Goal: Information Seeking & Learning: Learn about a topic

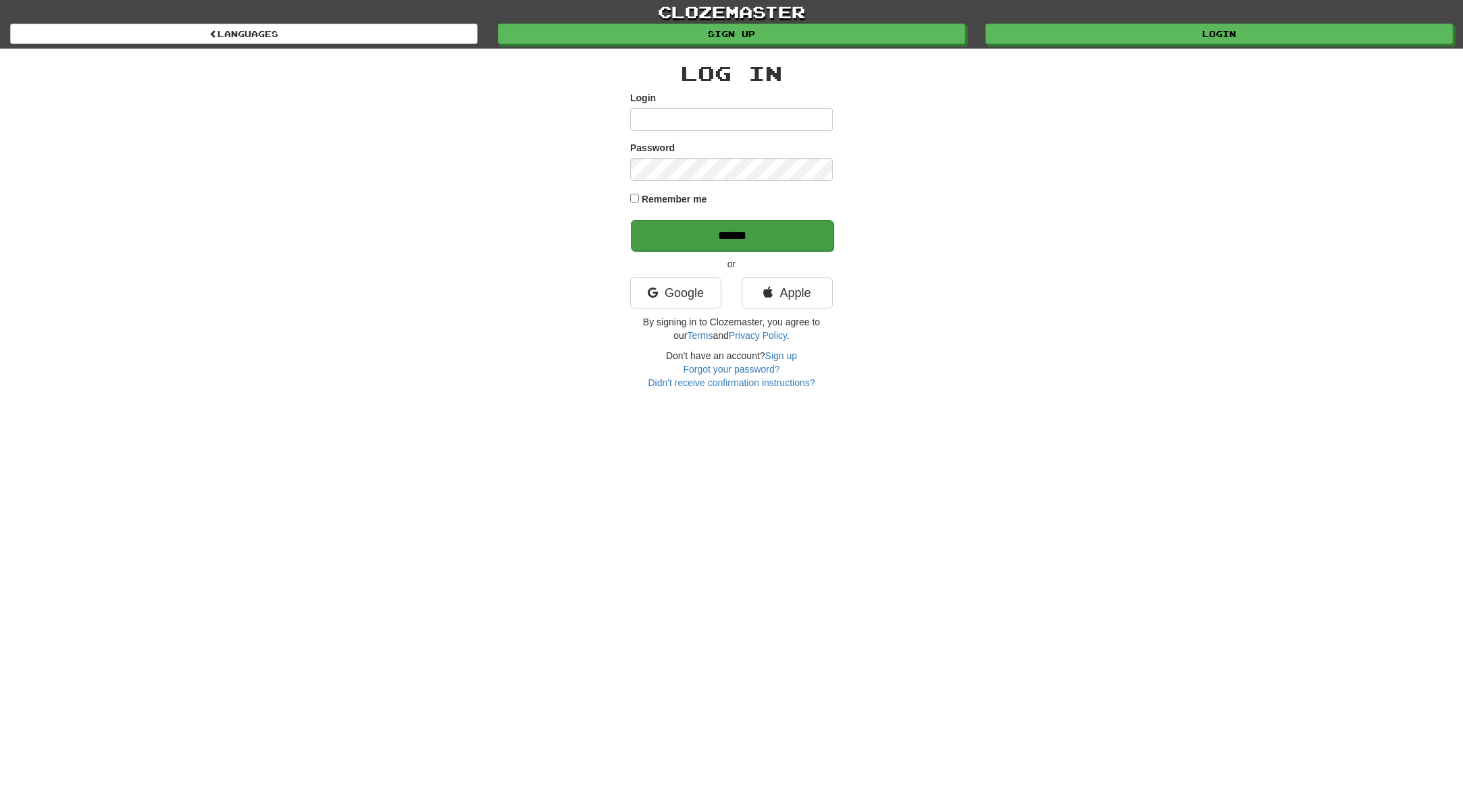
type input "******"
click at [730, 230] on input "******" at bounding box center [732, 235] width 203 height 31
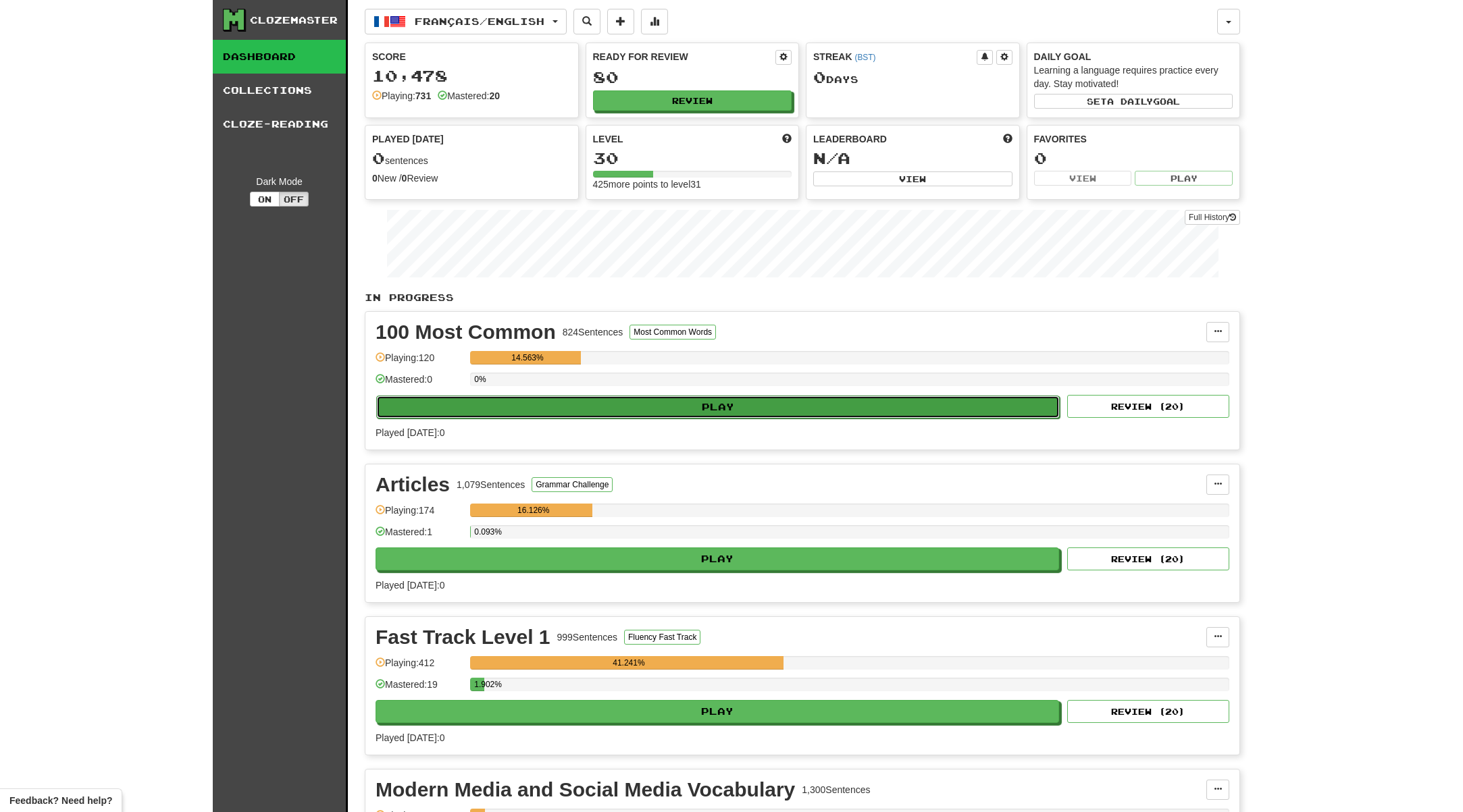
click at [681, 399] on button "Play" at bounding box center [718, 406] width 684 height 23
select select "**"
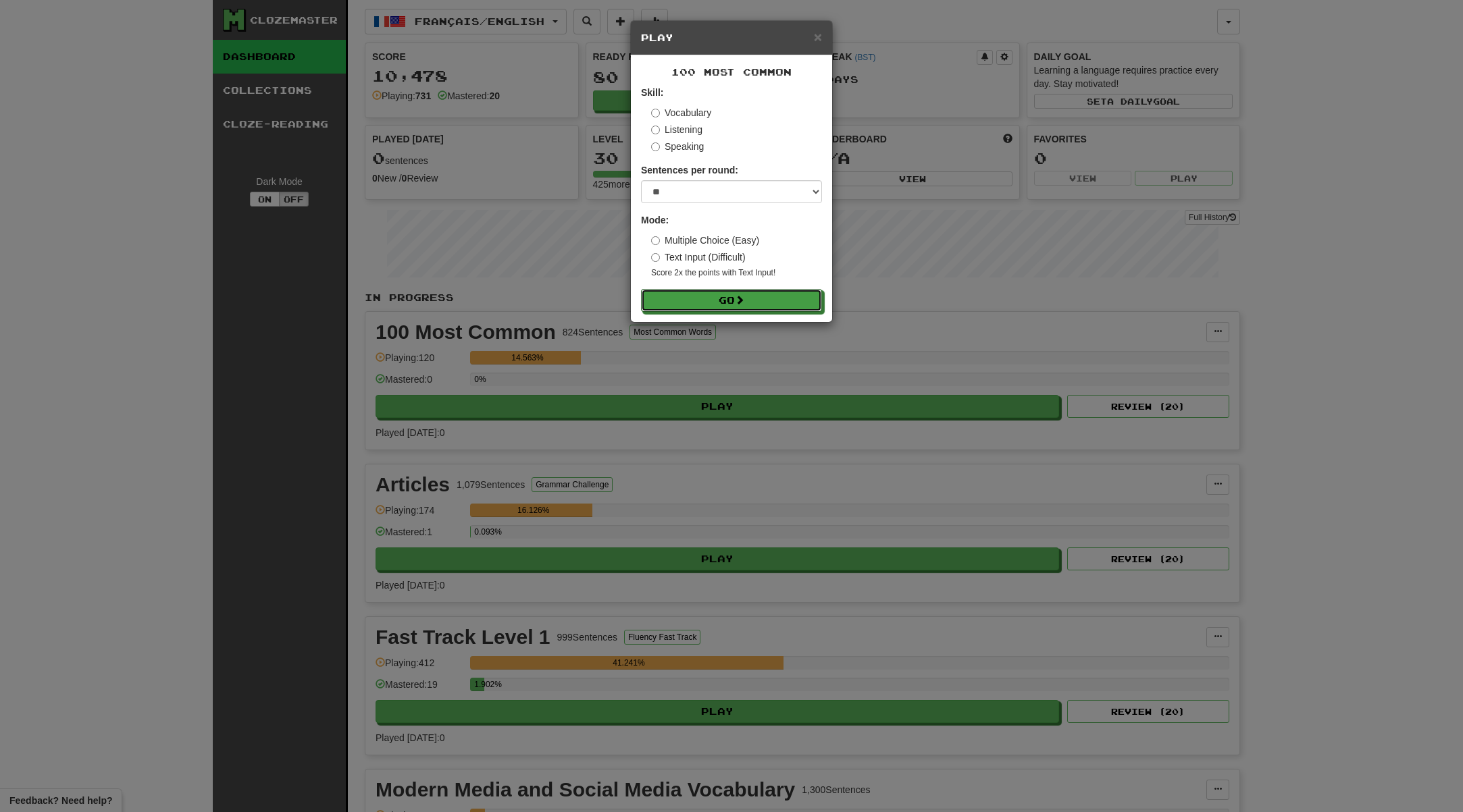
click at [728, 316] on div "100 Most Common Skill: Vocabulary Listening Speaking Sentences per round: * ** …" at bounding box center [732, 189] width 201 height 267
click at [706, 283] on form "Skill: Vocabulary Listening Speaking Sentences per round: * ** ** ** ** ** *** …" at bounding box center [731, 198] width 181 height 226
click at [704, 294] on button "Go" at bounding box center [732, 301] width 181 height 23
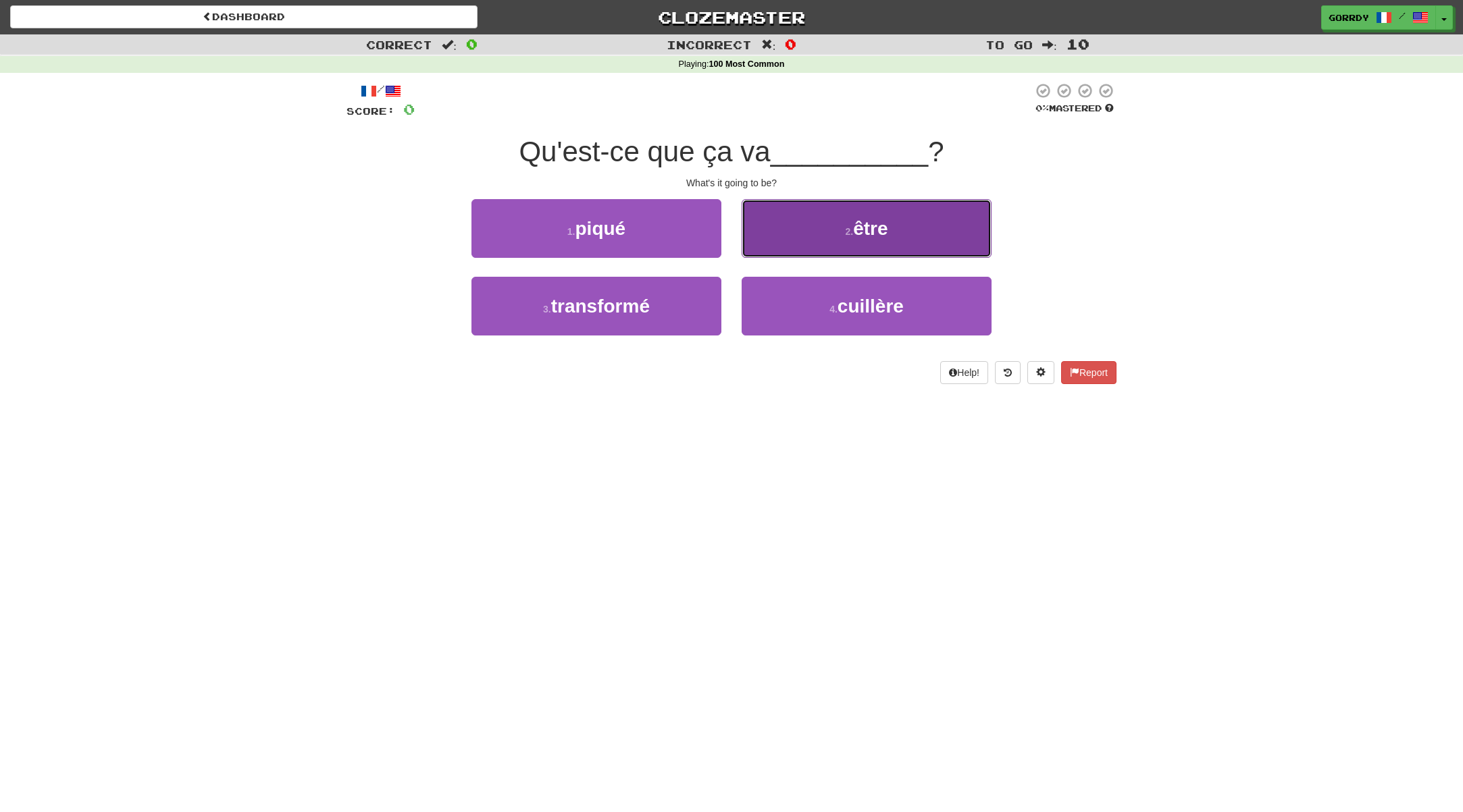
click at [839, 249] on button "2 . être" at bounding box center [867, 228] width 250 height 59
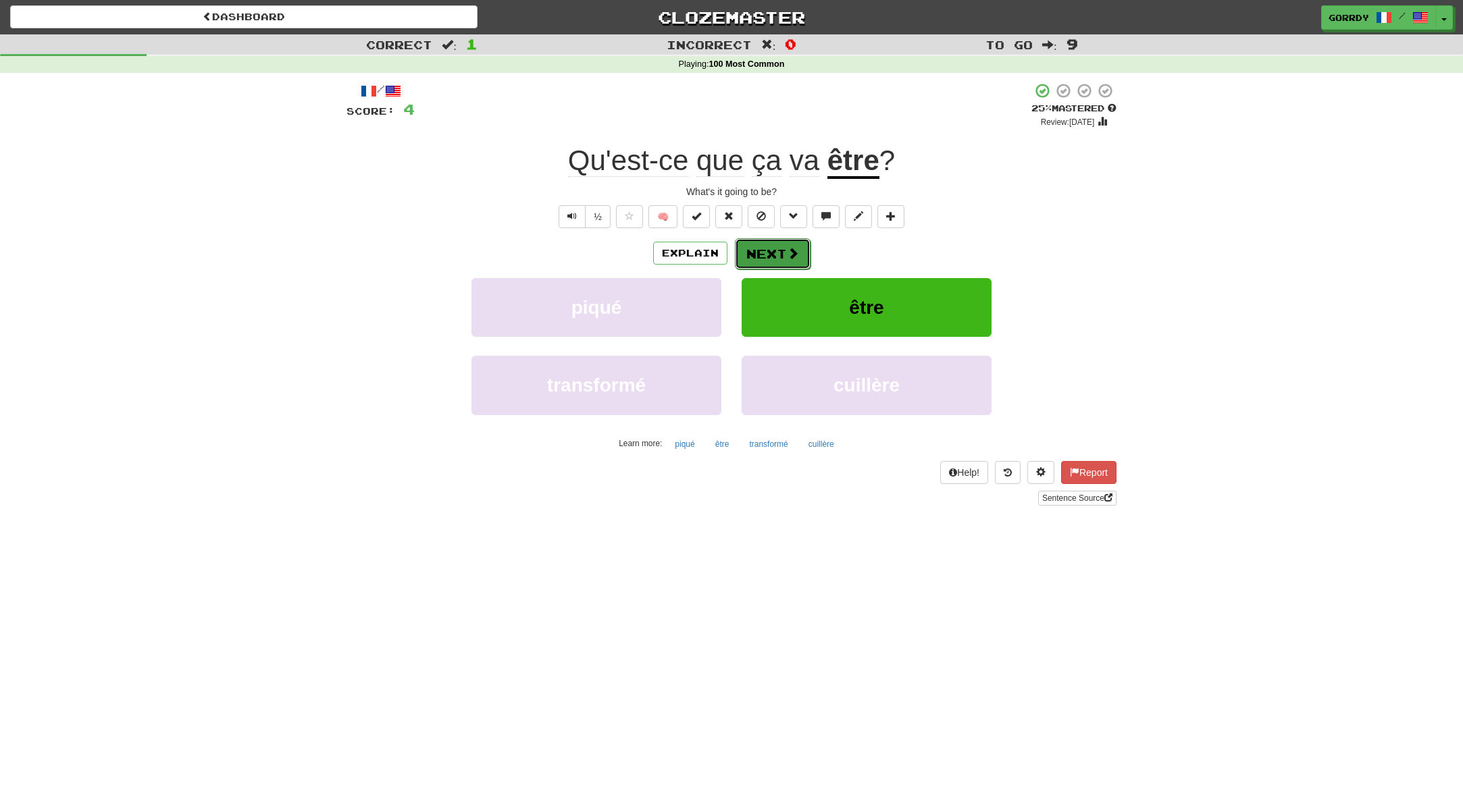
click at [794, 255] on span at bounding box center [793, 253] width 12 height 12
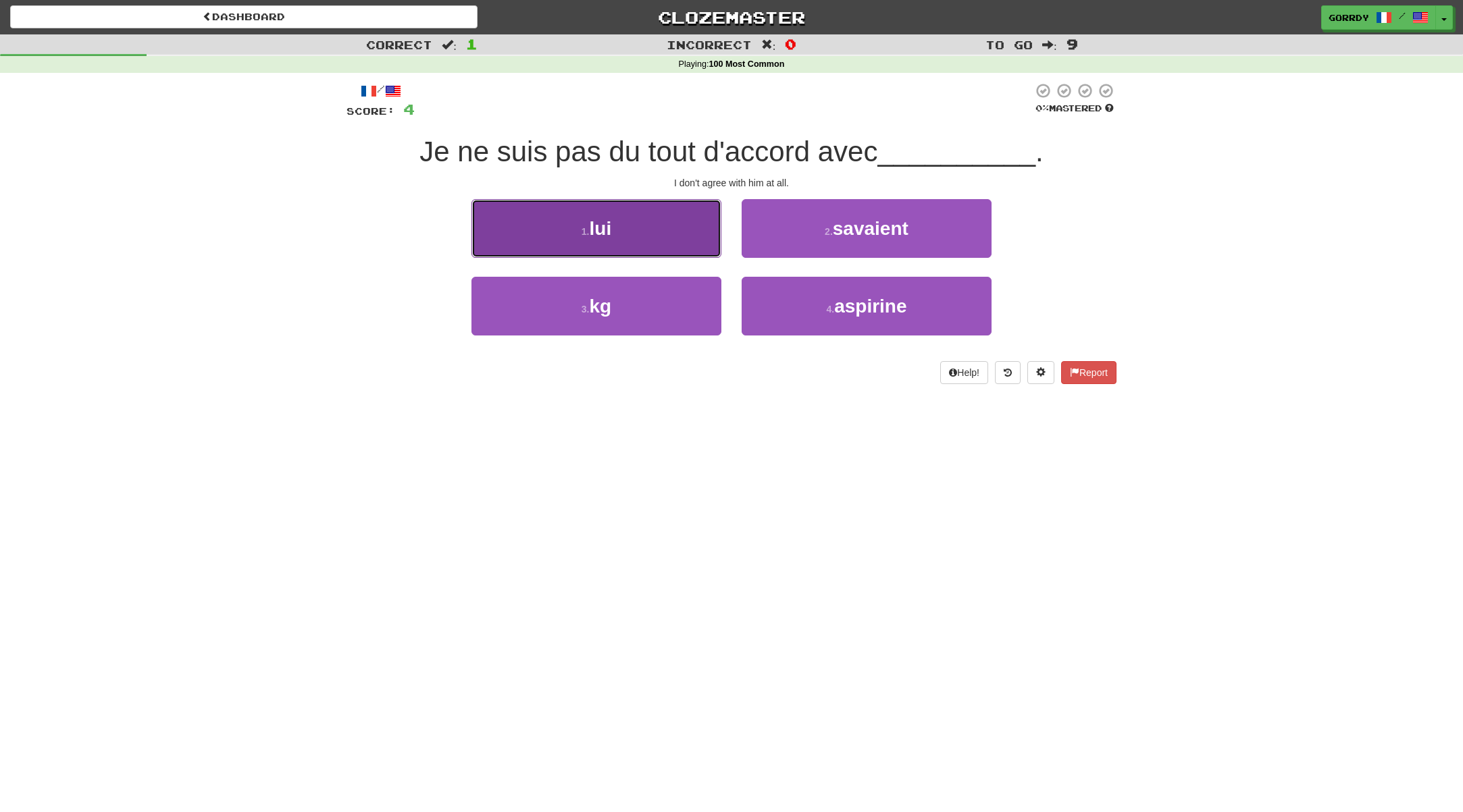
click at [631, 224] on button "1 . lui" at bounding box center [596, 228] width 250 height 59
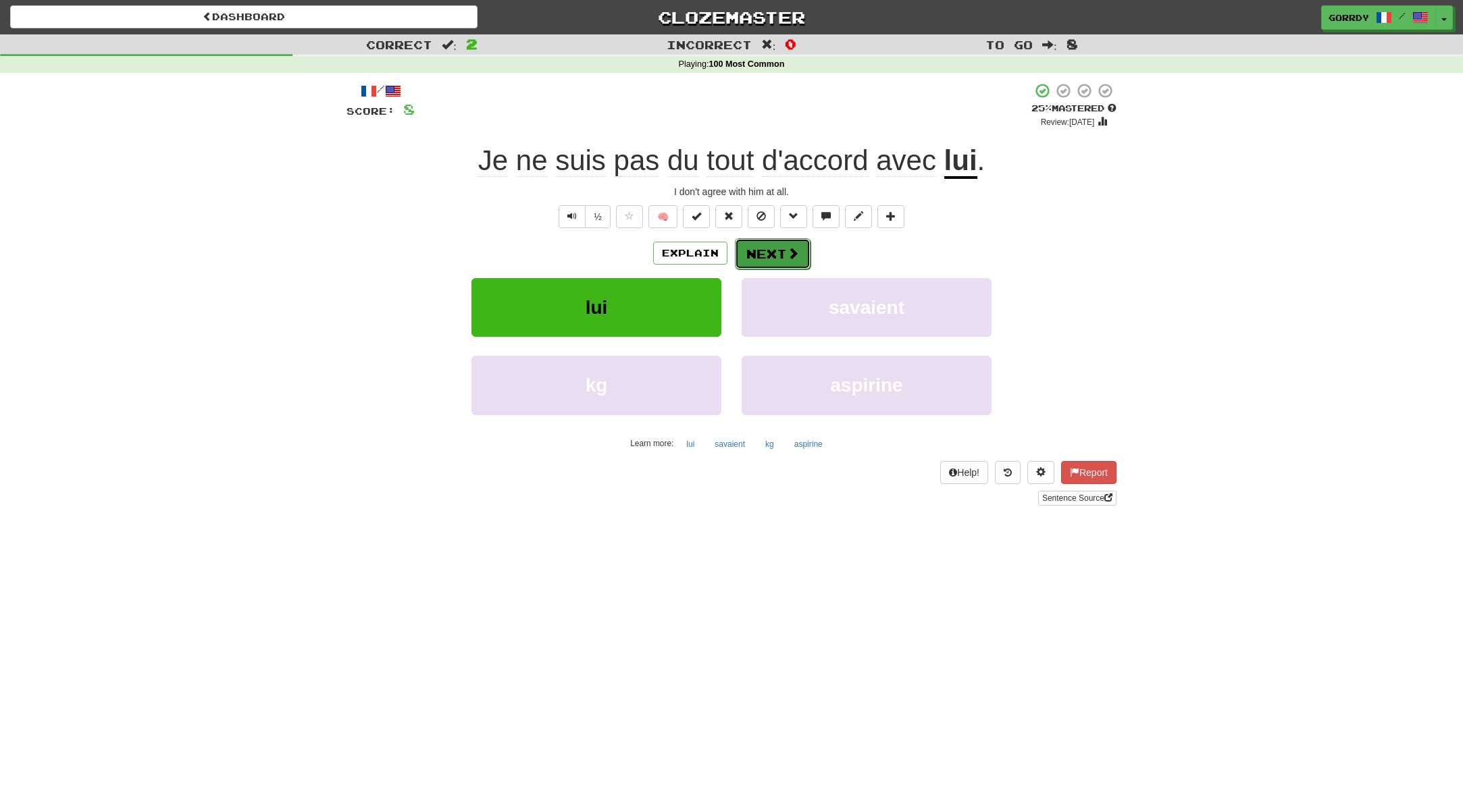
click at [779, 256] on button "Next" at bounding box center [772, 253] width 76 height 31
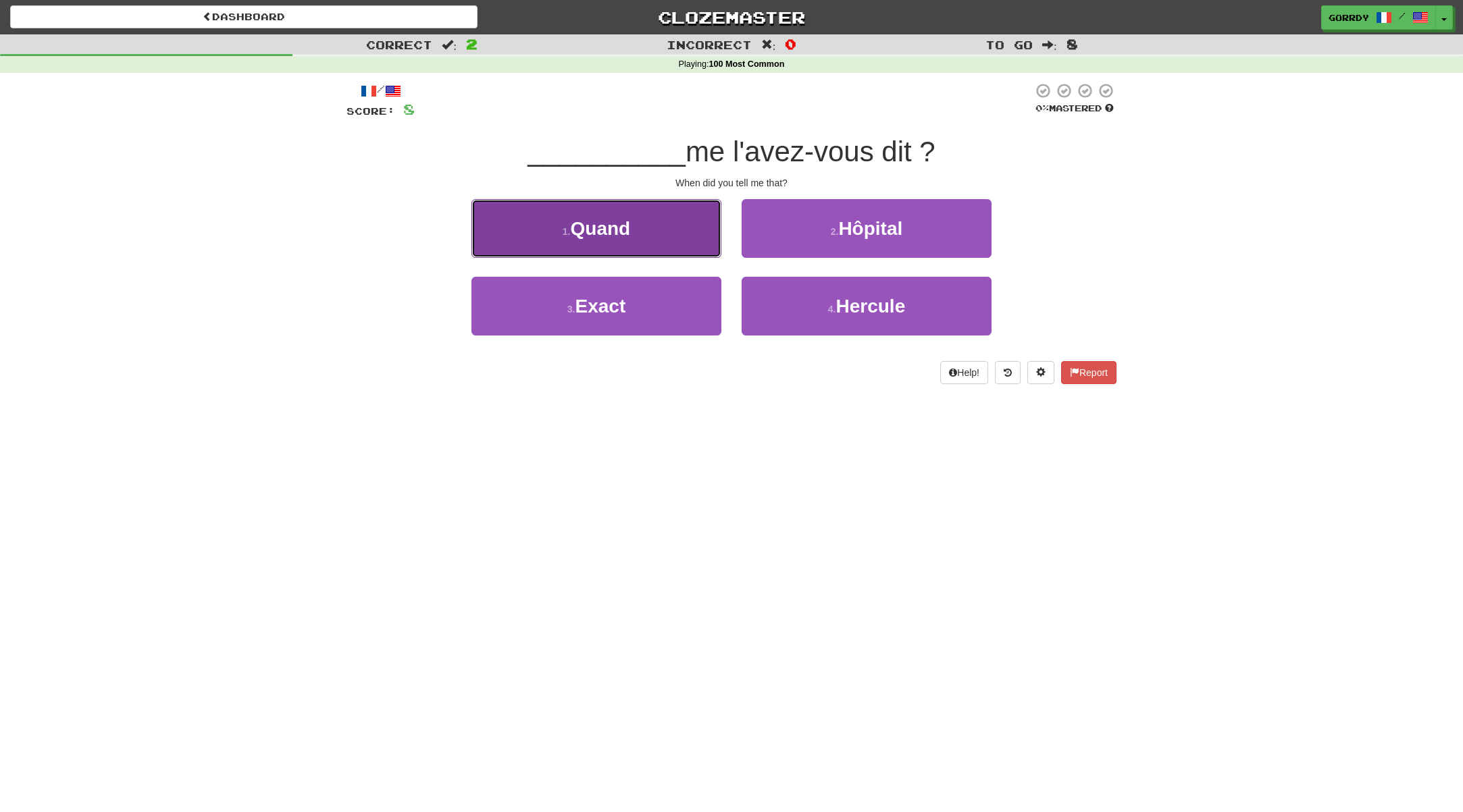
click at [668, 248] on button "1 . Quand" at bounding box center [596, 228] width 250 height 59
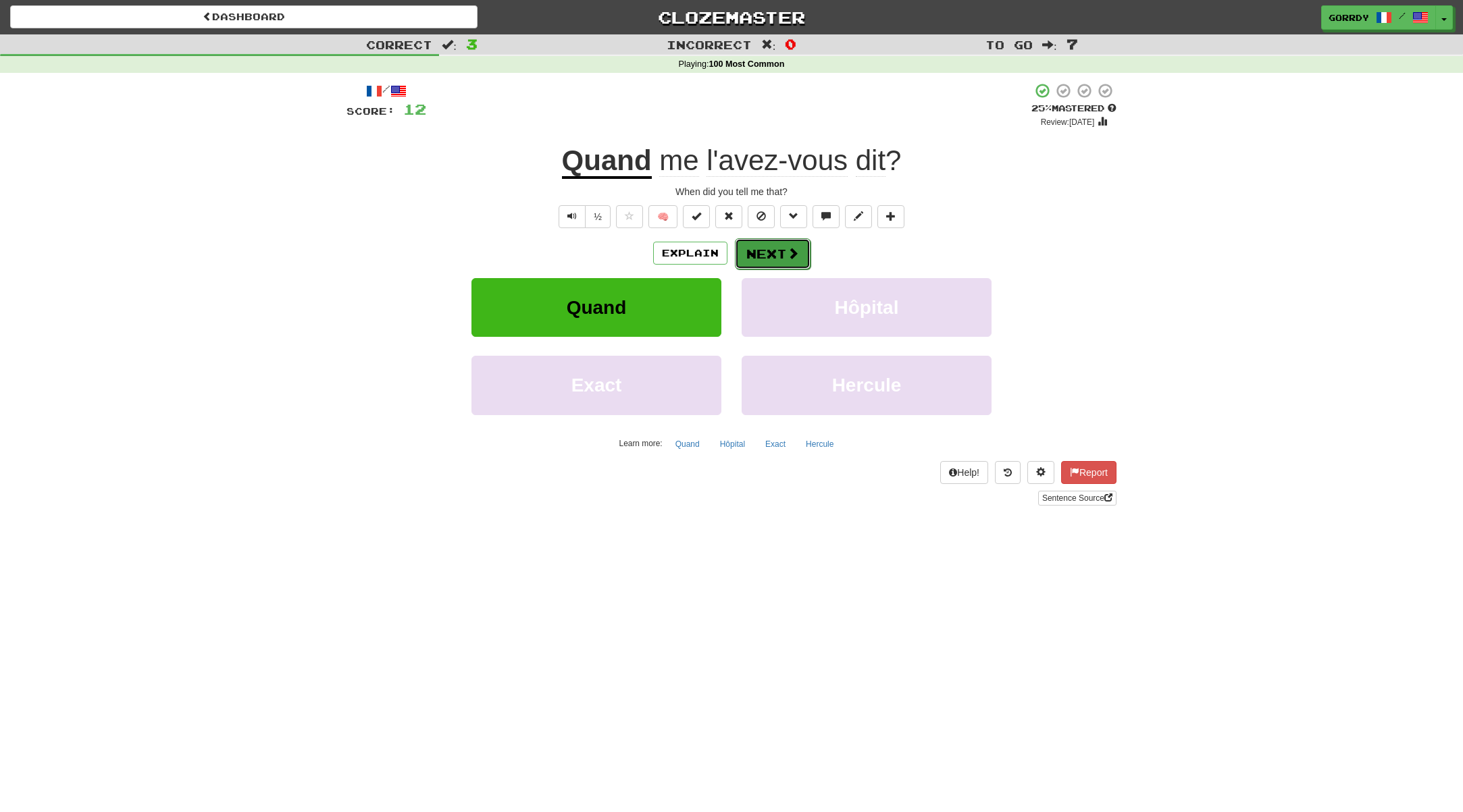
click at [772, 258] on button "Next" at bounding box center [772, 253] width 76 height 31
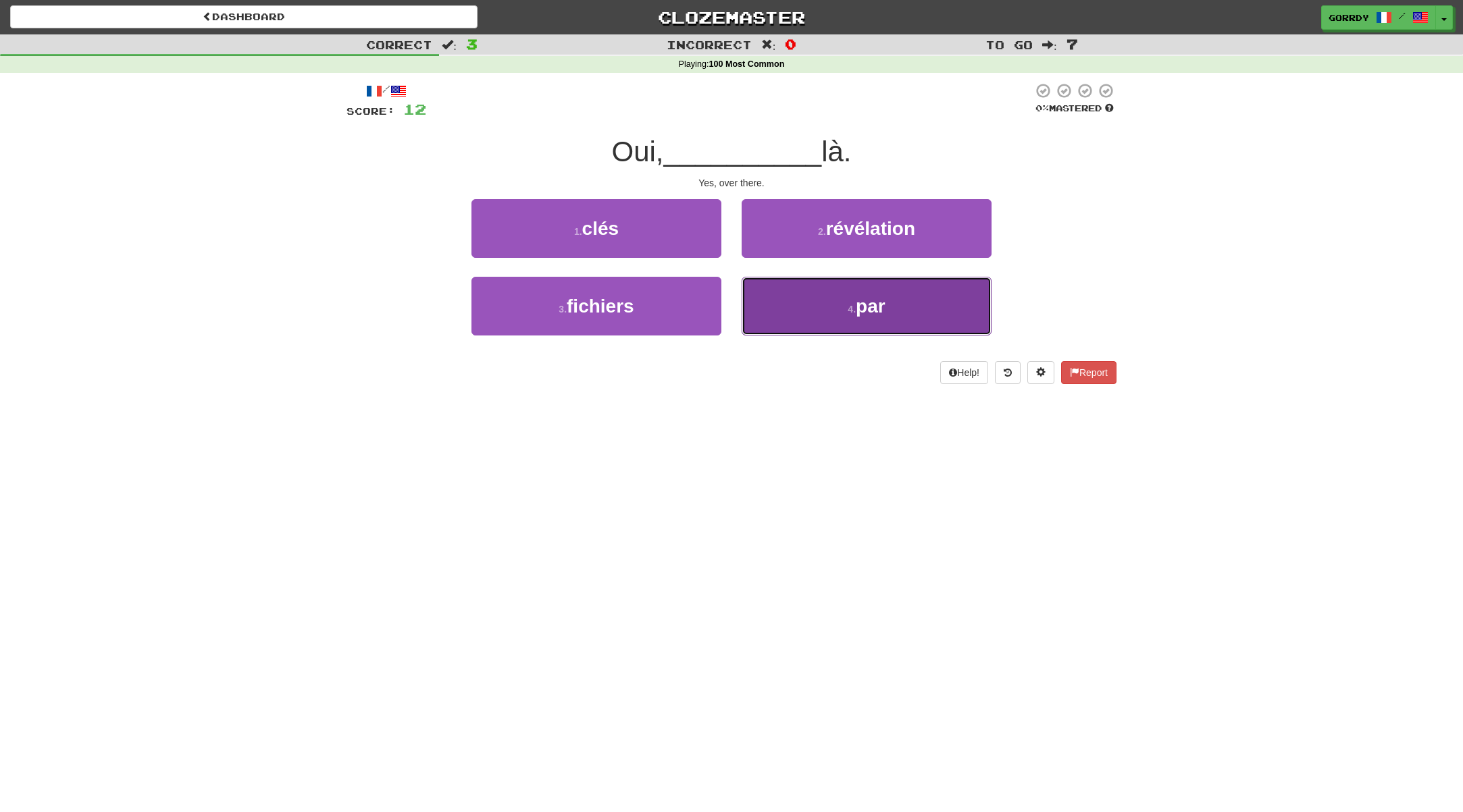
click at [870, 300] on span "par" at bounding box center [870, 306] width 30 height 21
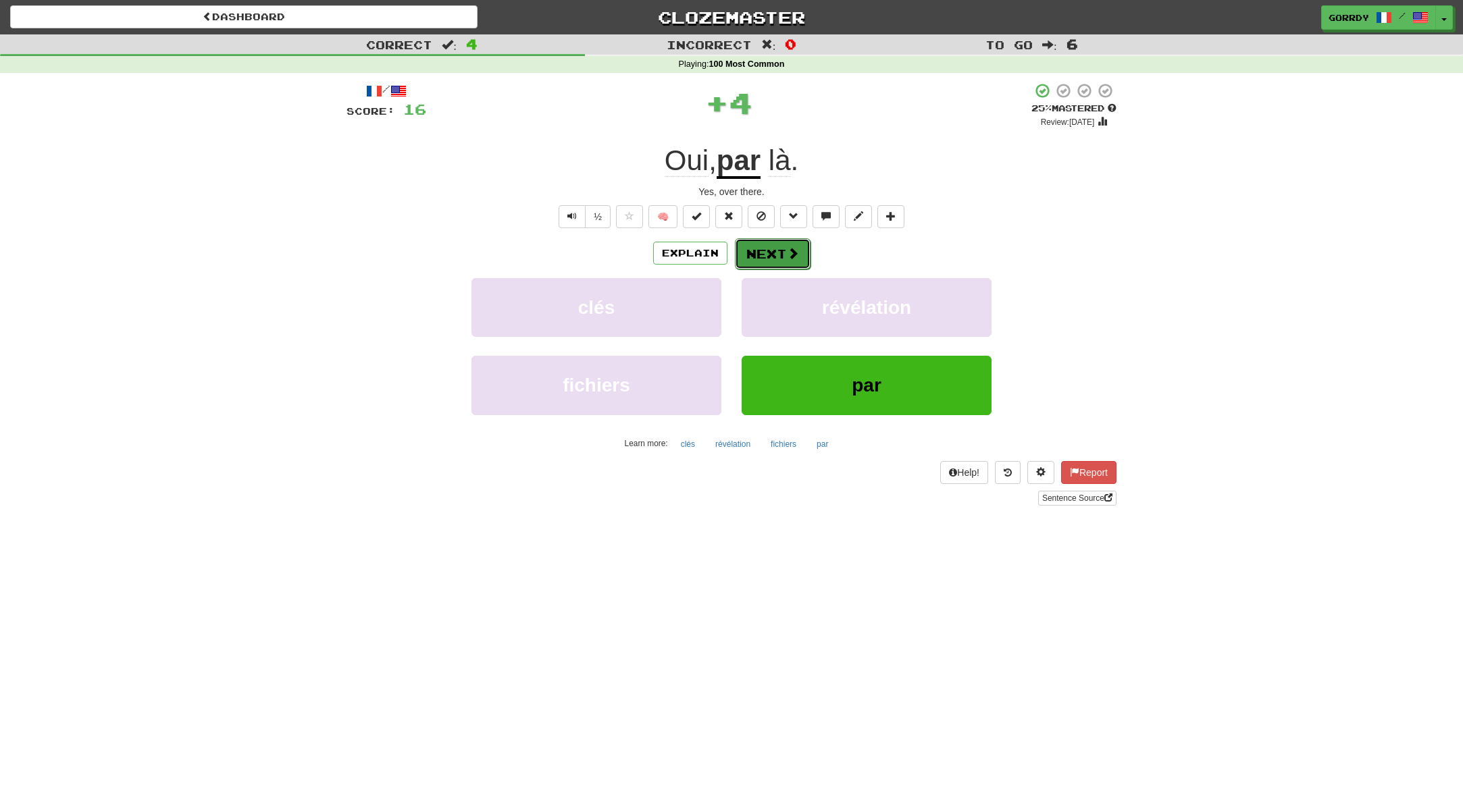
click at [778, 249] on button "Next" at bounding box center [772, 253] width 76 height 31
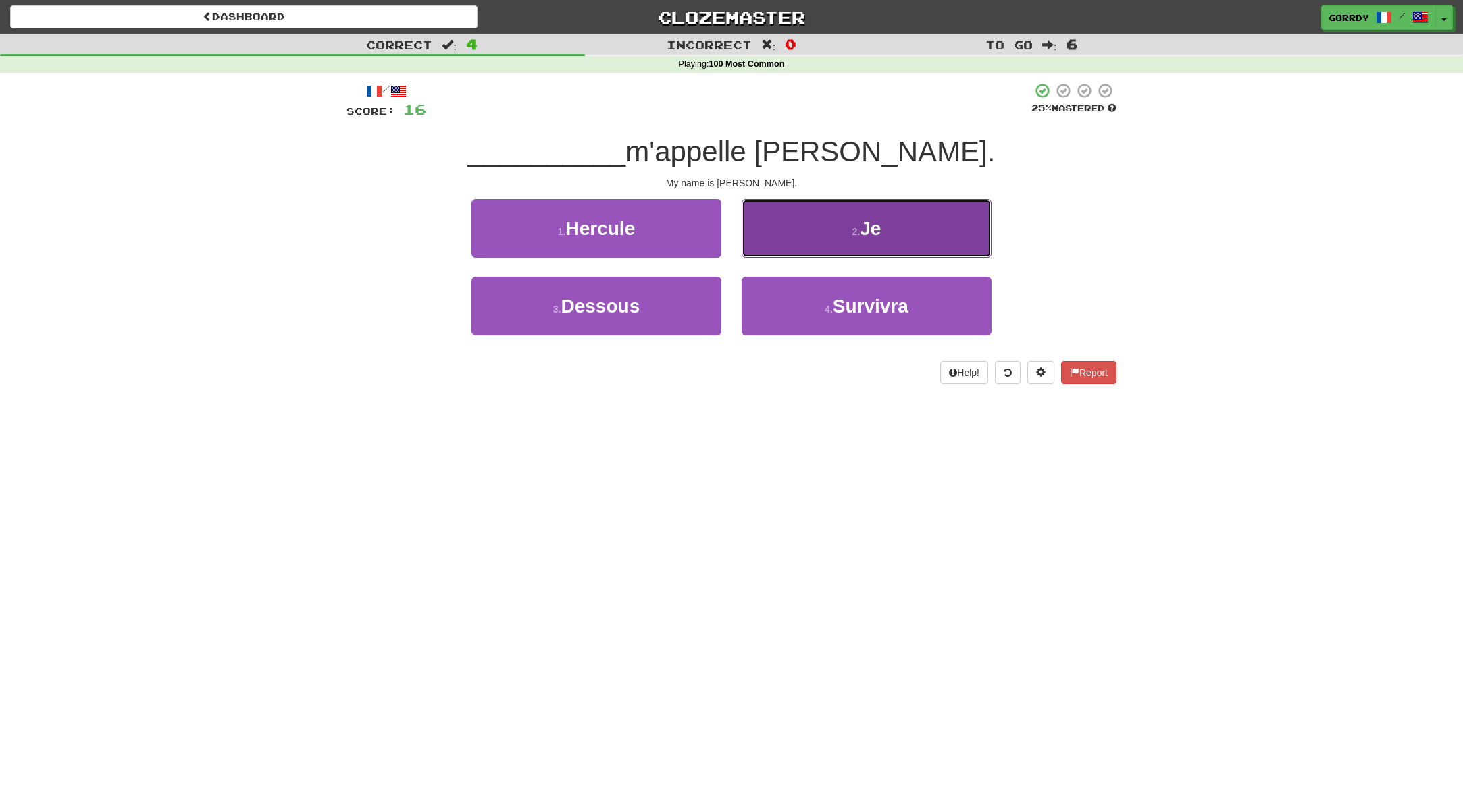
click at [870, 245] on button "2 . Je" at bounding box center [867, 228] width 250 height 59
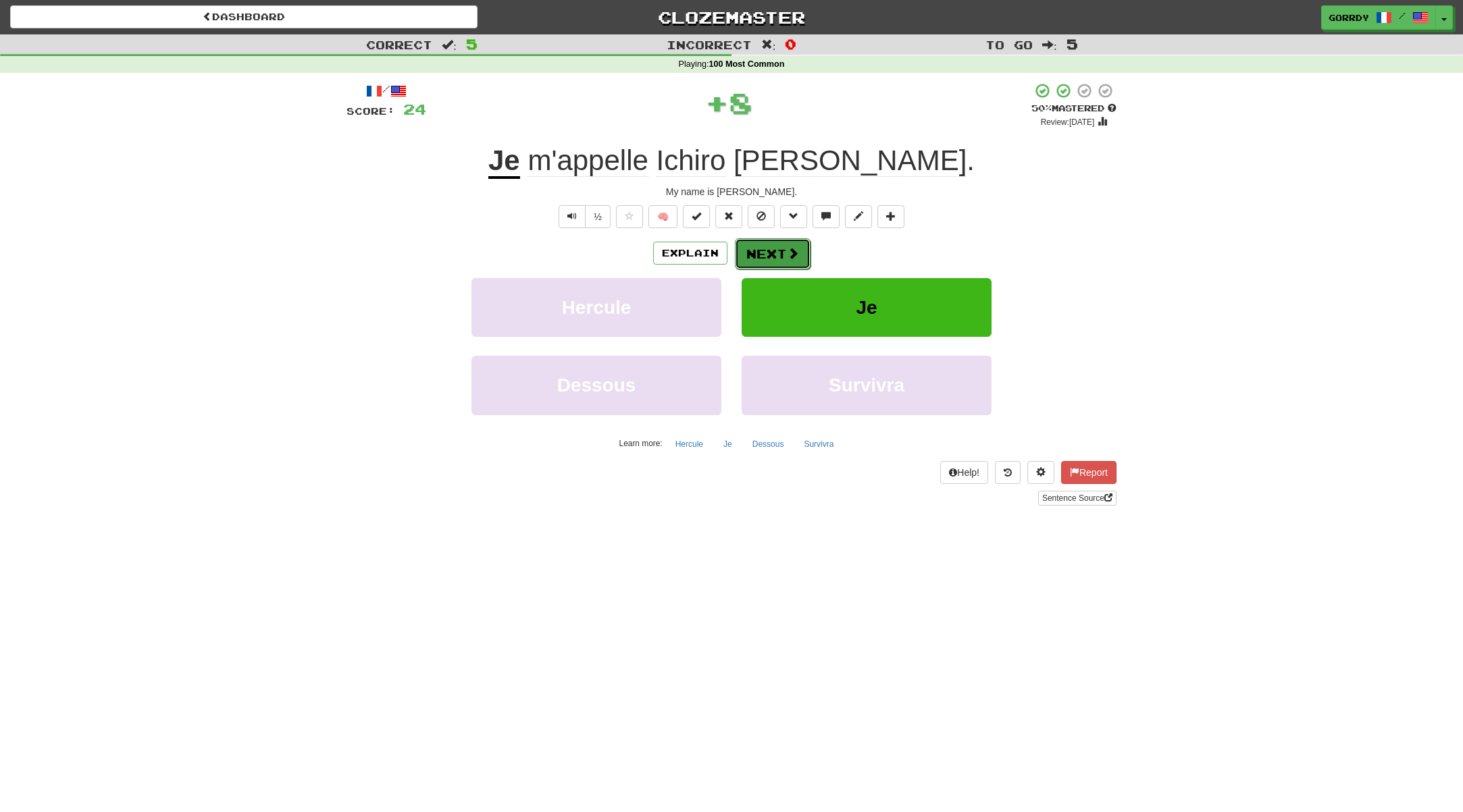
click at [776, 248] on button "Next" at bounding box center [772, 253] width 76 height 31
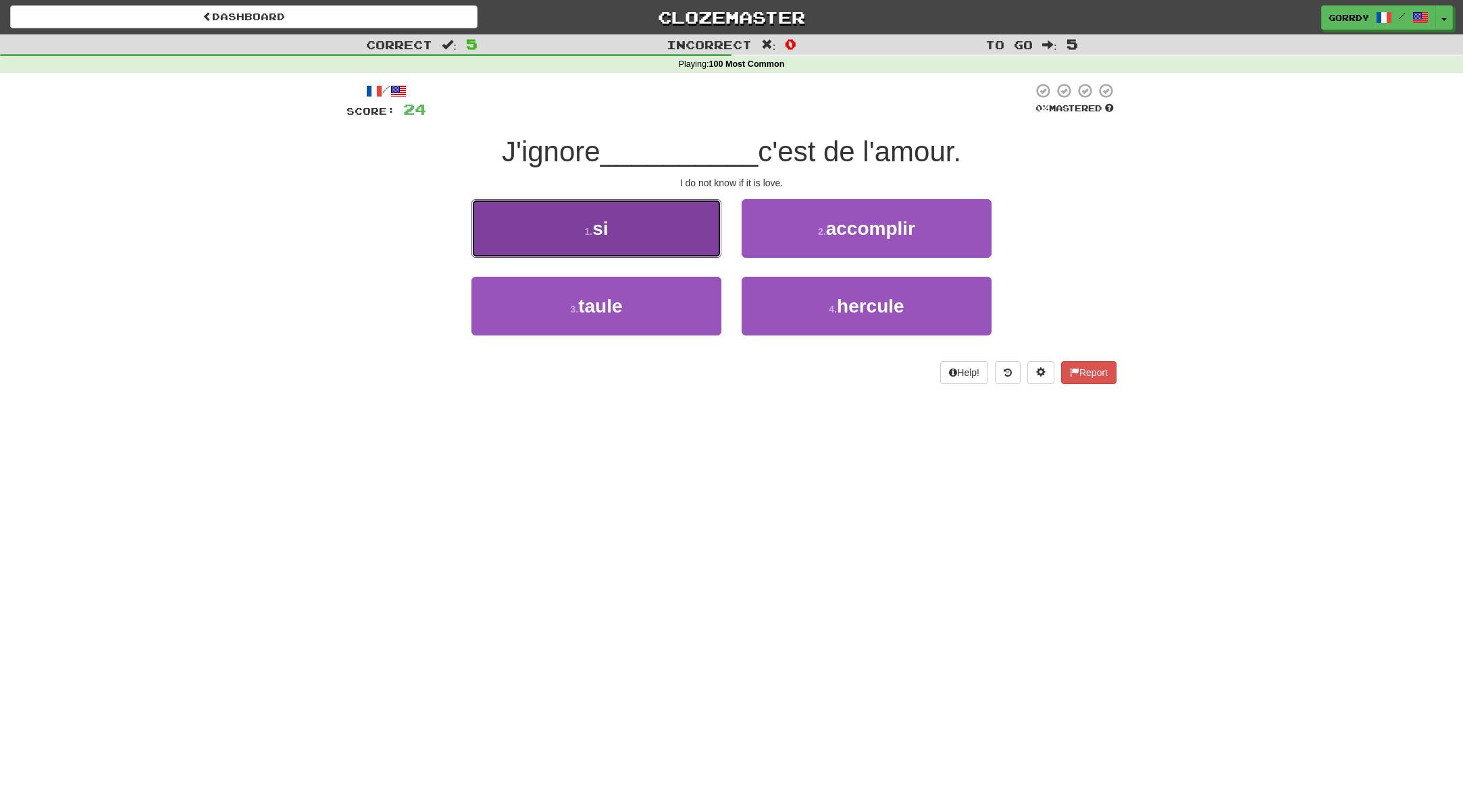
click at [612, 225] on button "1 . si" at bounding box center [596, 228] width 250 height 59
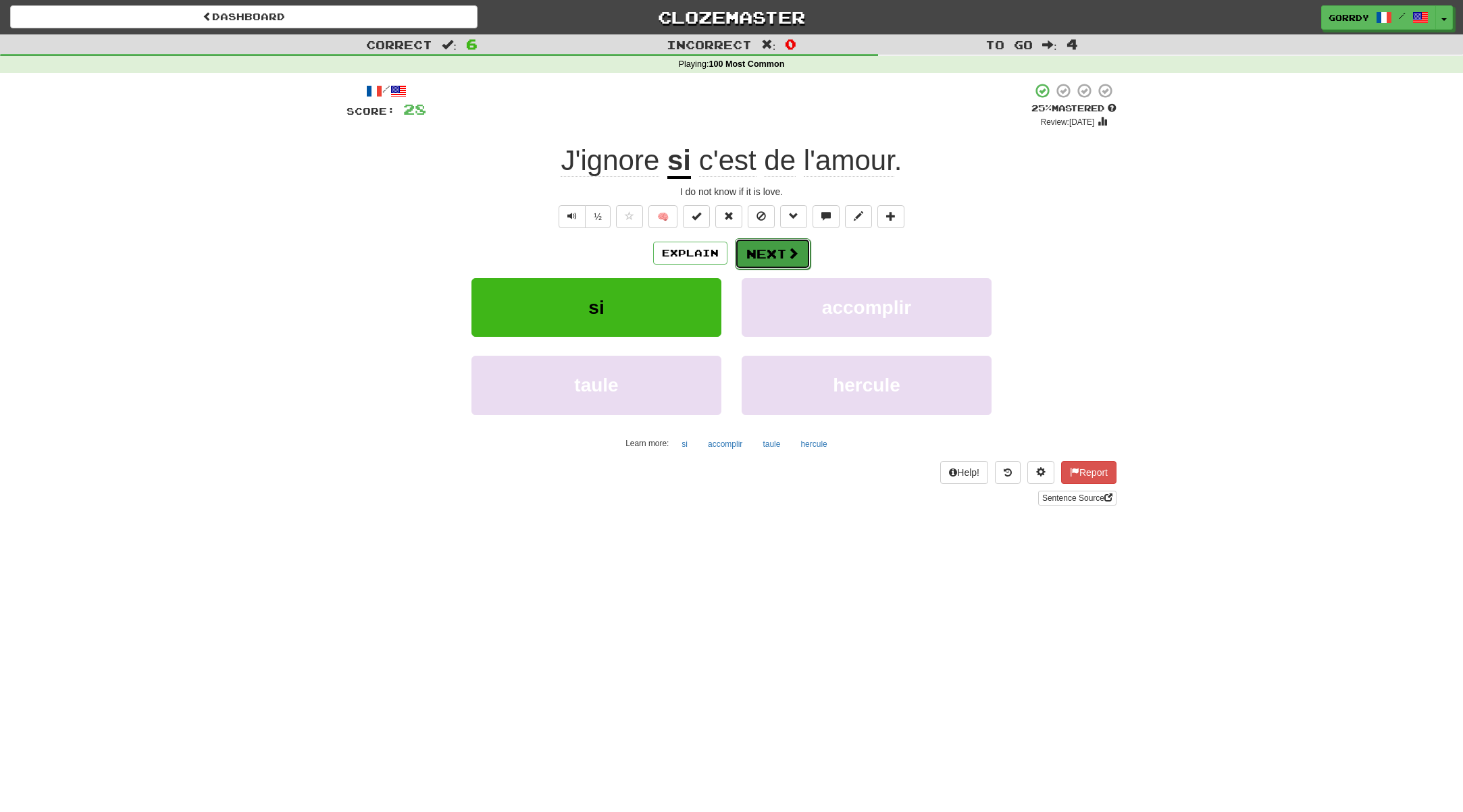
click at [778, 246] on button "Next" at bounding box center [772, 253] width 76 height 31
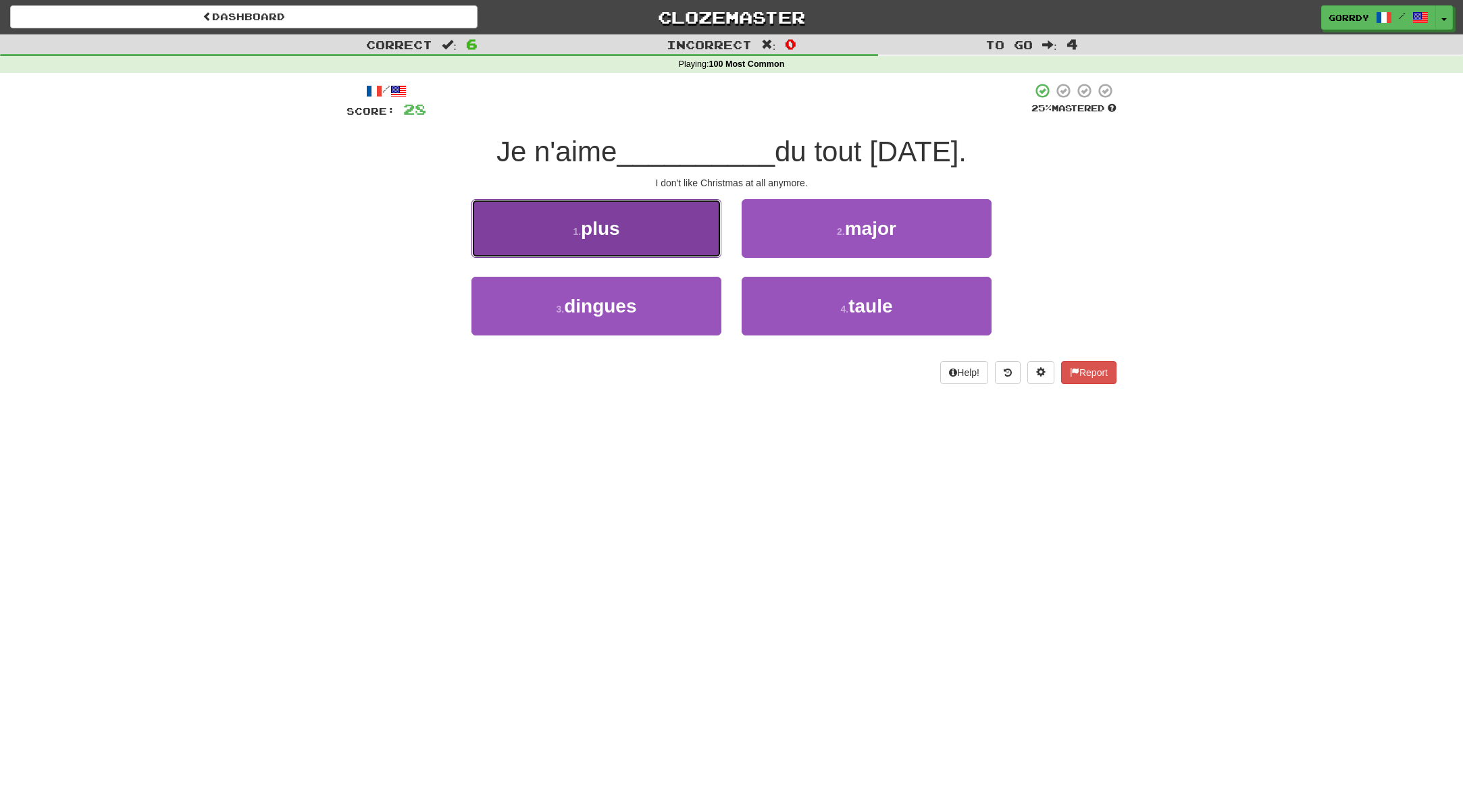
click at [660, 228] on button "1 . plus" at bounding box center [596, 228] width 250 height 59
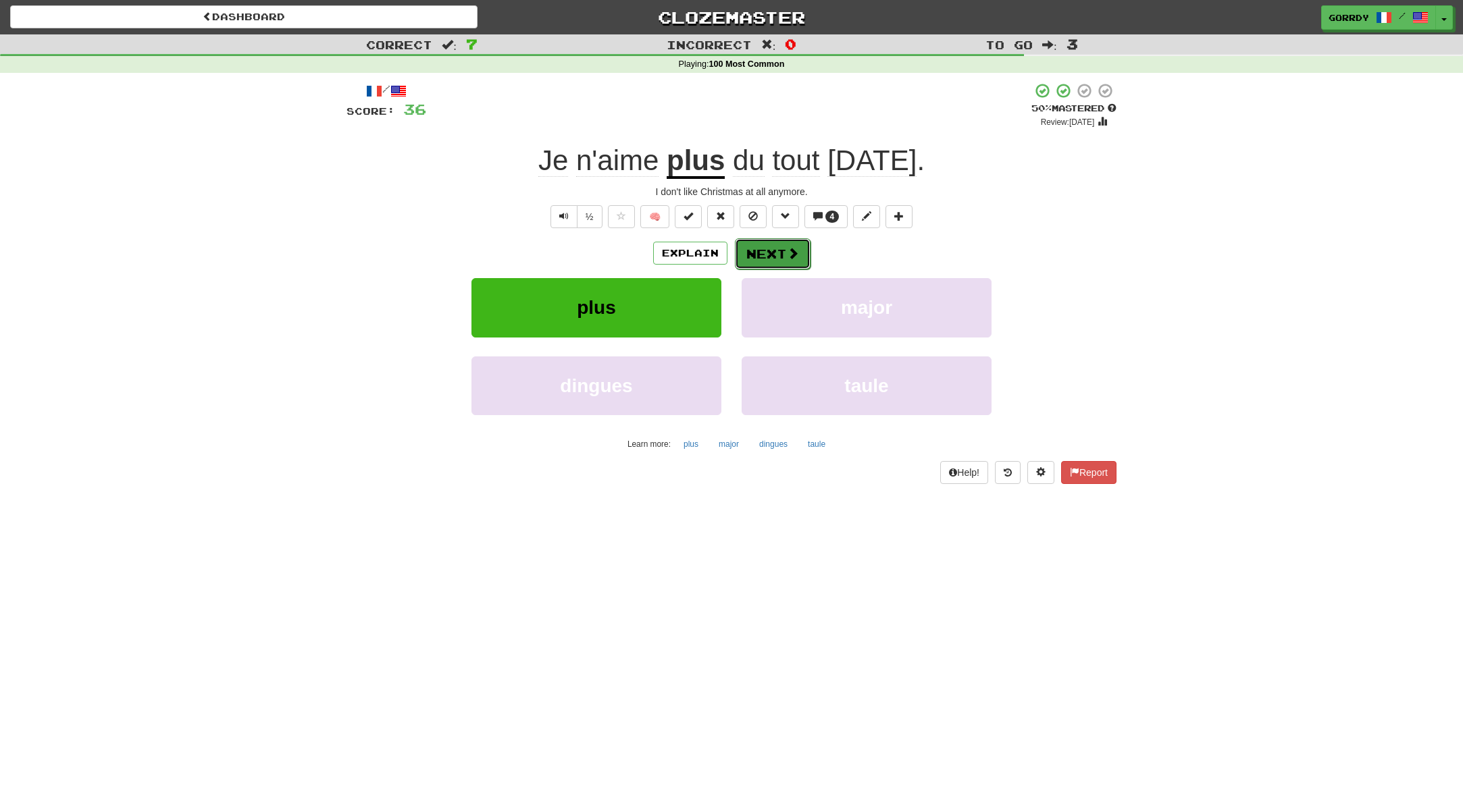
click at [765, 252] on button "Next" at bounding box center [772, 253] width 76 height 31
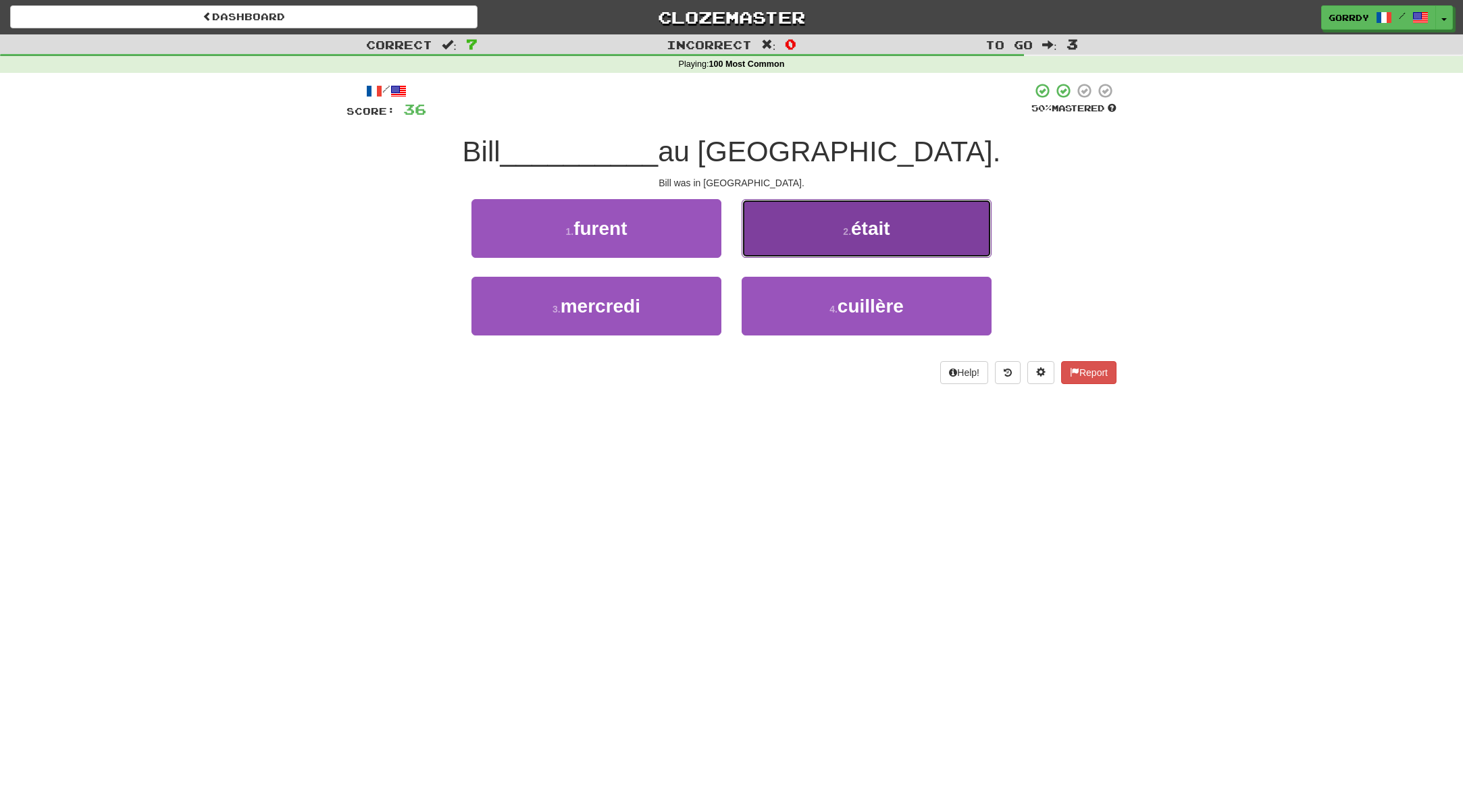
click at [891, 237] on button "2 . était" at bounding box center [867, 228] width 250 height 59
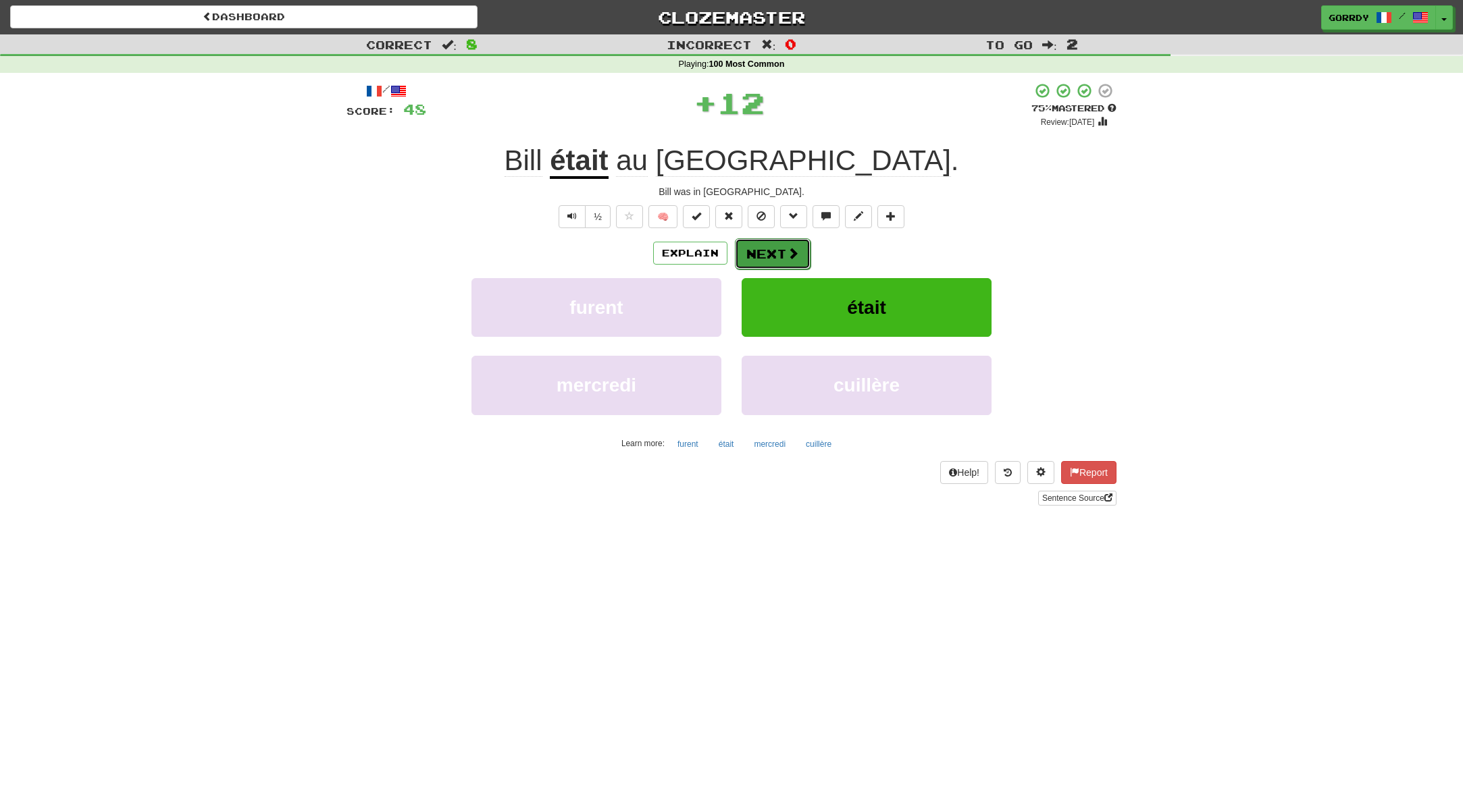
click at [768, 259] on button "Next" at bounding box center [772, 253] width 76 height 31
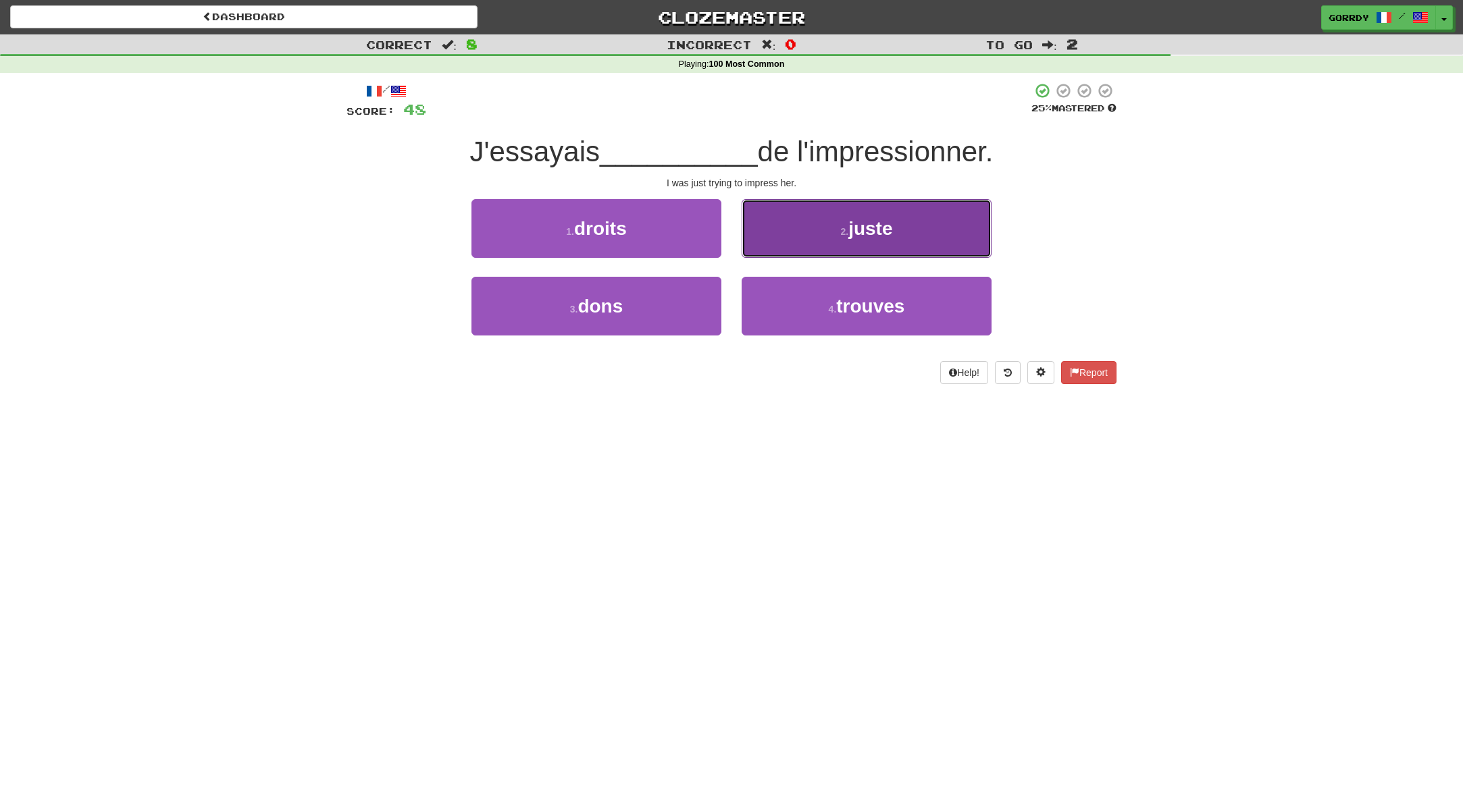
click at [845, 238] on button "2 . juste" at bounding box center [867, 228] width 250 height 59
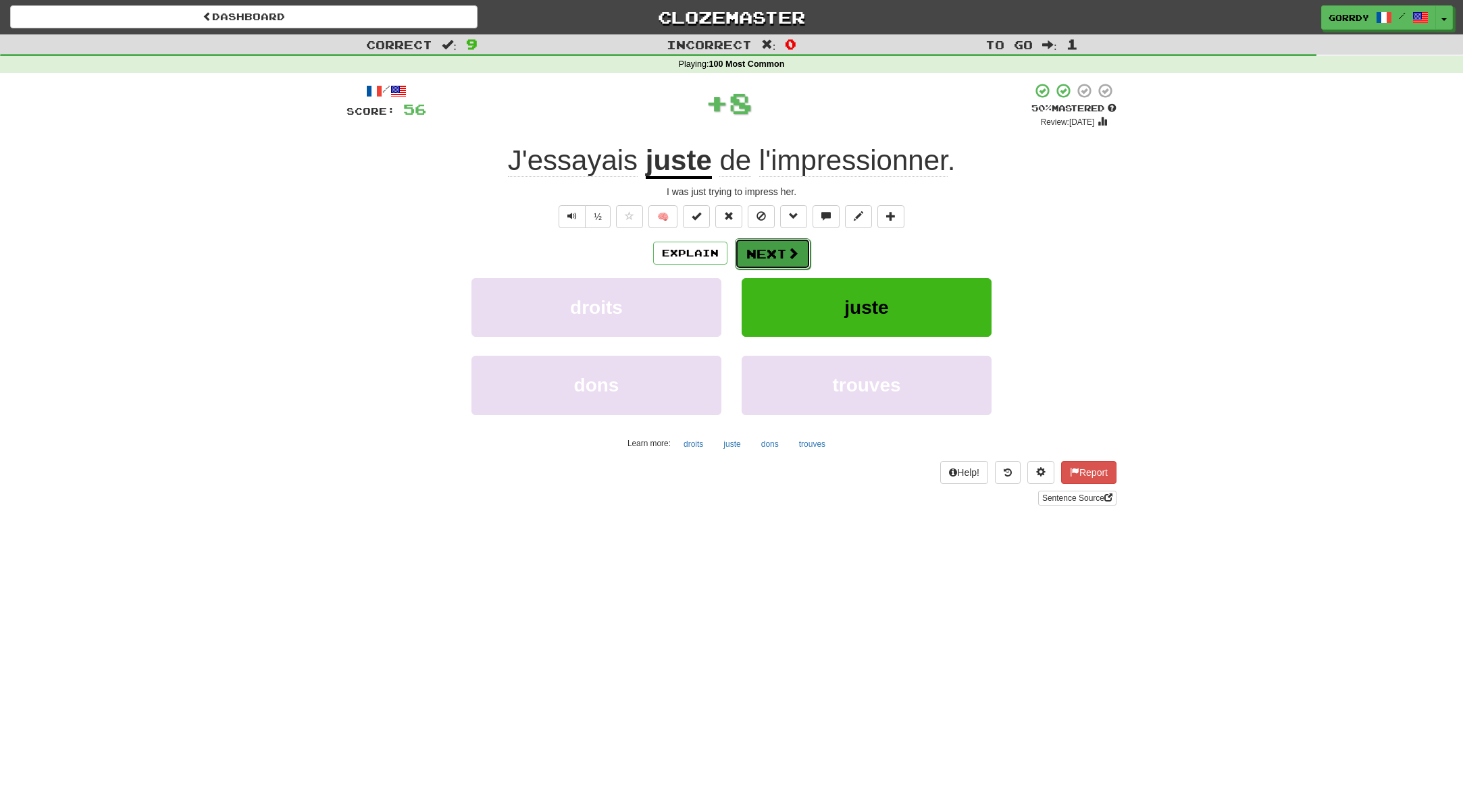
click at [793, 255] on span at bounding box center [793, 253] width 12 height 12
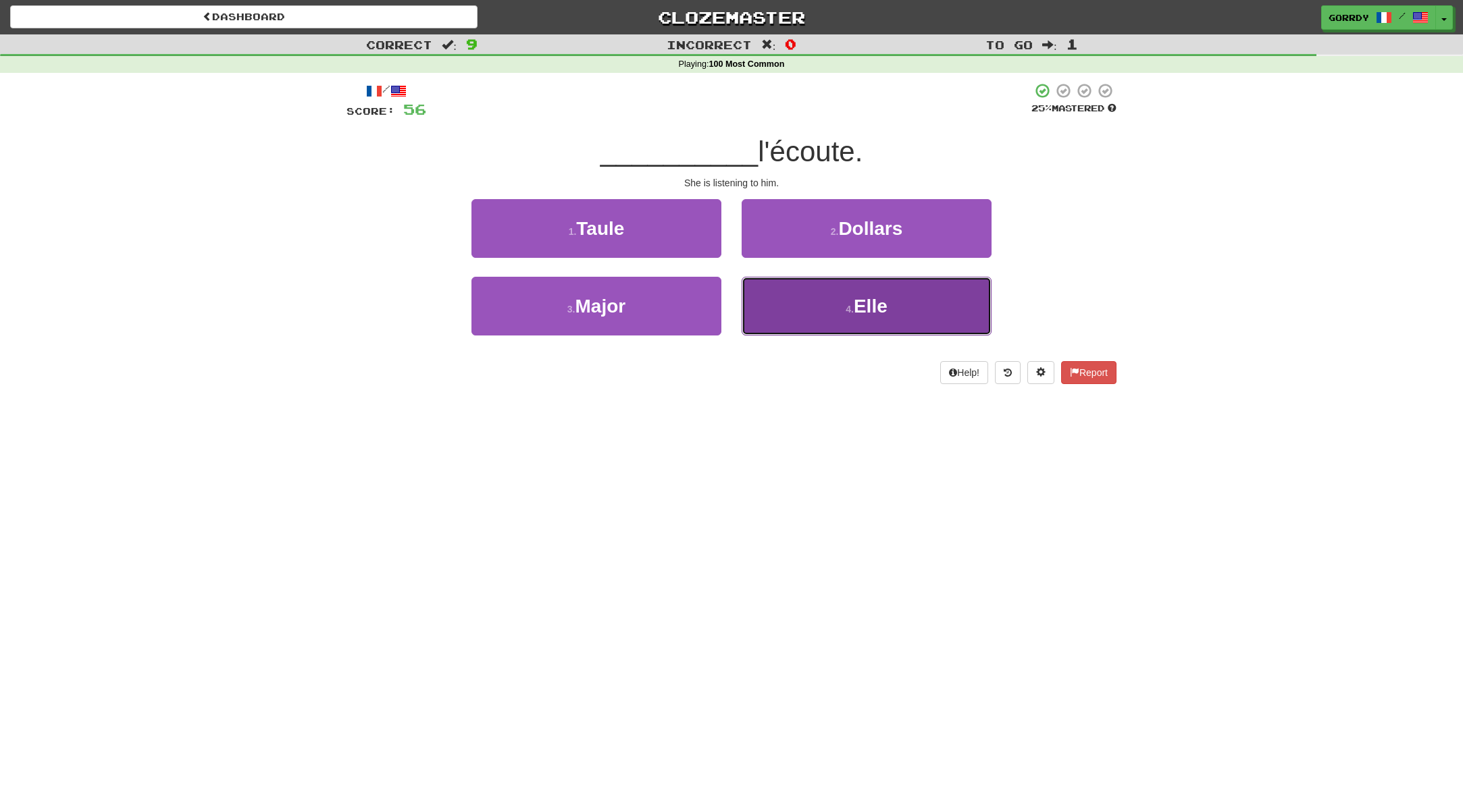
click at [873, 292] on button "4 . Elle" at bounding box center [867, 306] width 250 height 59
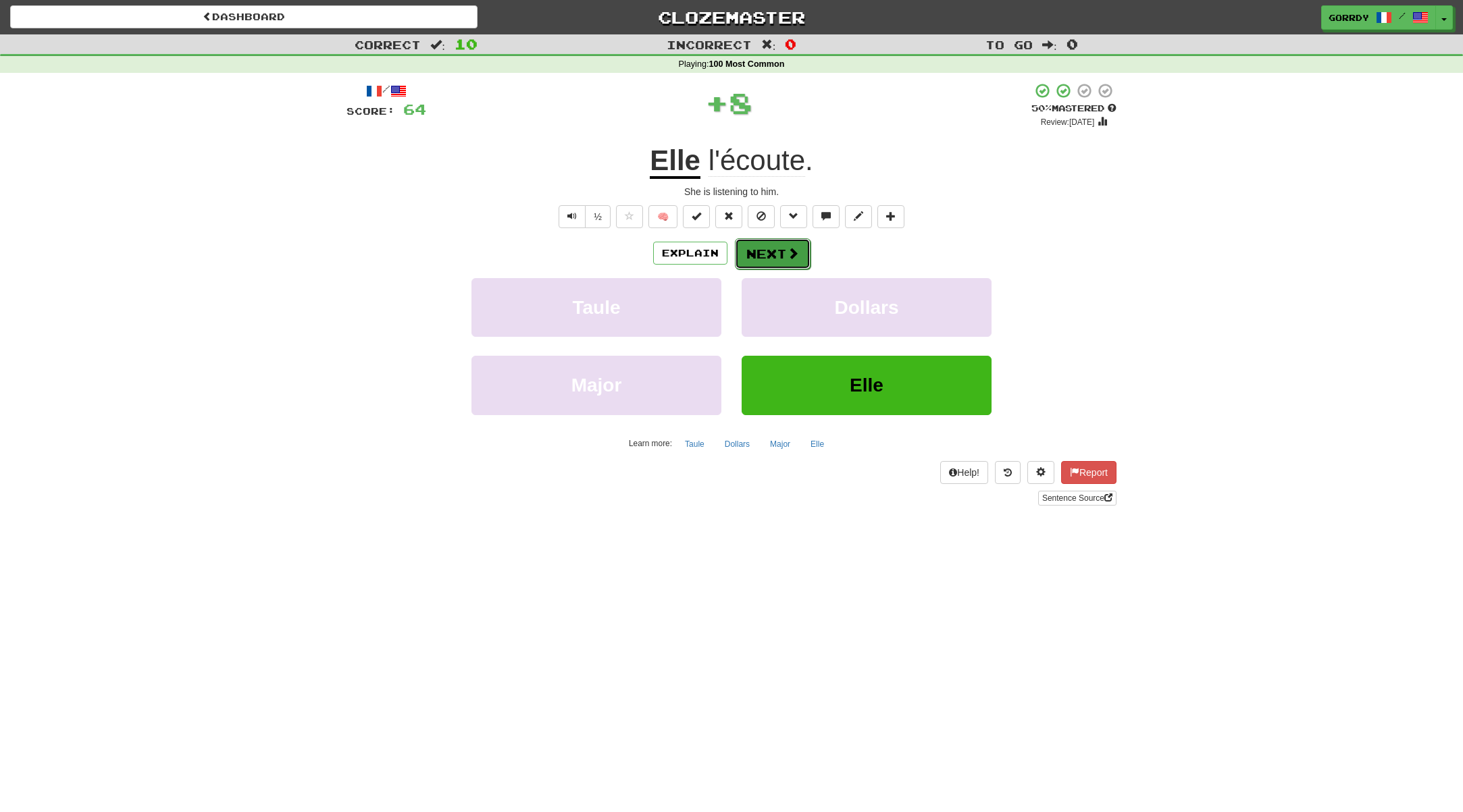
click at [787, 252] on span at bounding box center [793, 253] width 12 height 12
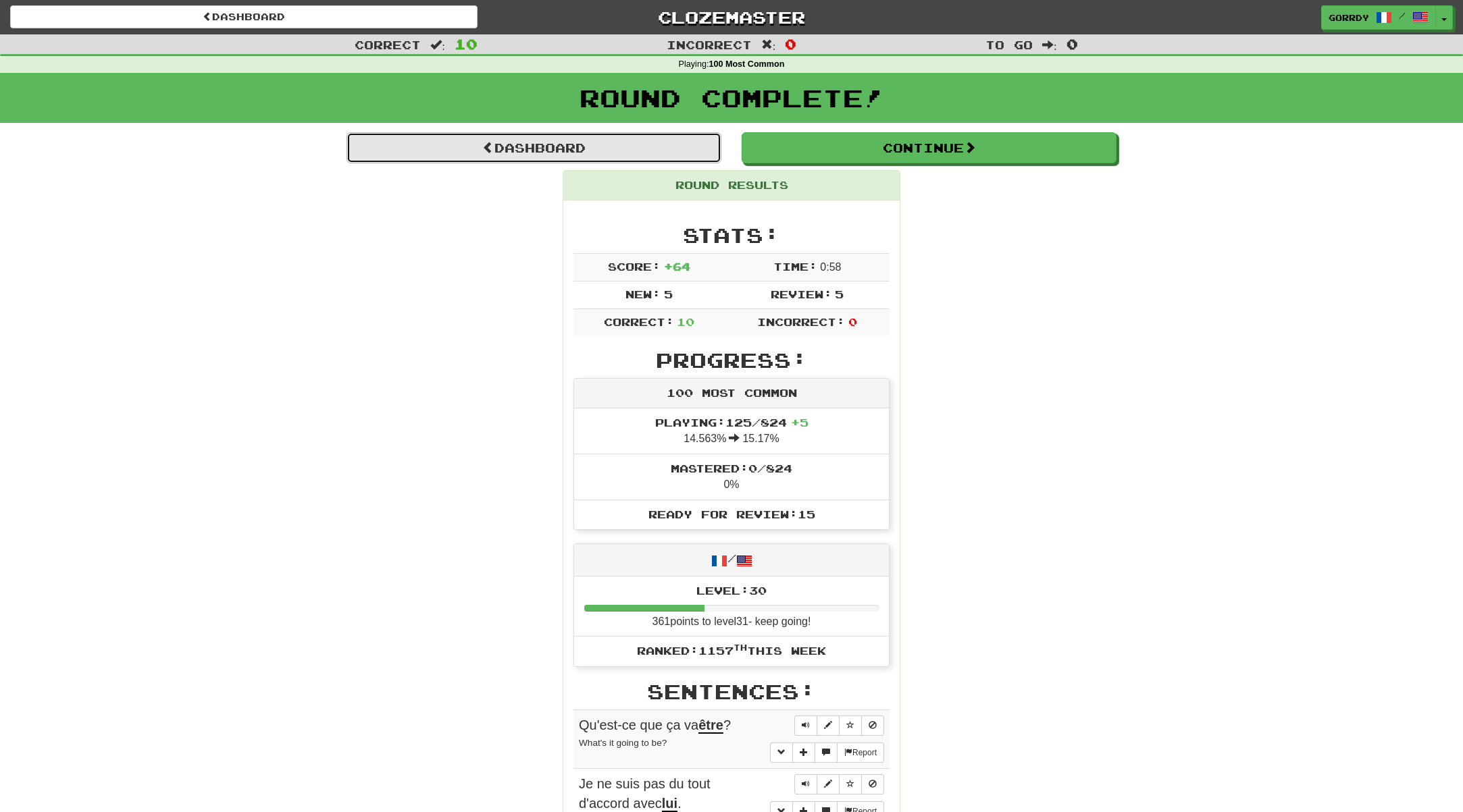
click at [477, 147] on link "Dashboard" at bounding box center [533, 147] width 375 height 31
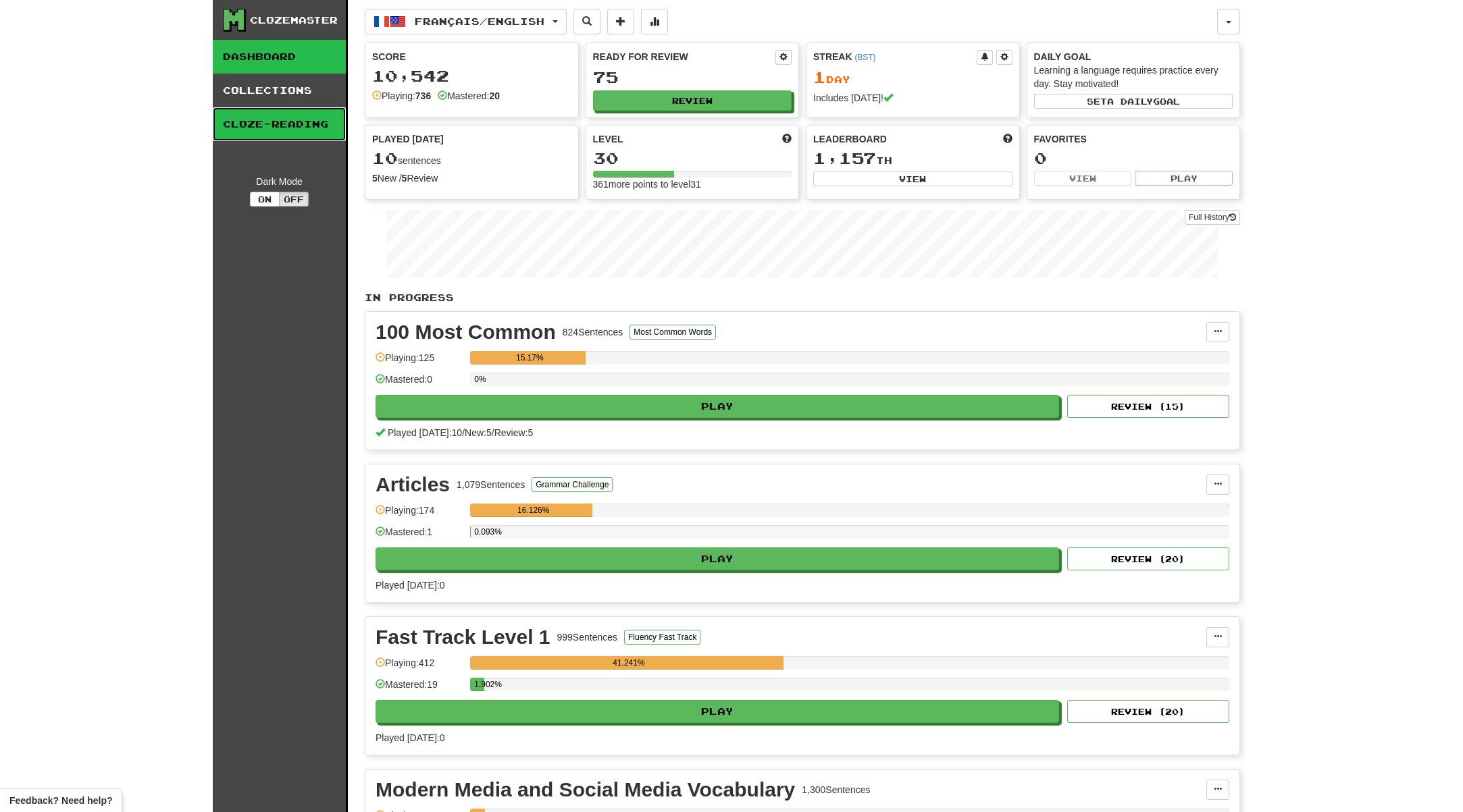
click at [297, 127] on link "Cloze-Reading" at bounding box center [280, 124] width 133 height 34
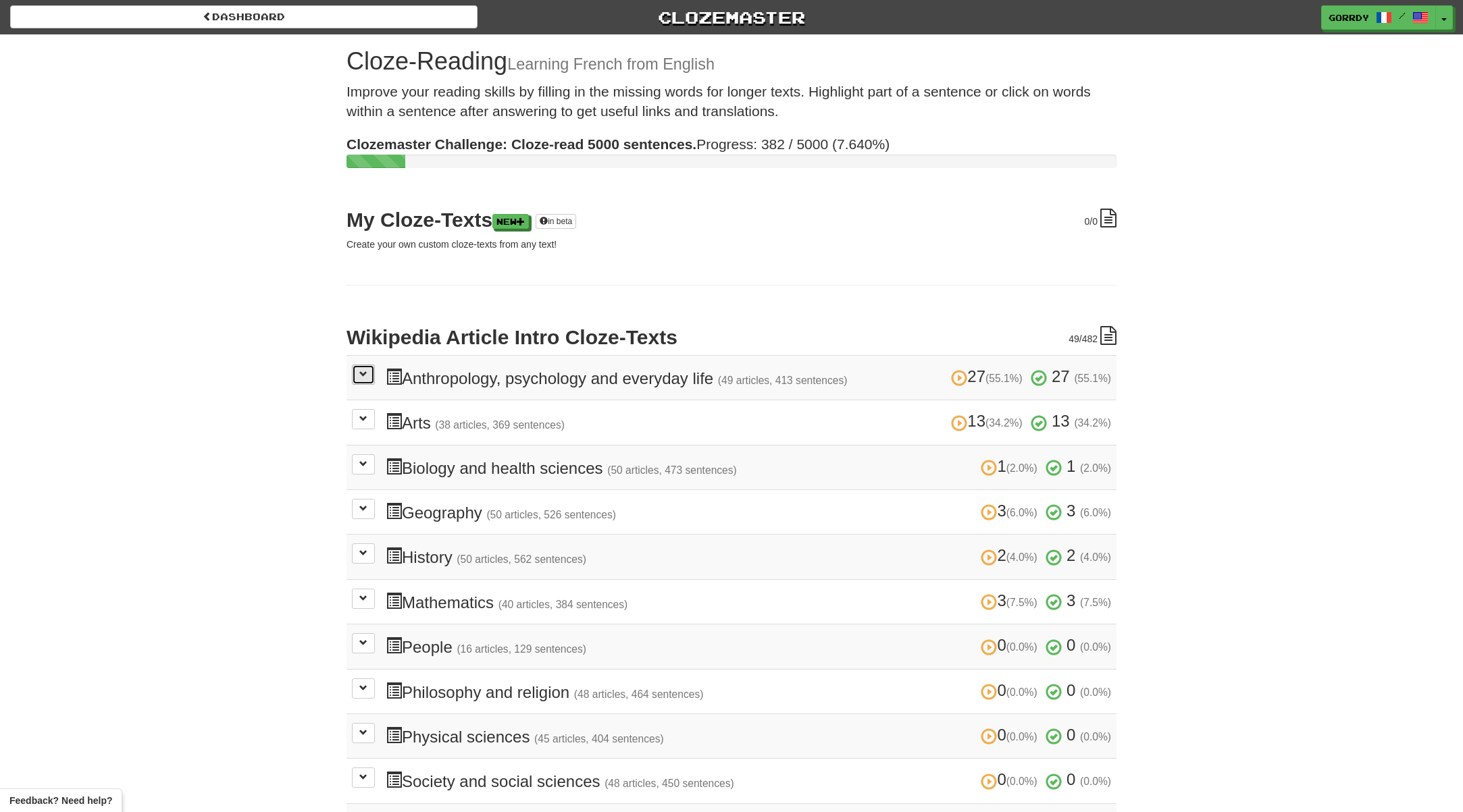
click at [367, 373] on button at bounding box center [363, 375] width 23 height 21
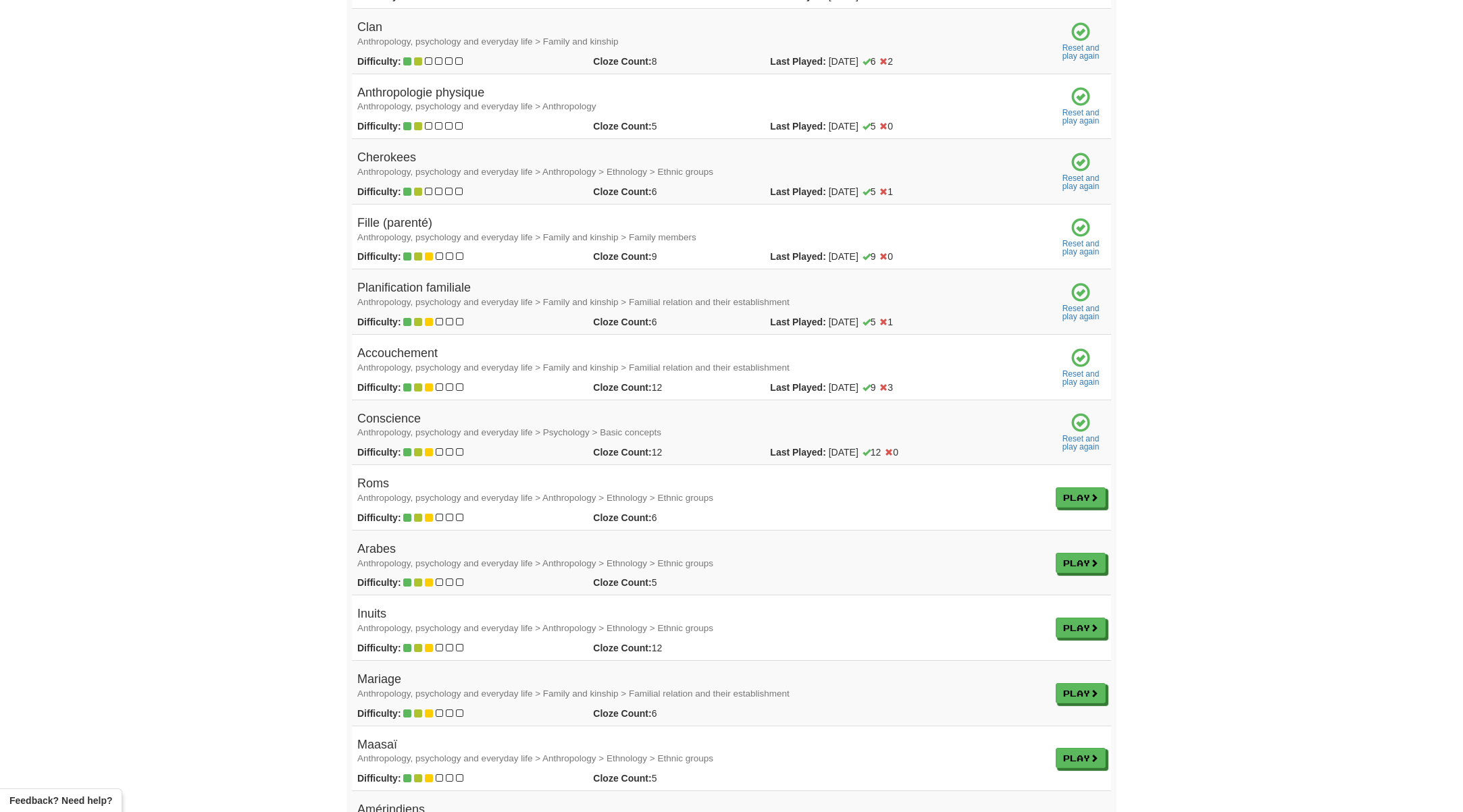
scroll to position [1878, 0]
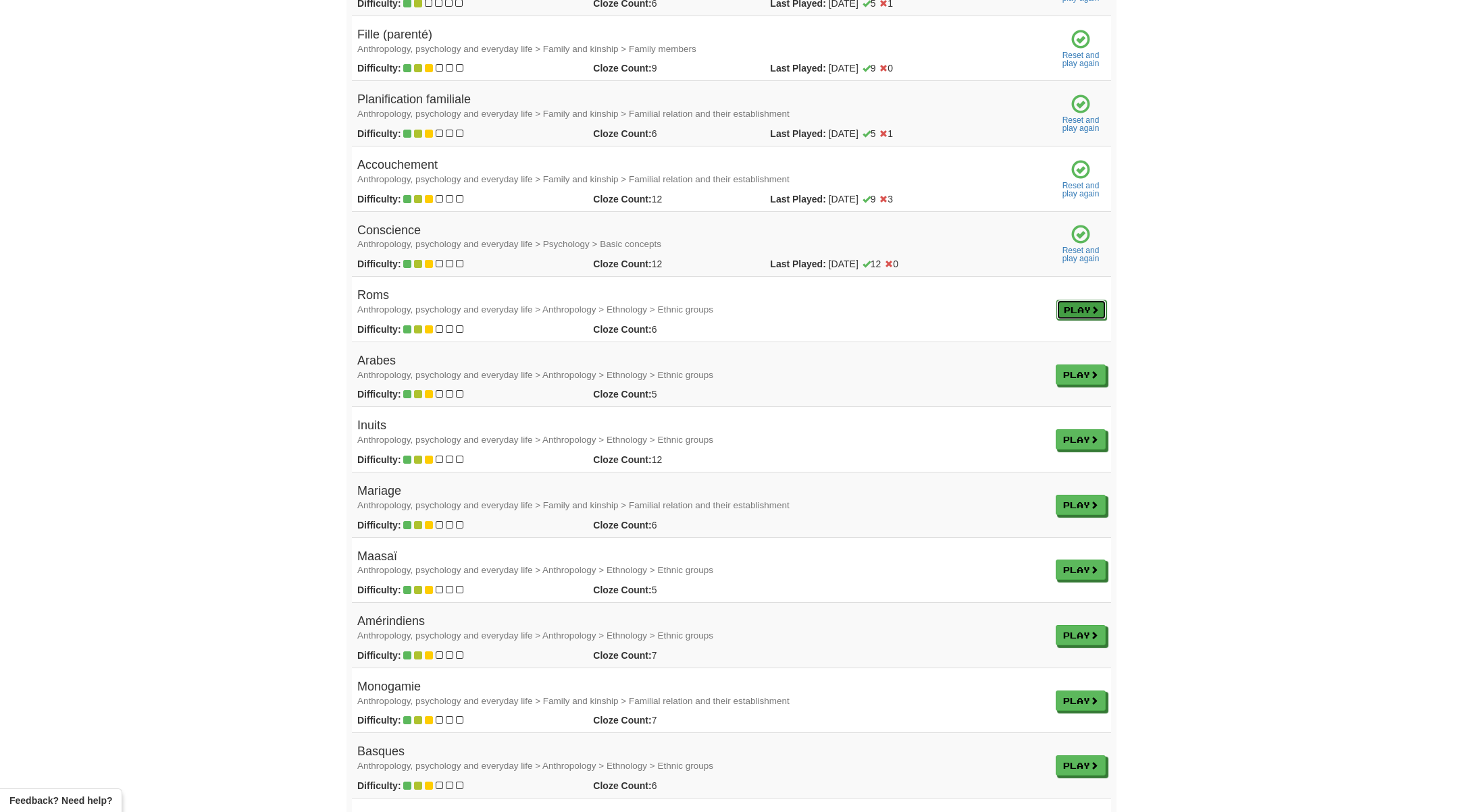
click at [1082, 314] on link "Play" at bounding box center [1081, 310] width 50 height 21
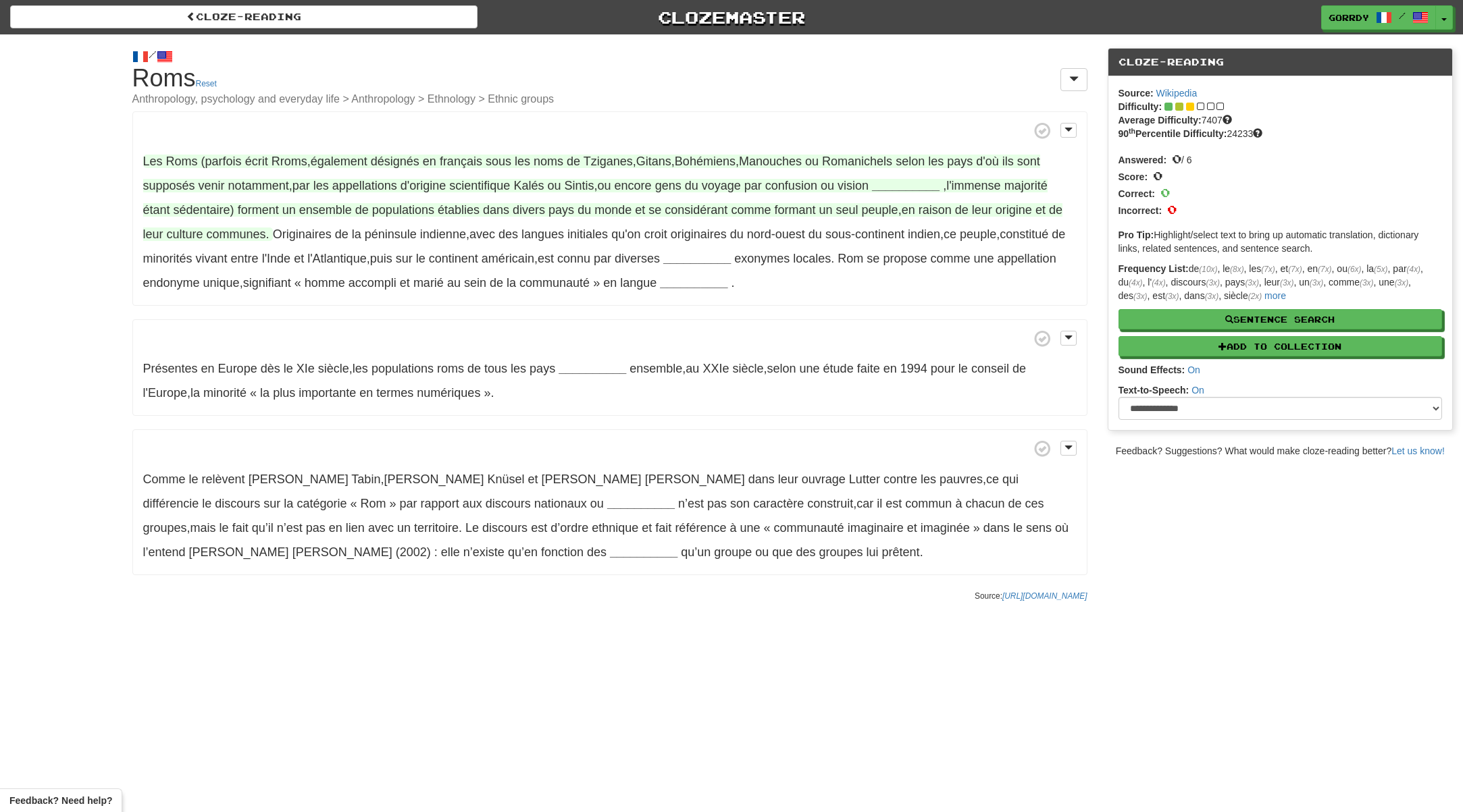
click at [917, 184] on strong "__________" at bounding box center [905, 186] width 68 height 13
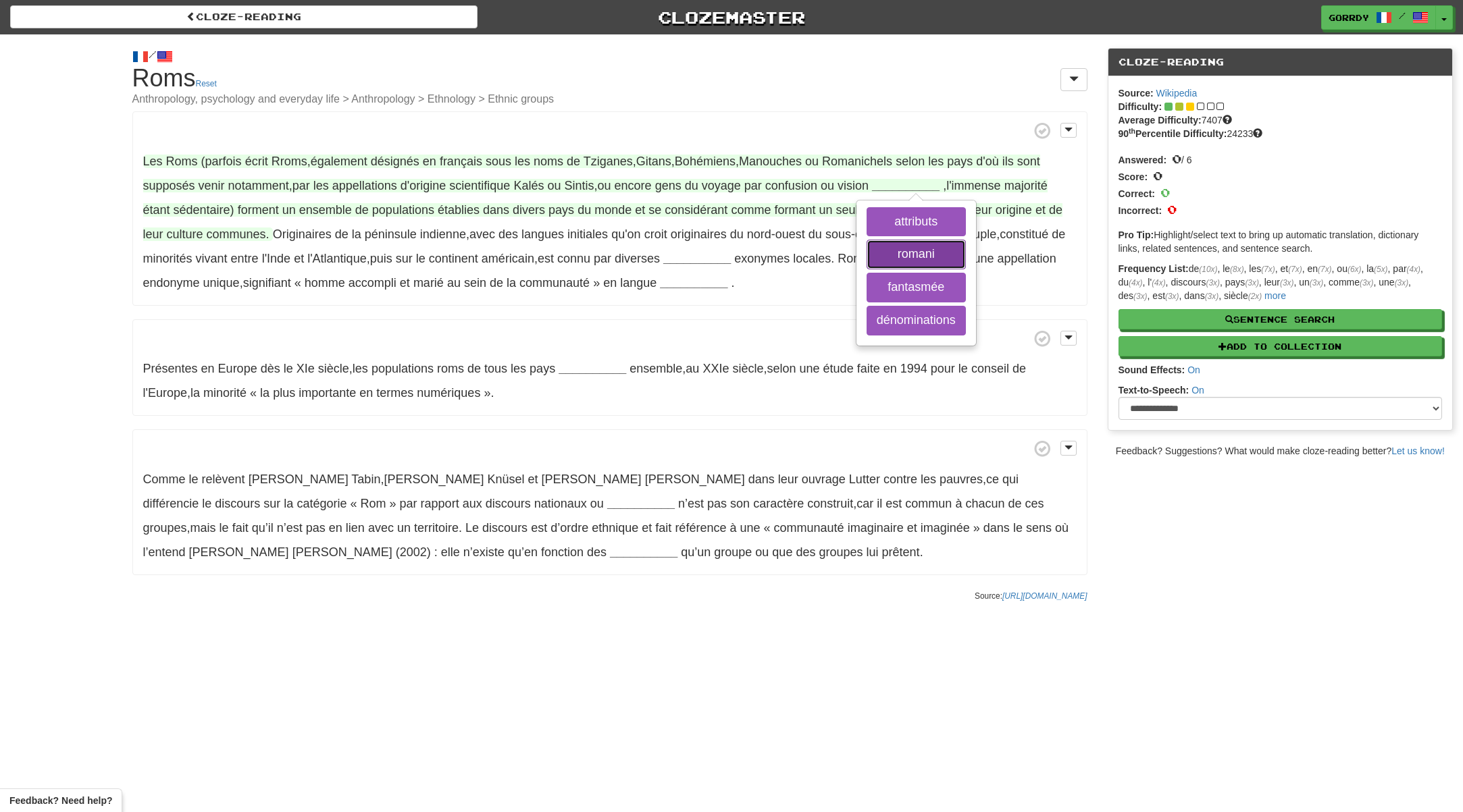
click at [930, 253] on button "romani" at bounding box center [916, 254] width 100 height 30
click at [932, 284] on button "fantasmée" at bounding box center [916, 288] width 100 height 30
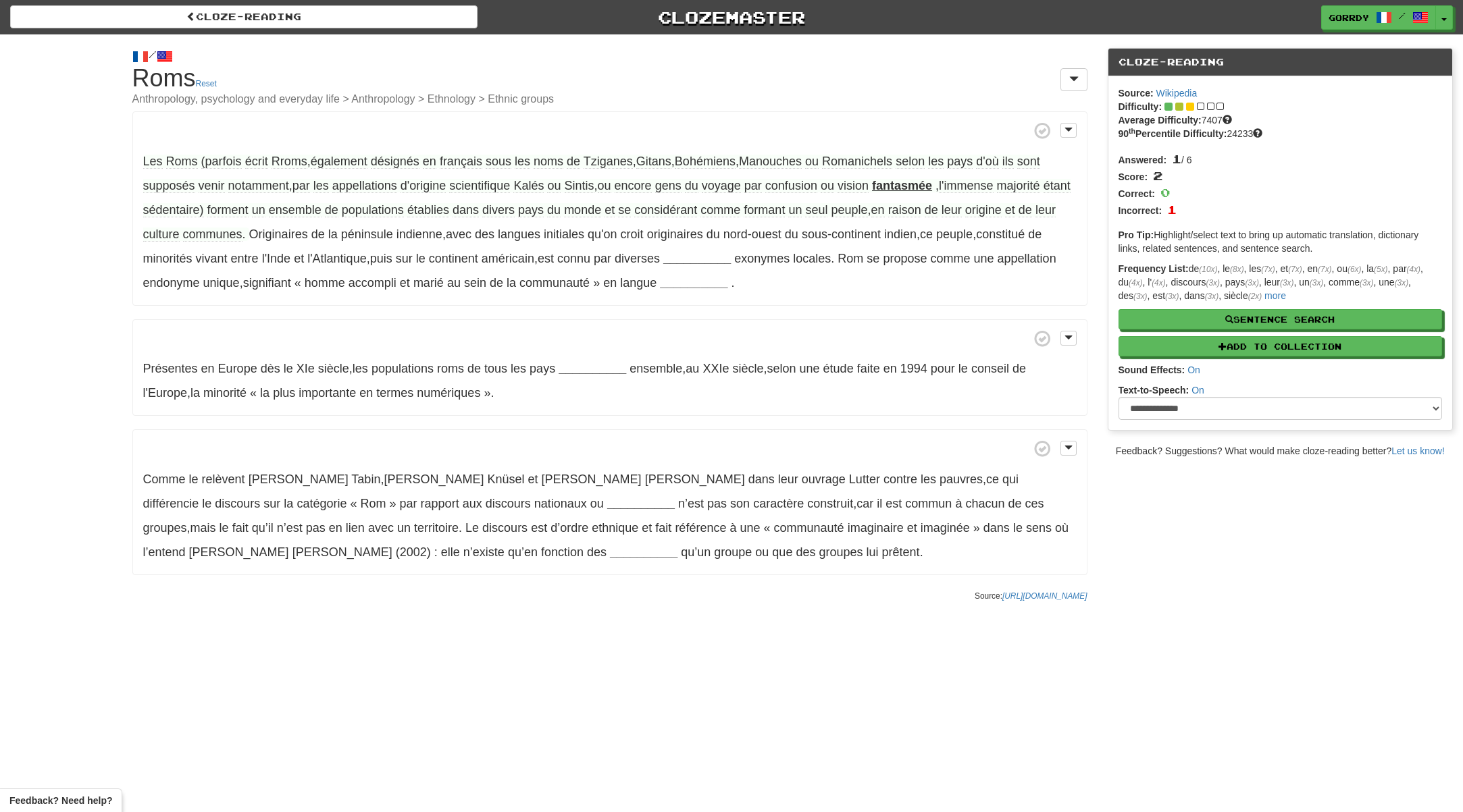
click at [913, 184] on strong "fantasmée" at bounding box center [901, 186] width 60 height 13
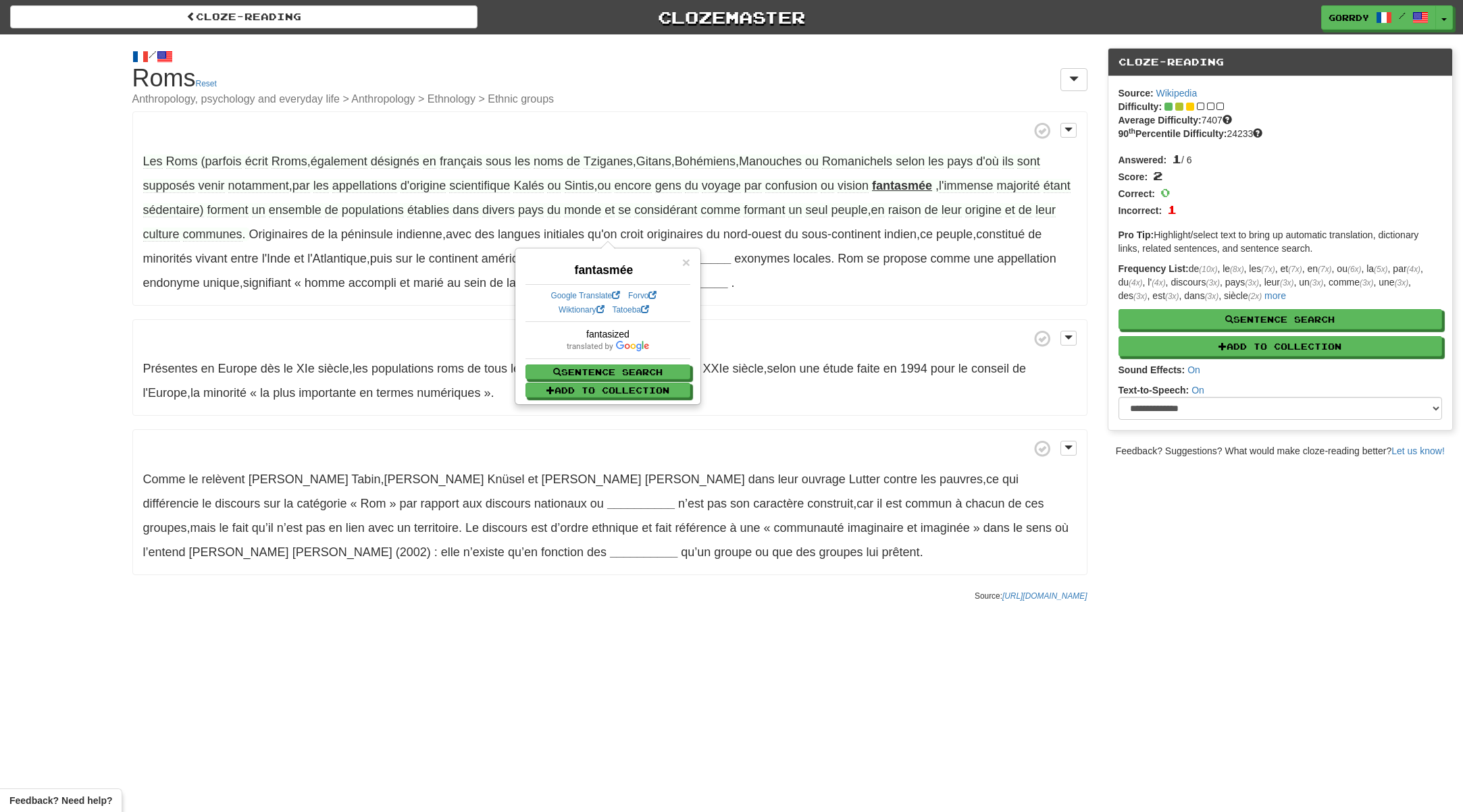
click at [204, 207] on span "sédentaire)" at bounding box center [173, 209] width 61 height 14
click at [455, 333] on span at bounding box center [609, 339] width 933 height 17
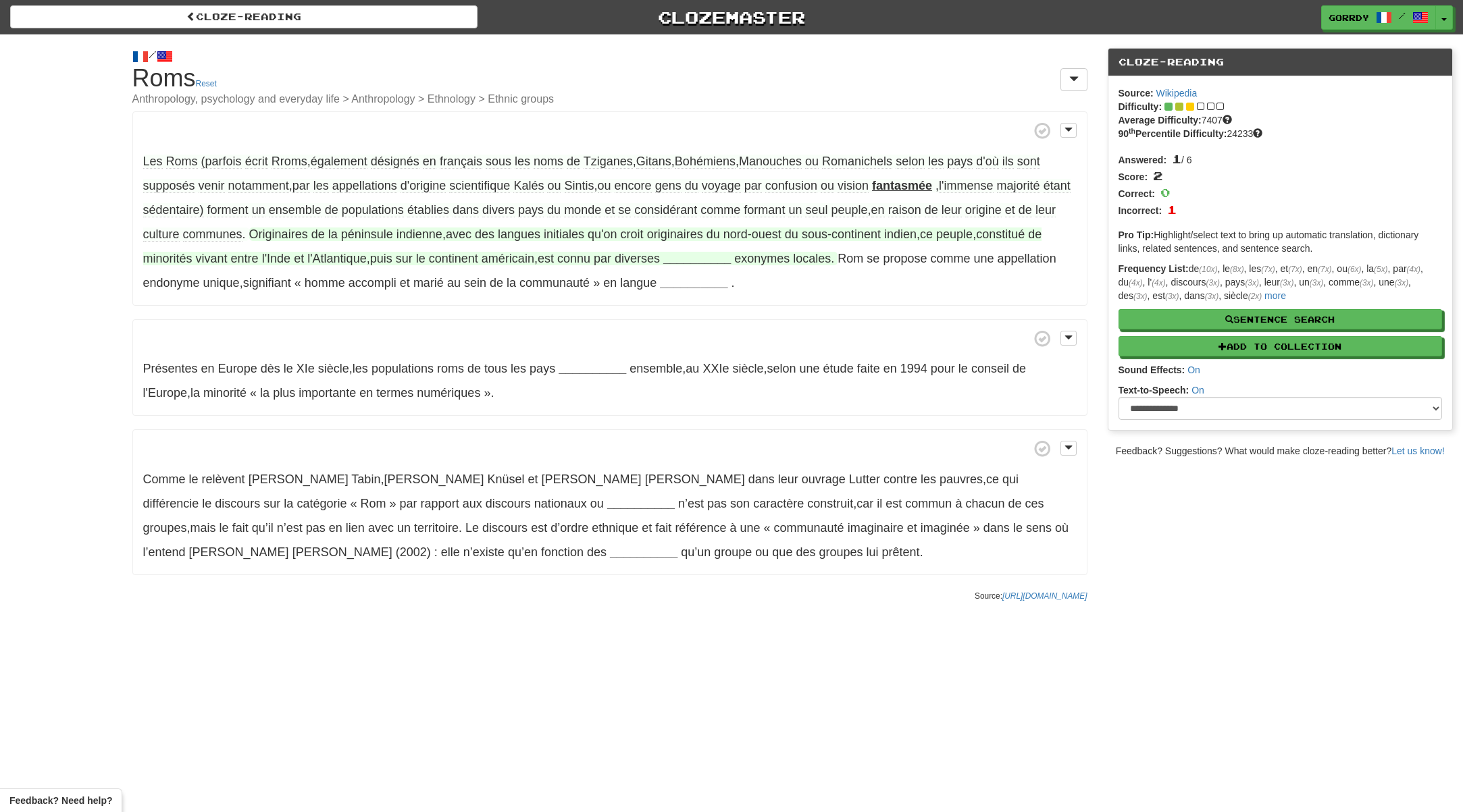
click at [731, 258] on strong "__________" at bounding box center [697, 258] width 68 height 13
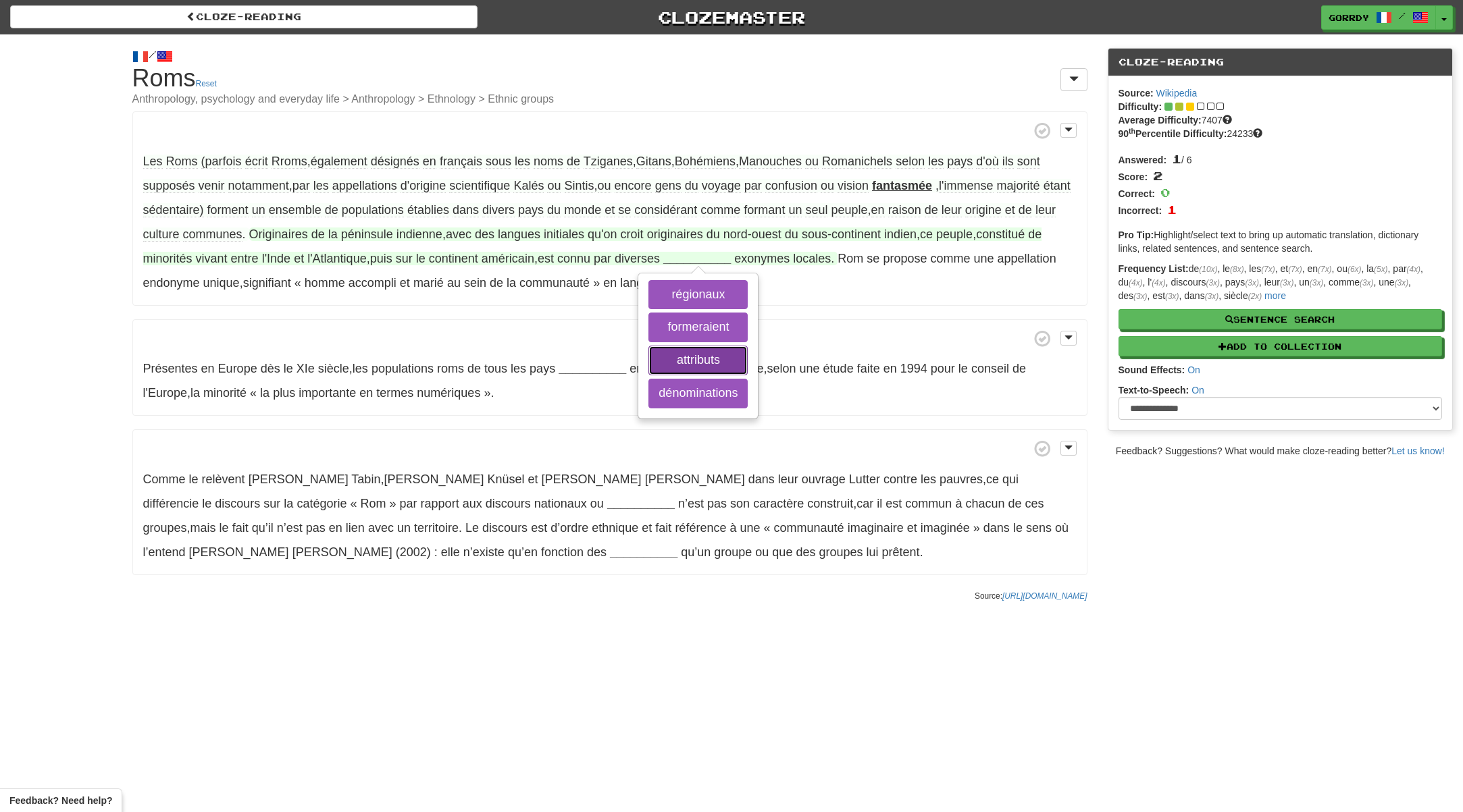
click at [730, 357] on button "attributs" at bounding box center [698, 360] width 100 height 30
click at [734, 395] on button "dénominations" at bounding box center [698, 393] width 100 height 30
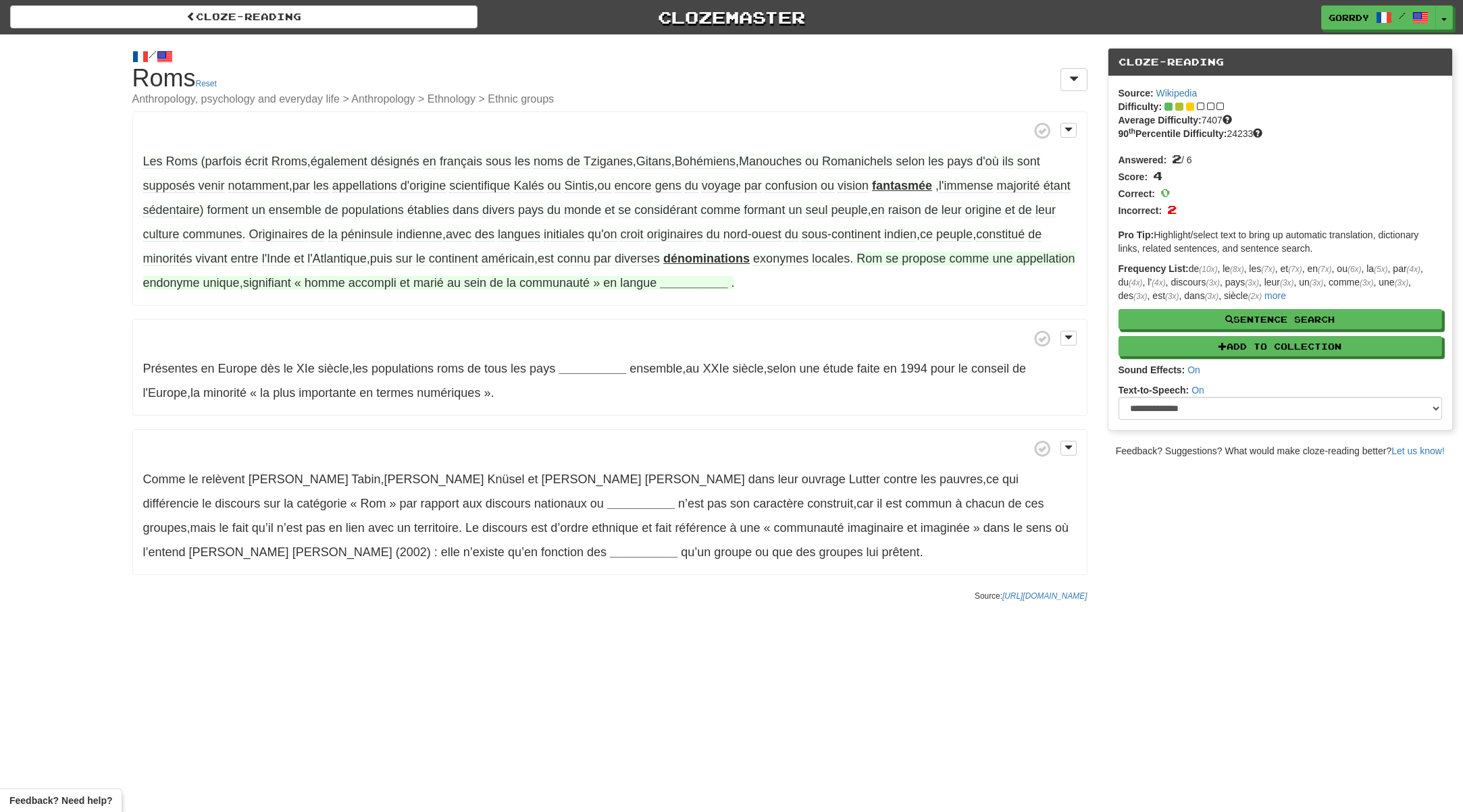
click at [728, 280] on strong "__________" at bounding box center [694, 283] width 68 height 13
click at [761, 375] on button "romani" at bounding box center [727, 385] width 82 height 30
click at [200, 282] on span "endonyme" at bounding box center [171, 283] width 56 height 14
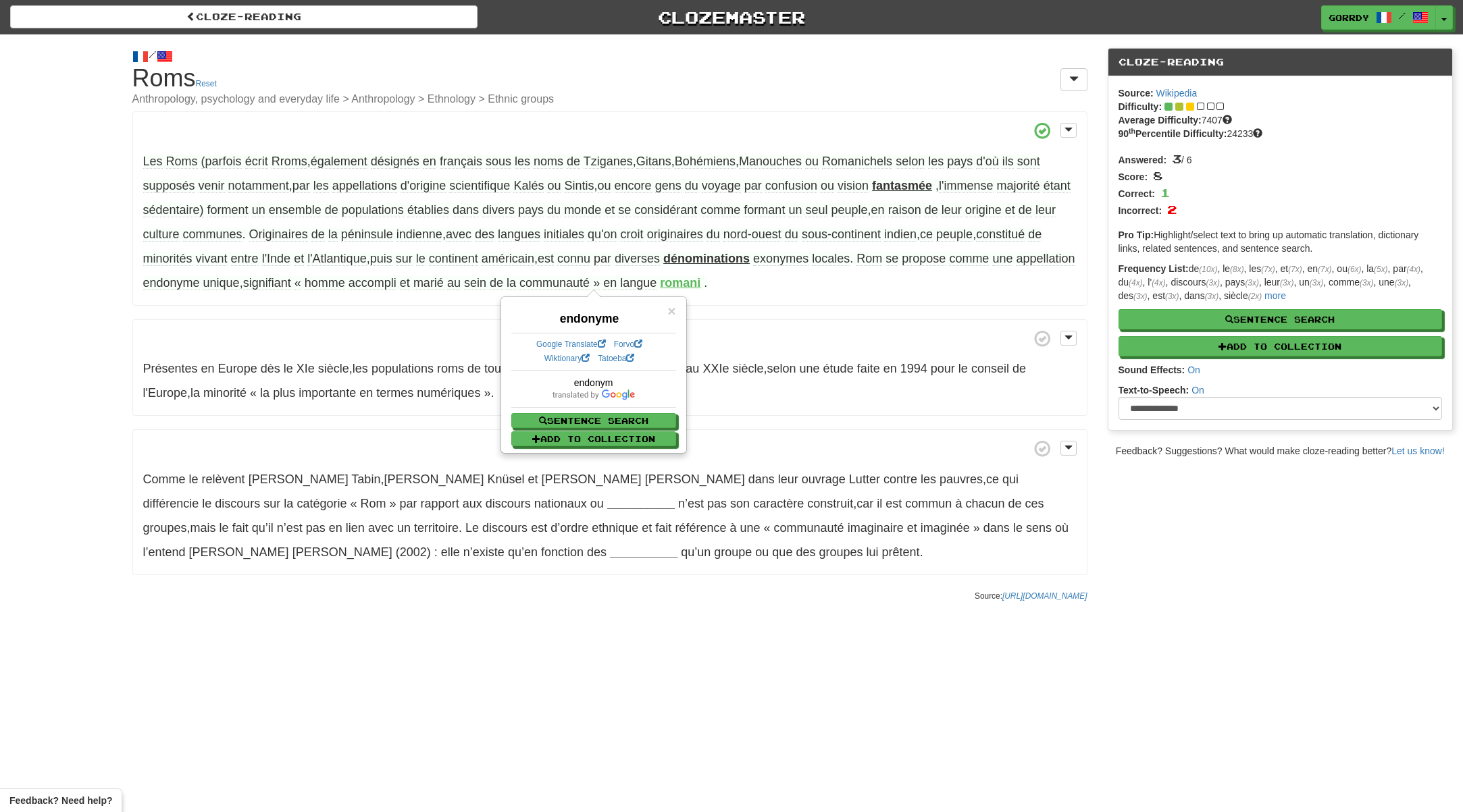
click at [231, 305] on div "Les Roms (parfois écrit Rroms , également désignés en français sous les noms de…" at bounding box center [609, 344] width 955 height 464
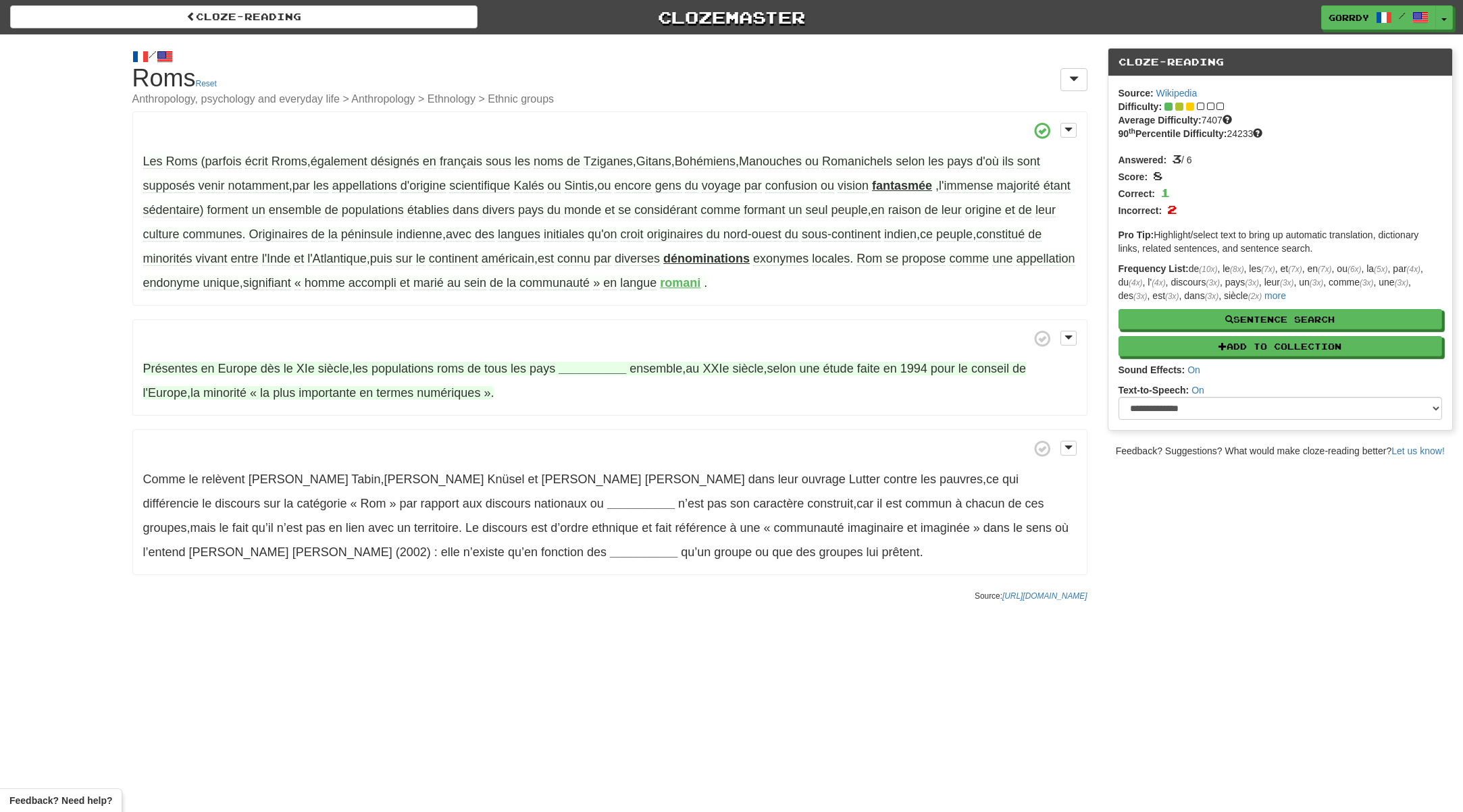
click at [580, 364] on strong "__________" at bounding box center [593, 368] width 68 height 13
click at [596, 467] on button "romani" at bounding box center [592, 471] width 82 height 30
click at [593, 502] on button "formeraient" at bounding box center [592, 504] width 82 height 30
click at [586, 364] on strong "formeraient" at bounding box center [592, 368] width 67 height 13
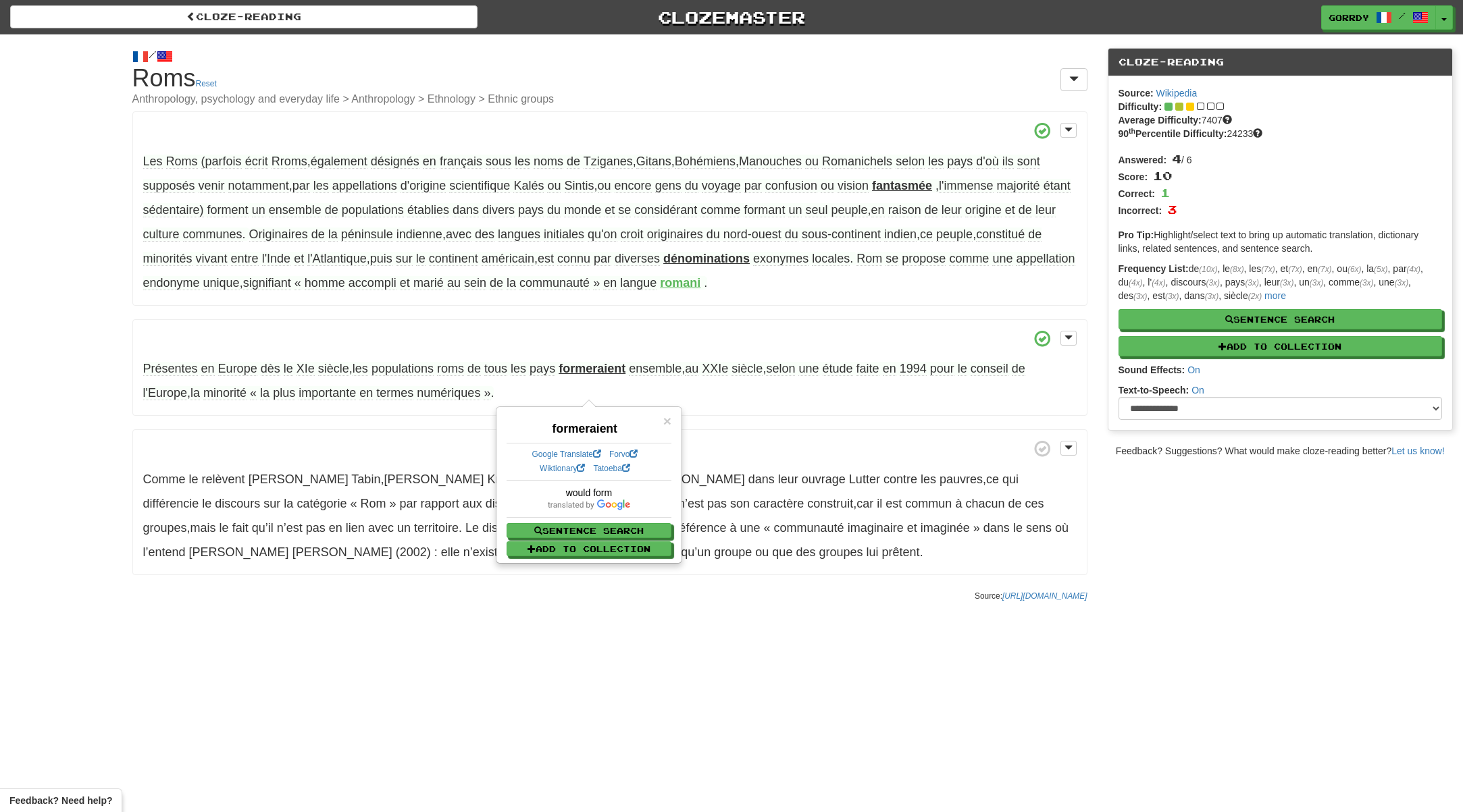
click at [663, 364] on span "ensemble" at bounding box center [655, 368] width 53 height 14
click at [403, 403] on p "Présentes en Europe dès le XIe siècle , les populations roms de tous les pays f…" at bounding box center [609, 368] width 955 height 98
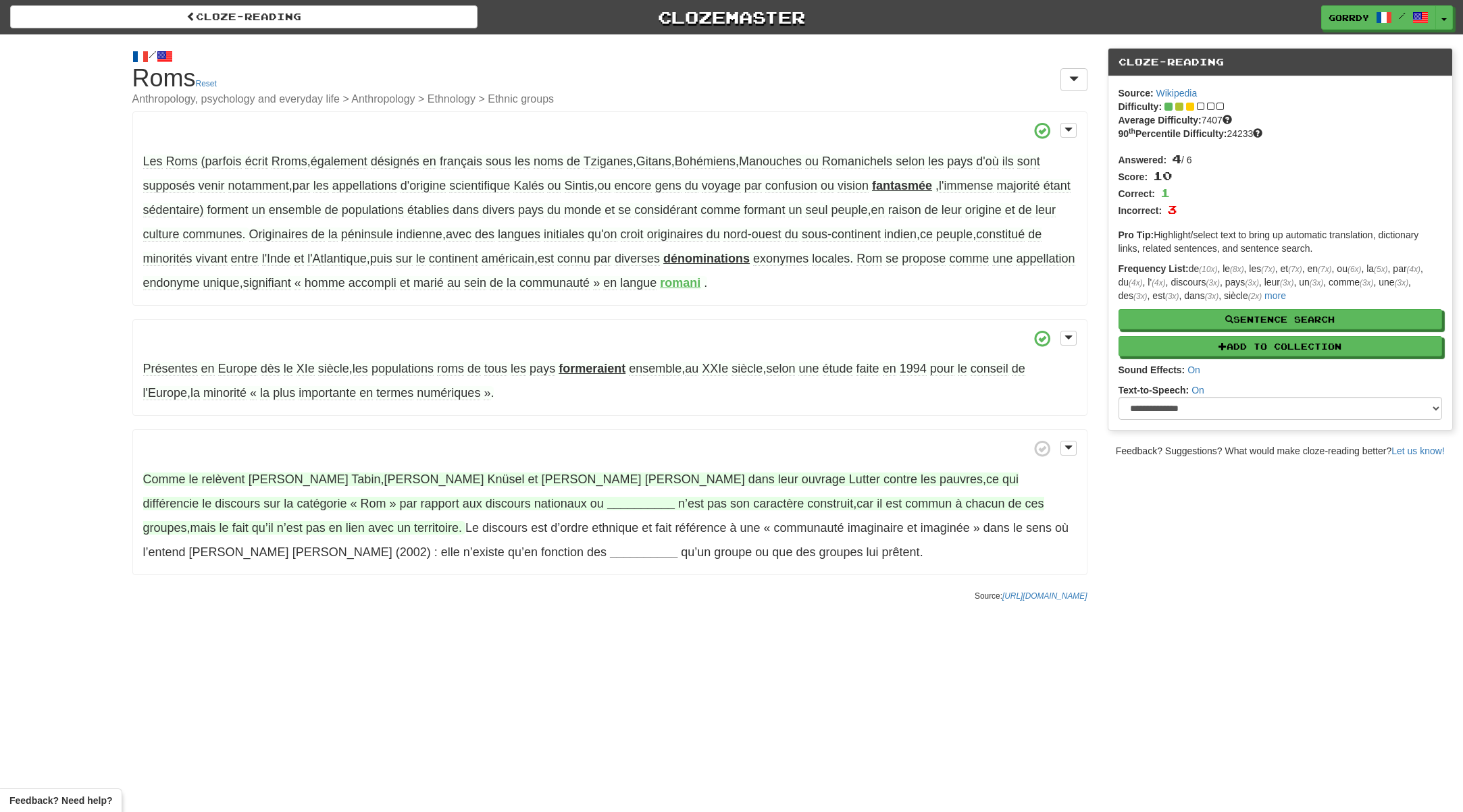
click at [608, 501] on strong "__________" at bounding box center [641, 503] width 68 height 13
click at [366, 566] on button "régionaux" at bounding box center [383, 573] width 82 height 30
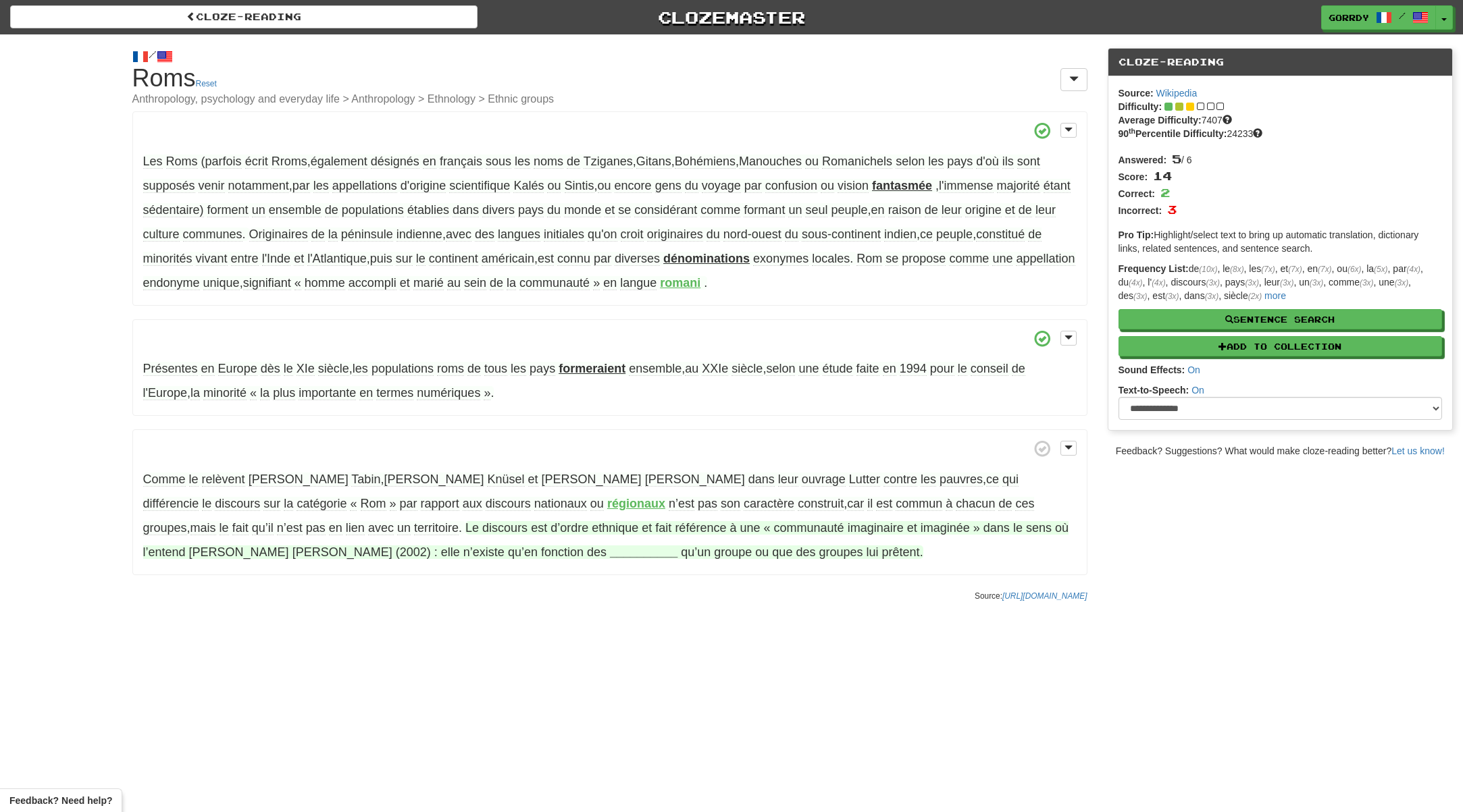
click at [609, 546] on strong "__________" at bounding box center [643, 552] width 68 height 13
click at [510, 646] on button "attributs" at bounding box center [548, 654] width 77 height 30
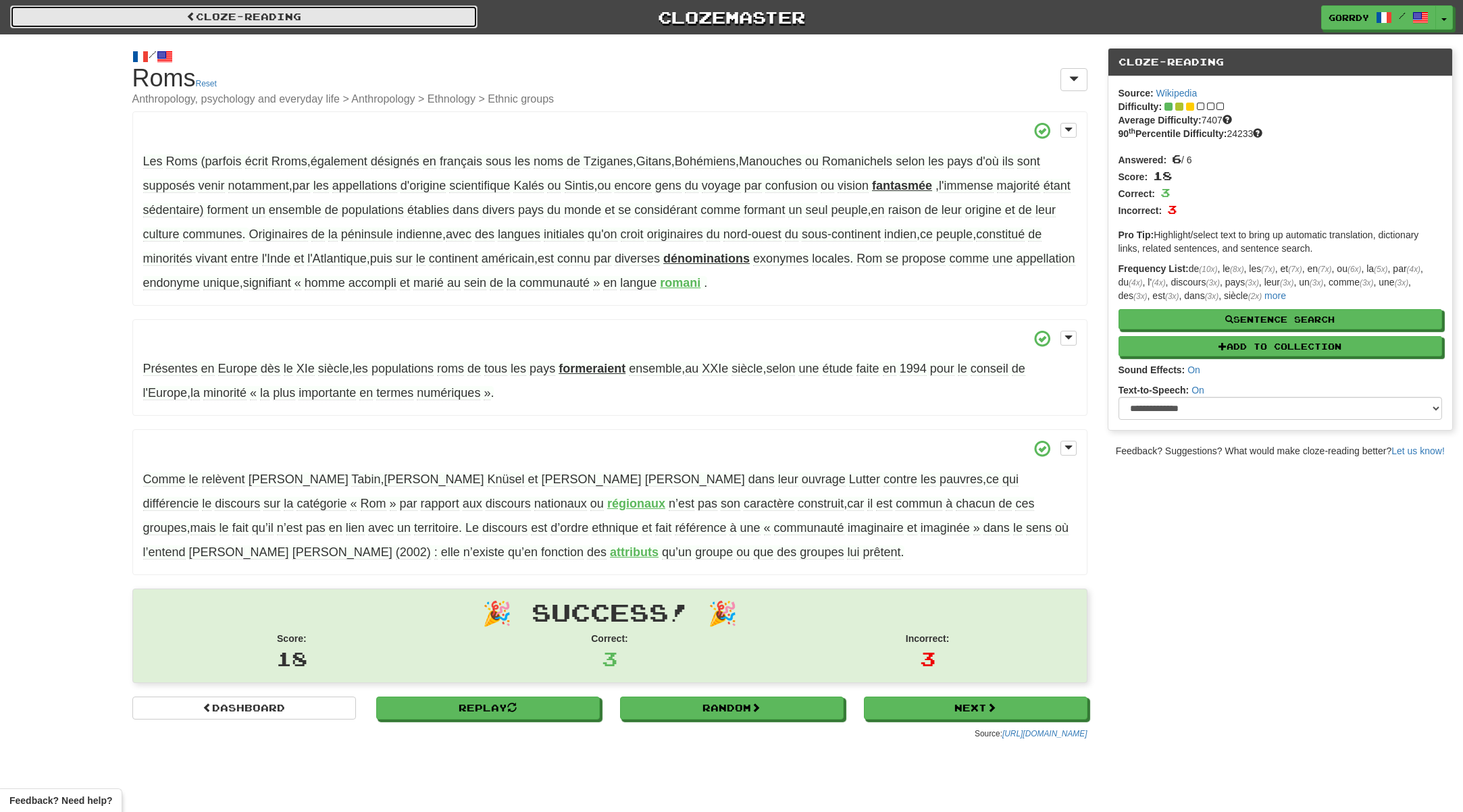
click at [218, 13] on link "Cloze-Reading" at bounding box center [244, 17] width 468 height 23
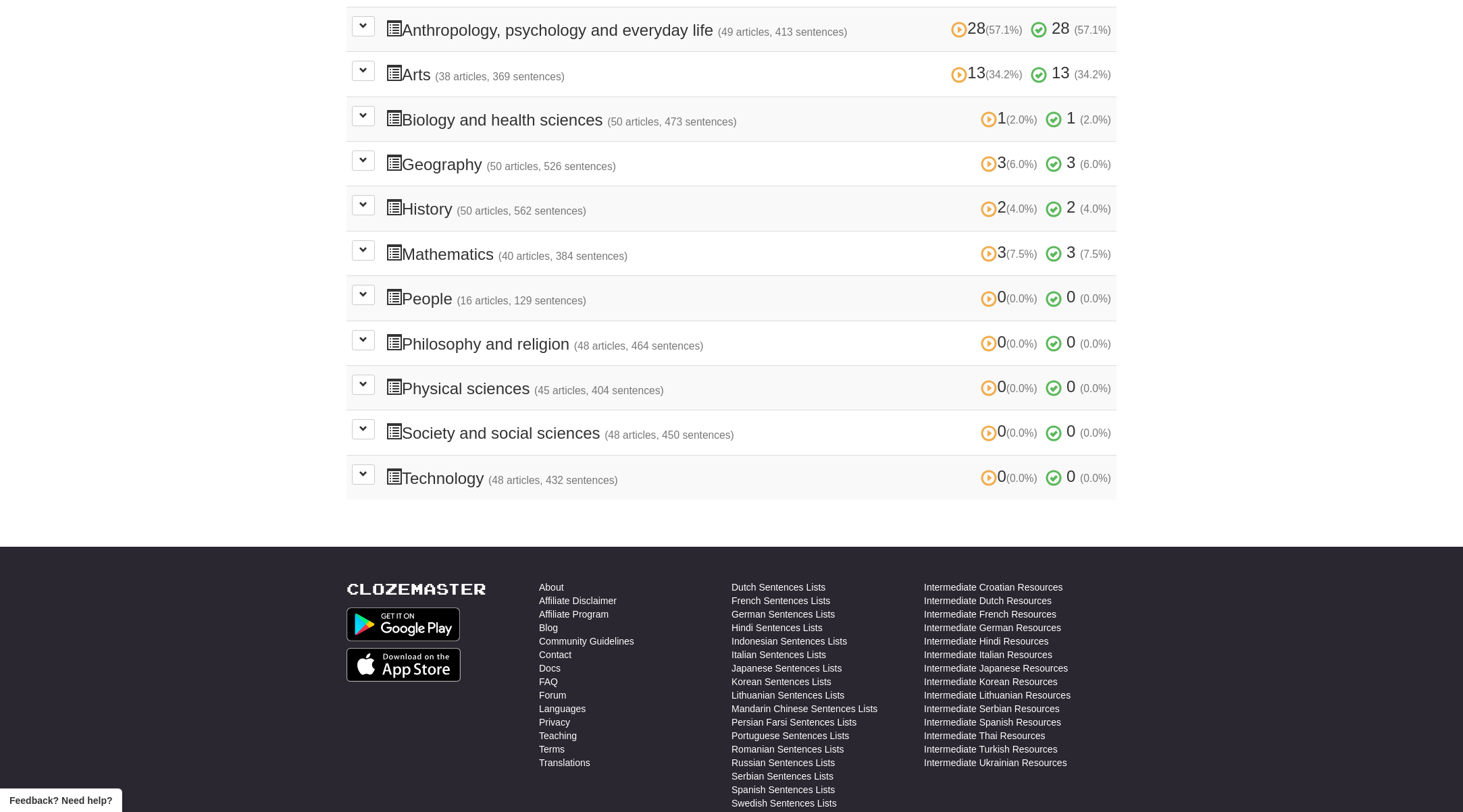
scroll to position [98, 0]
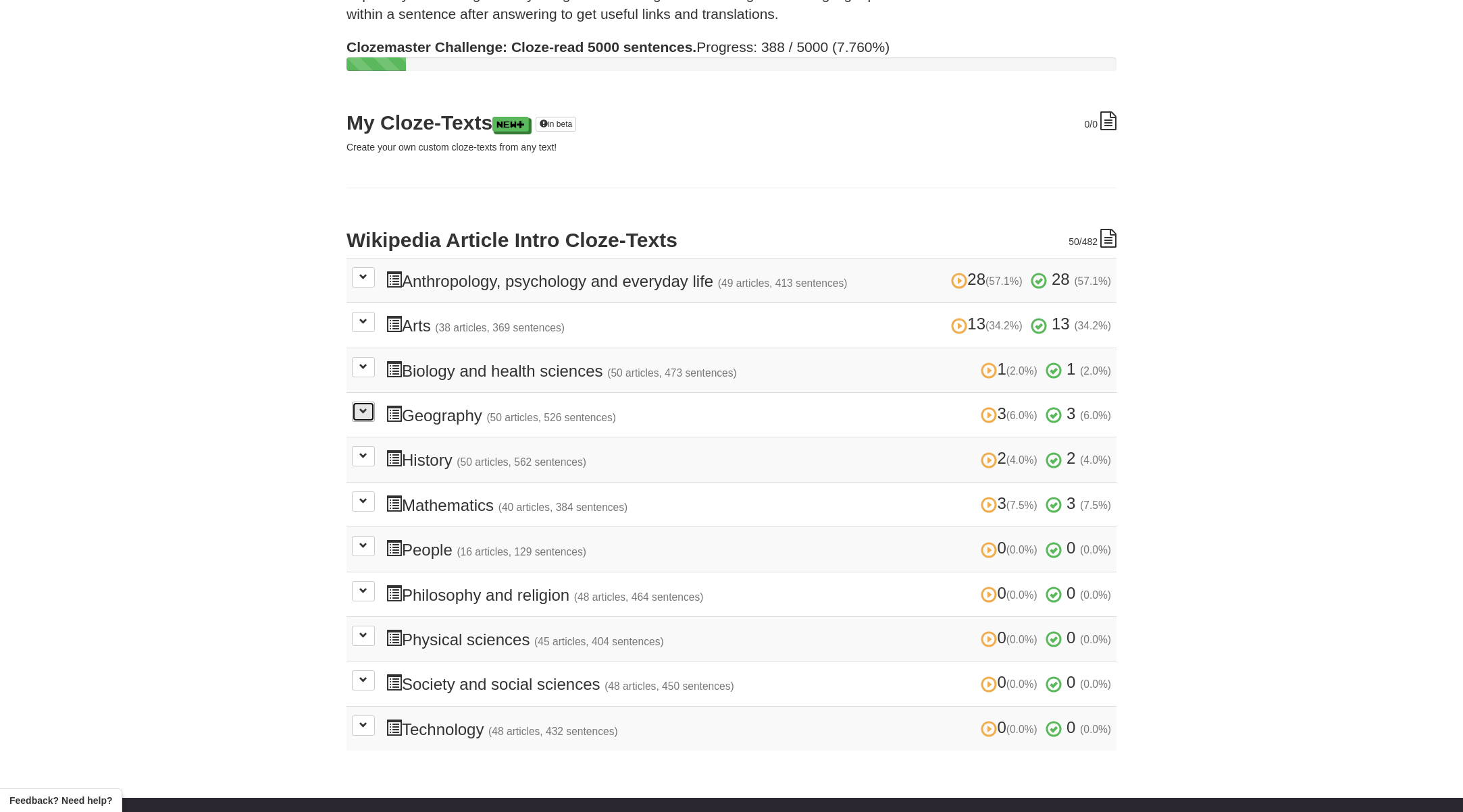
click at [356, 409] on button at bounding box center [363, 412] width 23 height 21
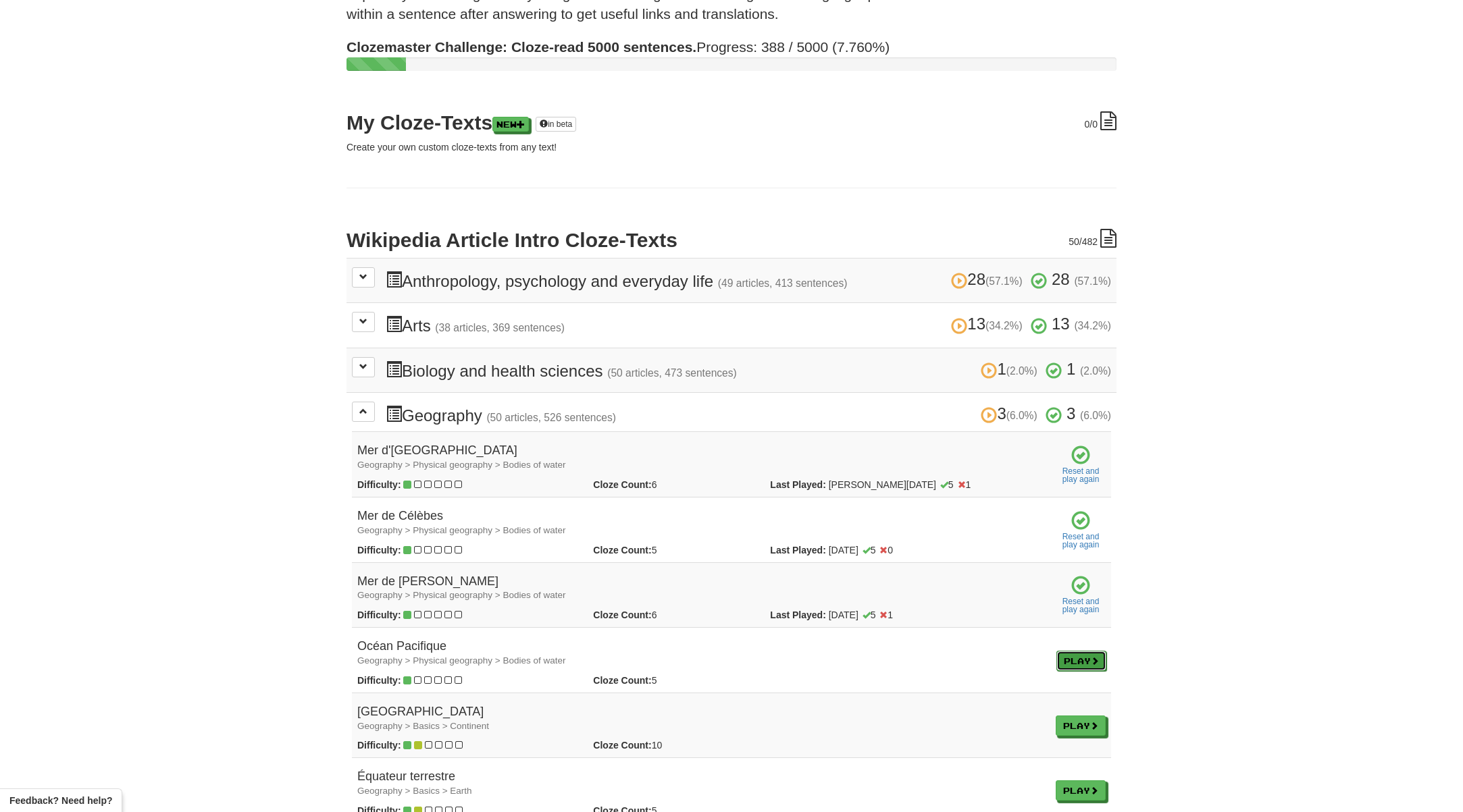
click at [1086, 655] on link "Play" at bounding box center [1081, 661] width 50 height 21
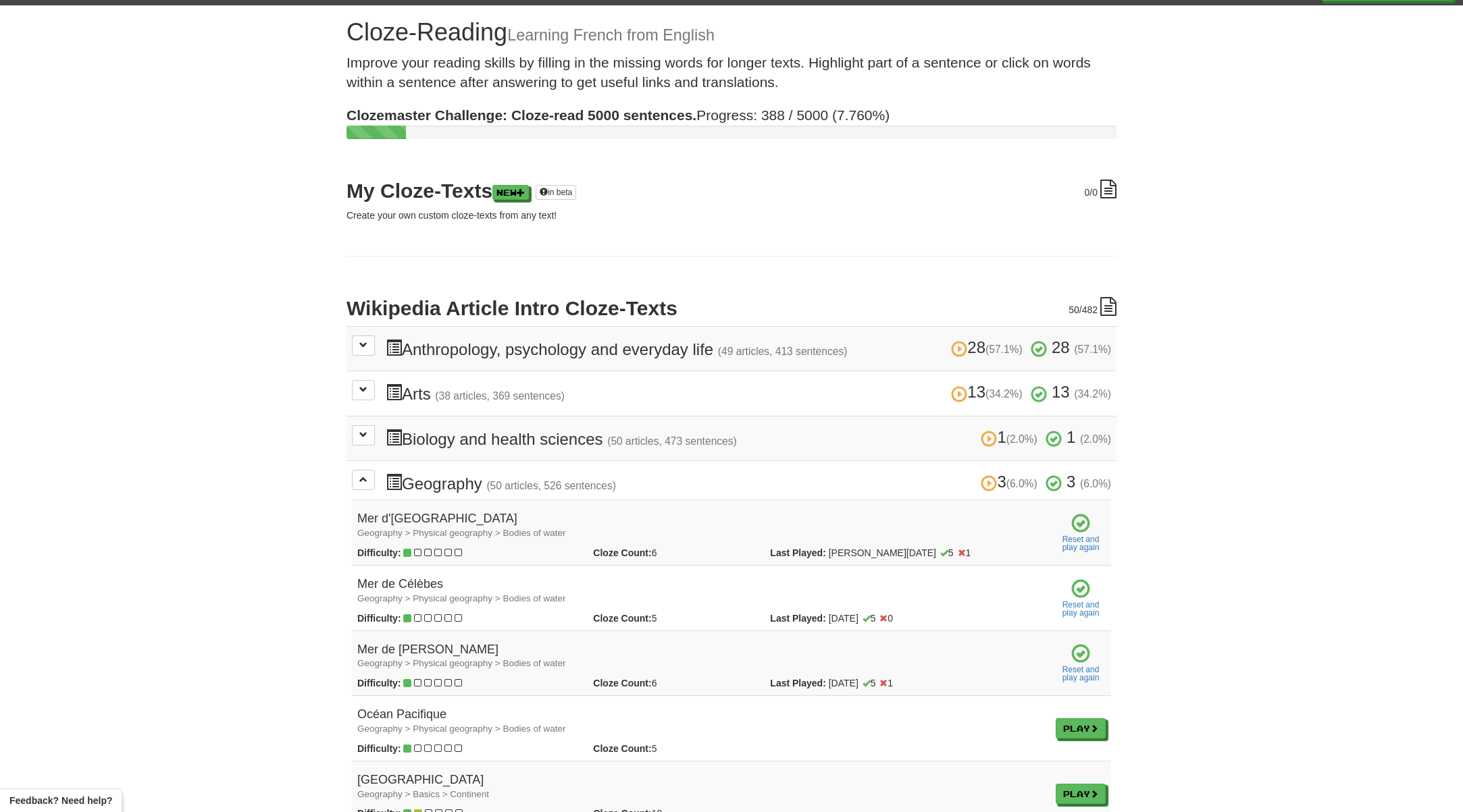
scroll to position [0, 0]
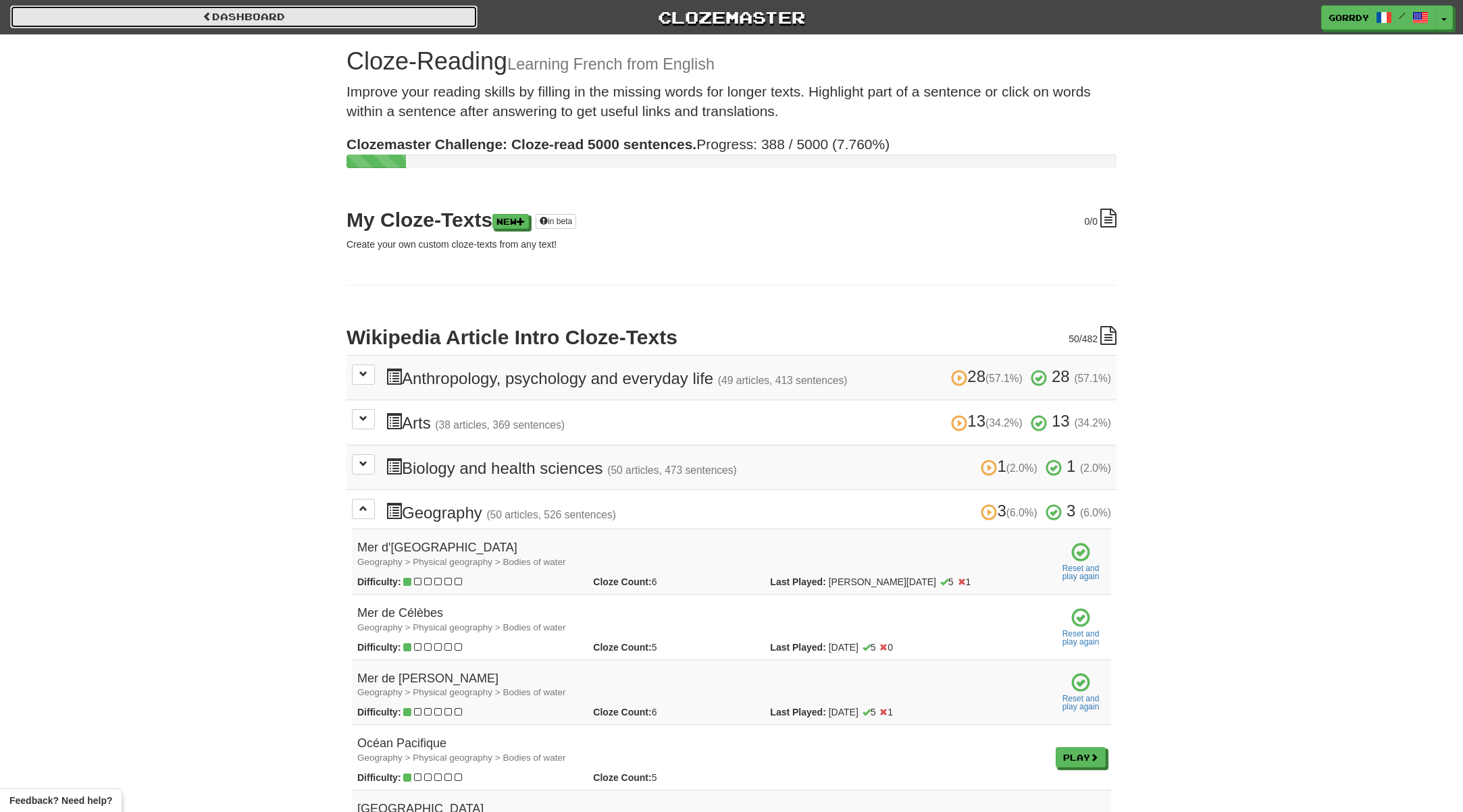
click at [244, 15] on link "Dashboard" at bounding box center [244, 17] width 468 height 23
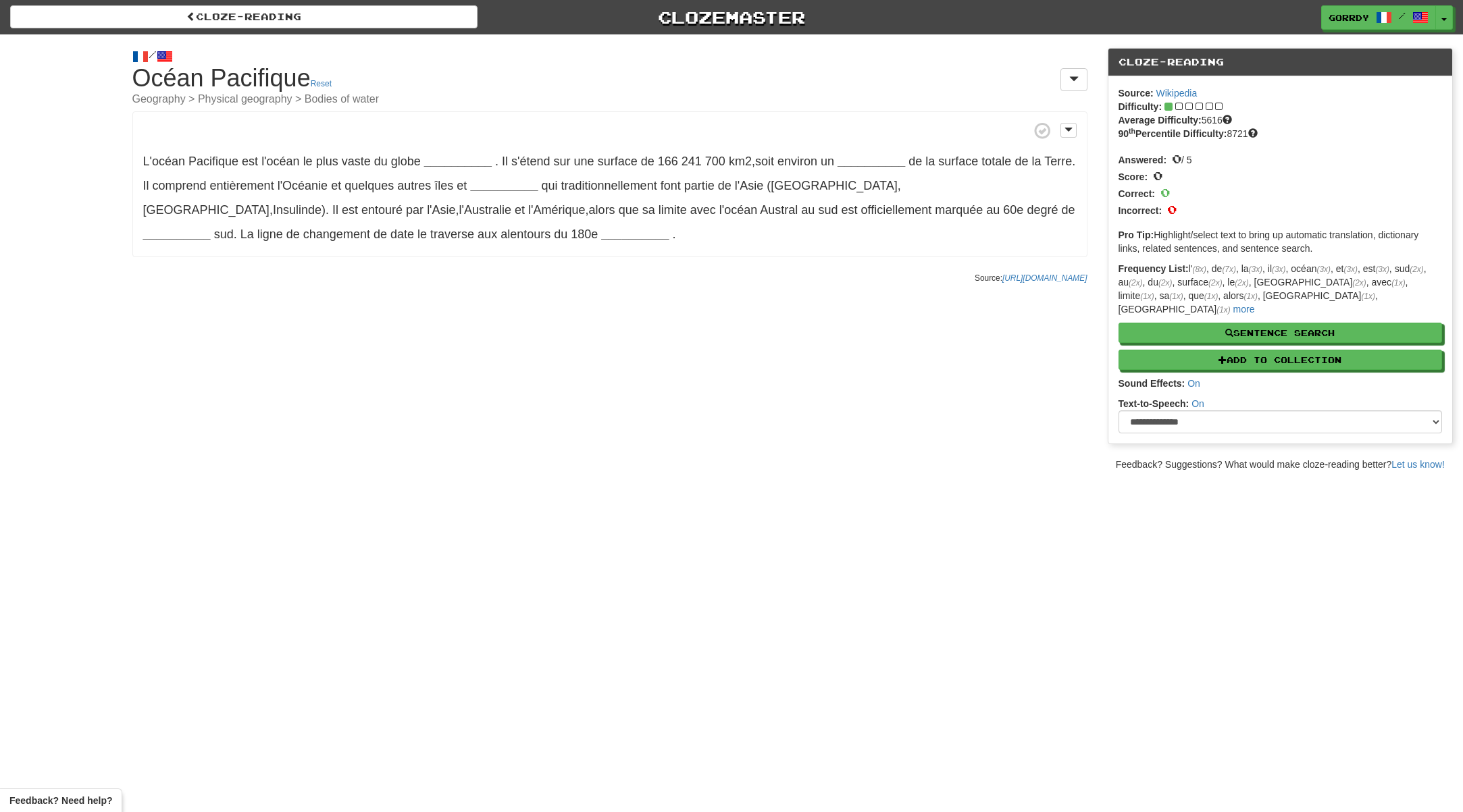
click at [450, 152] on p "L'océan Pacifique est l'océan le plus vaste du globe __________ . Il s'étend su…" at bounding box center [609, 184] width 955 height 146
click at [451, 160] on strong "__________" at bounding box center [458, 161] width 68 height 13
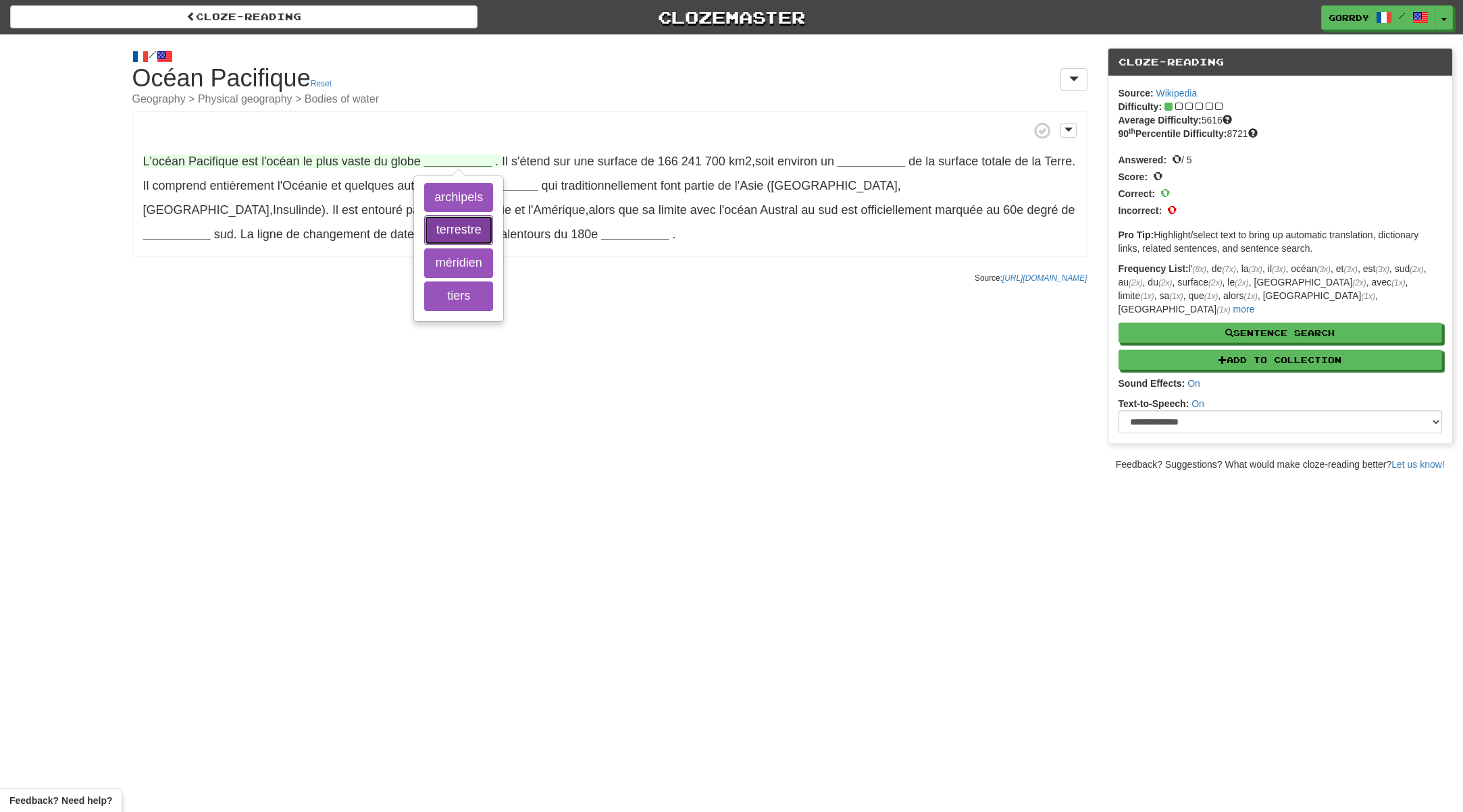
click at [453, 230] on button "terrestre" at bounding box center [458, 230] width 69 height 30
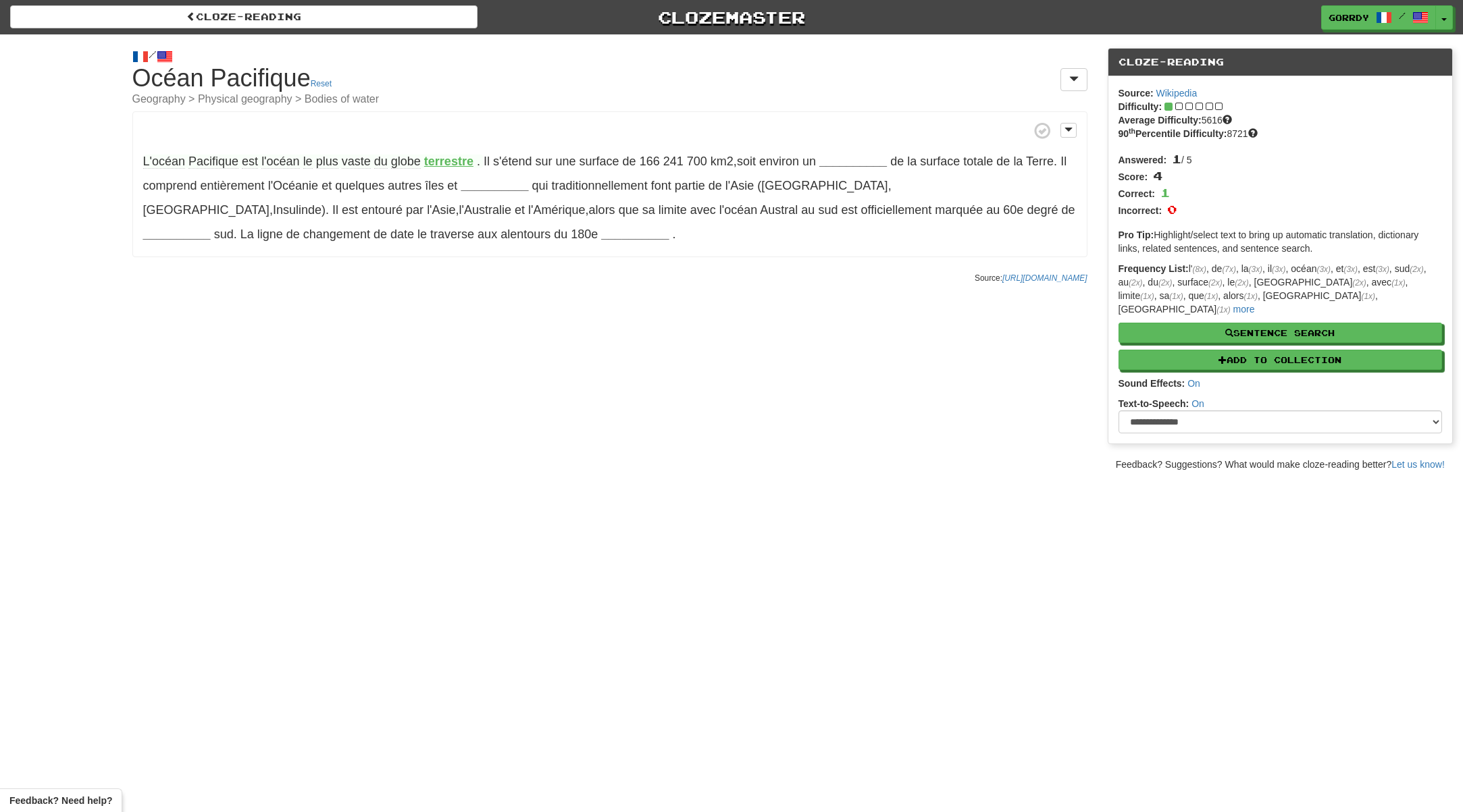
click at [458, 159] on strong "terrestre" at bounding box center [449, 161] width 49 height 13
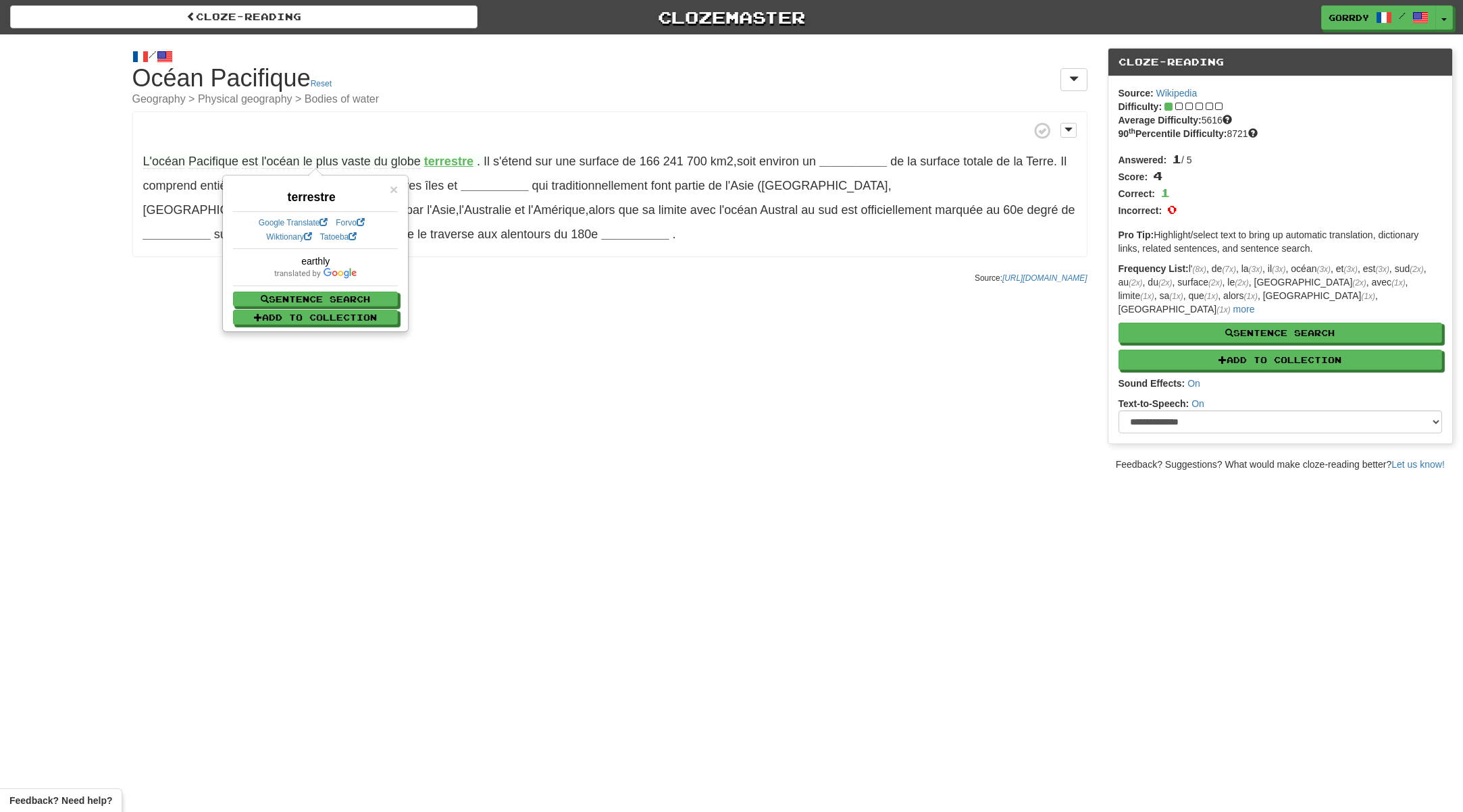
click at [465, 283] on p "Source: https://fr.wikipedia.org/wiki/Oc%C3%A9an_Pacifique" at bounding box center [609, 277] width 955 height 13
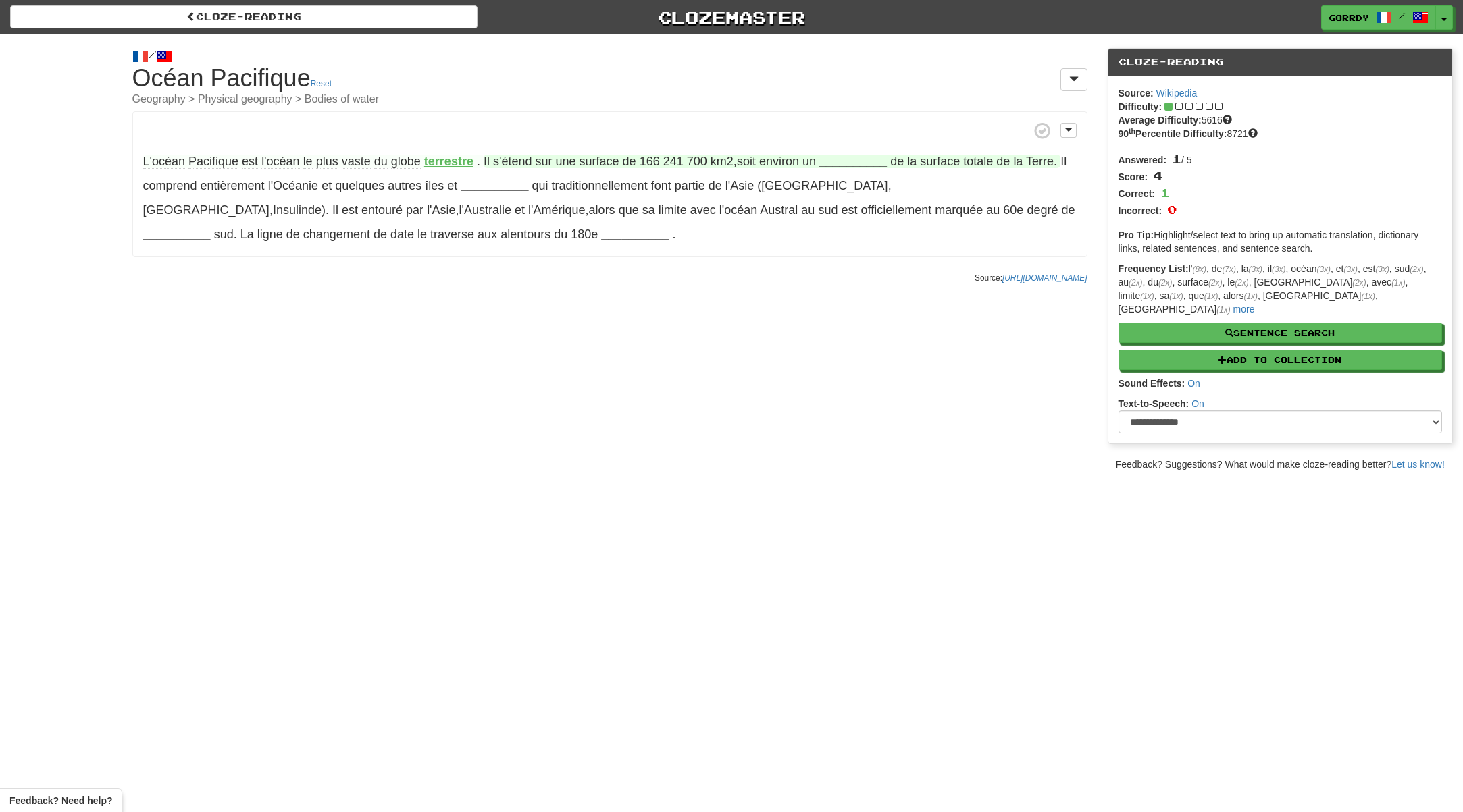
click at [856, 160] on strong "__________" at bounding box center [853, 161] width 68 height 13
click at [855, 261] on button "tiers" at bounding box center [855, 264] width 69 height 30
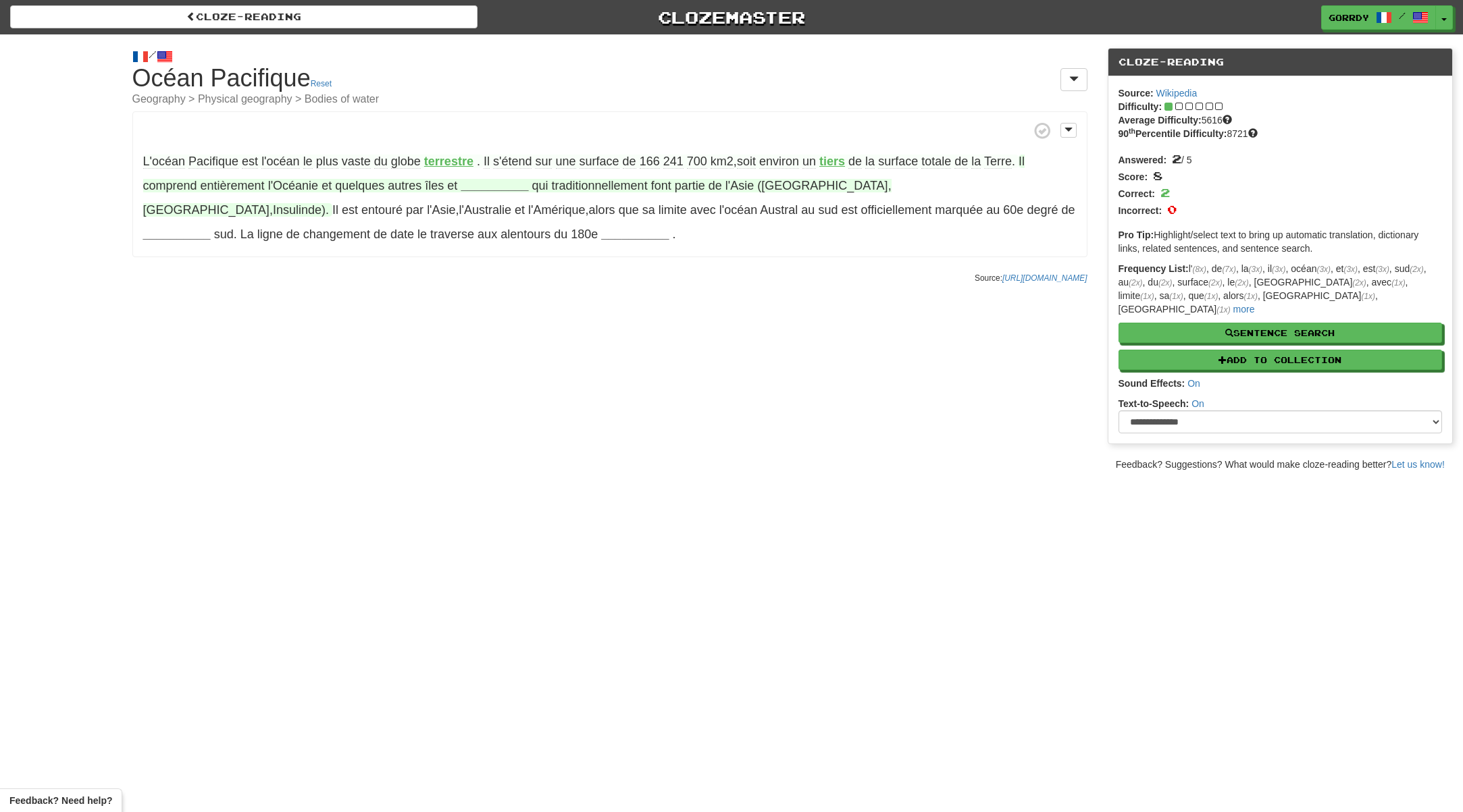
click at [496, 180] on strong "__________" at bounding box center [494, 186] width 68 height 13
click at [498, 220] on button "archipels" at bounding box center [483, 222] width 69 height 30
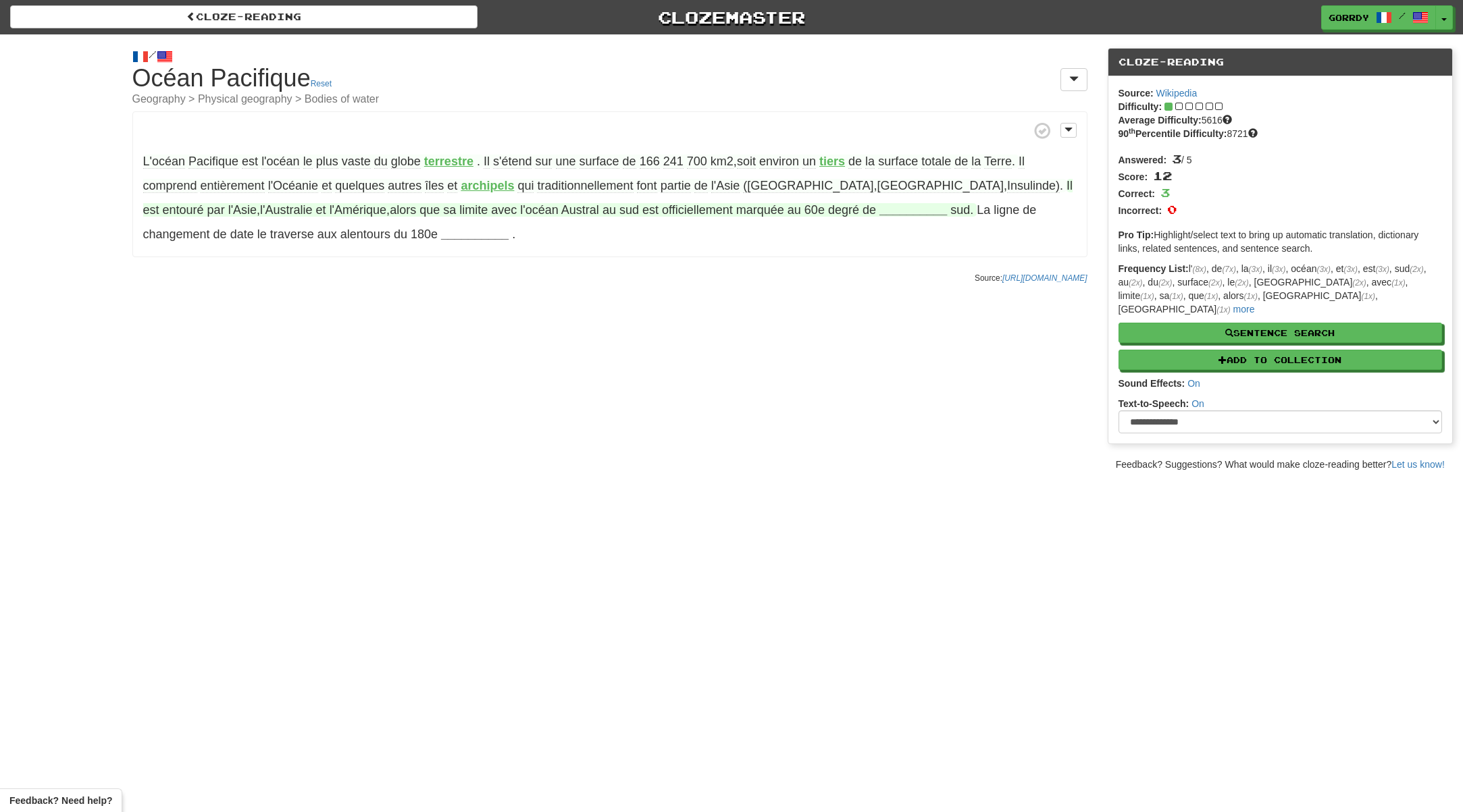
click at [879, 210] on strong "__________" at bounding box center [913, 209] width 68 height 13
click at [918, 347] on button "latitude" at bounding box center [951, 345] width 67 height 30
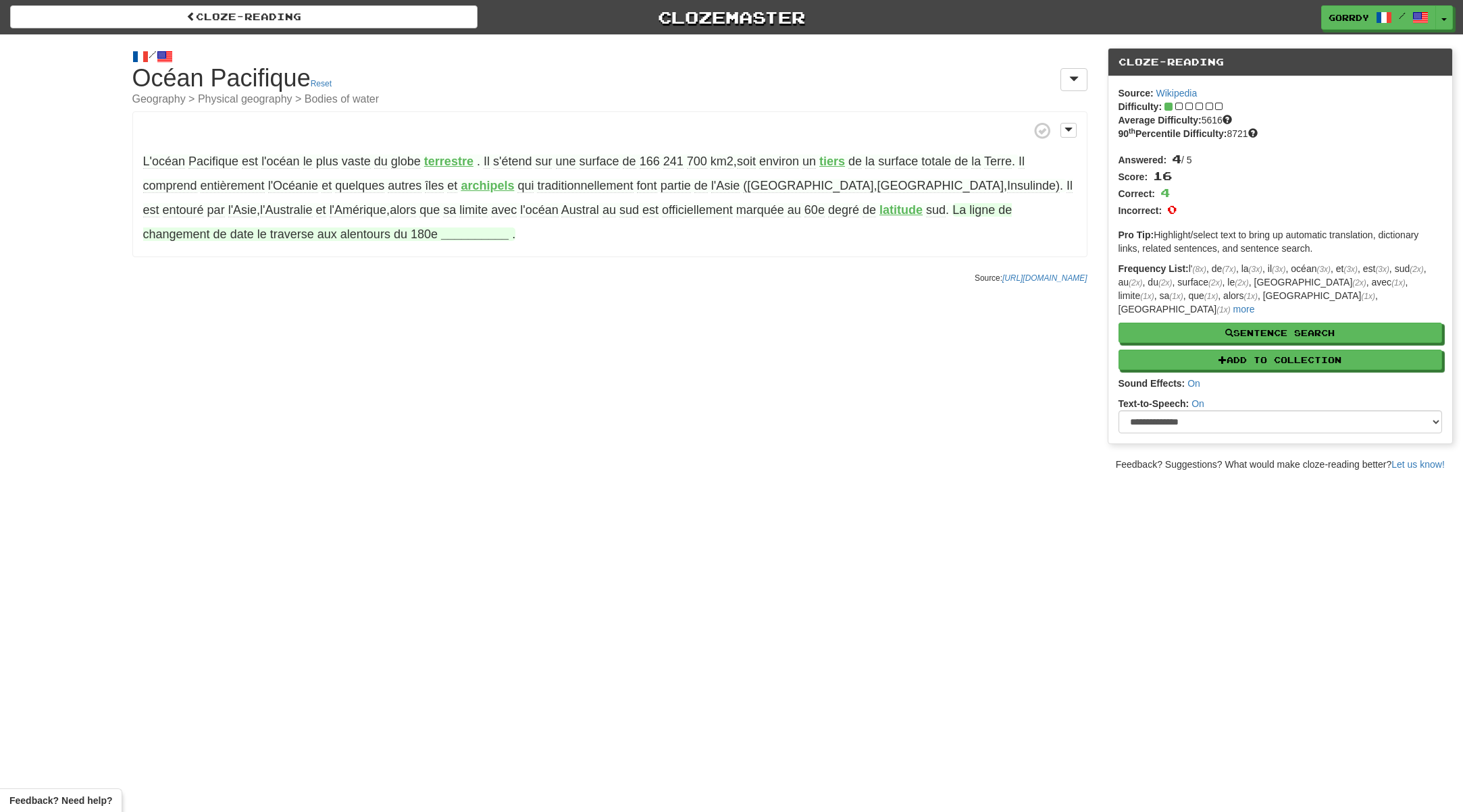
click at [441, 234] on strong "__________" at bounding box center [475, 234] width 68 height 13
click at [419, 371] on button "méridien" at bounding box center [452, 370] width 67 height 30
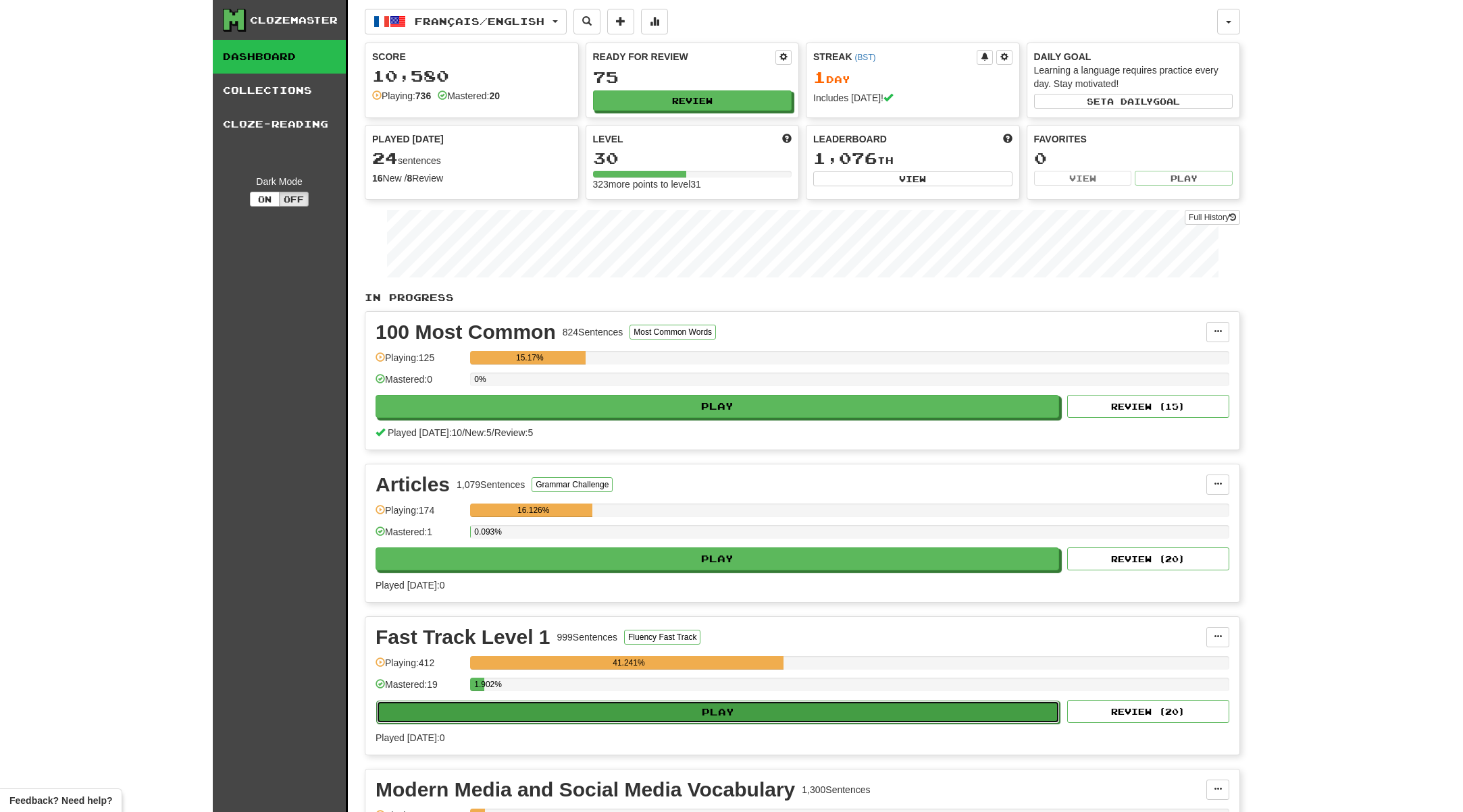
click at [707, 708] on button "Play" at bounding box center [718, 712] width 684 height 23
select select "**"
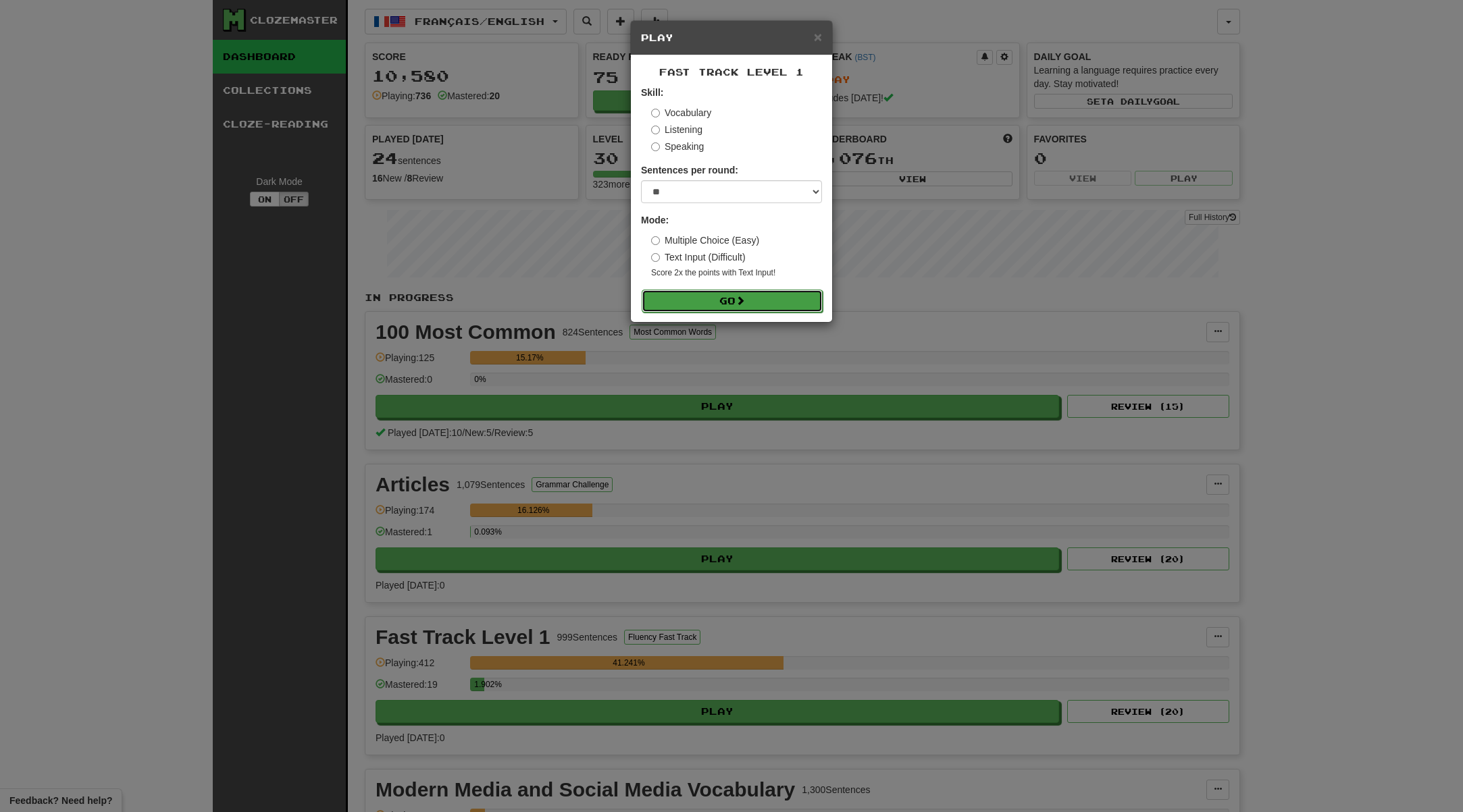
click at [737, 299] on button "Go" at bounding box center [732, 301] width 181 height 23
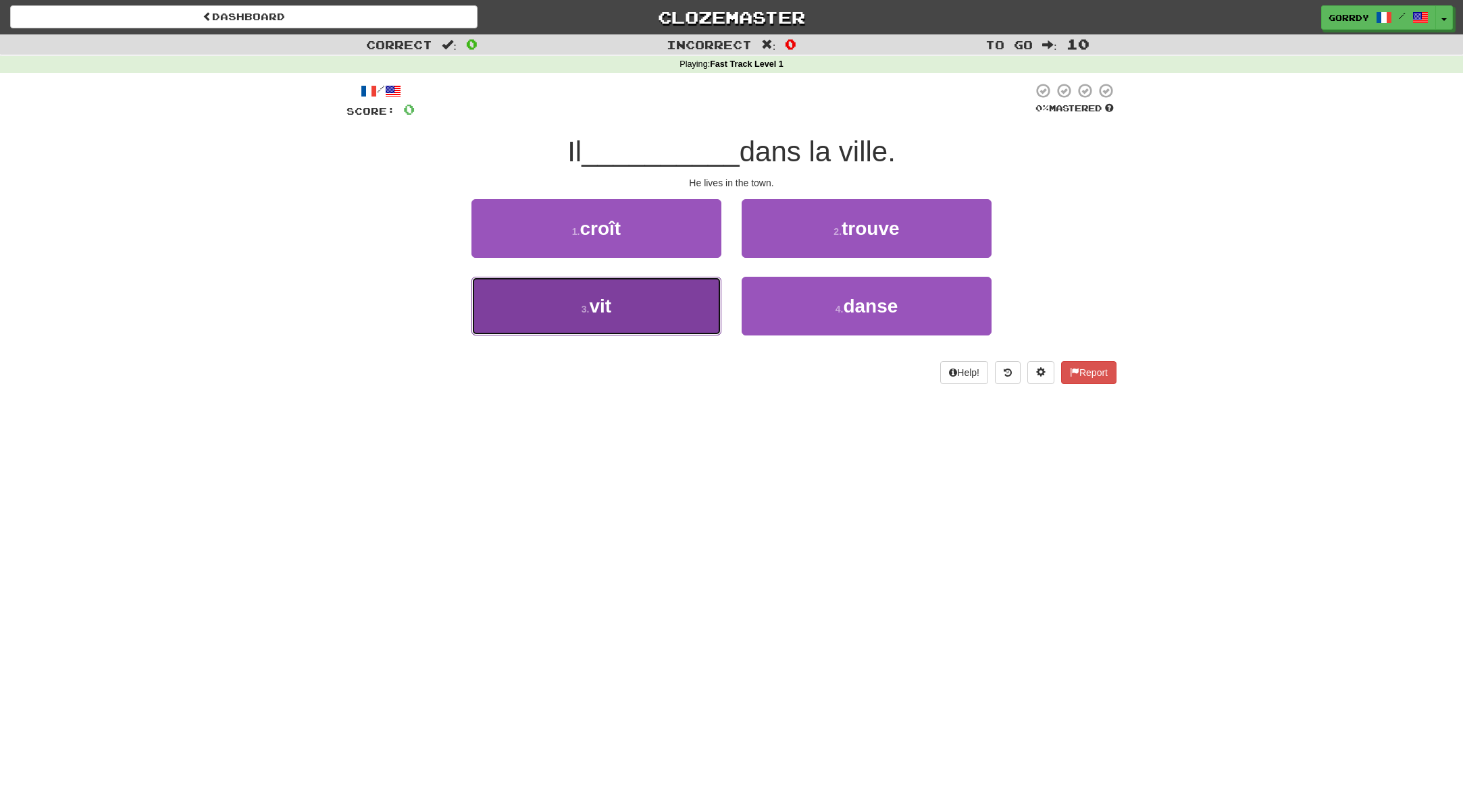
click at [611, 310] on span "vit" at bounding box center [601, 306] width 23 height 21
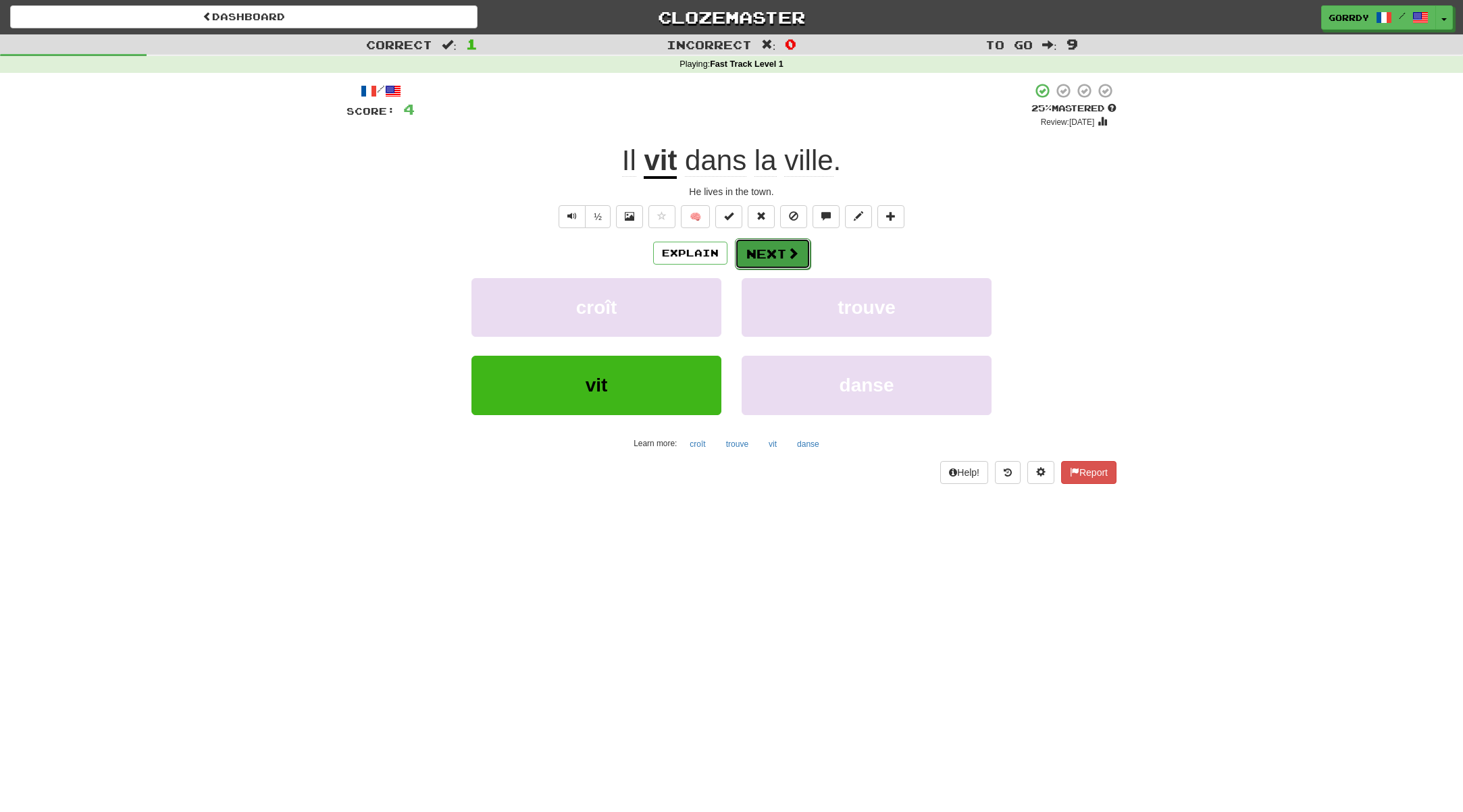
click at [747, 254] on button "Next" at bounding box center [772, 253] width 76 height 31
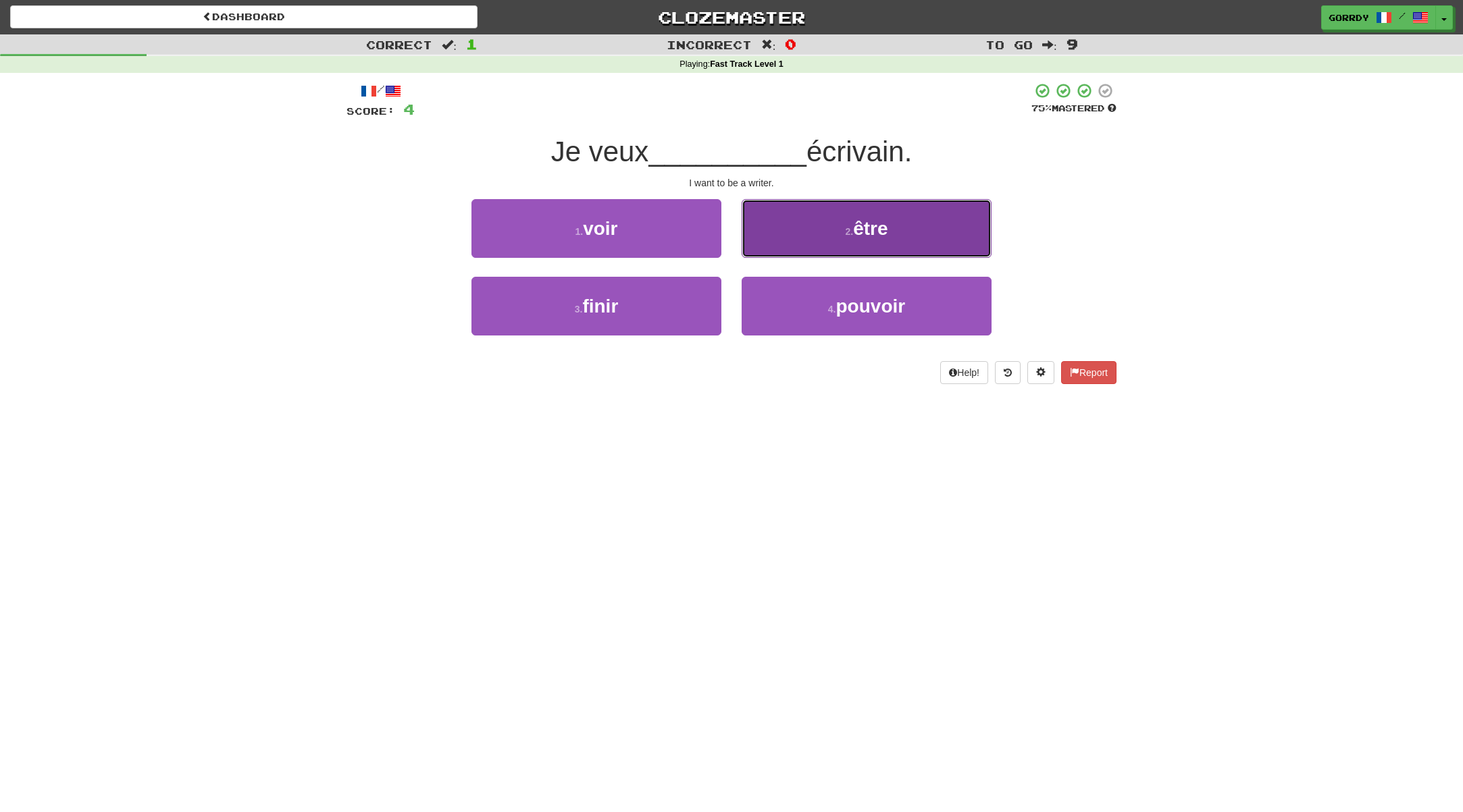
click at [893, 226] on button "2 . être" at bounding box center [867, 228] width 250 height 59
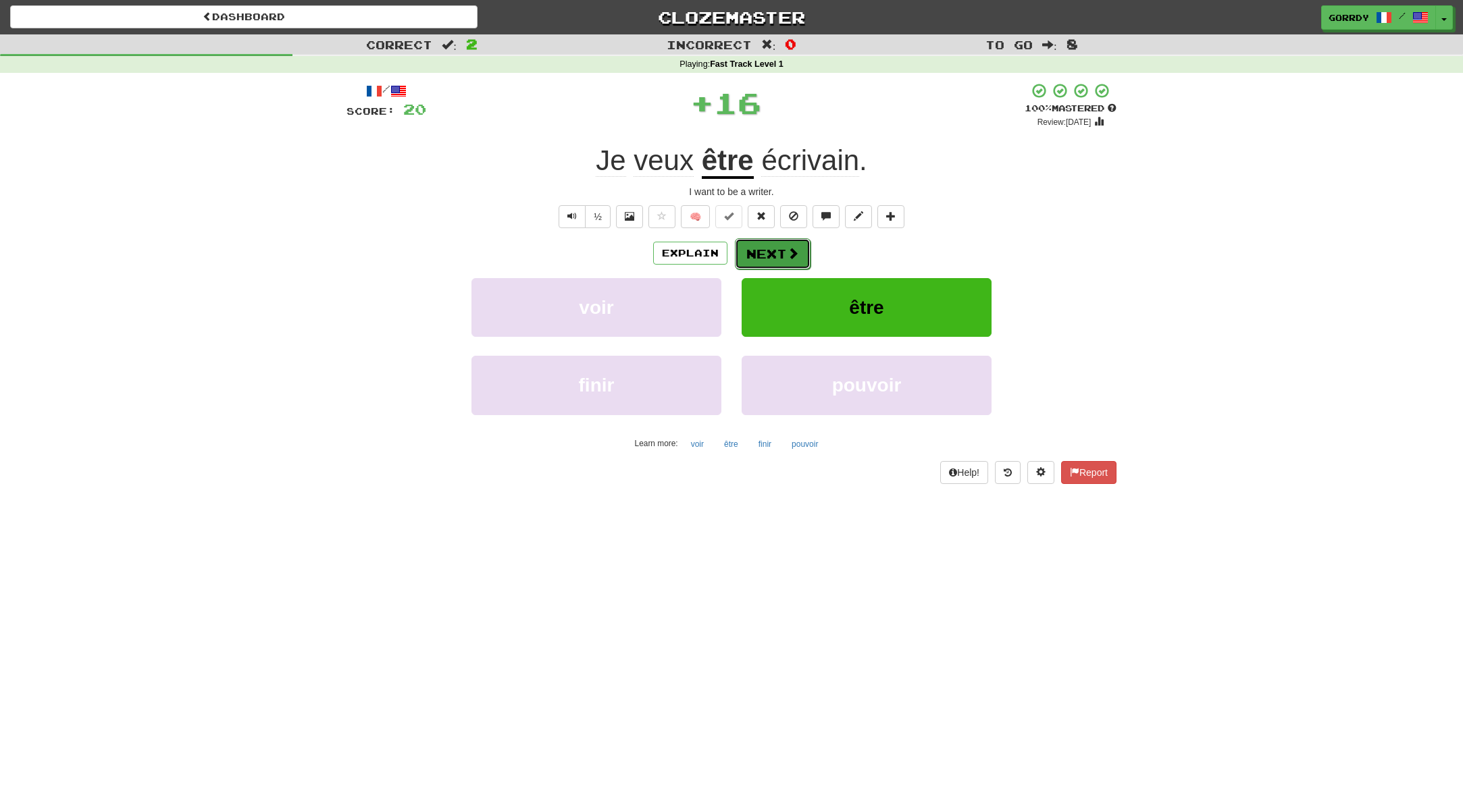
click at [768, 250] on button "Next" at bounding box center [772, 253] width 76 height 31
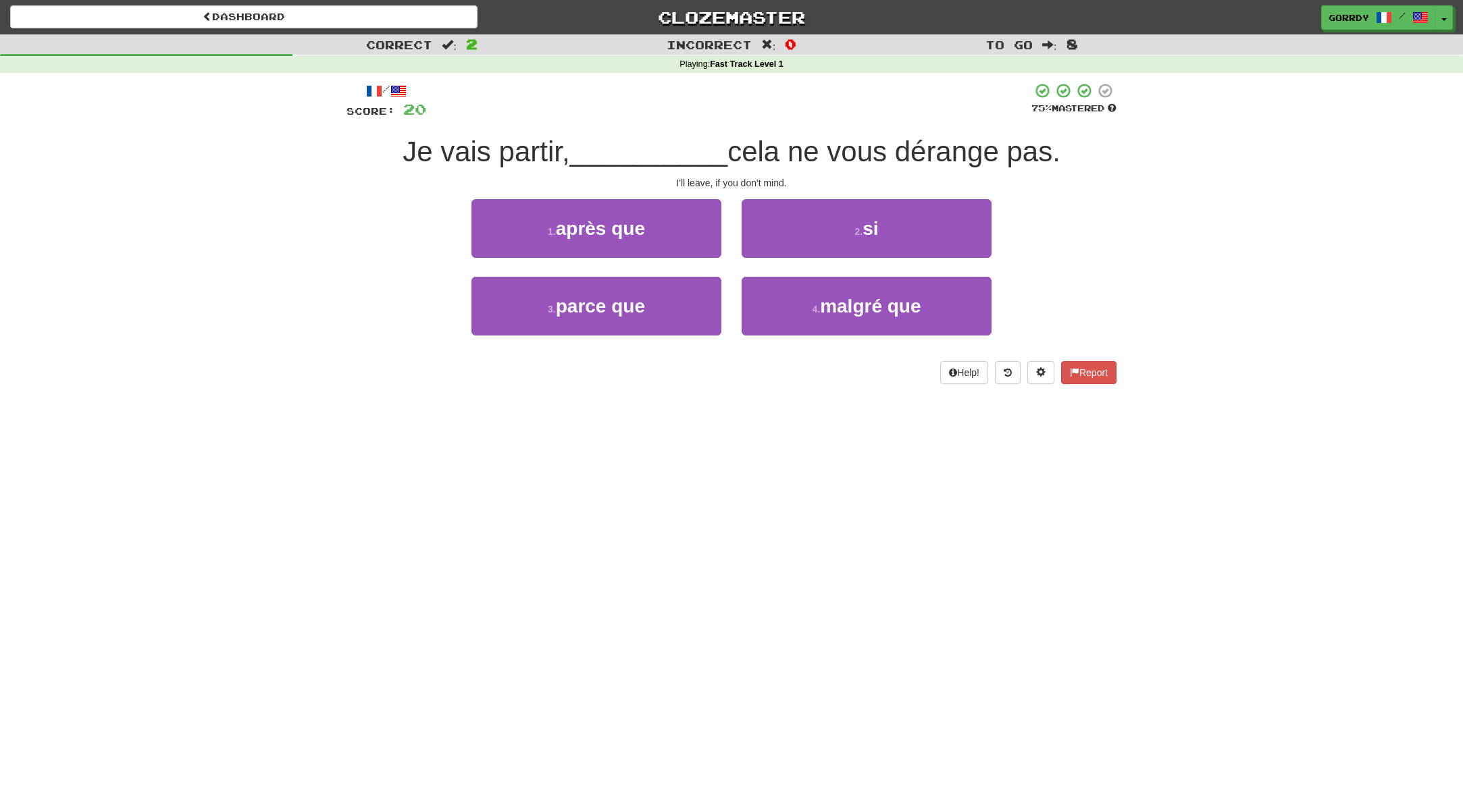
click at [862, 258] on div "2 . si" at bounding box center [867, 237] width 270 height 78
click at [862, 237] on button "2 . si" at bounding box center [867, 228] width 250 height 59
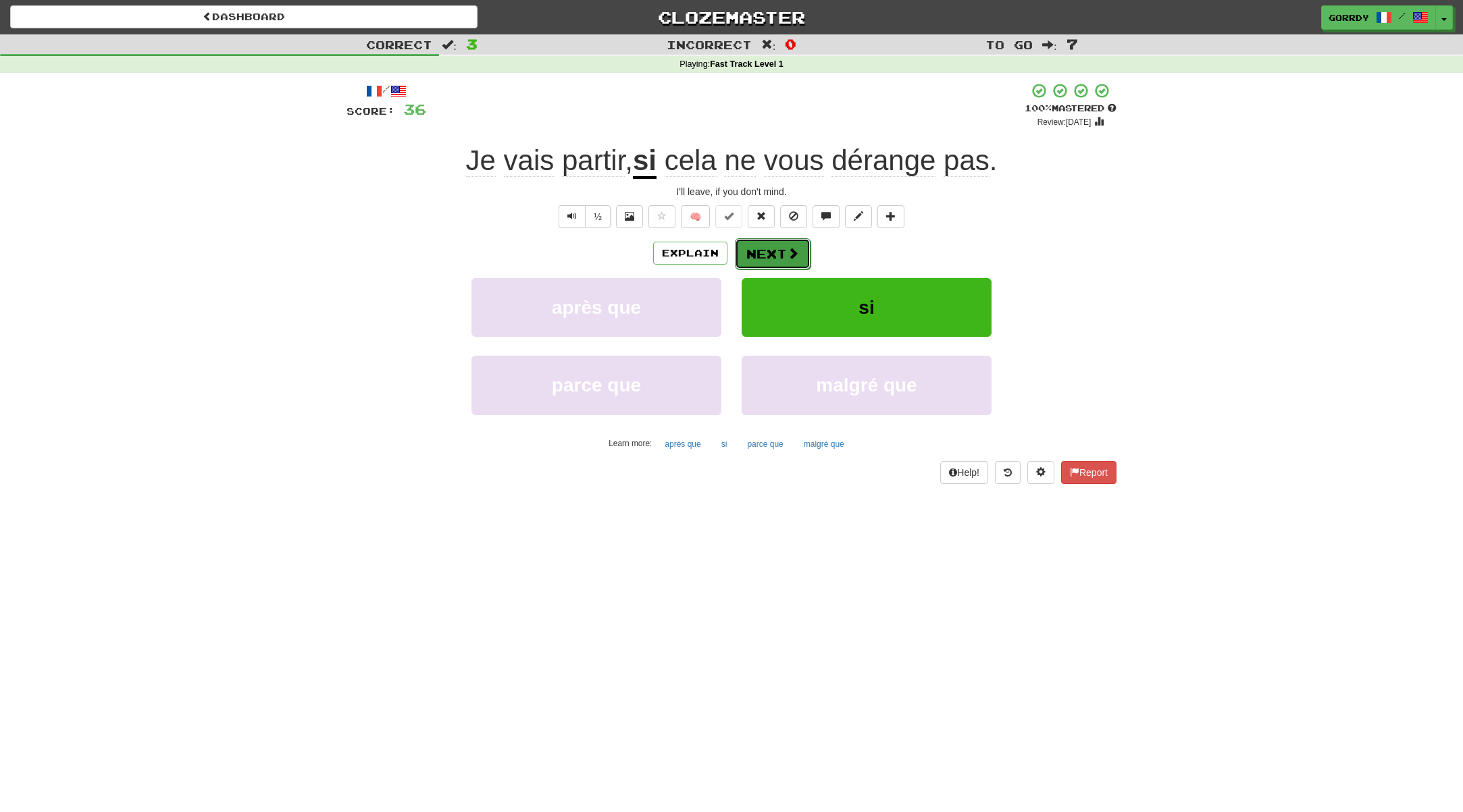
click at [785, 253] on button "Next" at bounding box center [772, 253] width 76 height 31
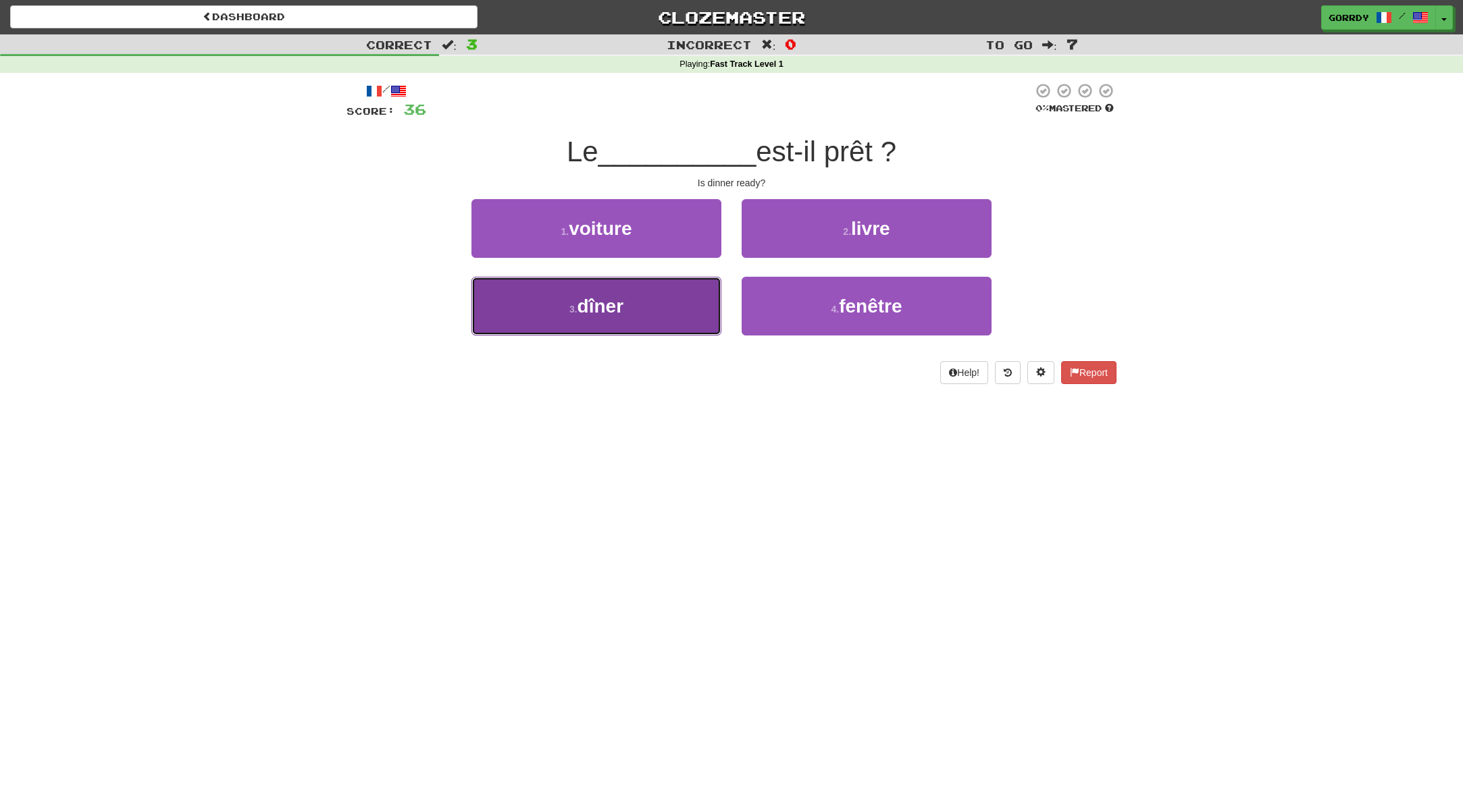
click at [676, 314] on button "3 . dîner" at bounding box center [596, 306] width 250 height 59
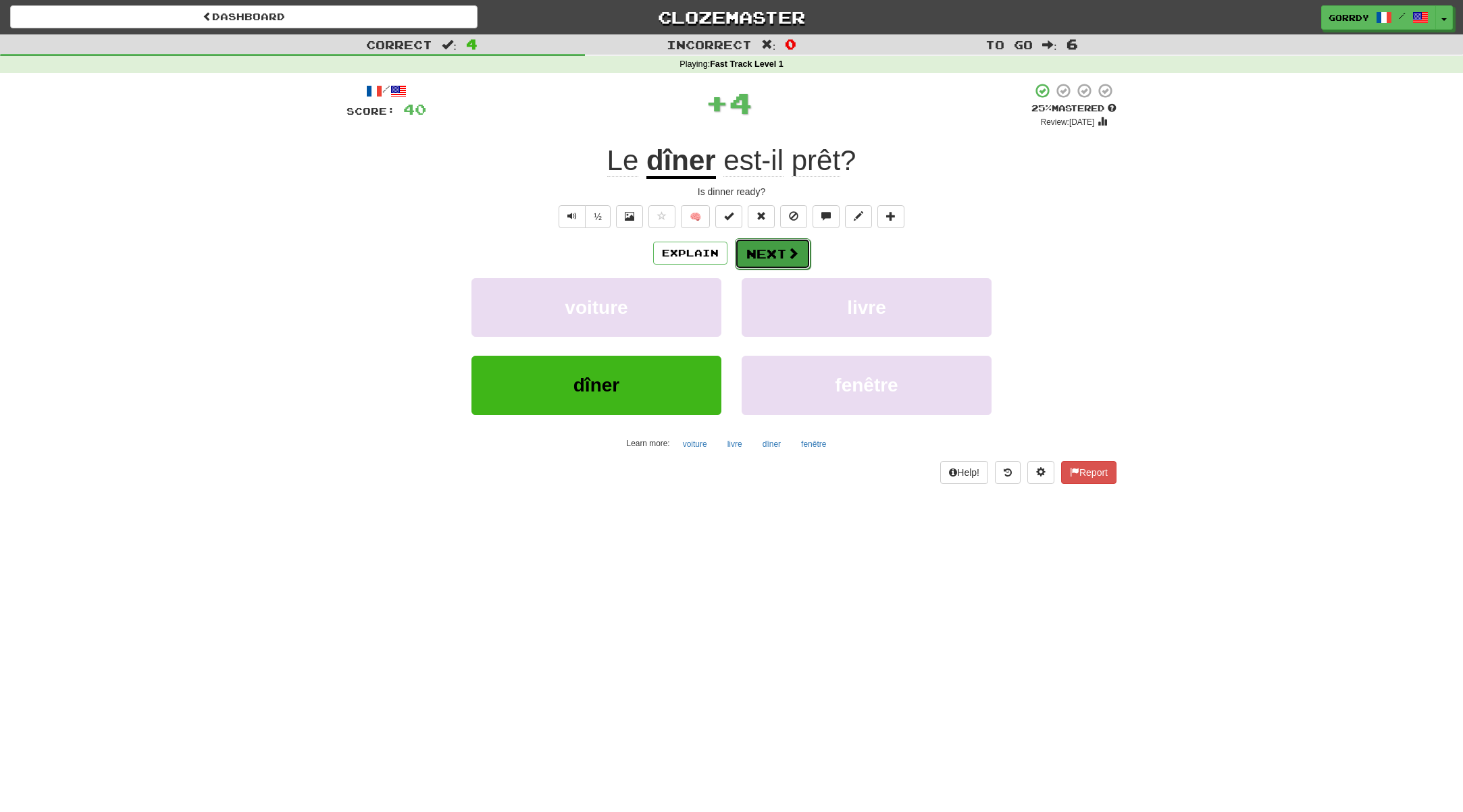
click at [775, 246] on button "Next" at bounding box center [772, 253] width 76 height 31
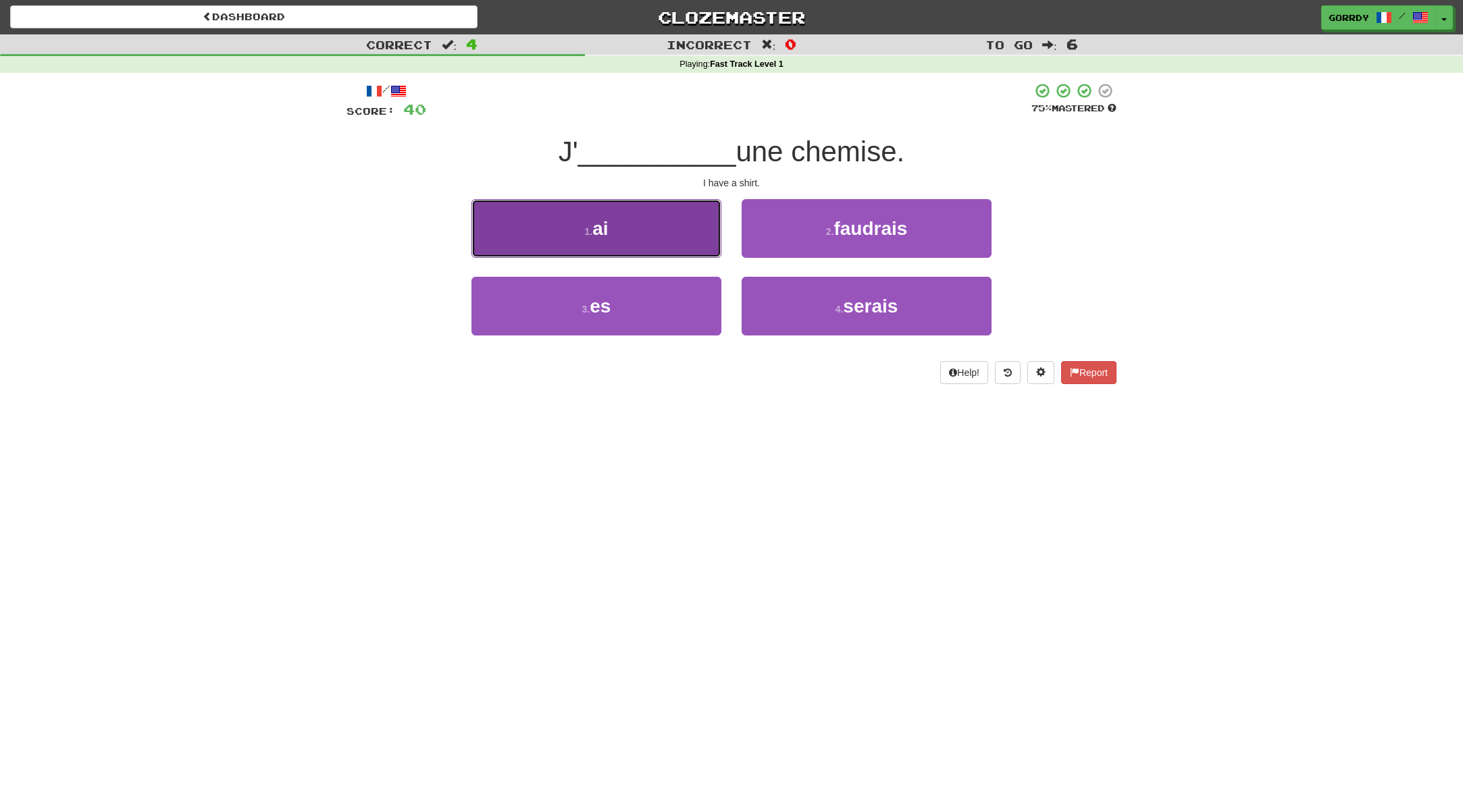
click at [677, 240] on button "1 . ai" at bounding box center [596, 228] width 250 height 59
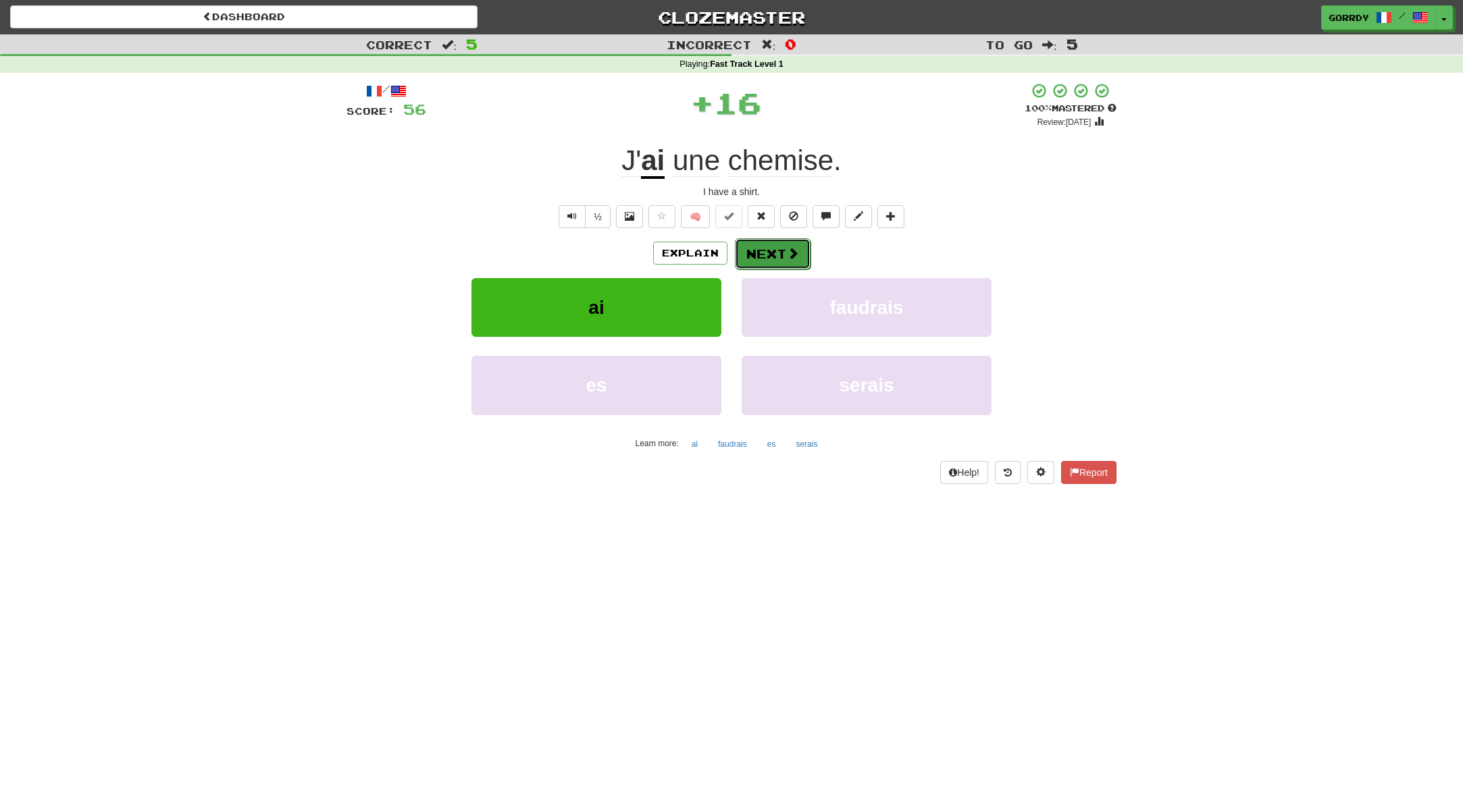
click at [769, 249] on button "Next" at bounding box center [772, 253] width 76 height 31
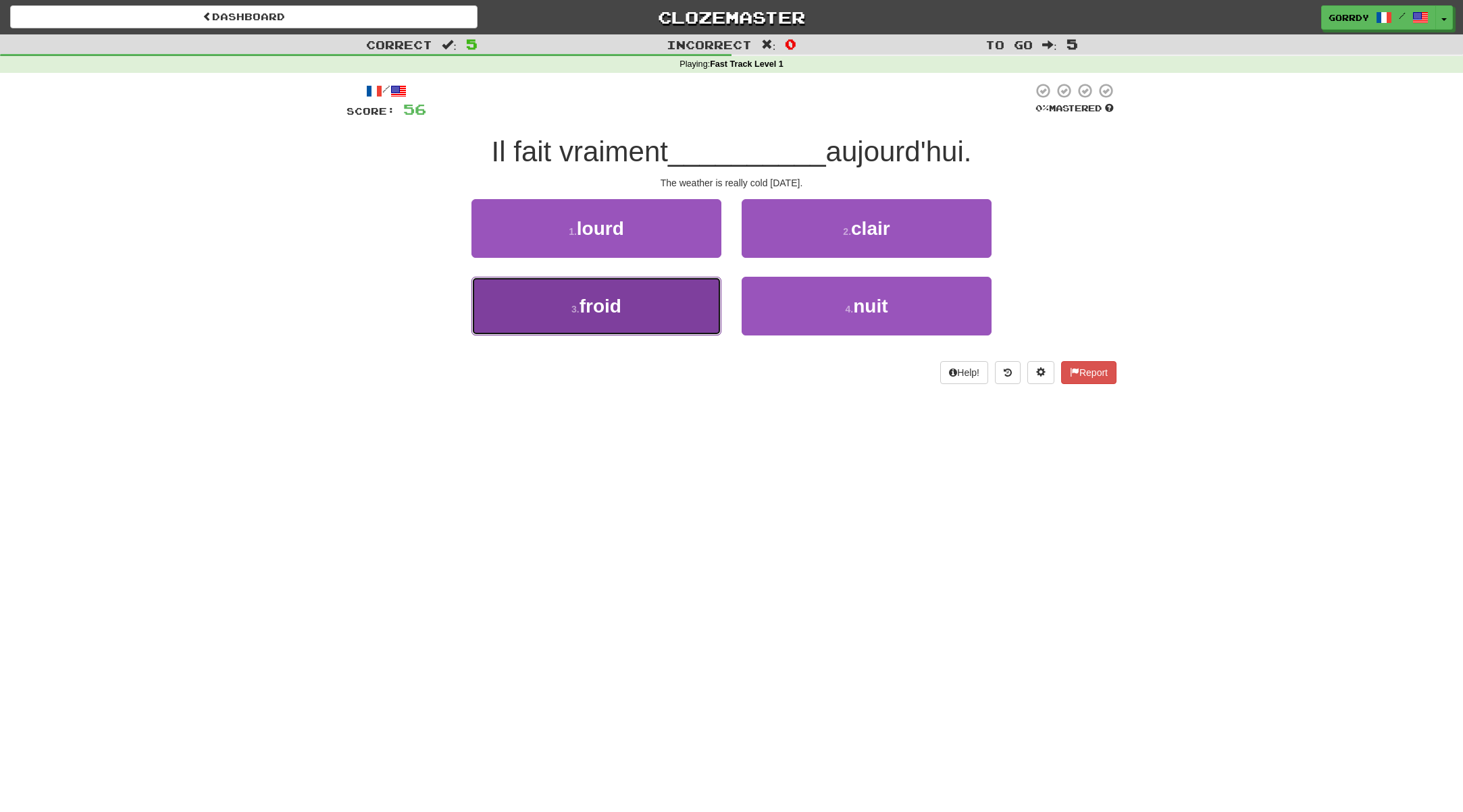
click at [670, 285] on button "3 . froid" at bounding box center [596, 306] width 250 height 59
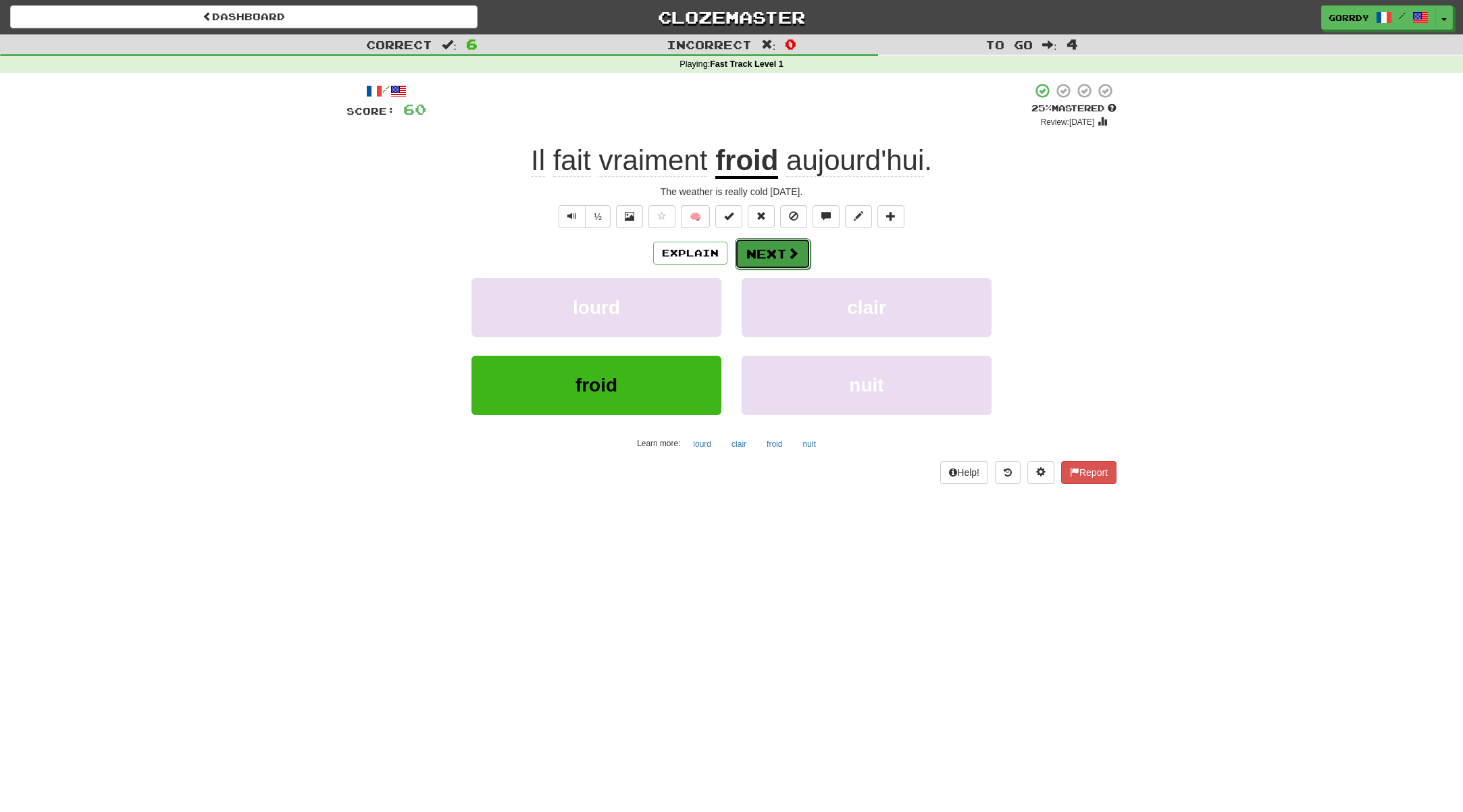
click at [766, 251] on button "Next" at bounding box center [772, 253] width 76 height 31
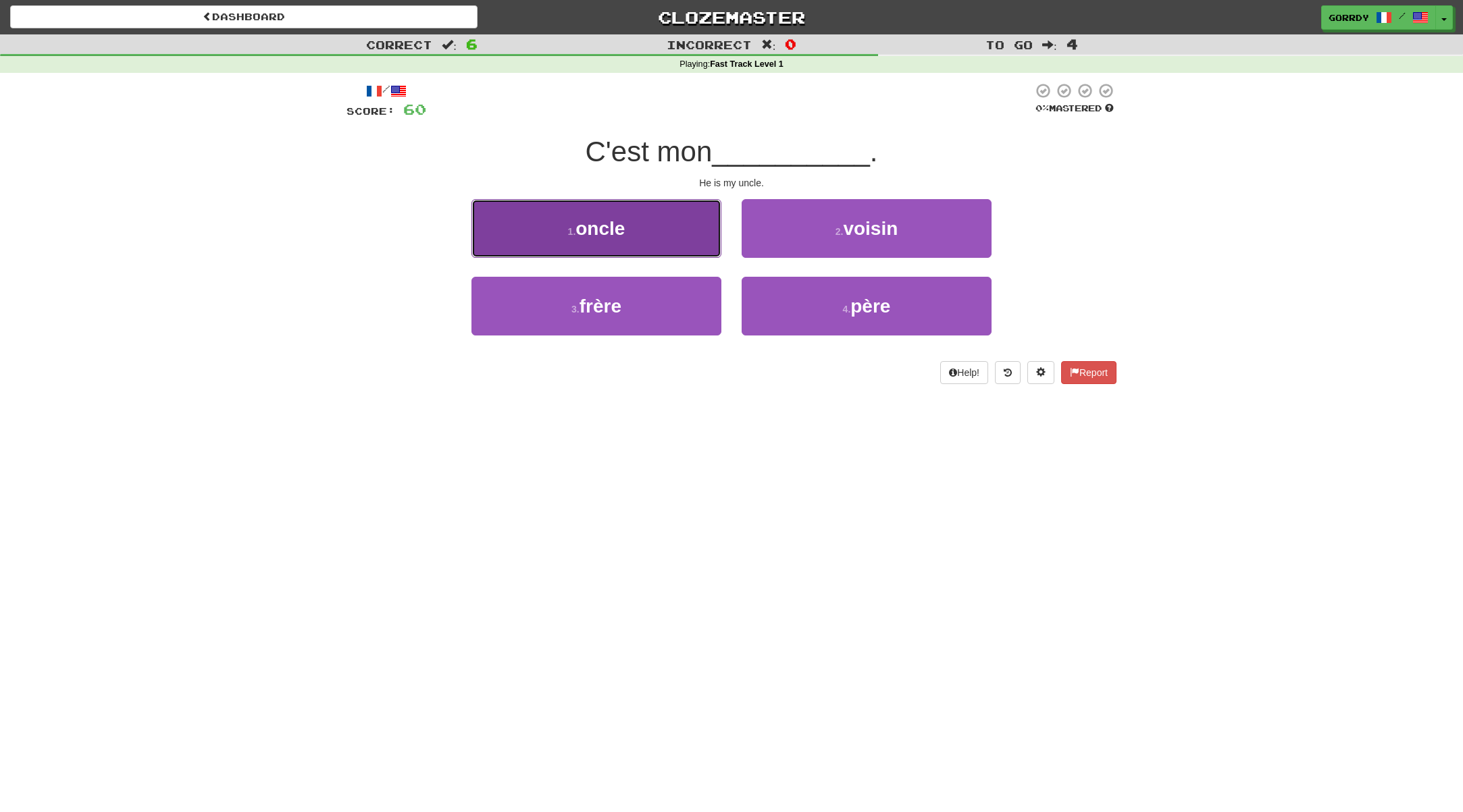
click at [659, 244] on button "1 . oncle" at bounding box center [596, 228] width 250 height 59
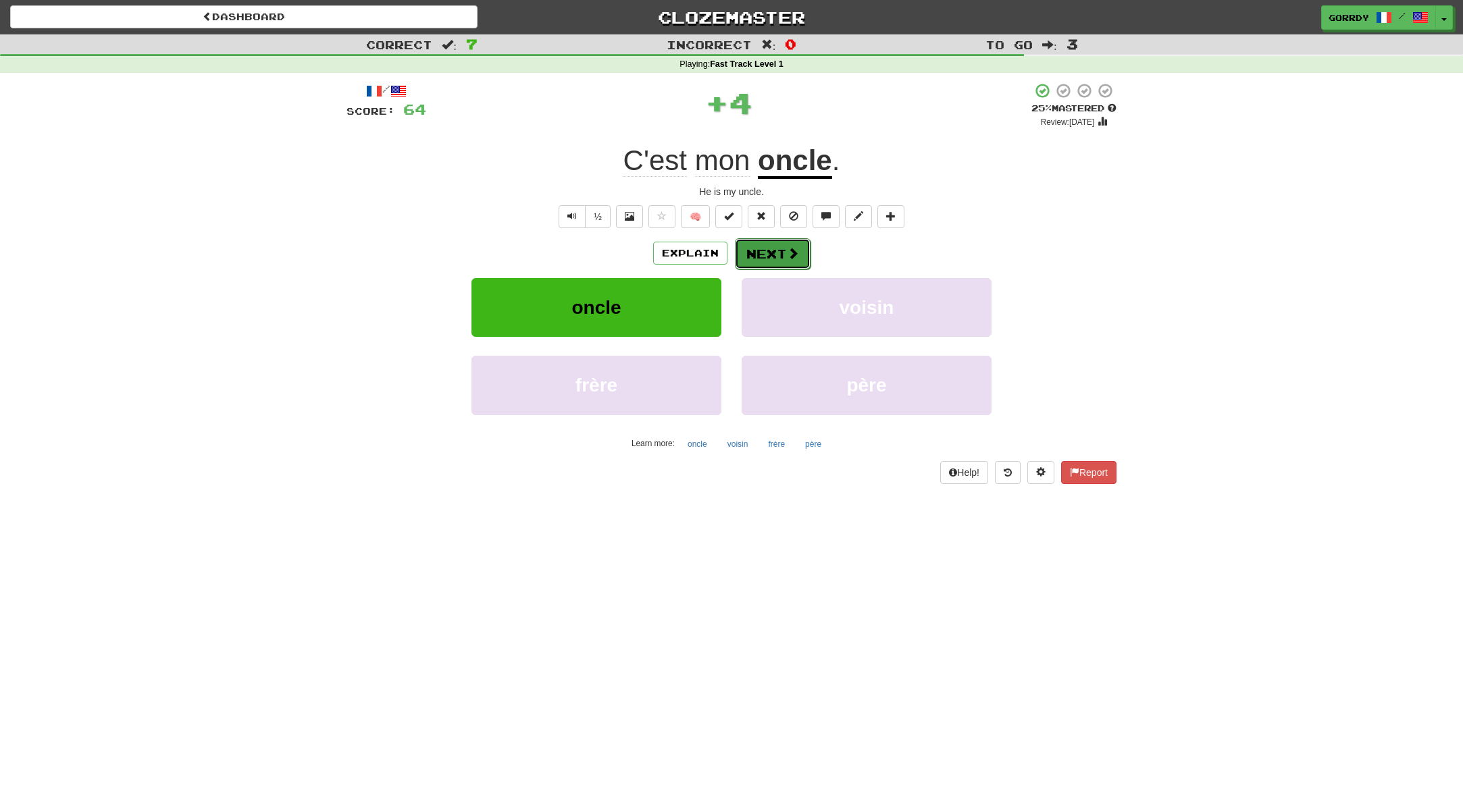
click at [777, 257] on button "Next" at bounding box center [772, 253] width 76 height 31
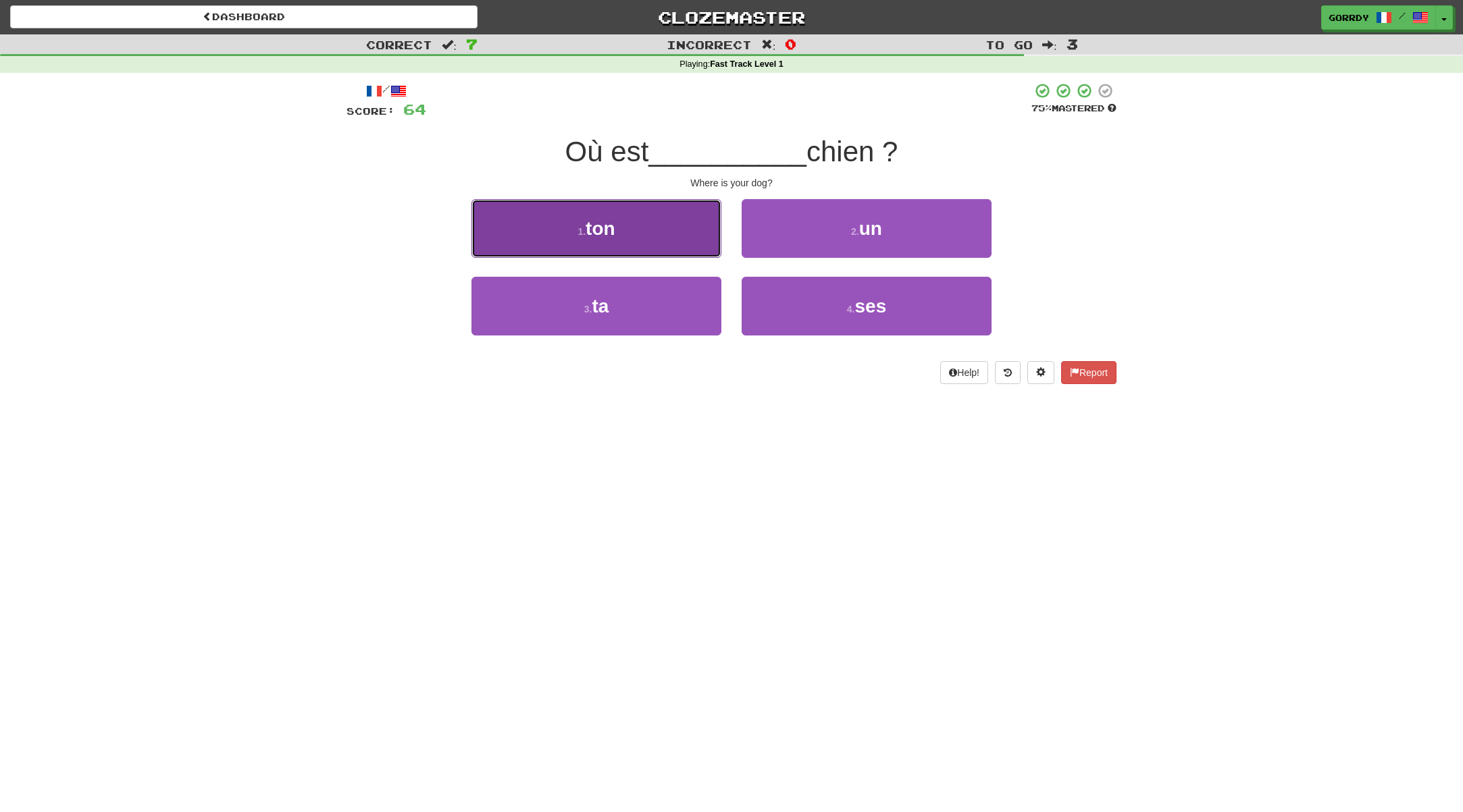
click at [654, 236] on button "1 . ton" at bounding box center [596, 228] width 250 height 59
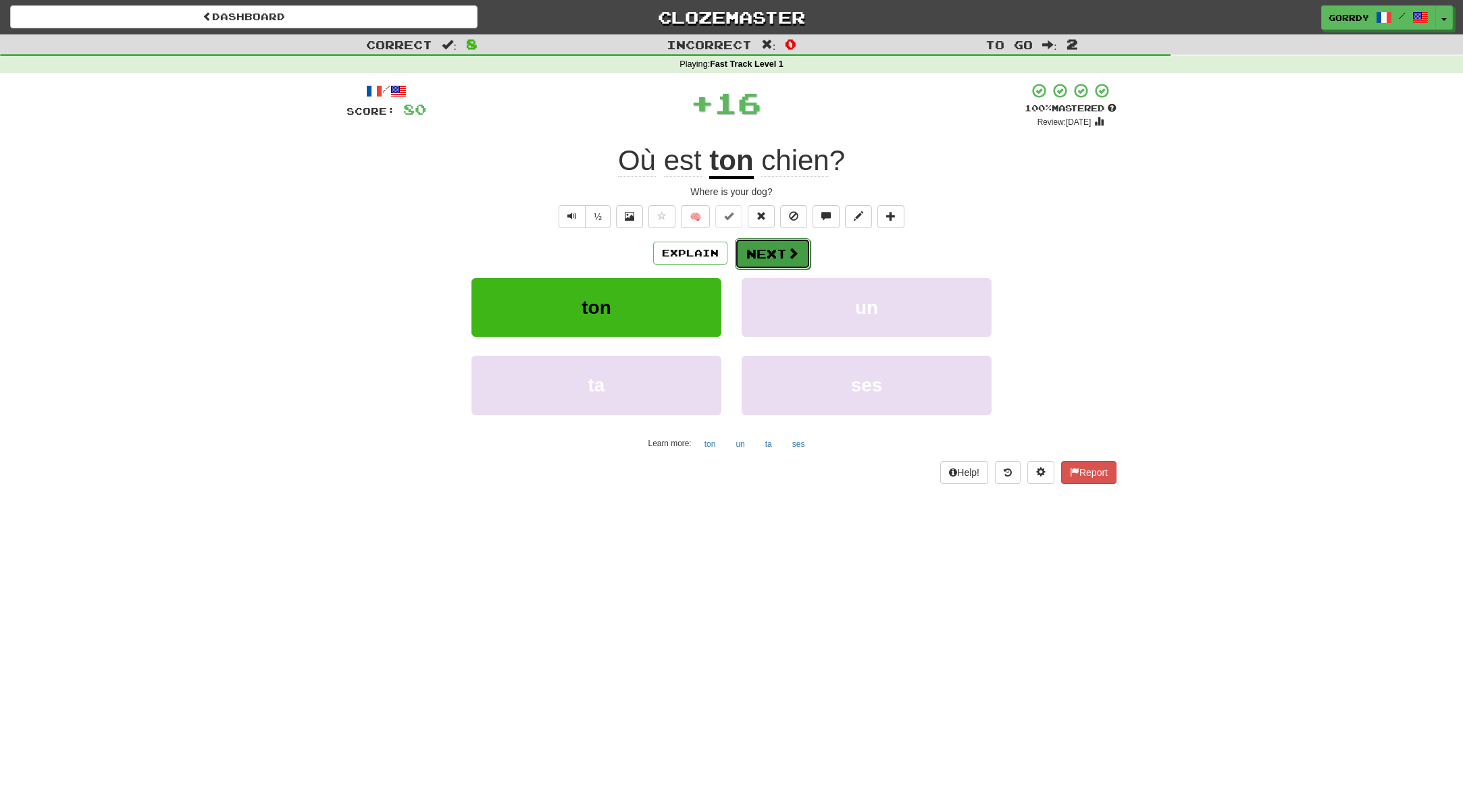
click at [776, 250] on button "Next" at bounding box center [772, 253] width 76 height 31
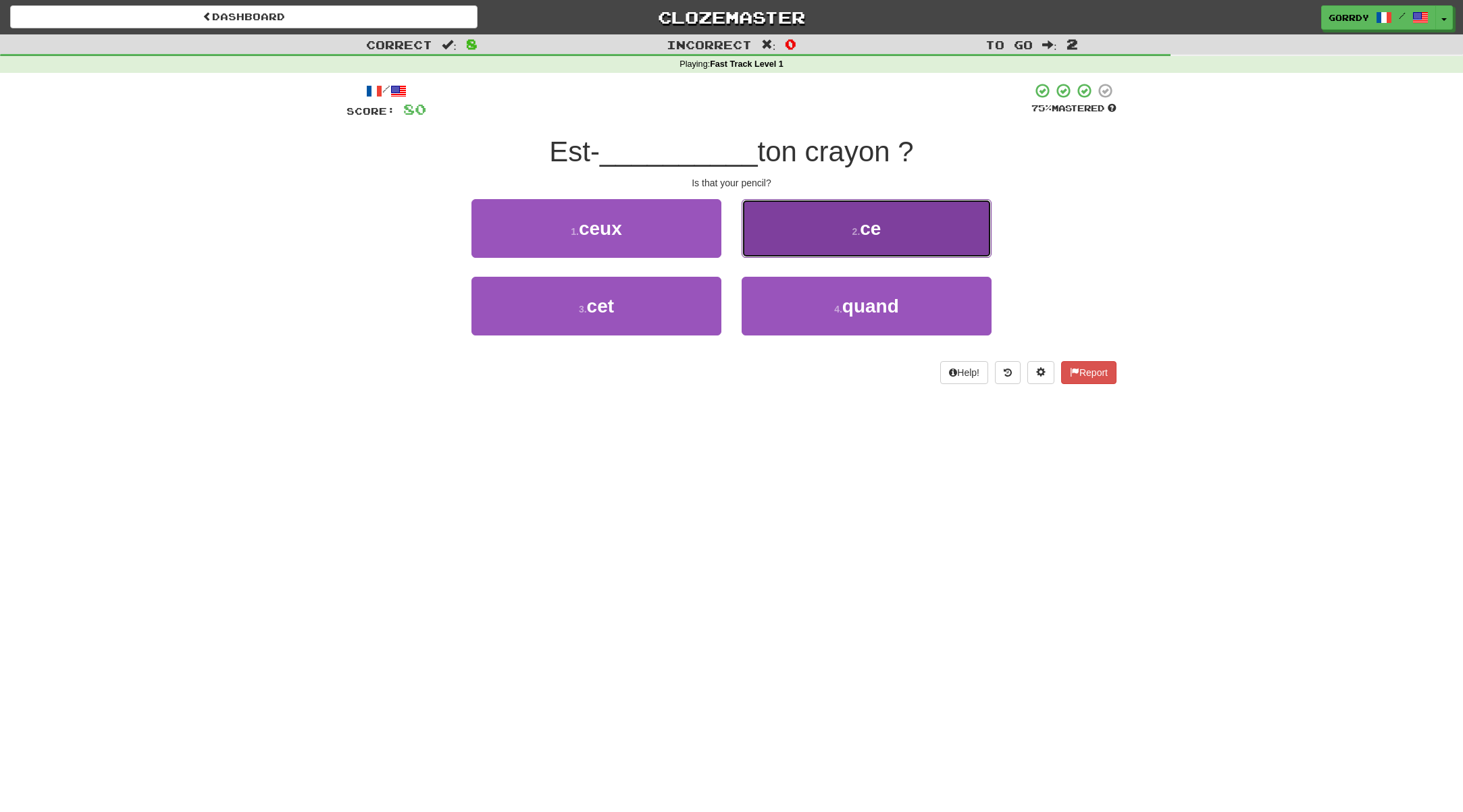
click at [857, 237] on small "2 ." at bounding box center [856, 232] width 8 height 11
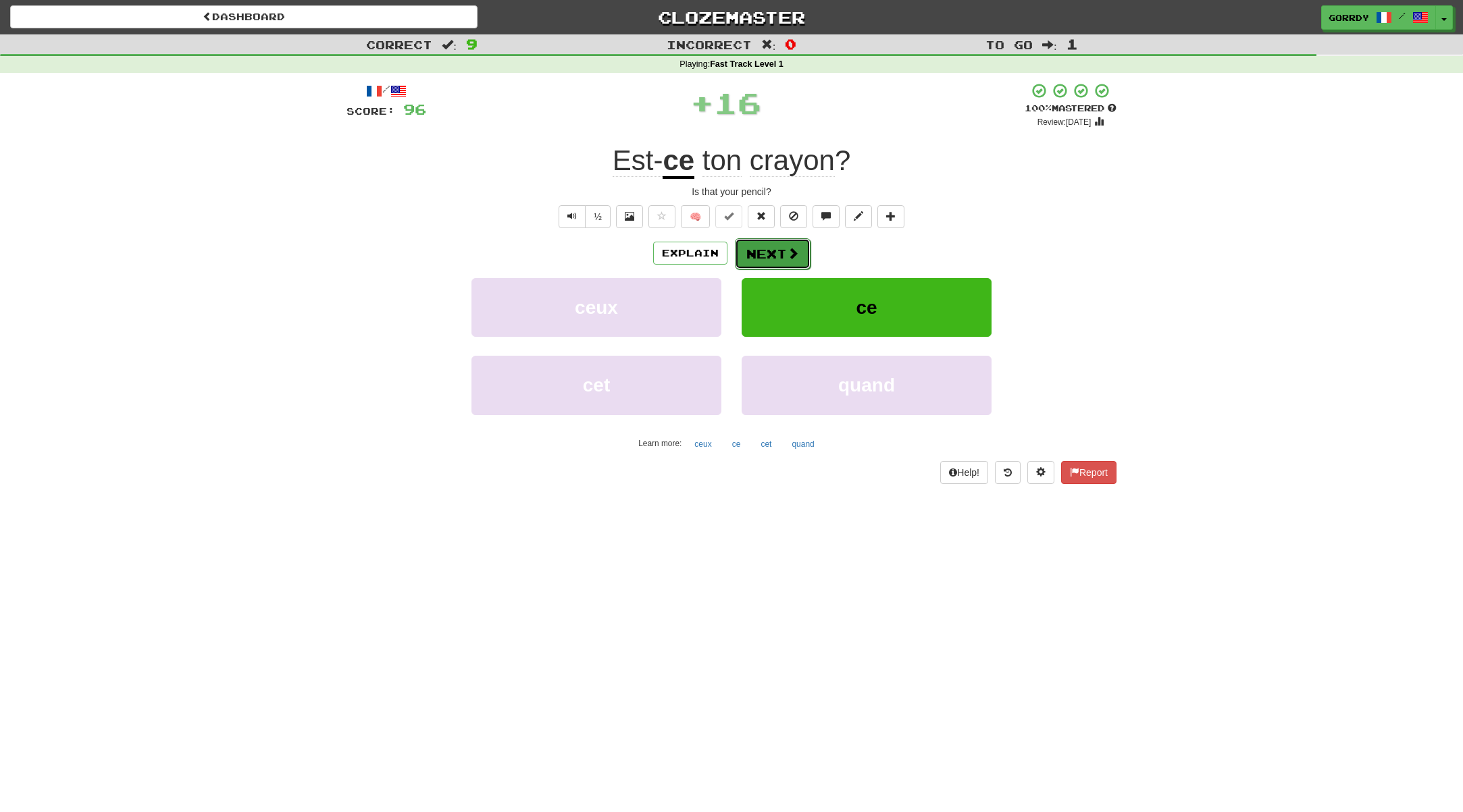
click at [788, 255] on span at bounding box center [793, 253] width 12 height 12
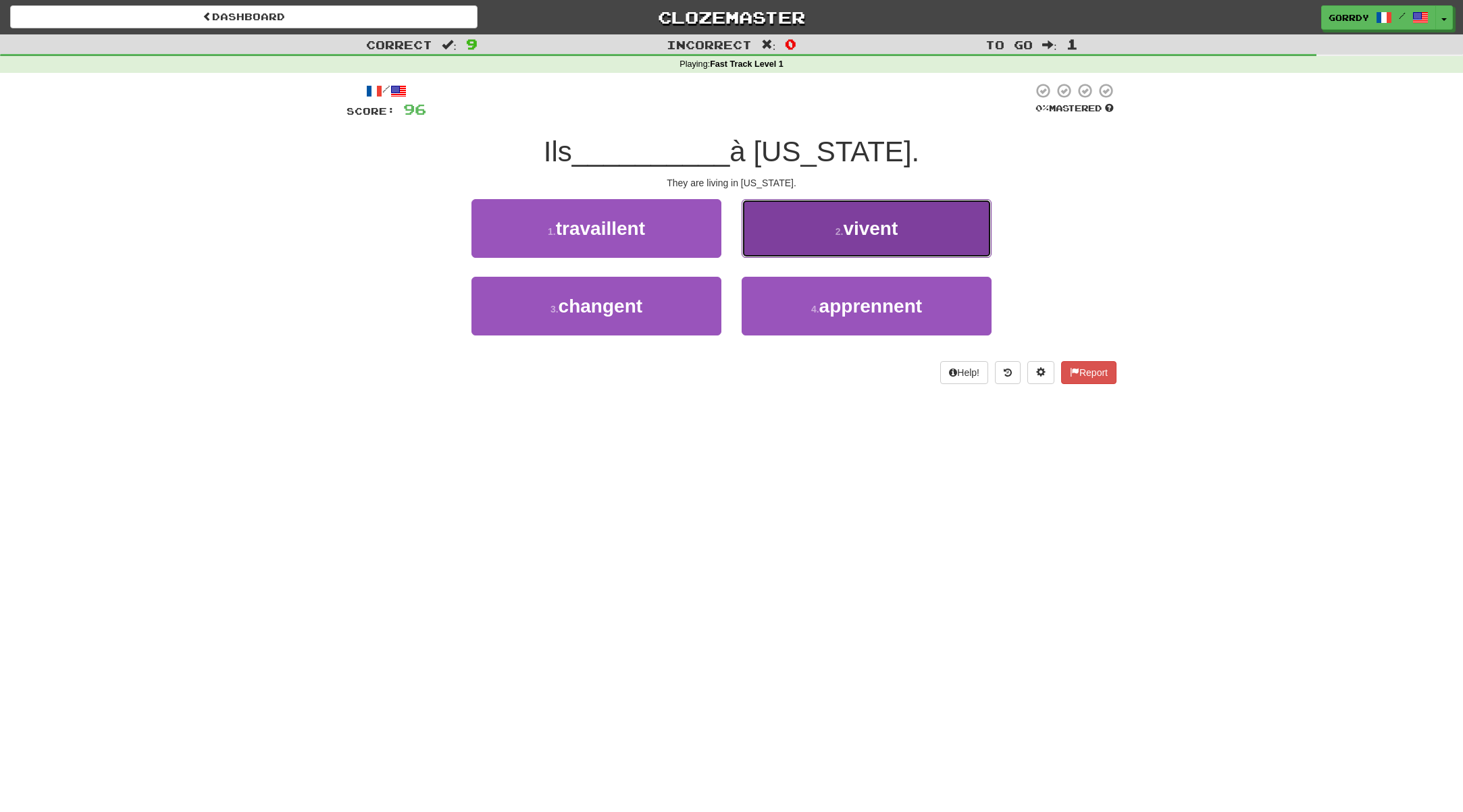
click at [865, 244] on button "2 . vivent" at bounding box center [867, 228] width 250 height 59
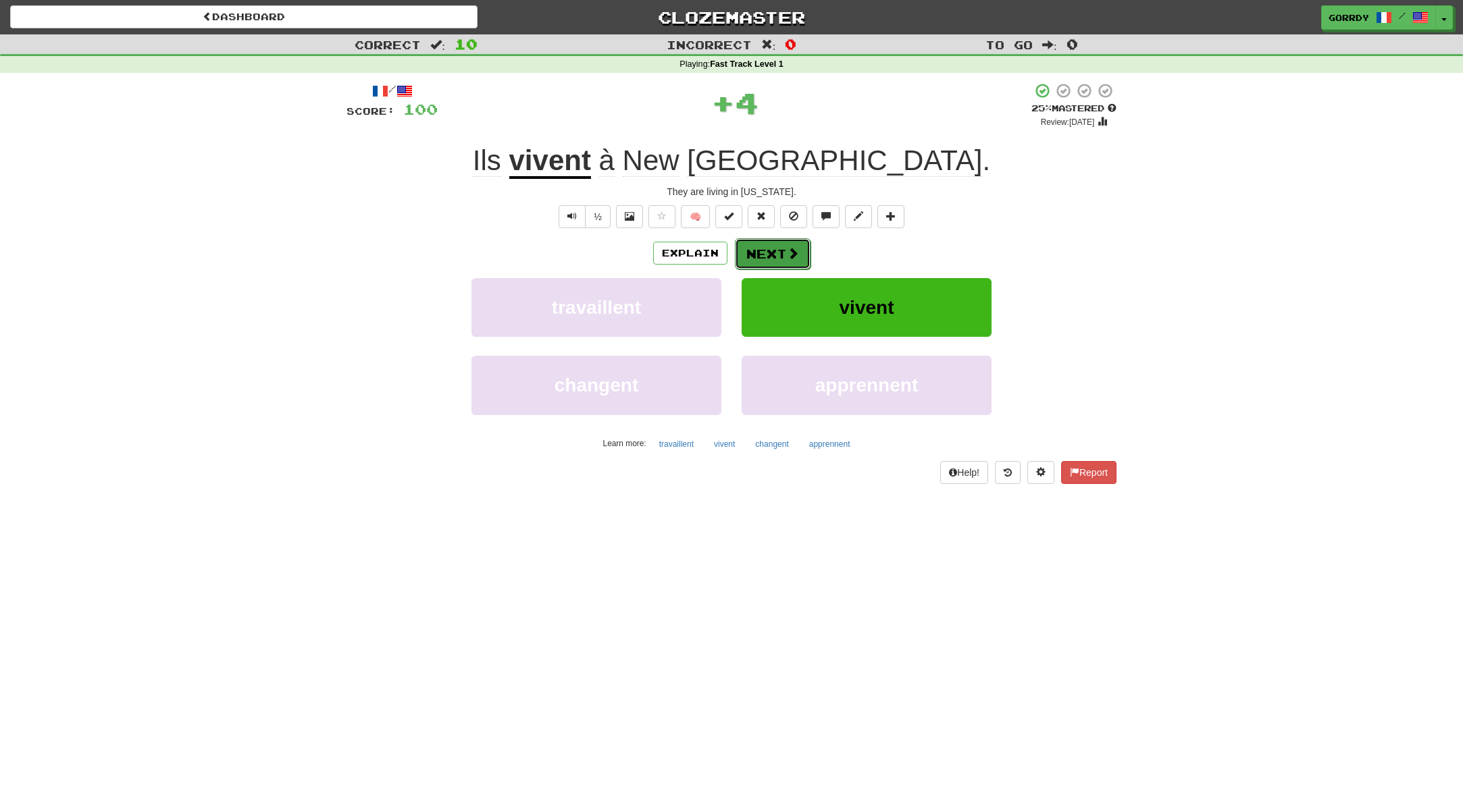
click at [771, 252] on button "Next" at bounding box center [772, 253] width 76 height 31
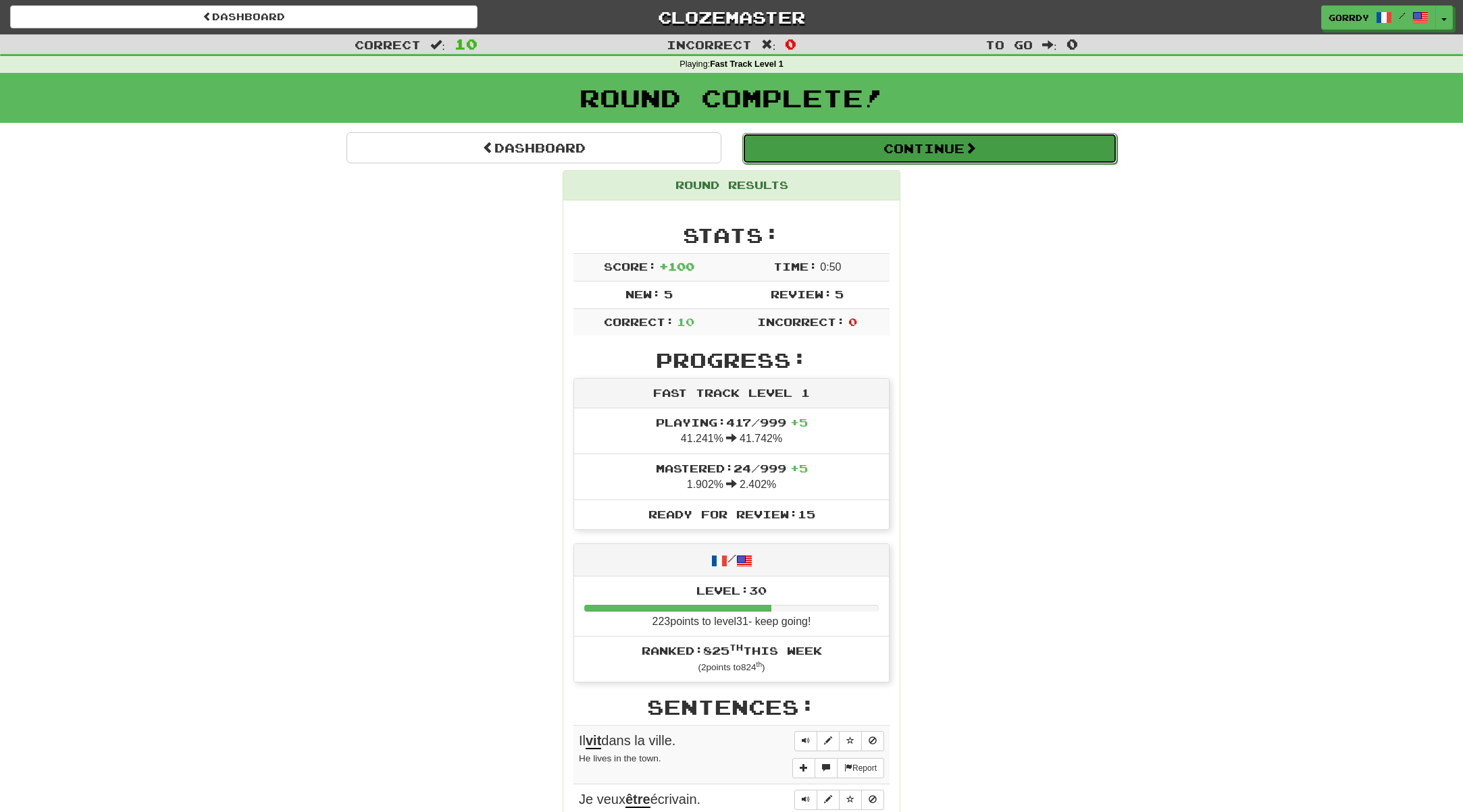
click at [977, 153] on span at bounding box center [970, 147] width 12 height 12
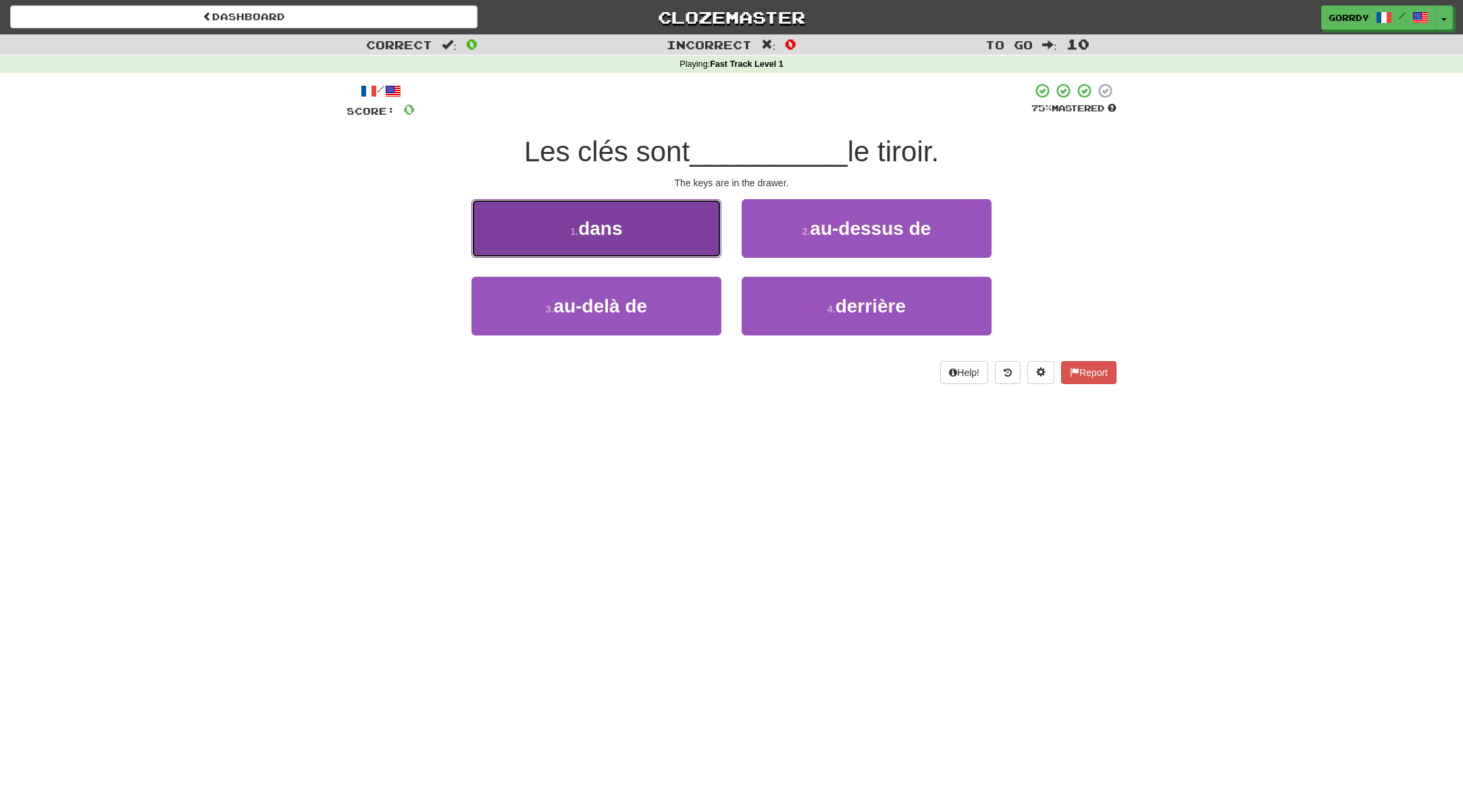
click at [639, 231] on button "1 . dans" at bounding box center [596, 228] width 250 height 59
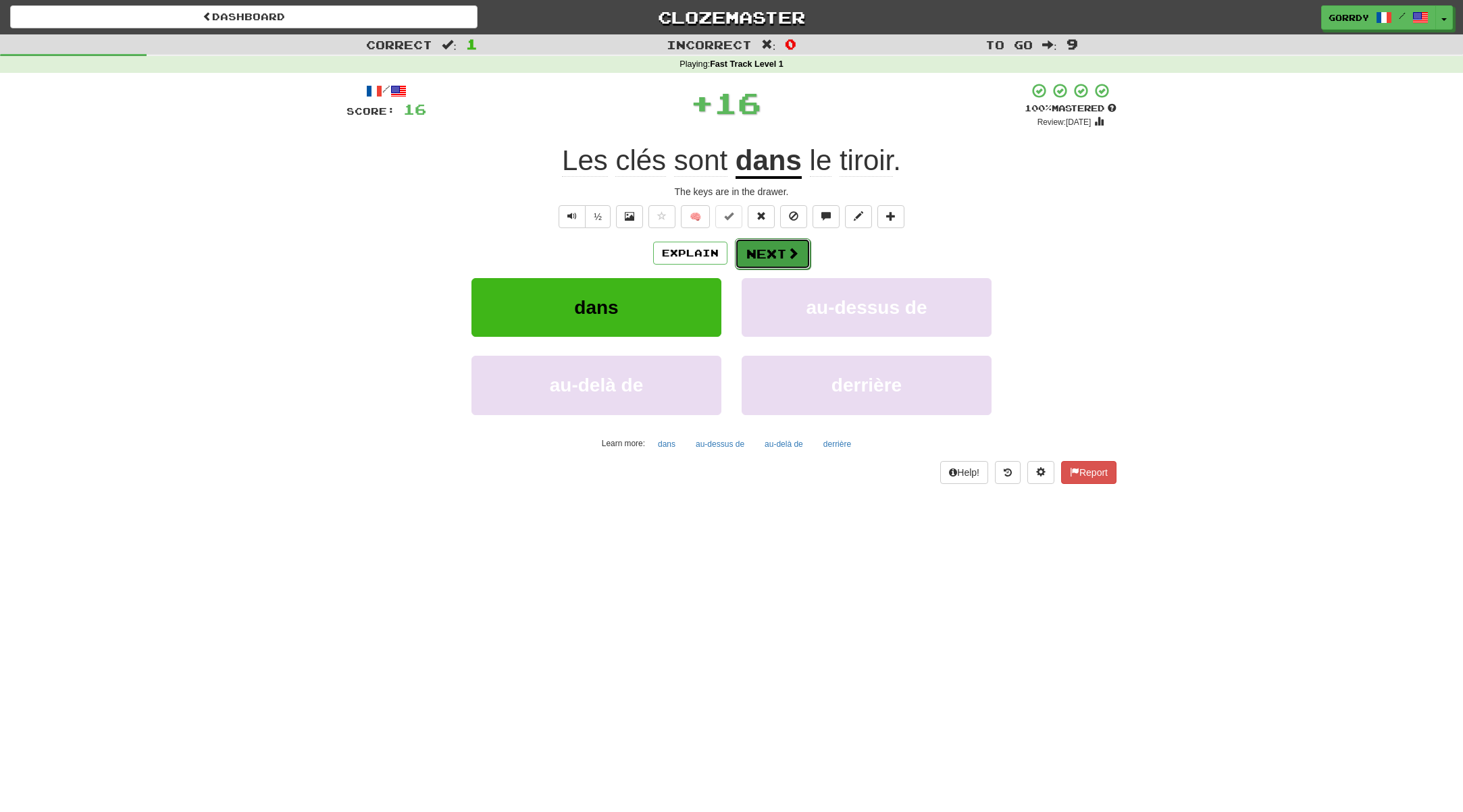
click at [773, 253] on button "Next" at bounding box center [772, 253] width 76 height 31
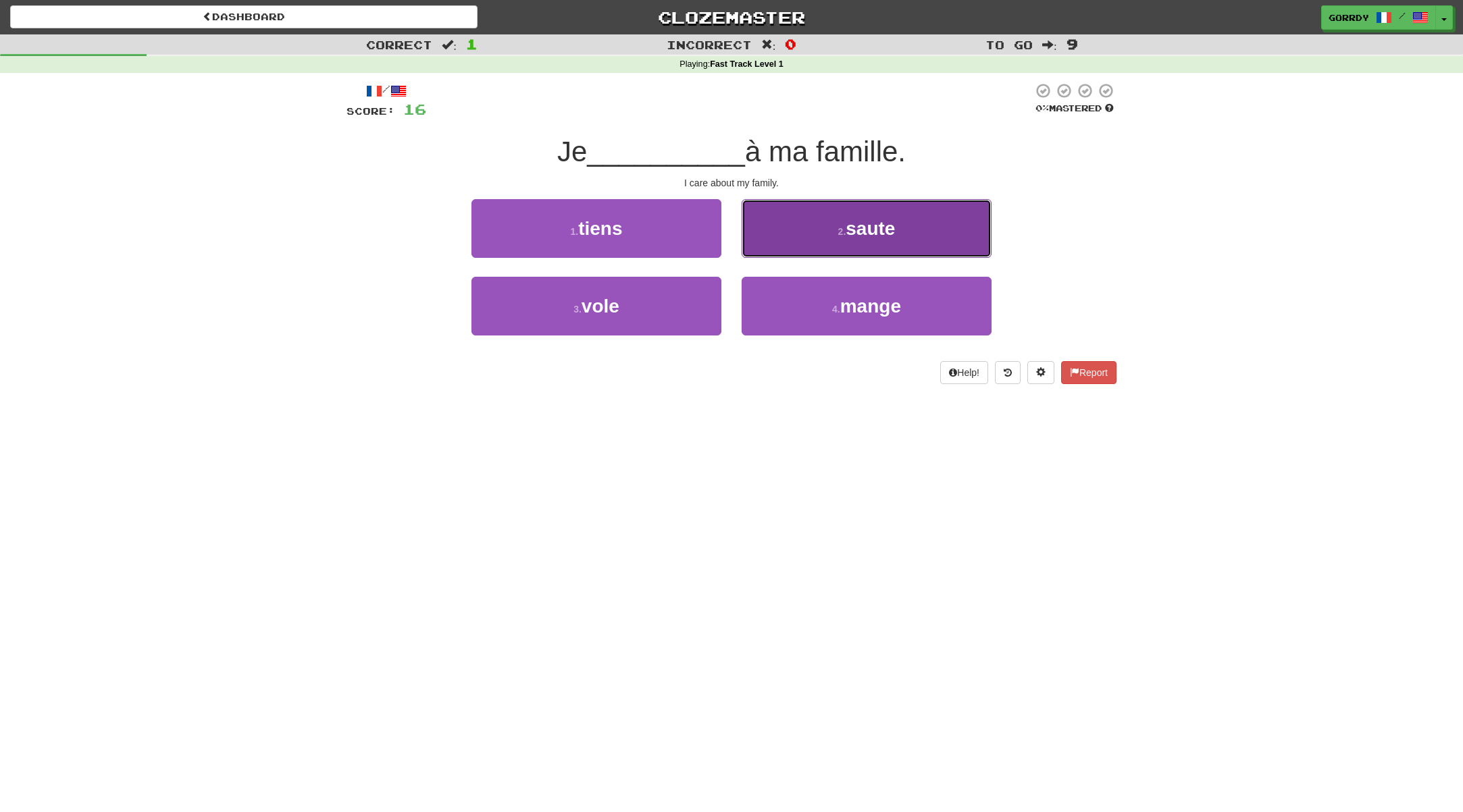
click at [878, 237] on span "saute" at bounding box center [870, 228] width 49 height 21
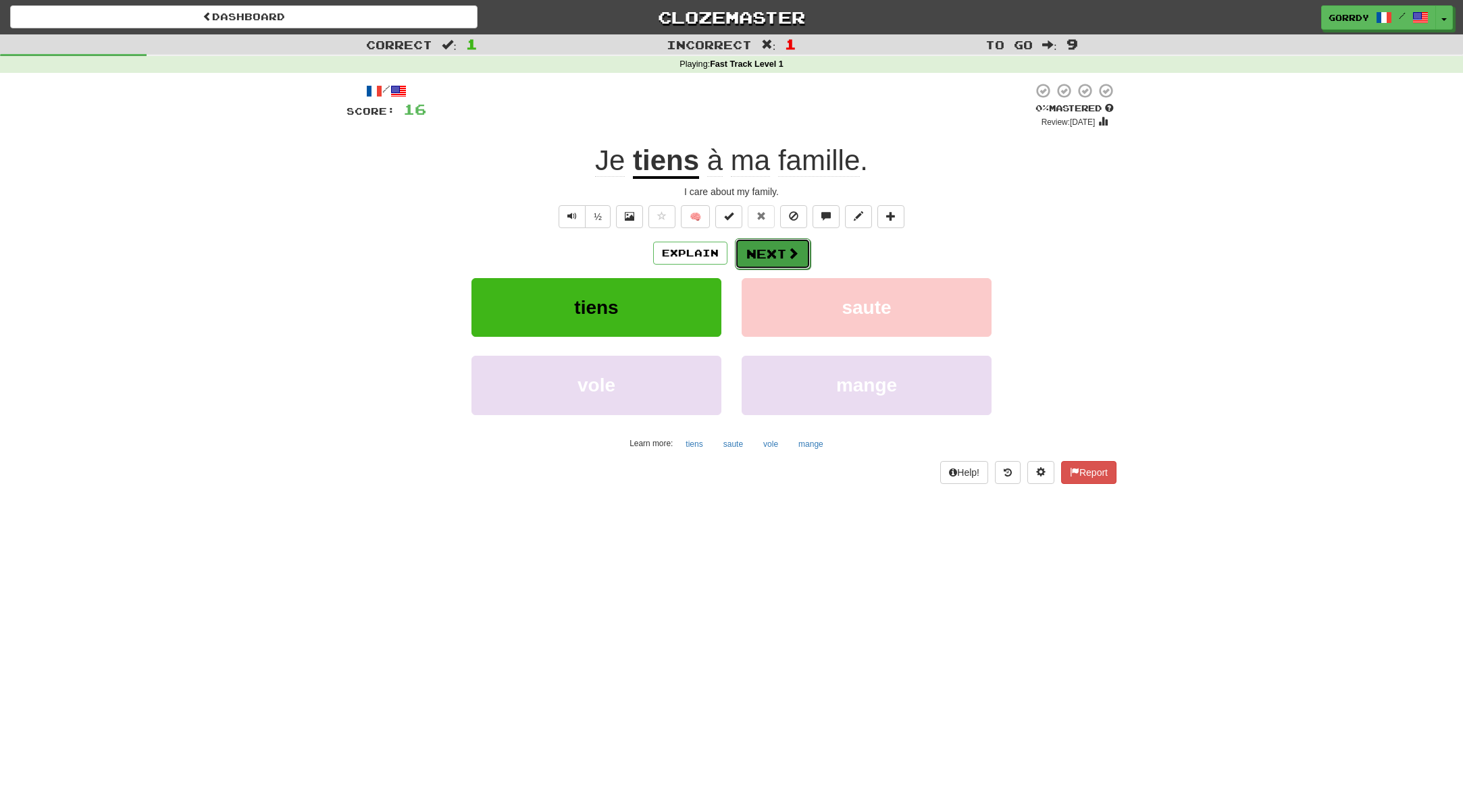
click at [769, 249] on button "Next" at bounding box center [772, 253] width 76 height 31
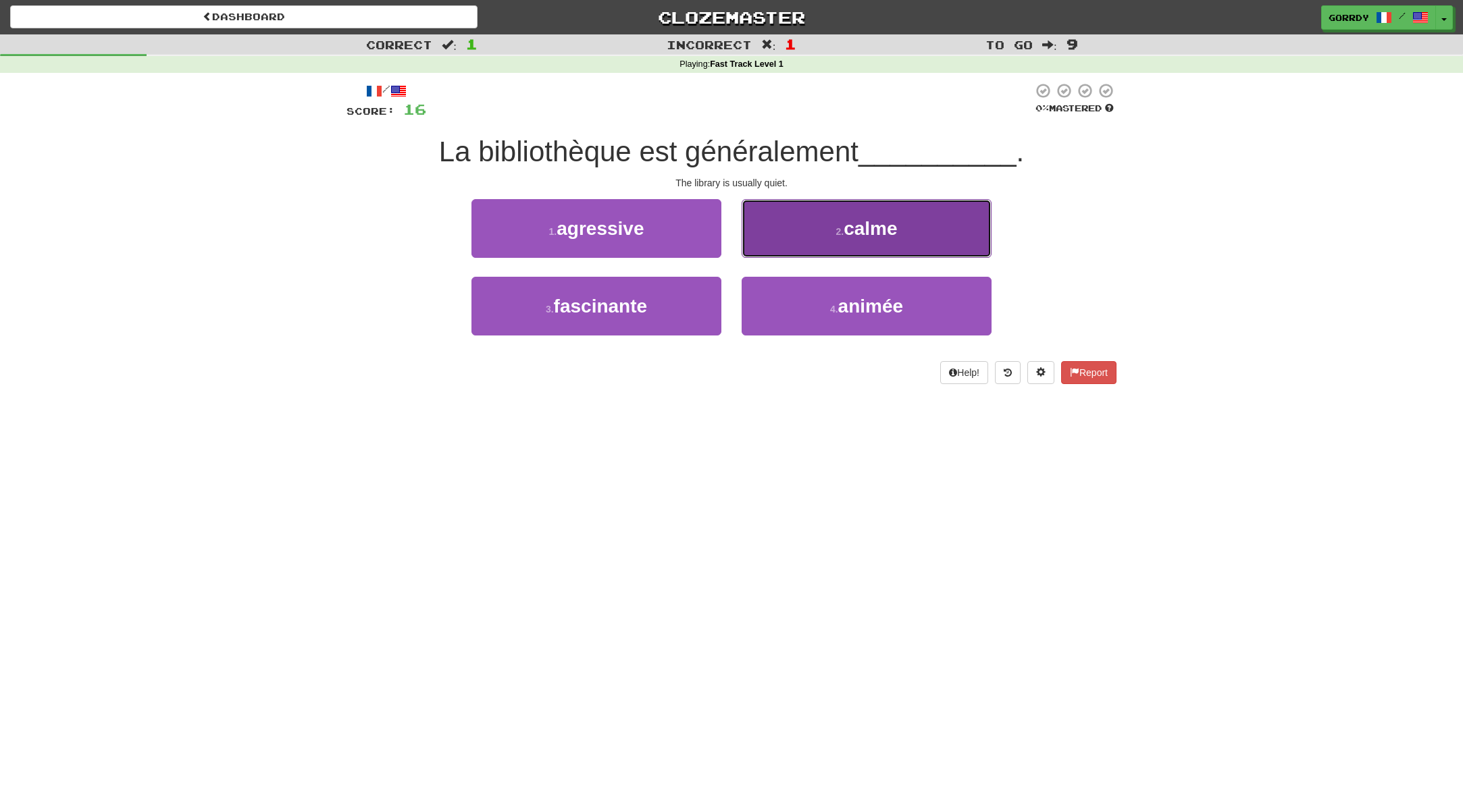
click at [889, 235] on span "calme" at bounding box center [870, 228] width 54 height 21
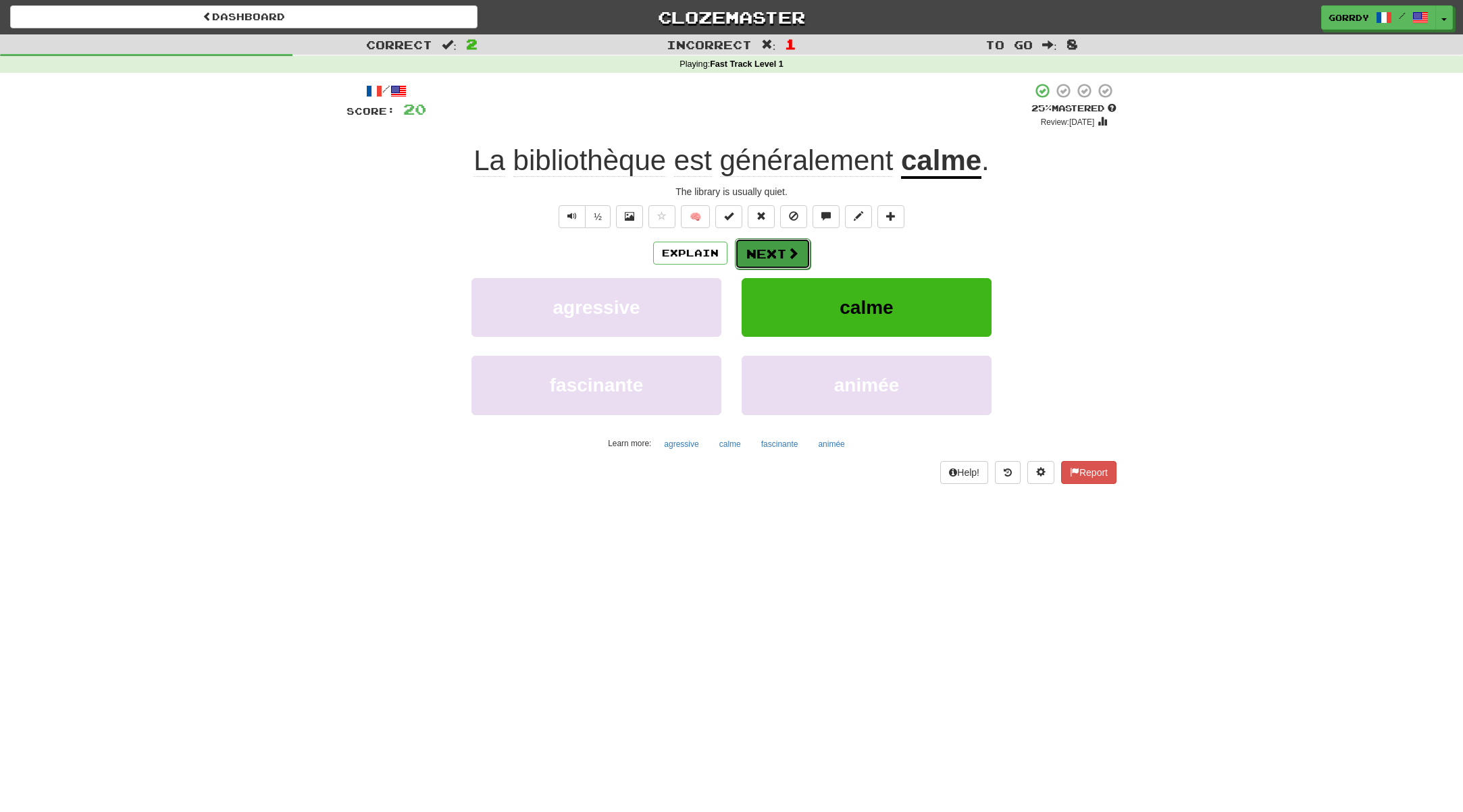
click at [782, 253] on button "Next" at bounding box center [772, 253] width 76 height 31
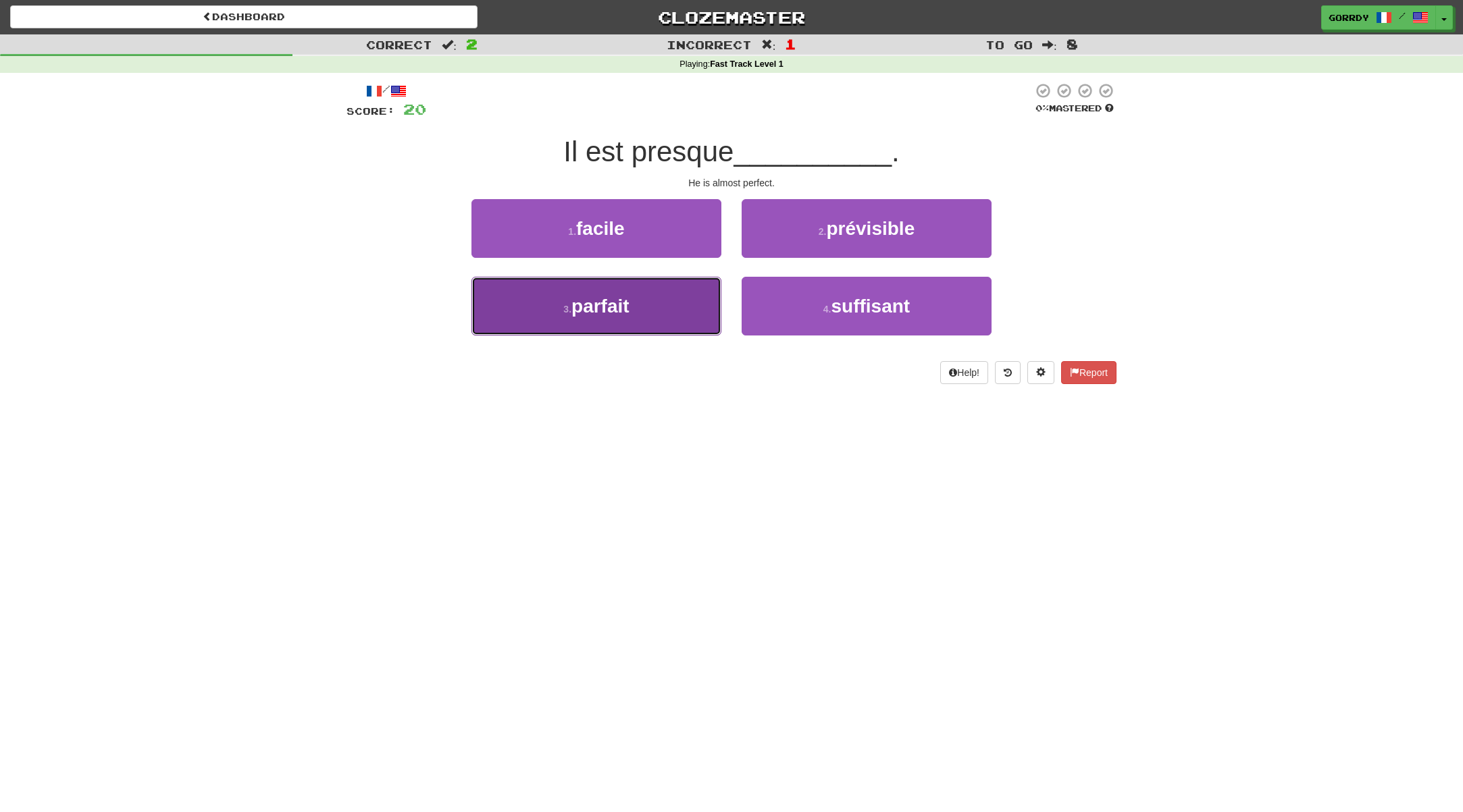
click at [638, 312] on button "3 . parfait" at bounding box center [596, 306] width 250 height 59
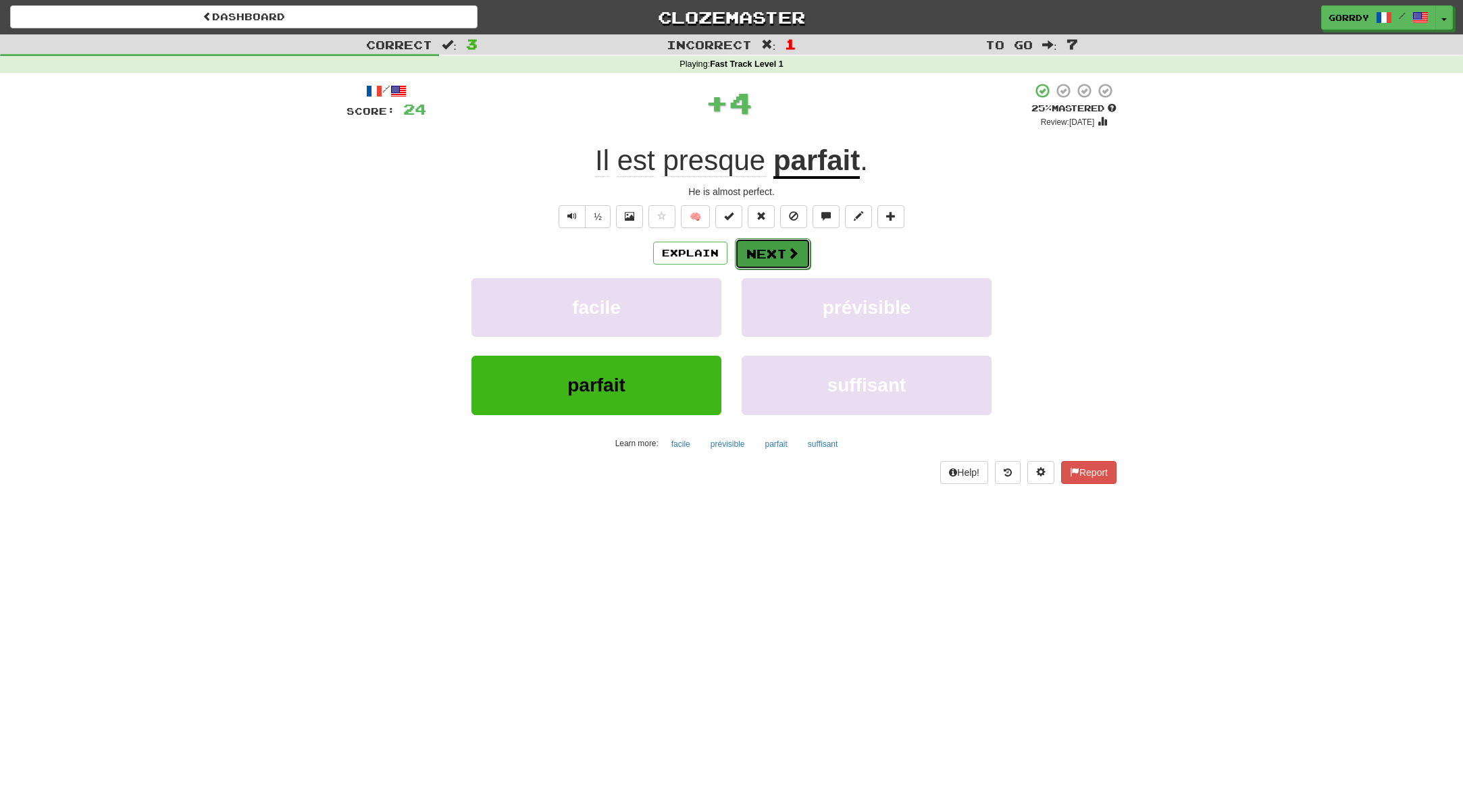
click at [779, 247] on button "Next" at bounding box center [772, 253] width 76 height 31
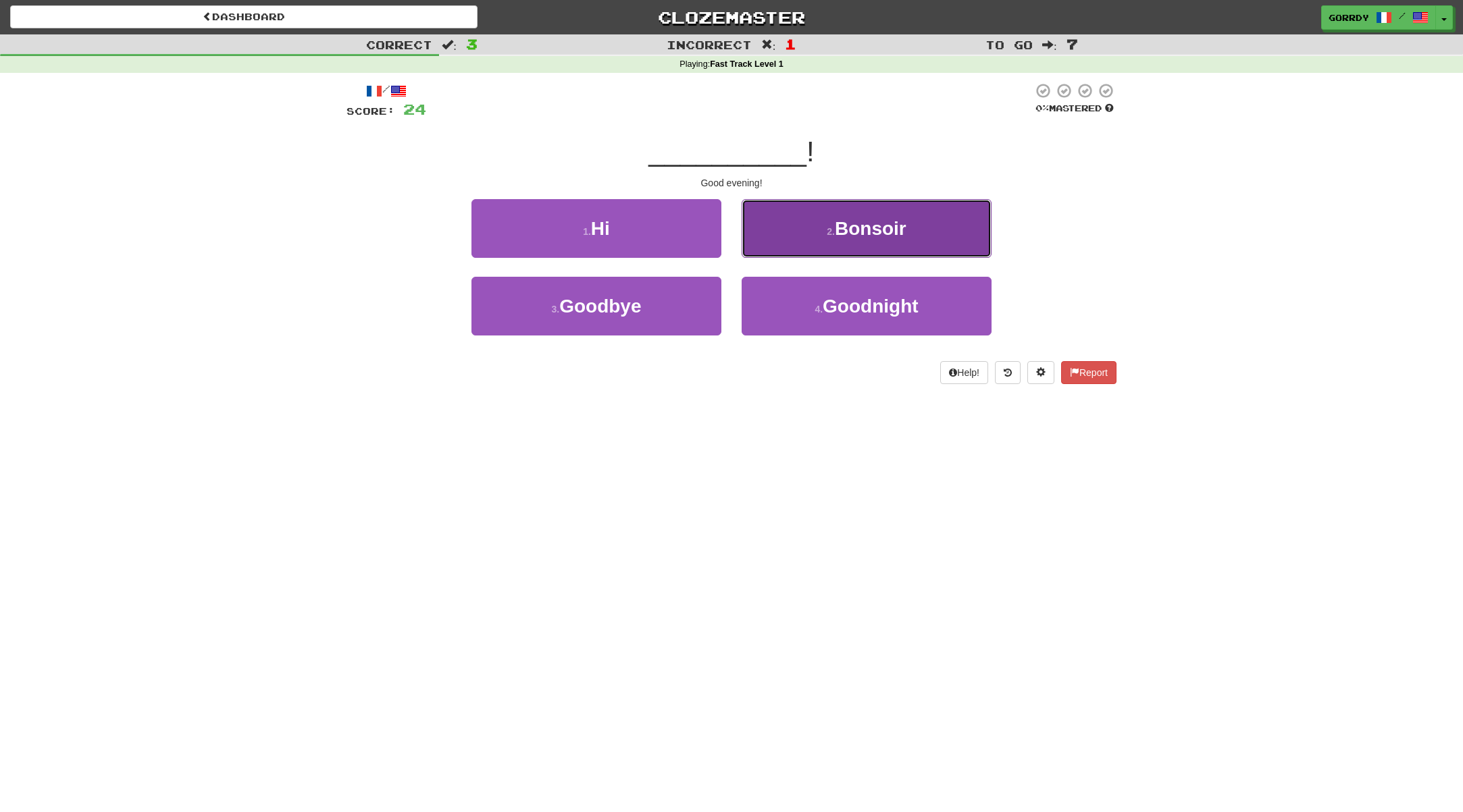
click at [897, 241] on button "2 . Bonsoir" at bounding box center [867, 228] width 250 height 59
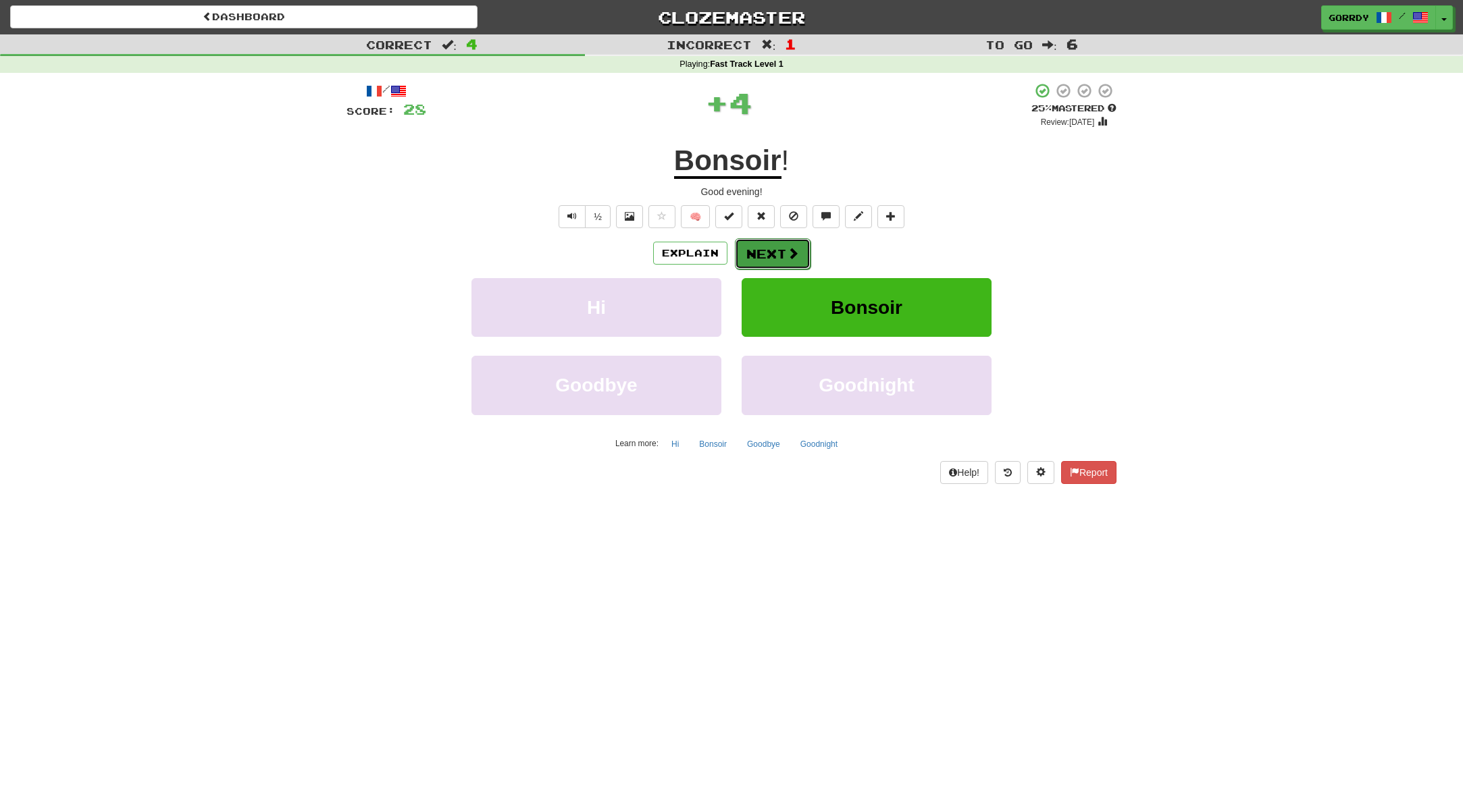
click at [785, 251] on button "Next" at bounding box center [772, 253] width 76 height 31
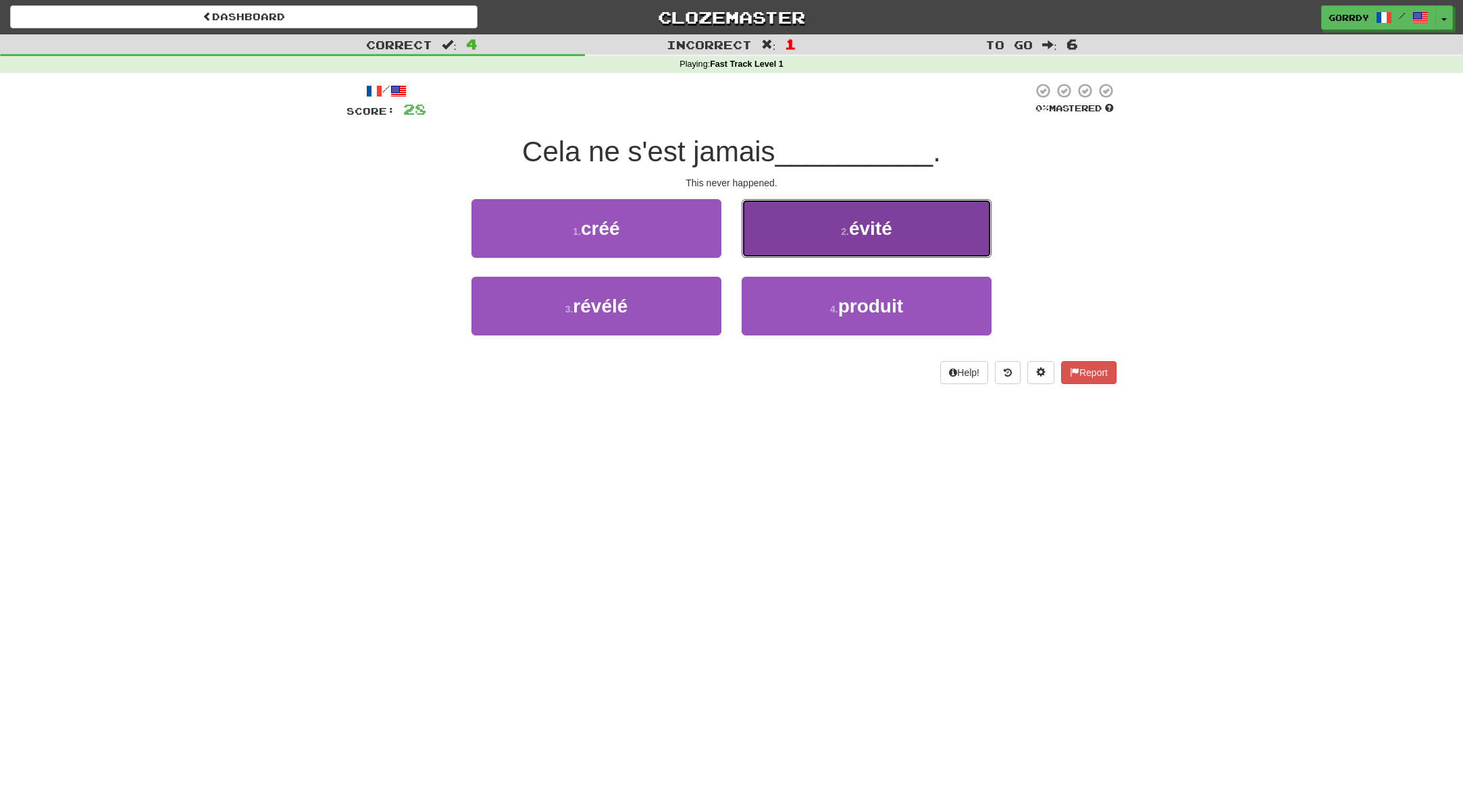
click at [850, 222] on span "évité" at bounding box center [870, 228] width 43 height 21
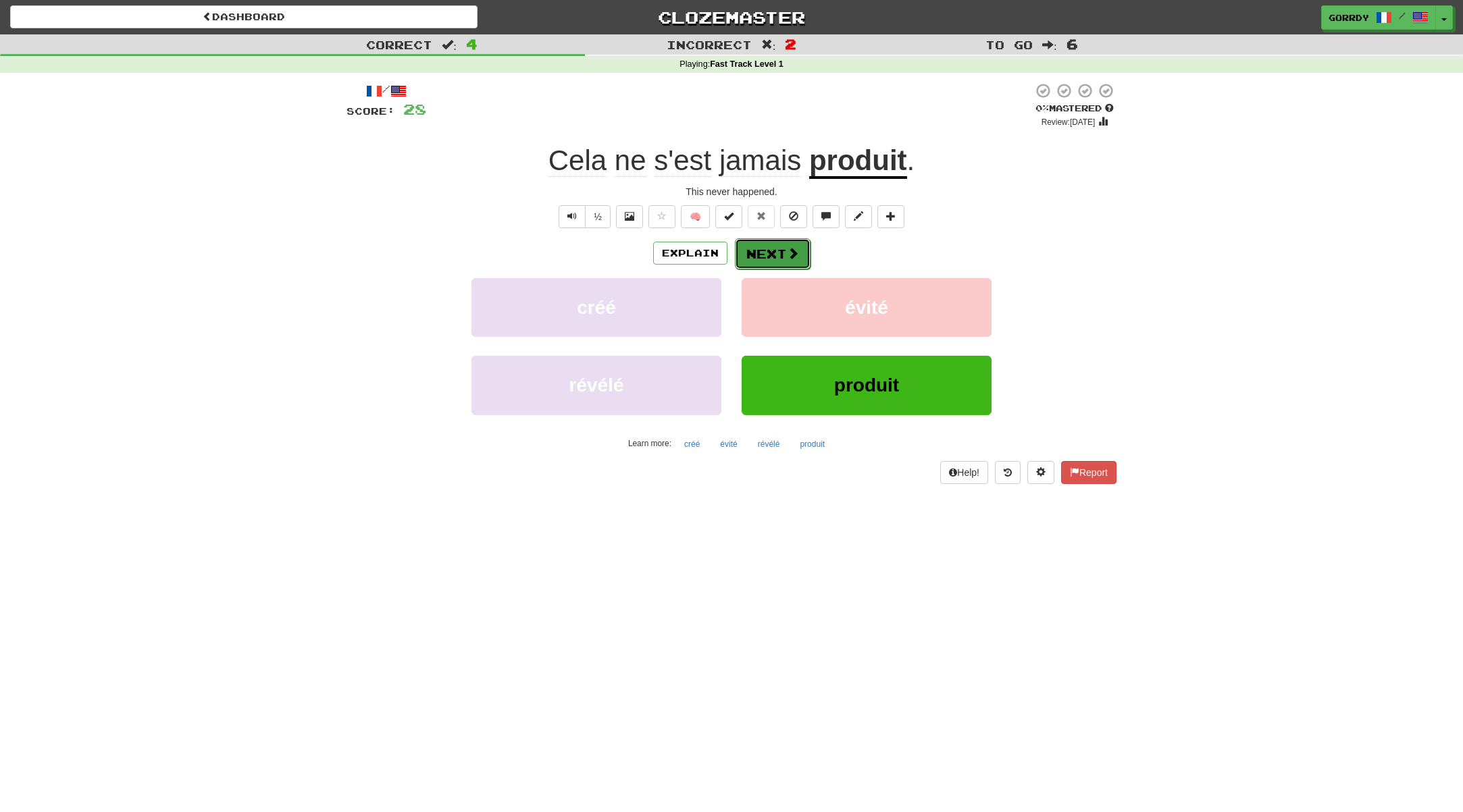
click at [773, 249] on button "Next" at bounding box center [772, 253] width 76 height 31
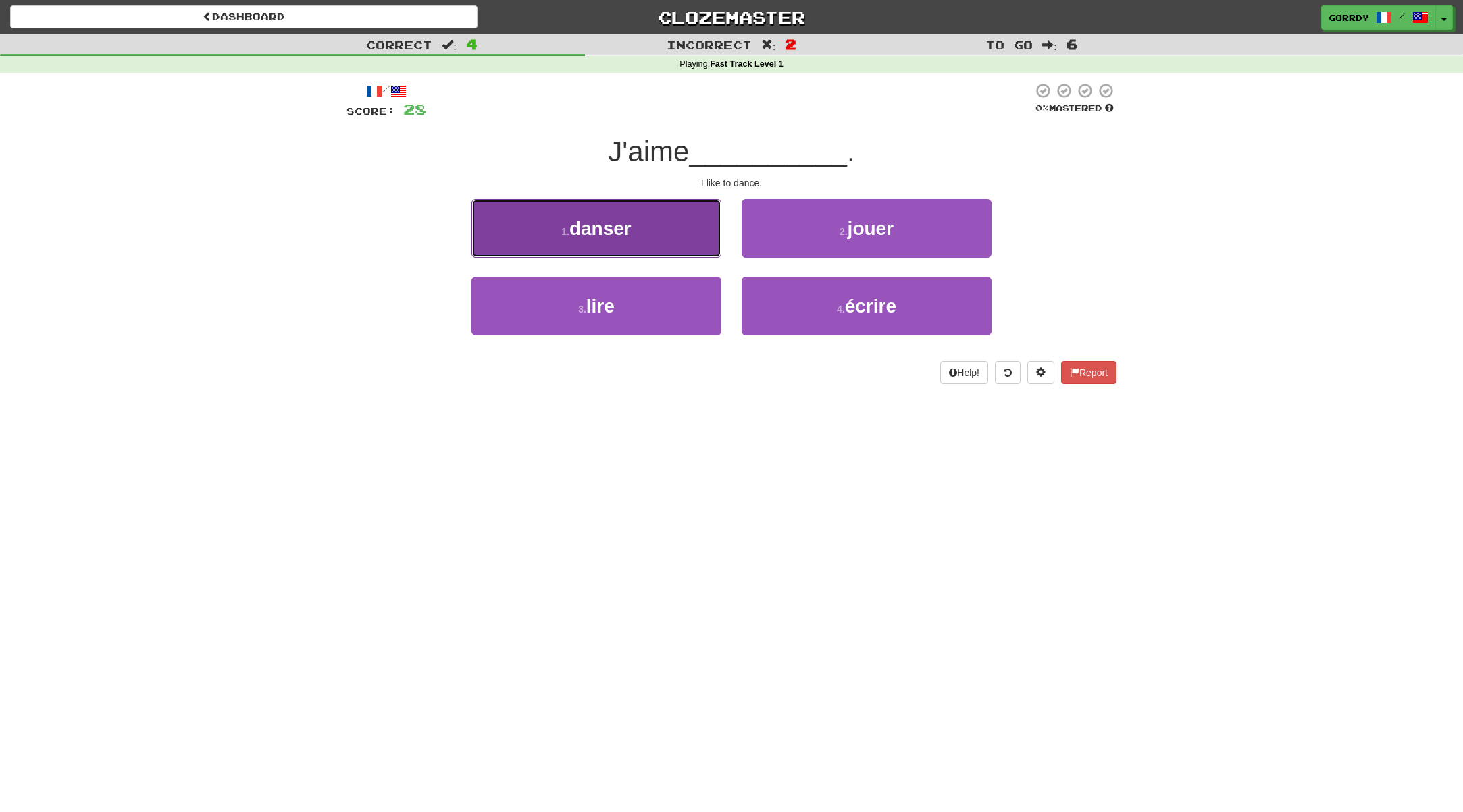
click at [626, 232] on span "danser" at bounding box center [600, 228] width 62 height 21
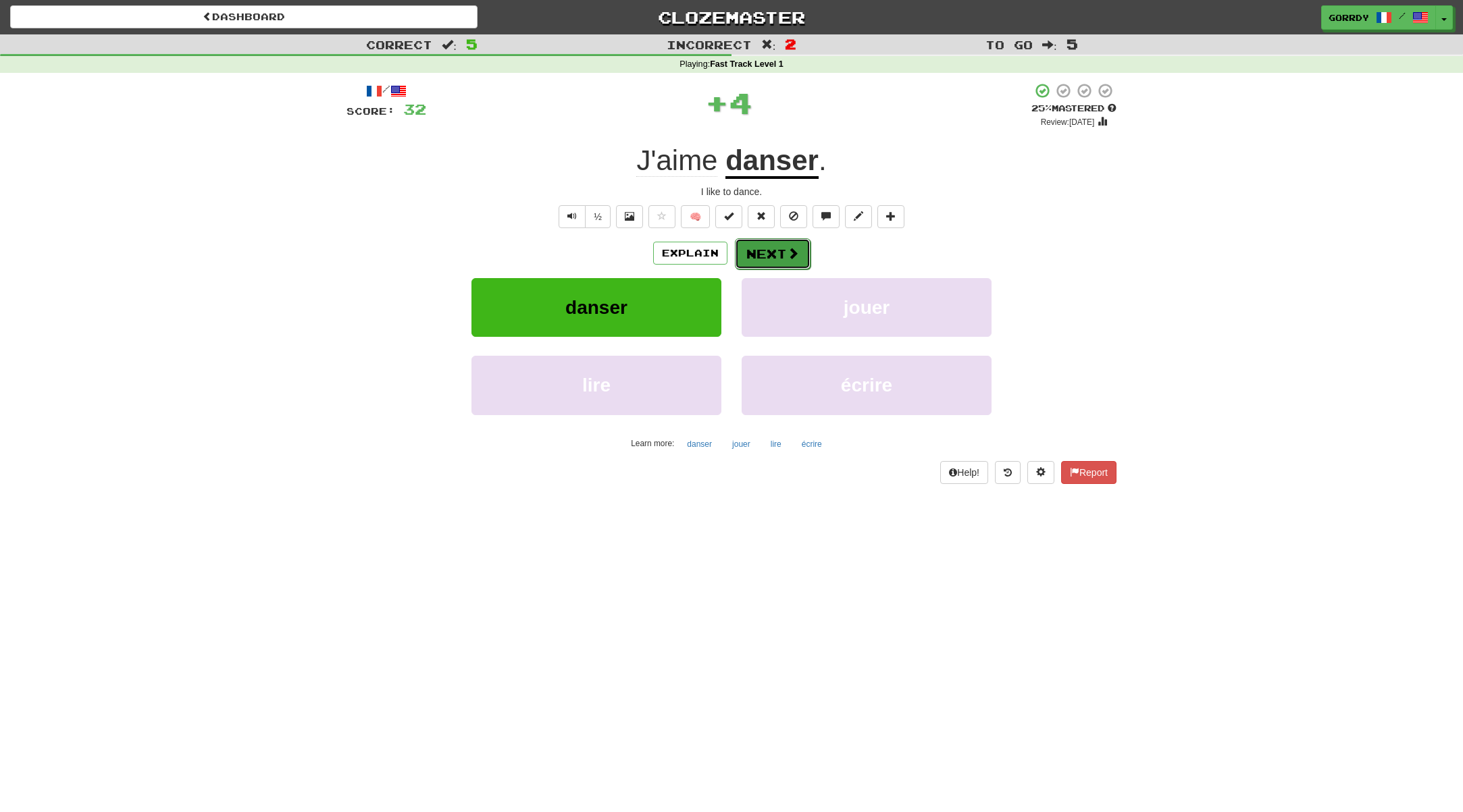
click at [762, 253] on button "Next" at bounding box center [772, 253] width 76 height 31
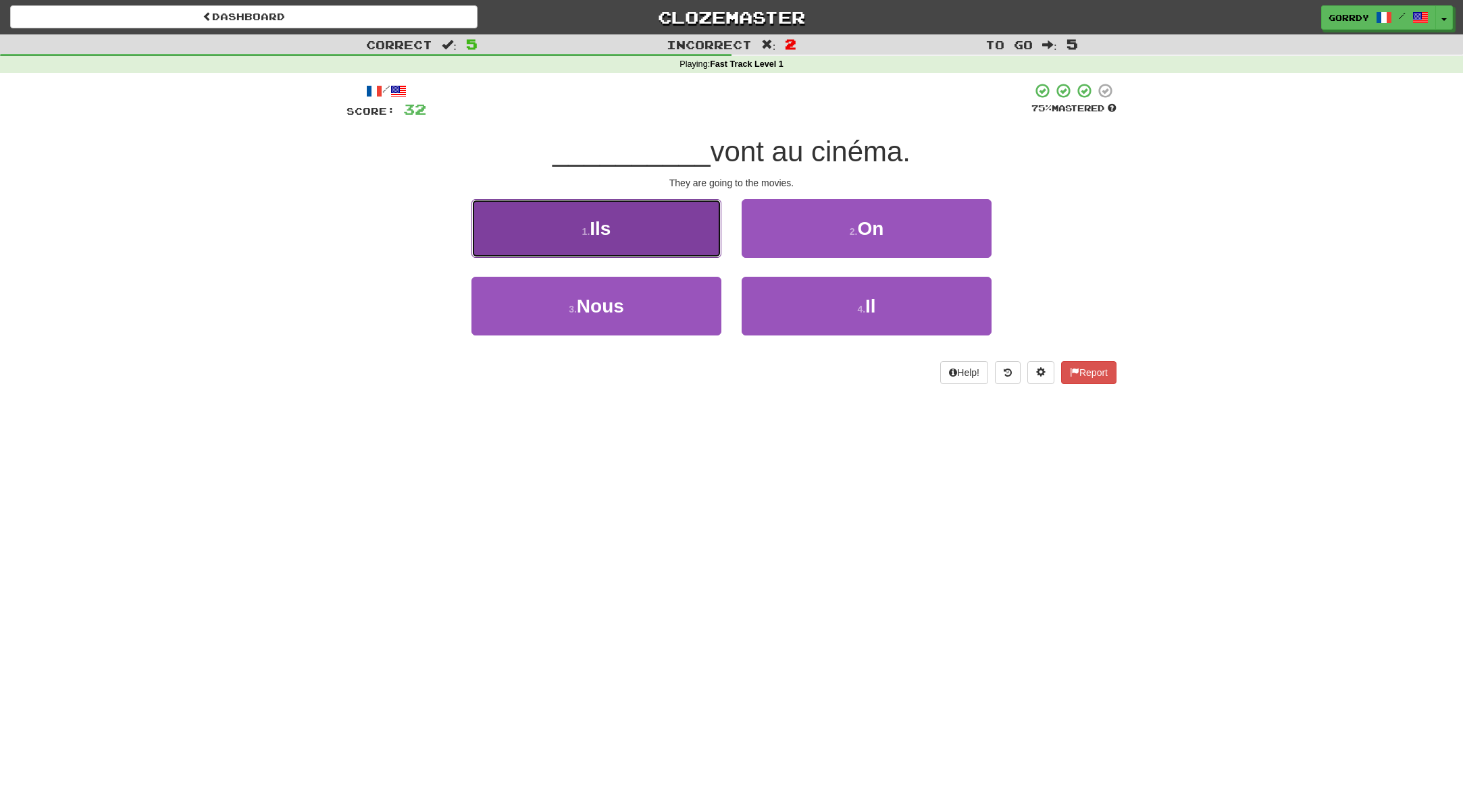
click at [635, 241] on button "1 . Ils" at bounding box center [596, 228] width 250 height 59
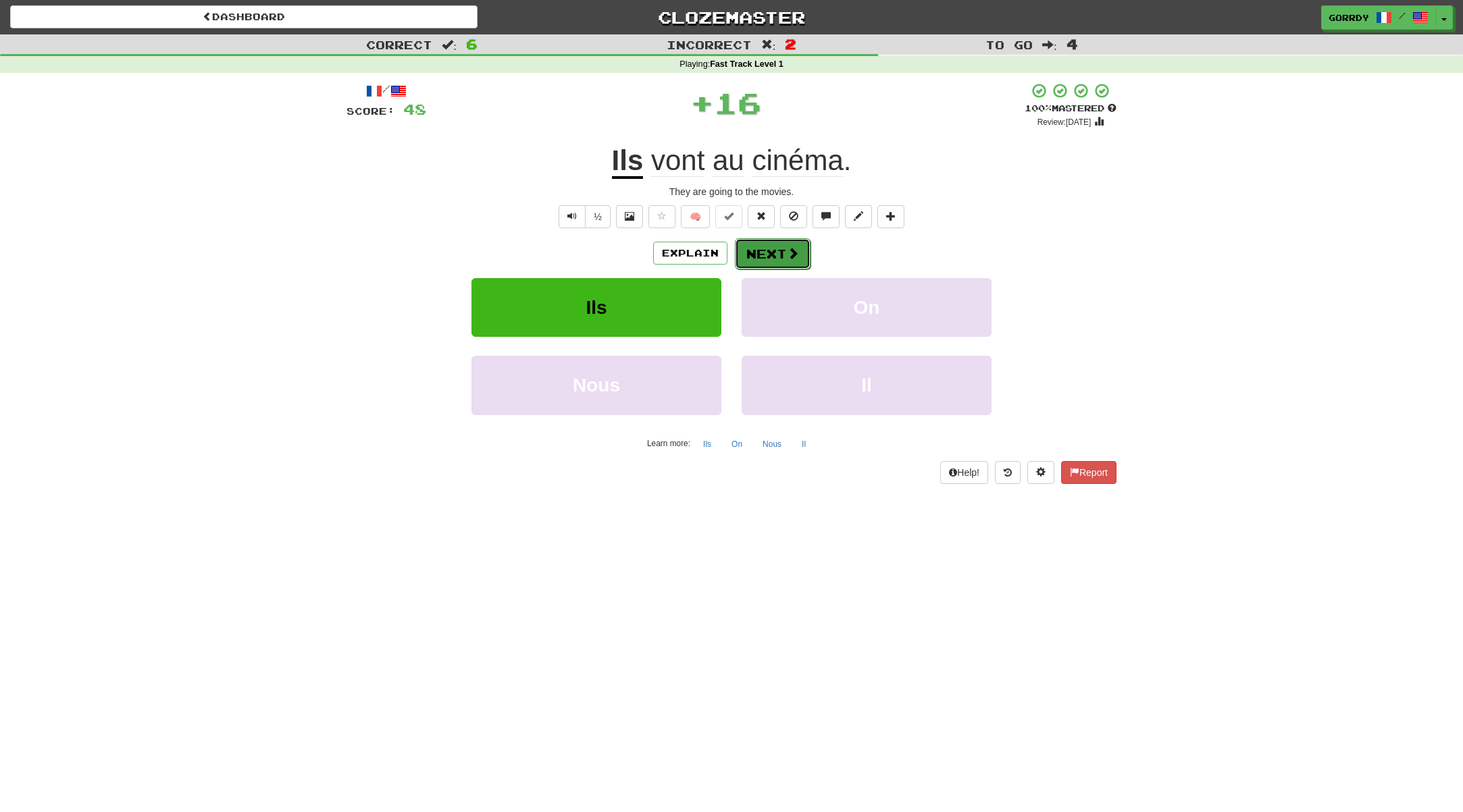
click at [774, 253] on button "Next" at bounding box center [772, 253] width 76 height 31
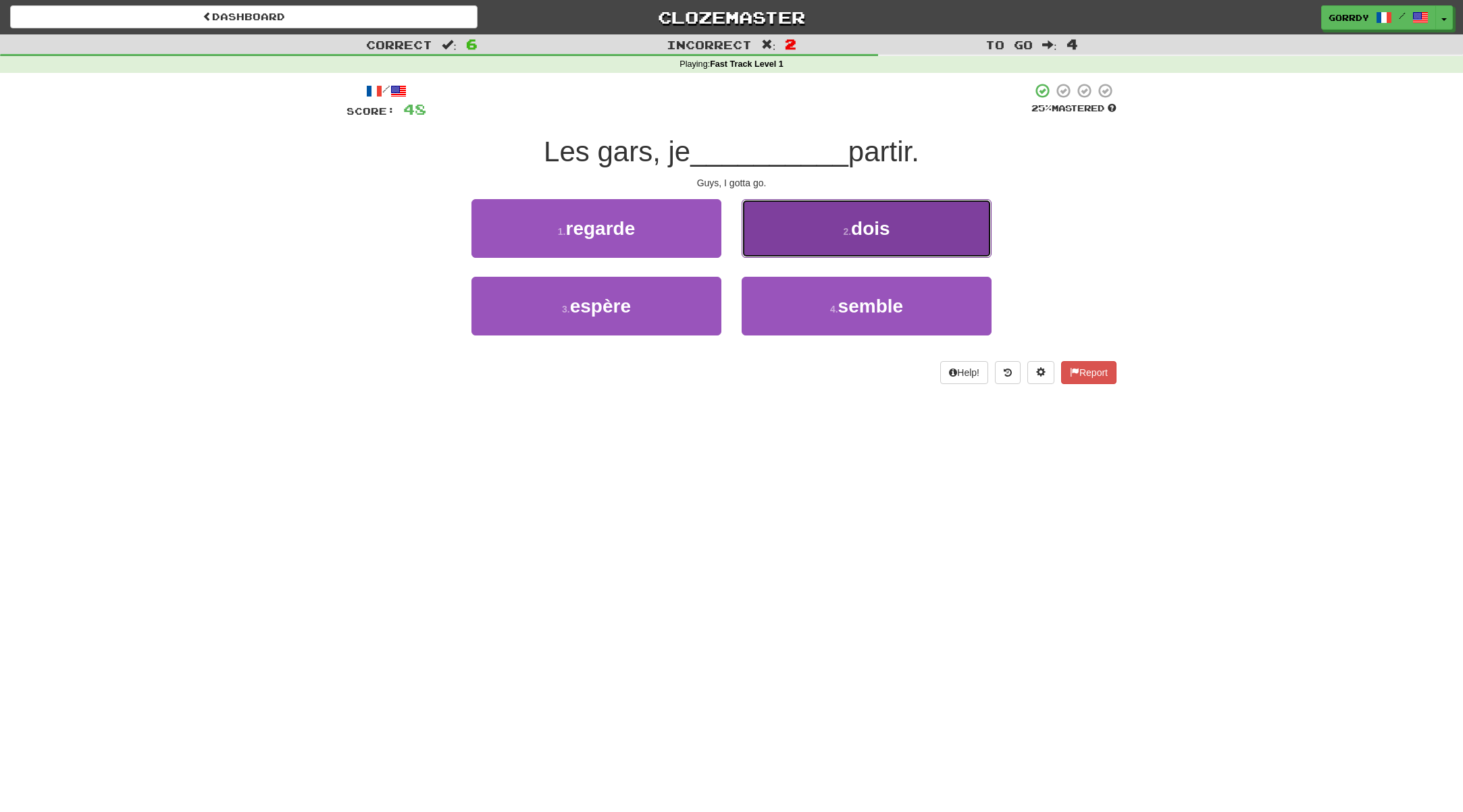
click at [858, 232] on span "dois" at bounding box center [870, 228] width 39 height 21
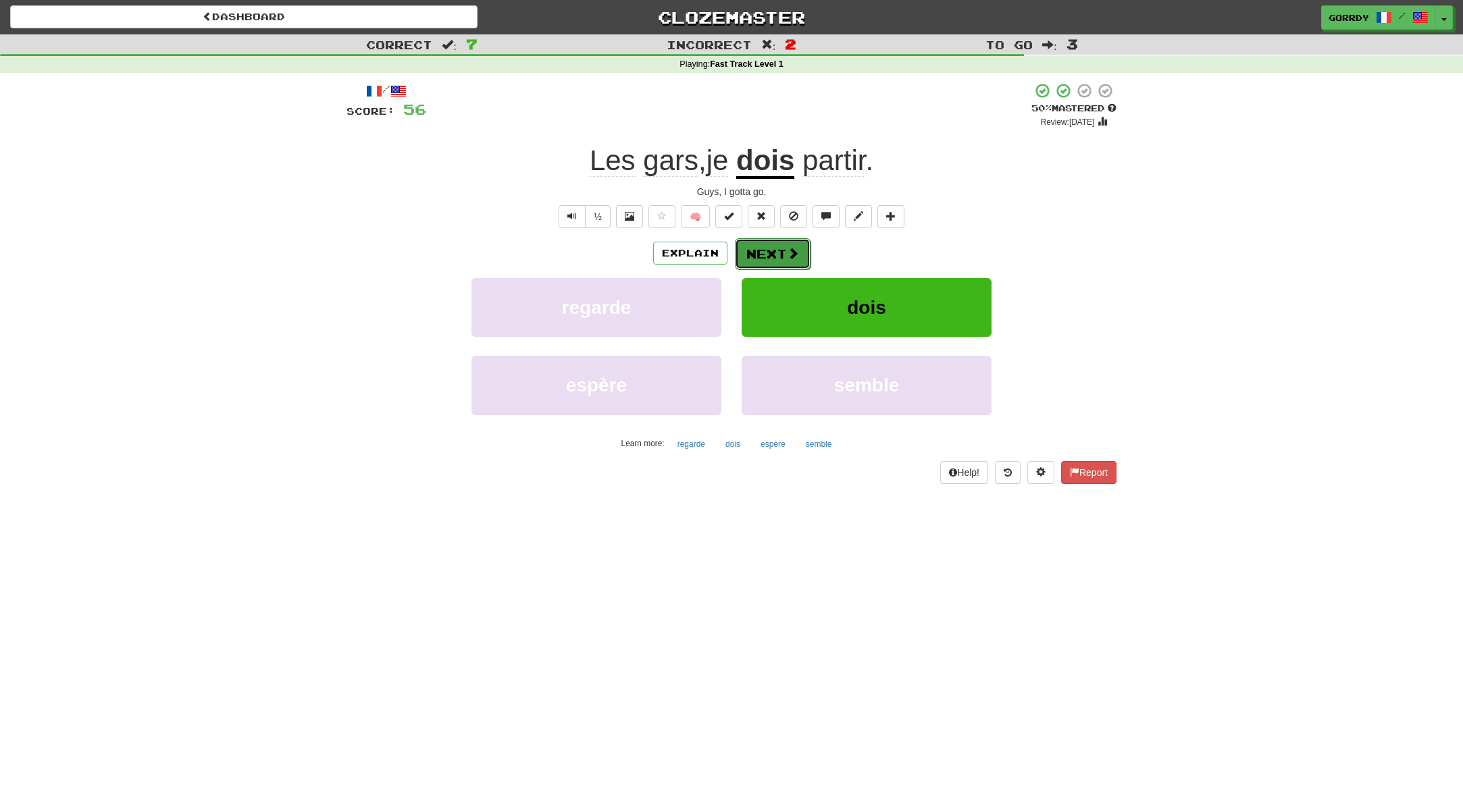
click at [766, 253] on button "Next" at bounding box center [772, 253] width 76 height 31
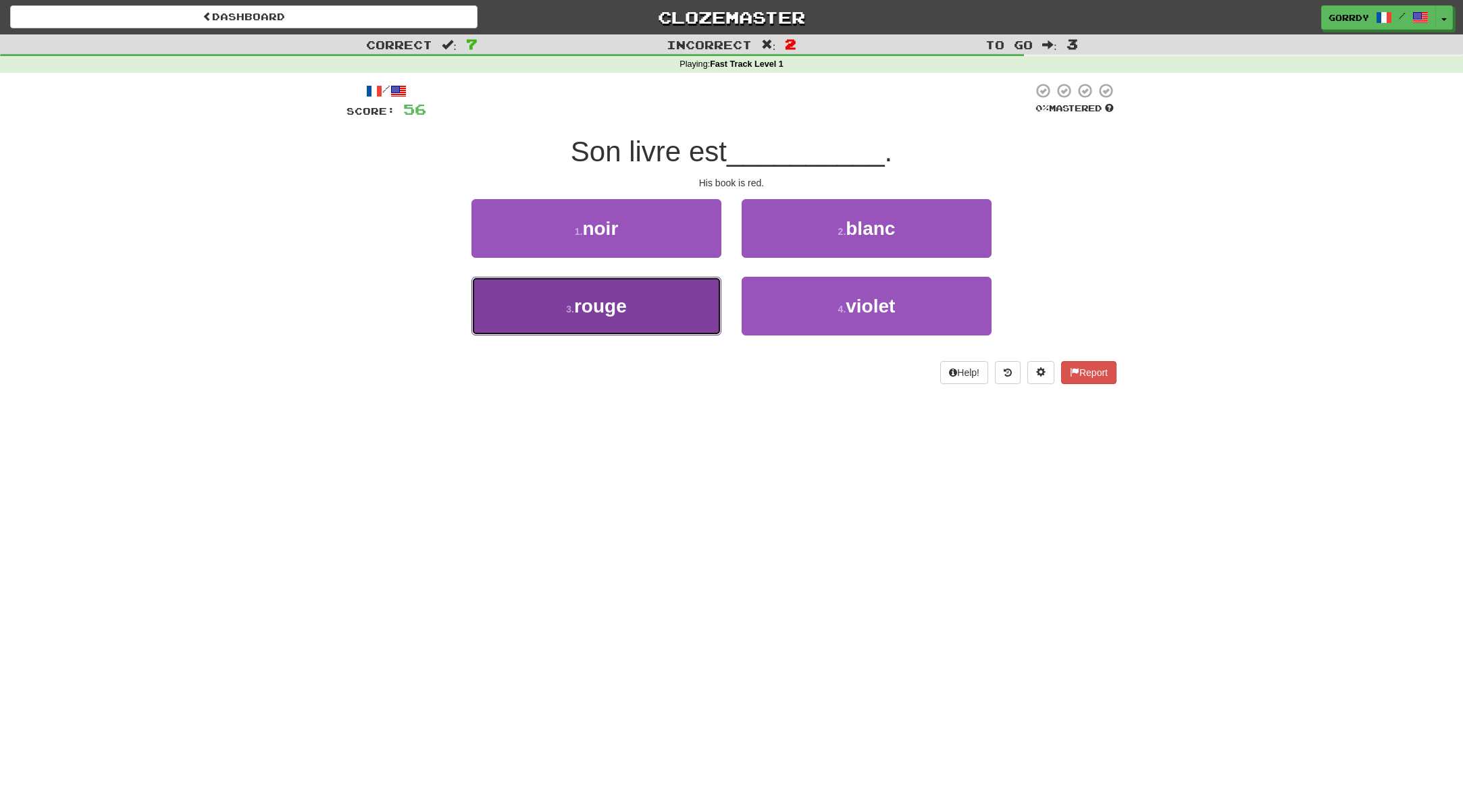
click at [619, 304] on span "rouge" at bounding box center [600, 306] width 53 height 21
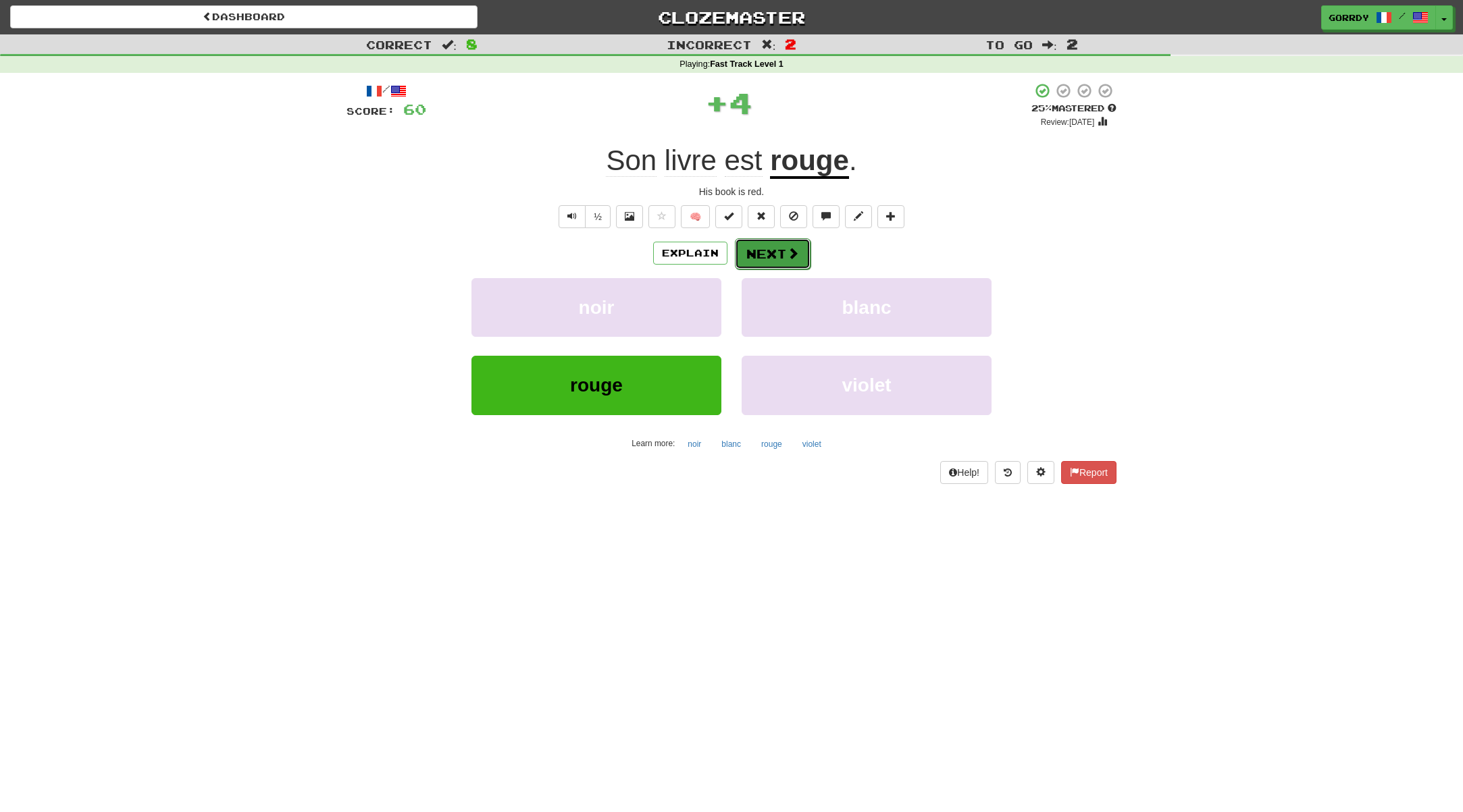
click at [779, 254] on button "Next" at bounding box center [772, 253] width 76 height 31
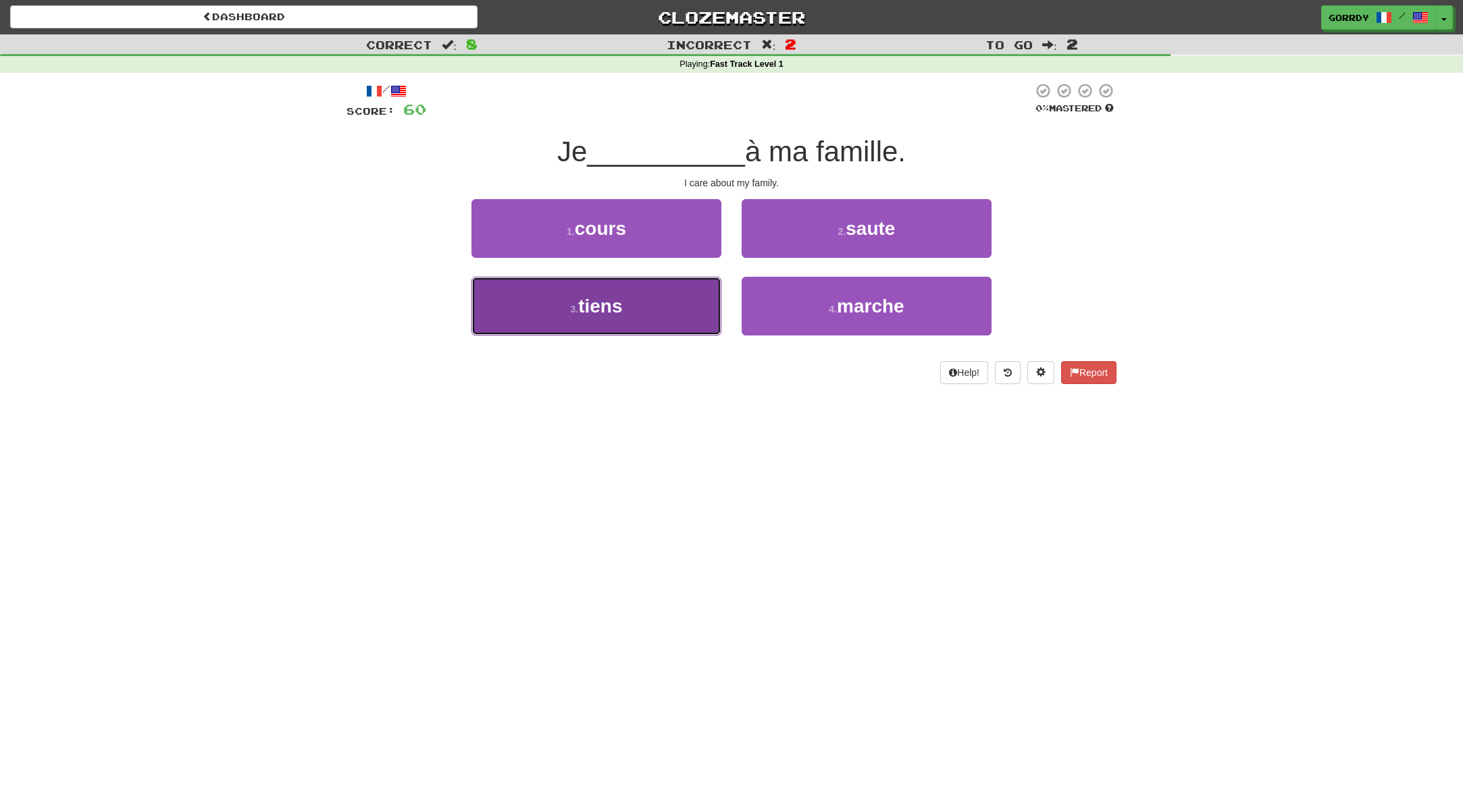
click at [632, 310] on button "3 . tiens" at bounding box center [596, 306] width 250 height 59
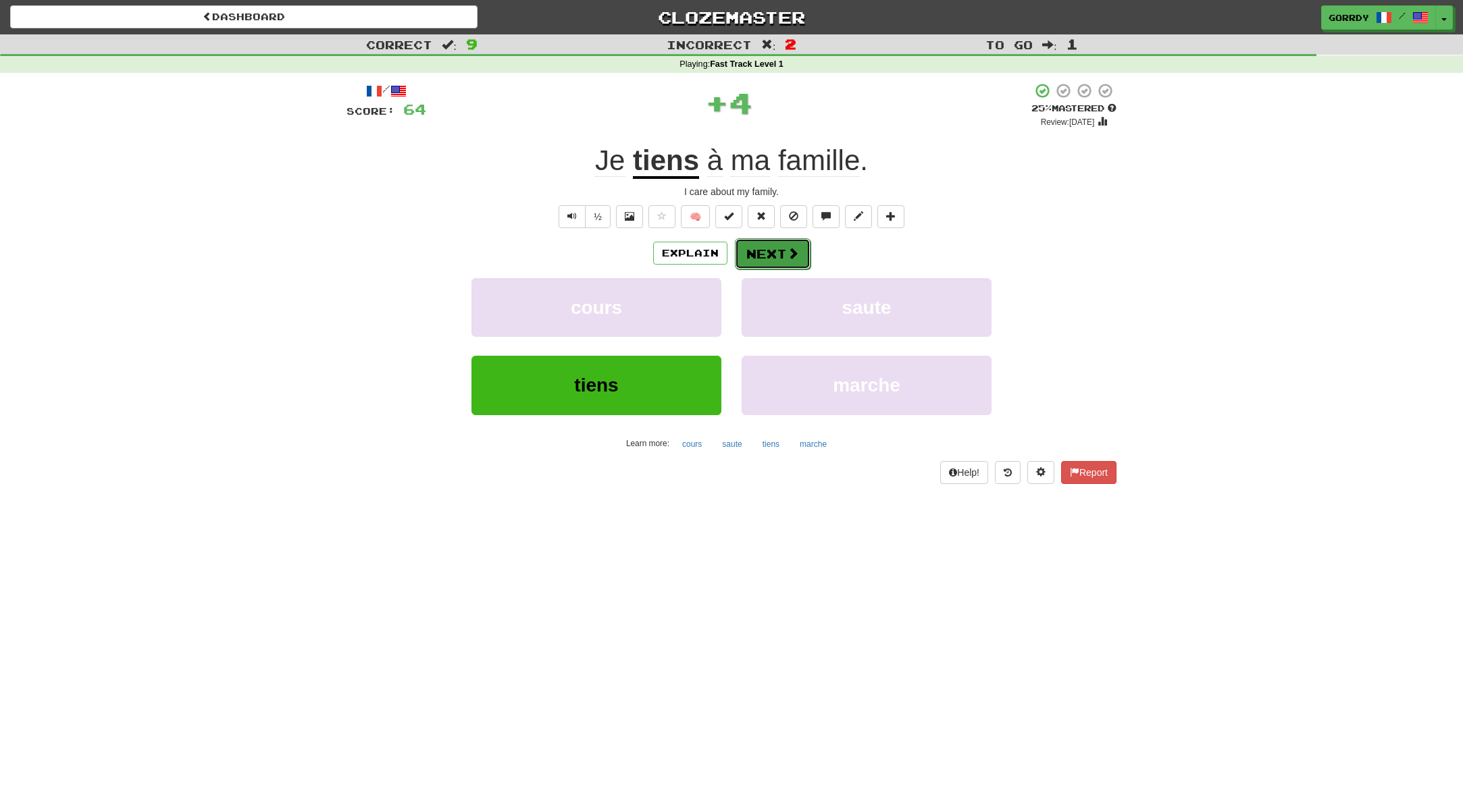
click at [772, 255] on button "Next" at bounding box center [772, 253] width 76 height 31
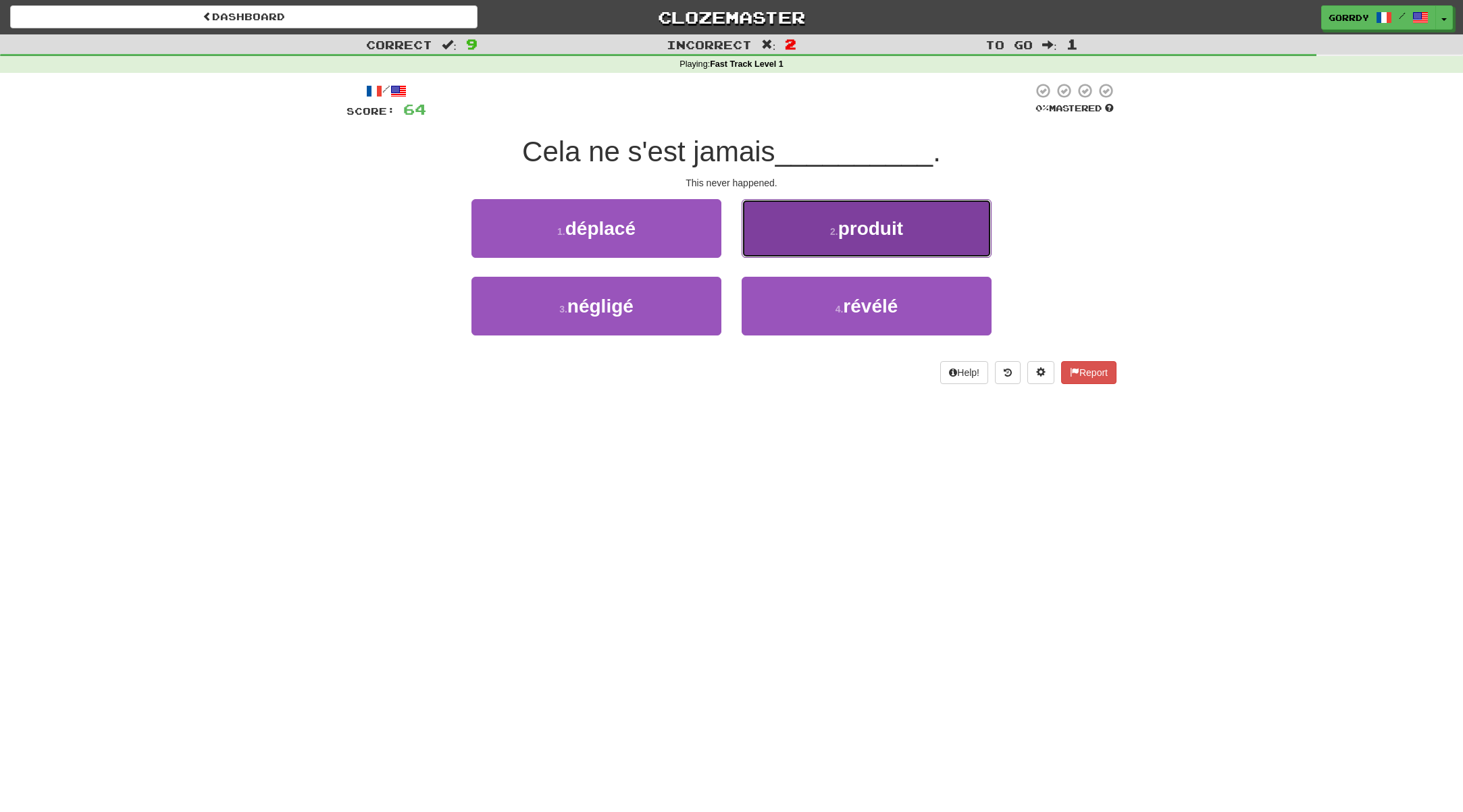
click at [866, 232] on span "produit" at bounding box center [870, 228] width 65 height 21
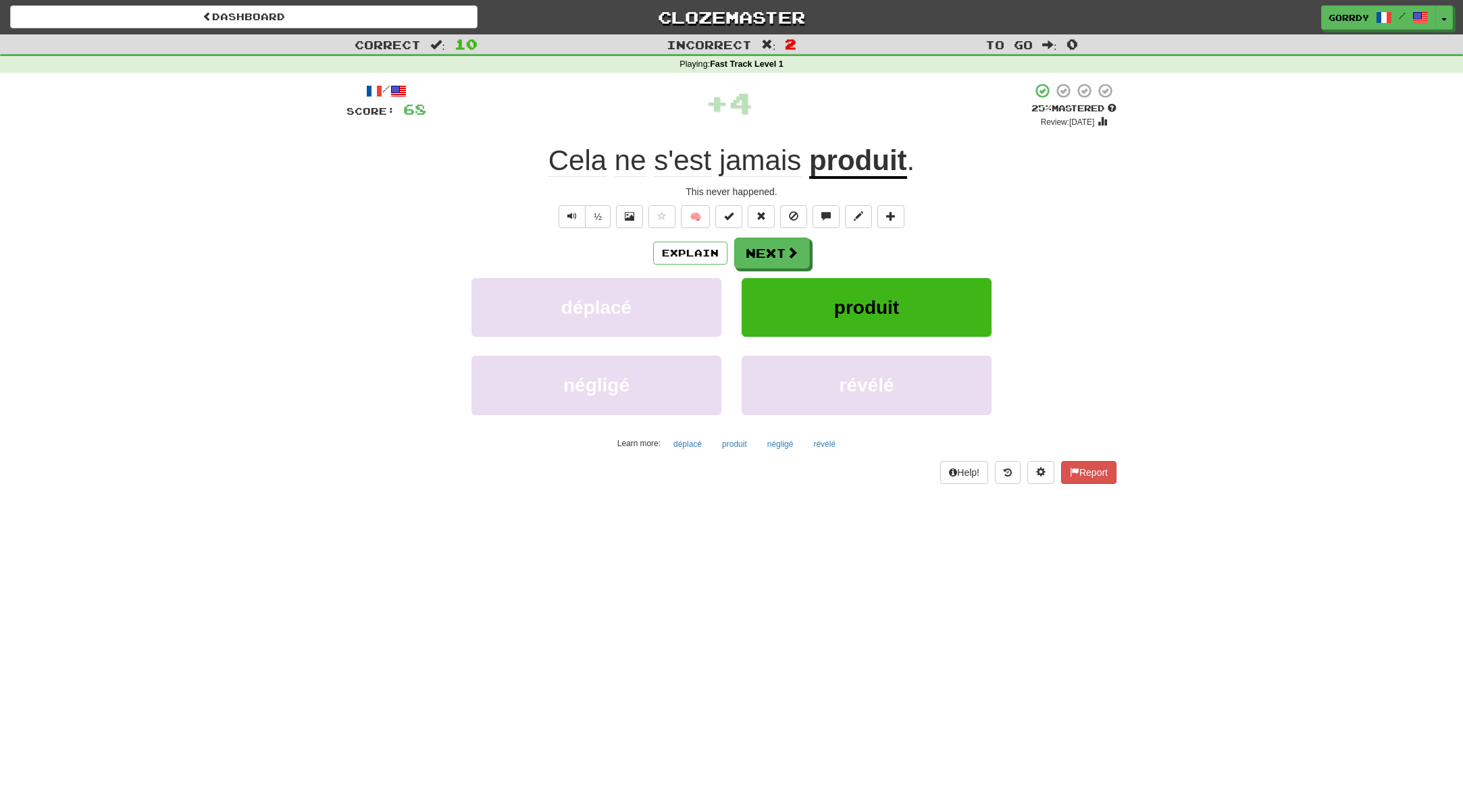
click at [855, 173] on u "produit" at bounding box center [858, 161] width 98 height 35
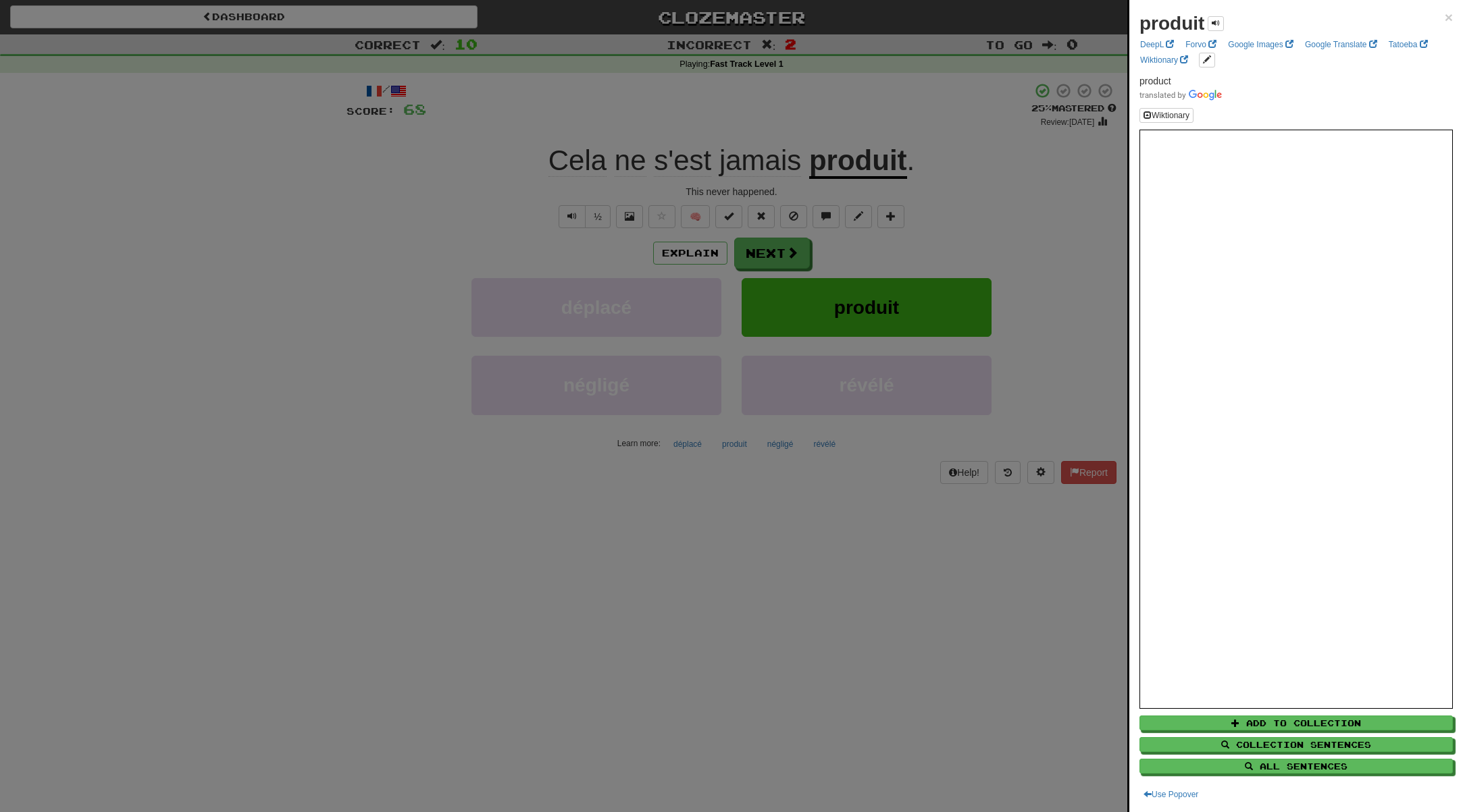
click at [1010, 175] on div at bounding box center [732, 406] width 1463 height 812
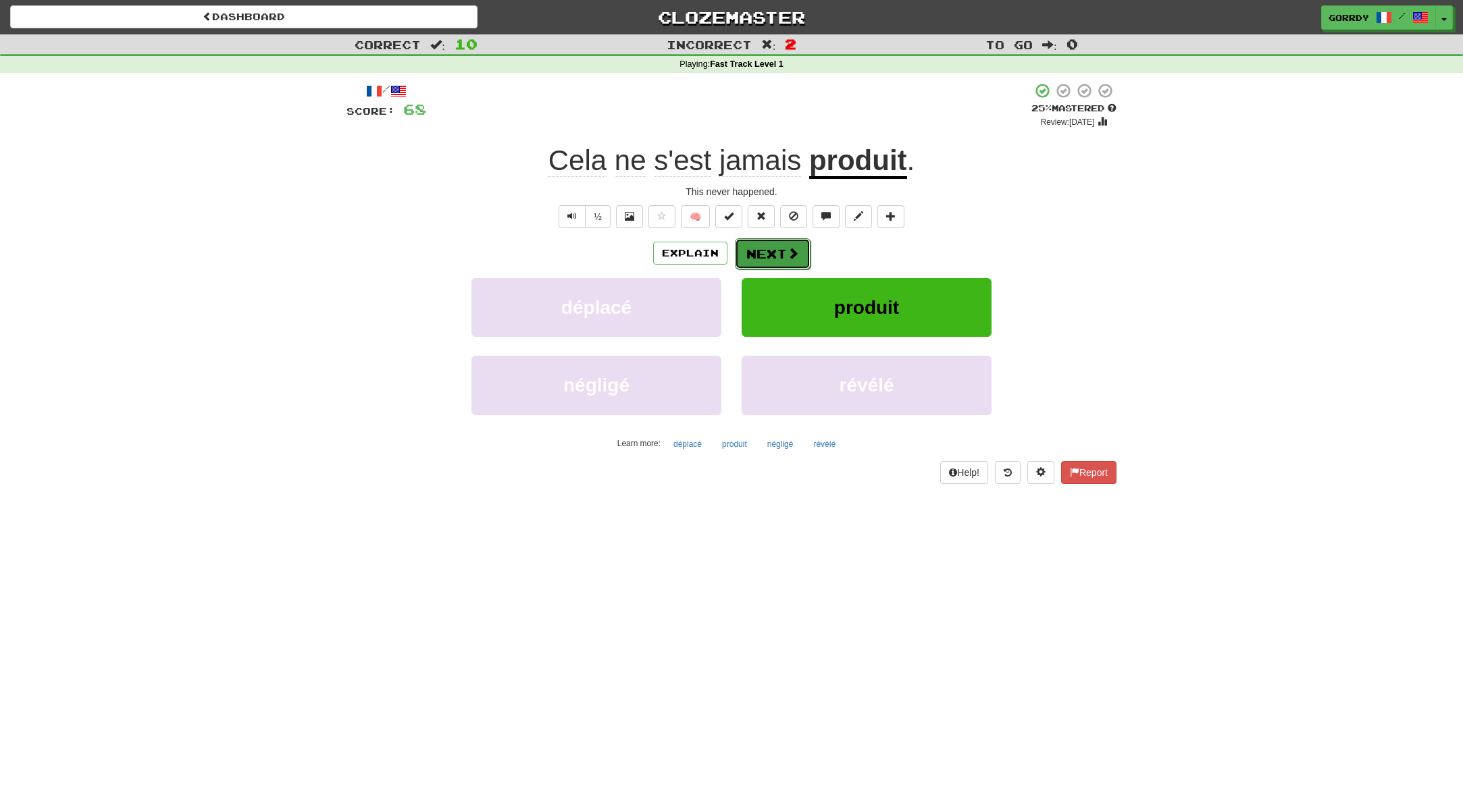
click at [781, 250] on button "Next" at bounding box center [772, 253] width 76 height 31
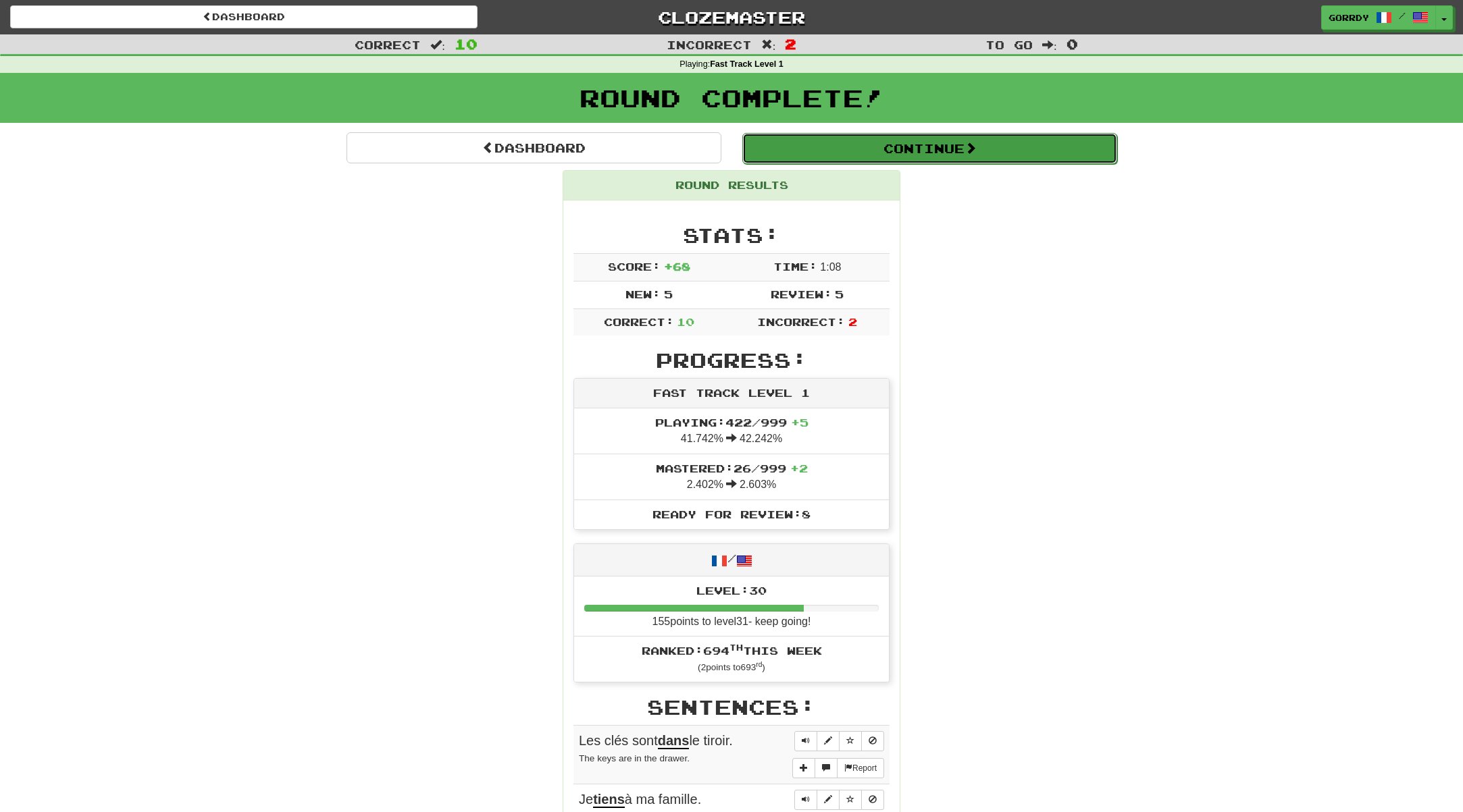
click at [937, 155] on button "Continue" at bounding box center [929, 148] width 375 height 31
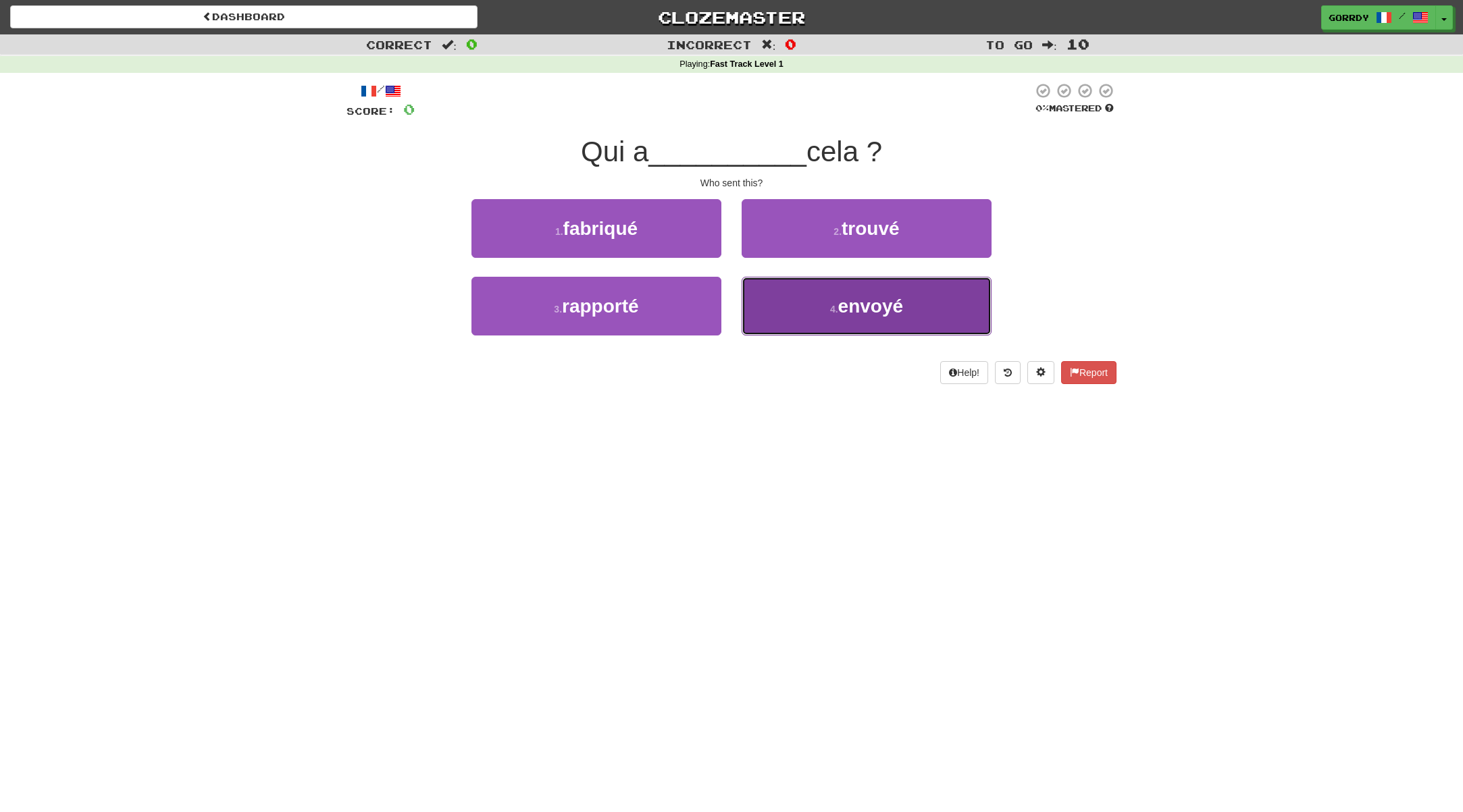
click at [867, 315] on span "envoyé" at bounding box center [870, 306] width 66 height 21
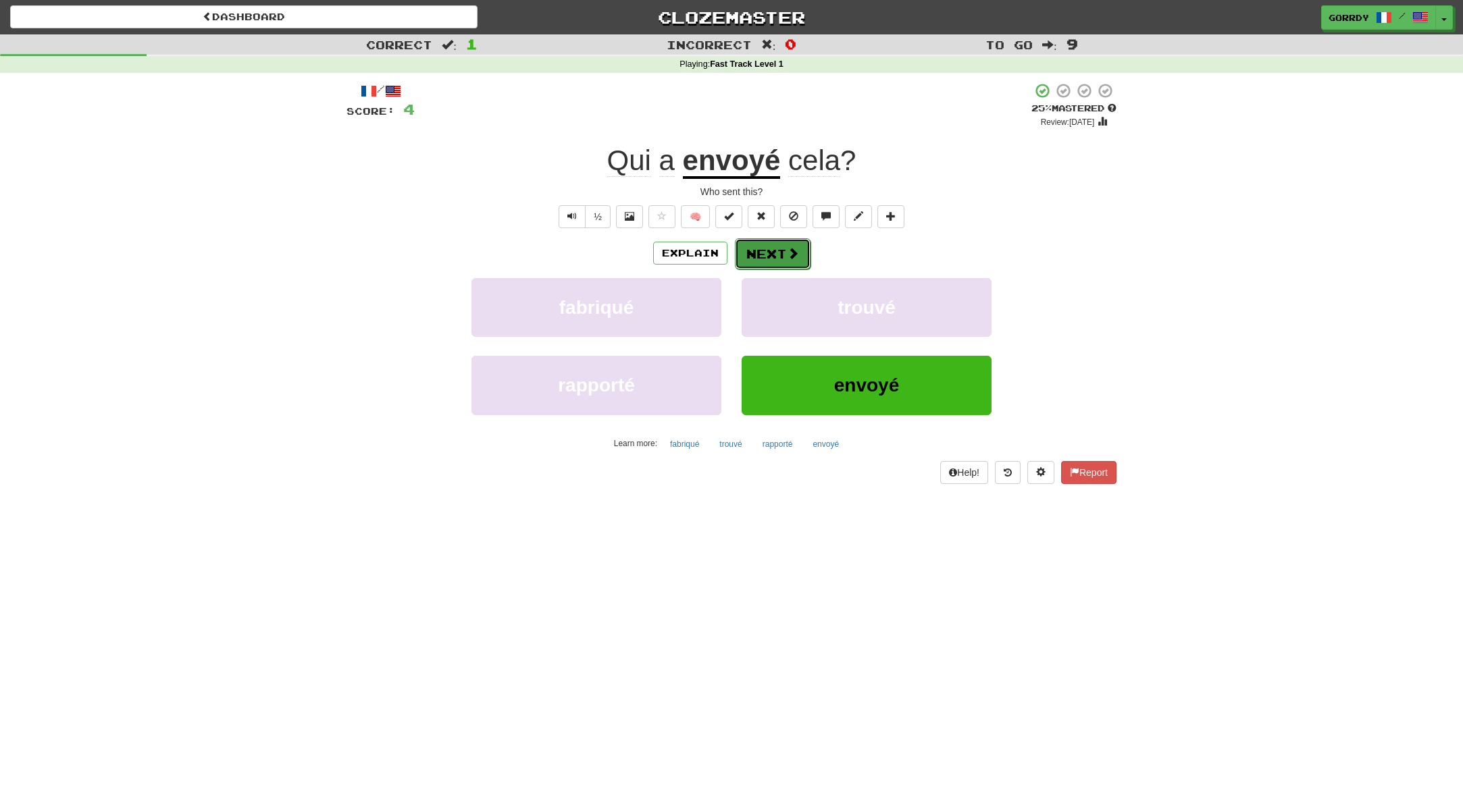
click at [778, 256] on button "Next" at bounding box center [772, 253] width 76 height 31
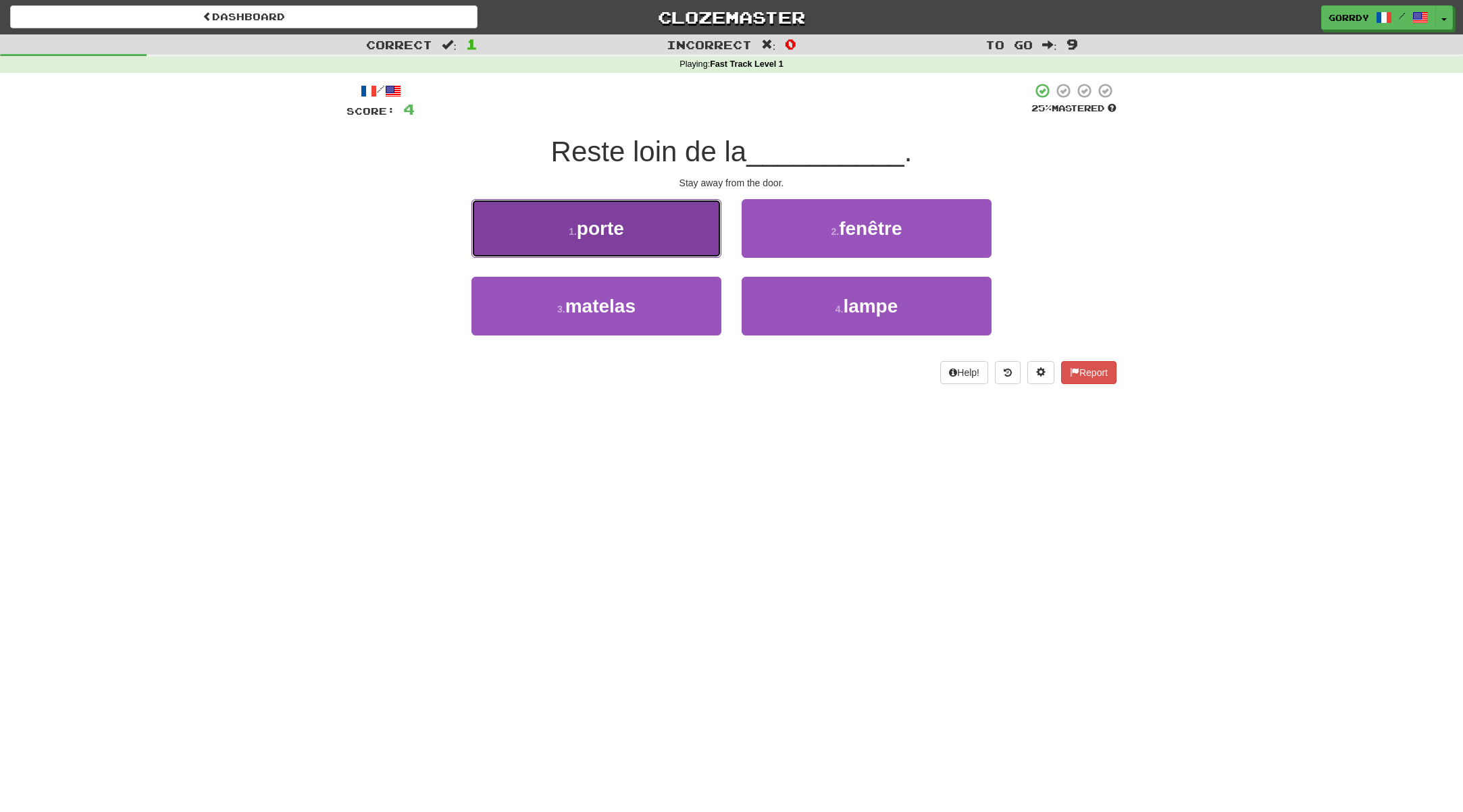
click at [611, 230] on span "porte" at bounding box center [600, 228] width 47 height 21
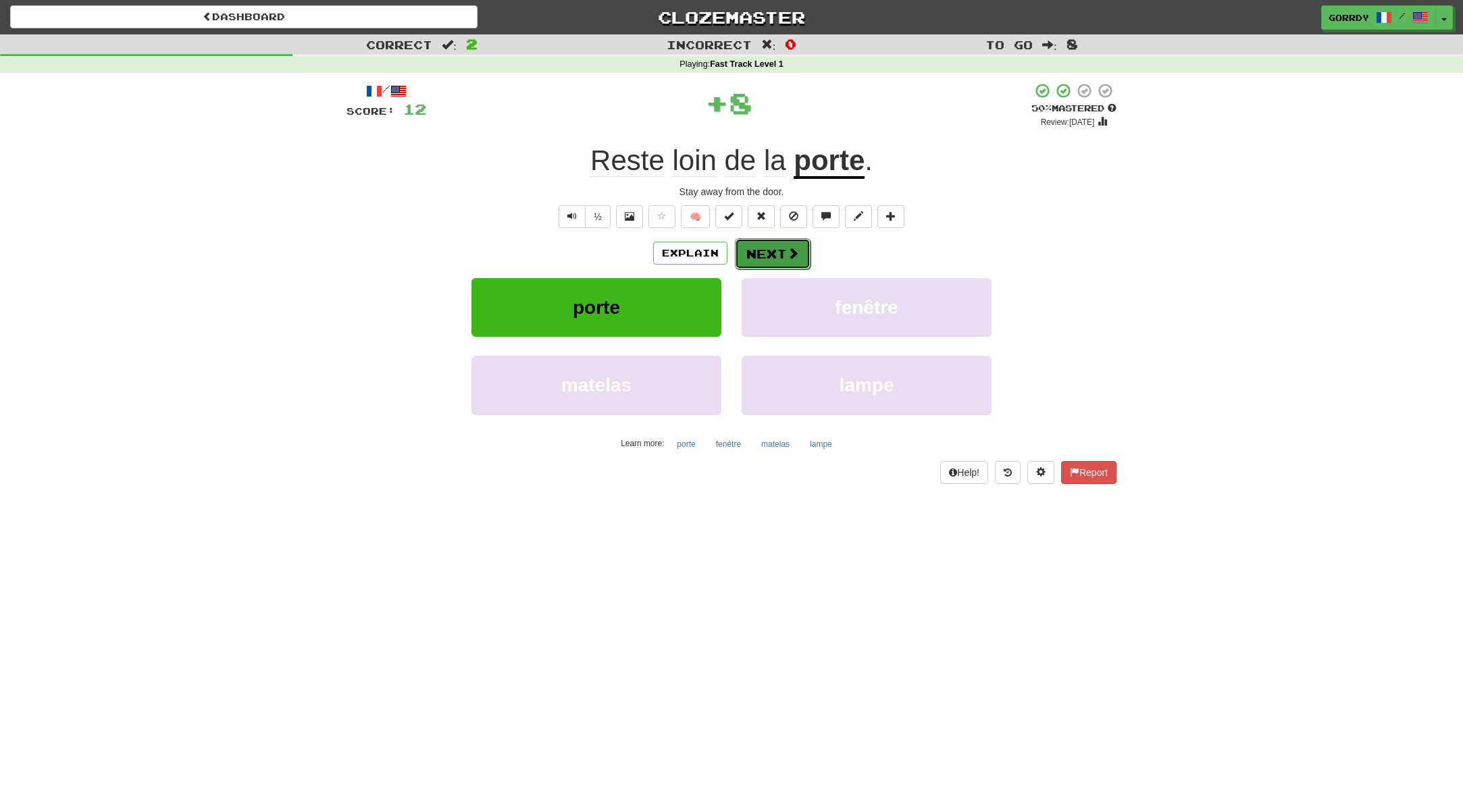
click at [782, 256] on button "Next" at bounding box center [772, 253] width 76 height 31
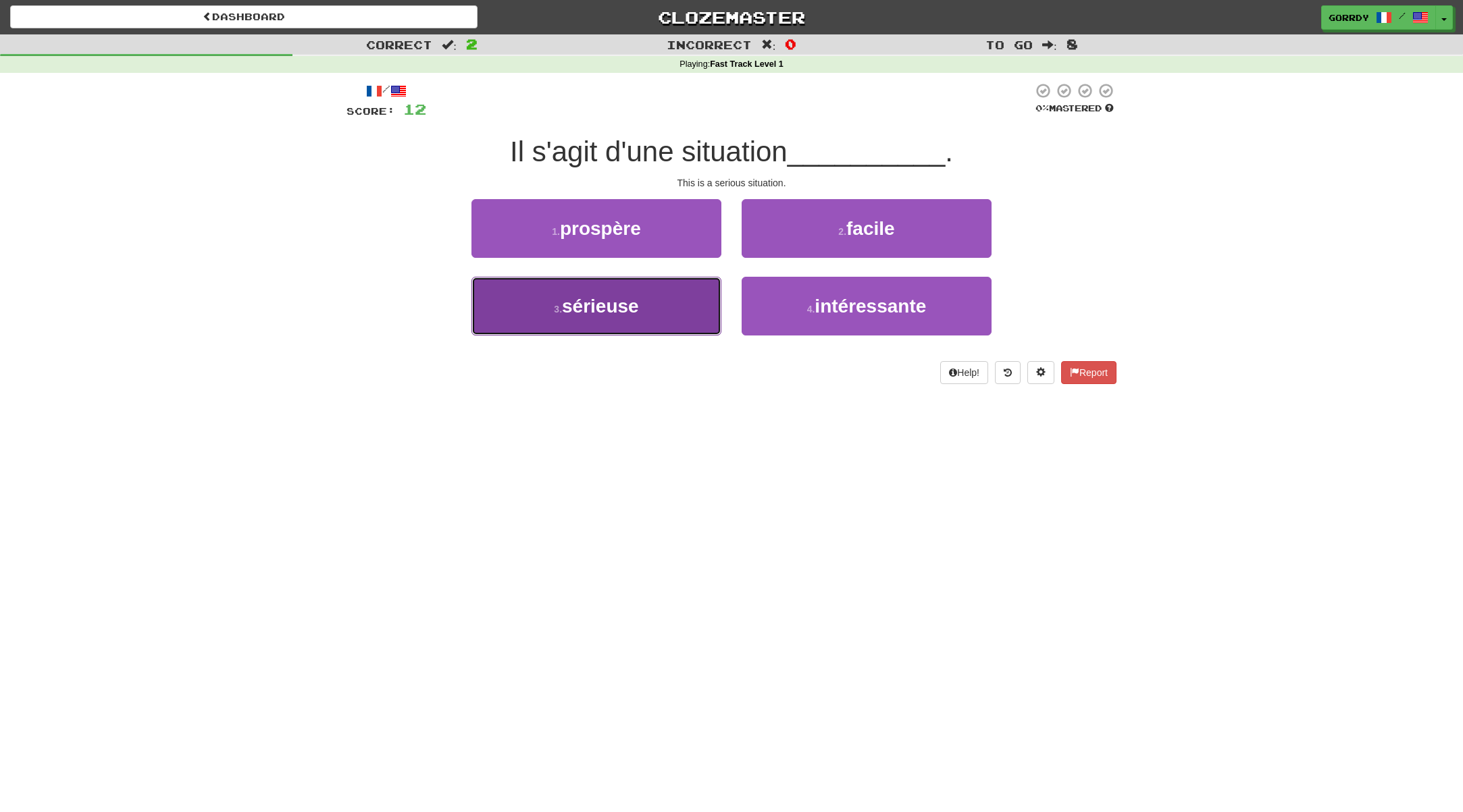
click at [631, 297] on span "sérieuse" at bounding box center [600, 306] width 77 height 21
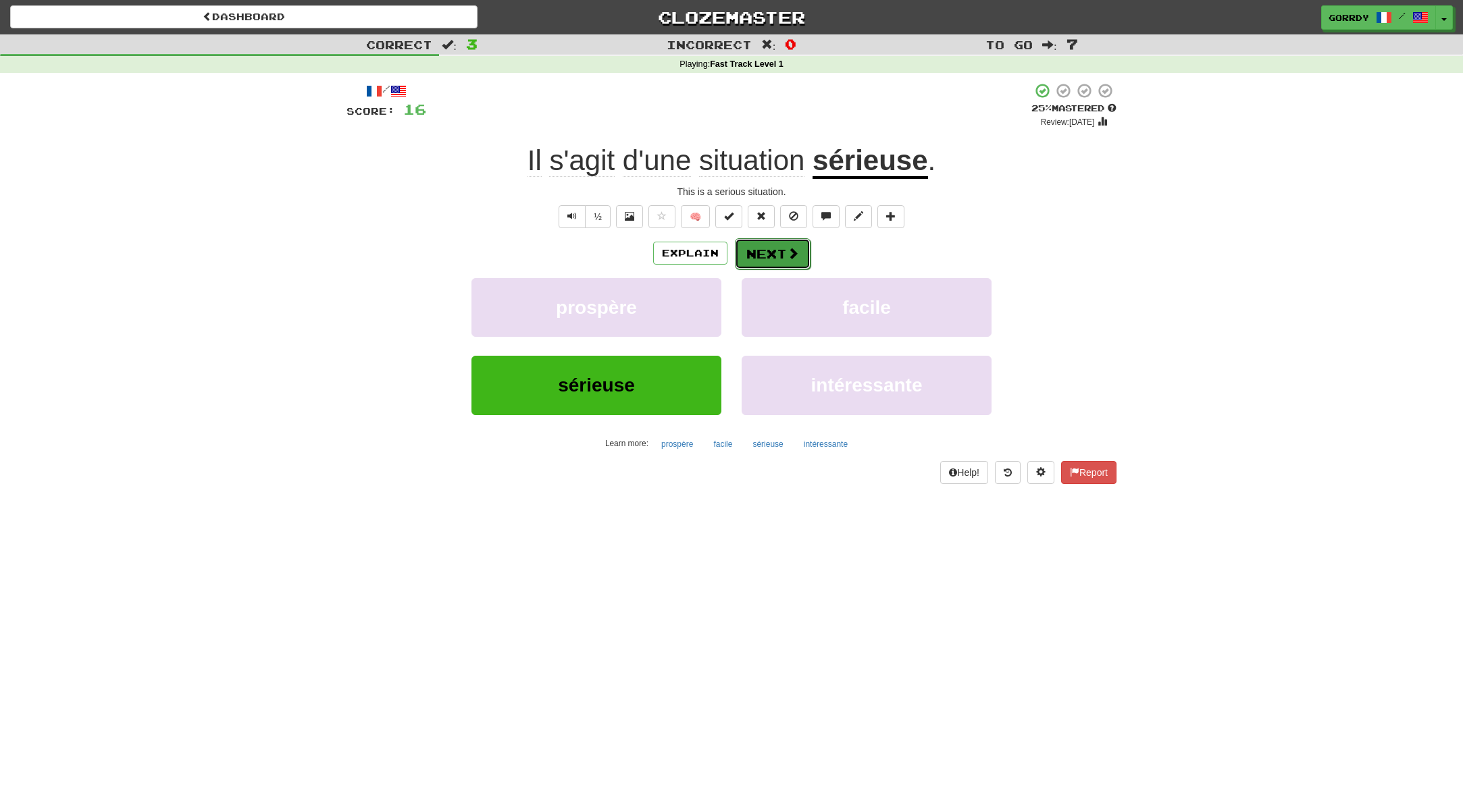
click at [777, 253] on button "Next" at bounding box center [772, 253] width 76 height 31
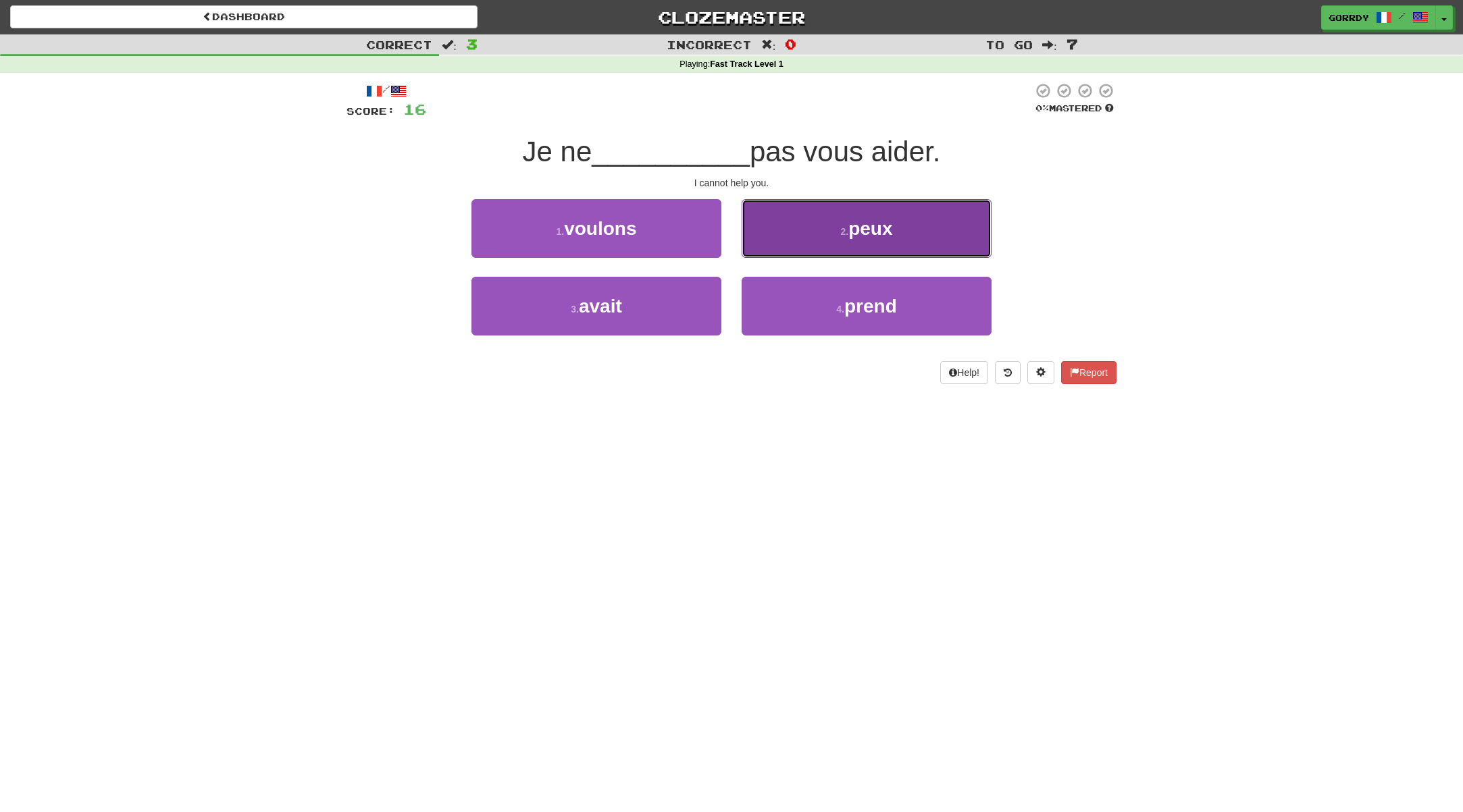
click at [859, 253] on button "2 . peux" at bounding box center [867, 228] width 250 height 59
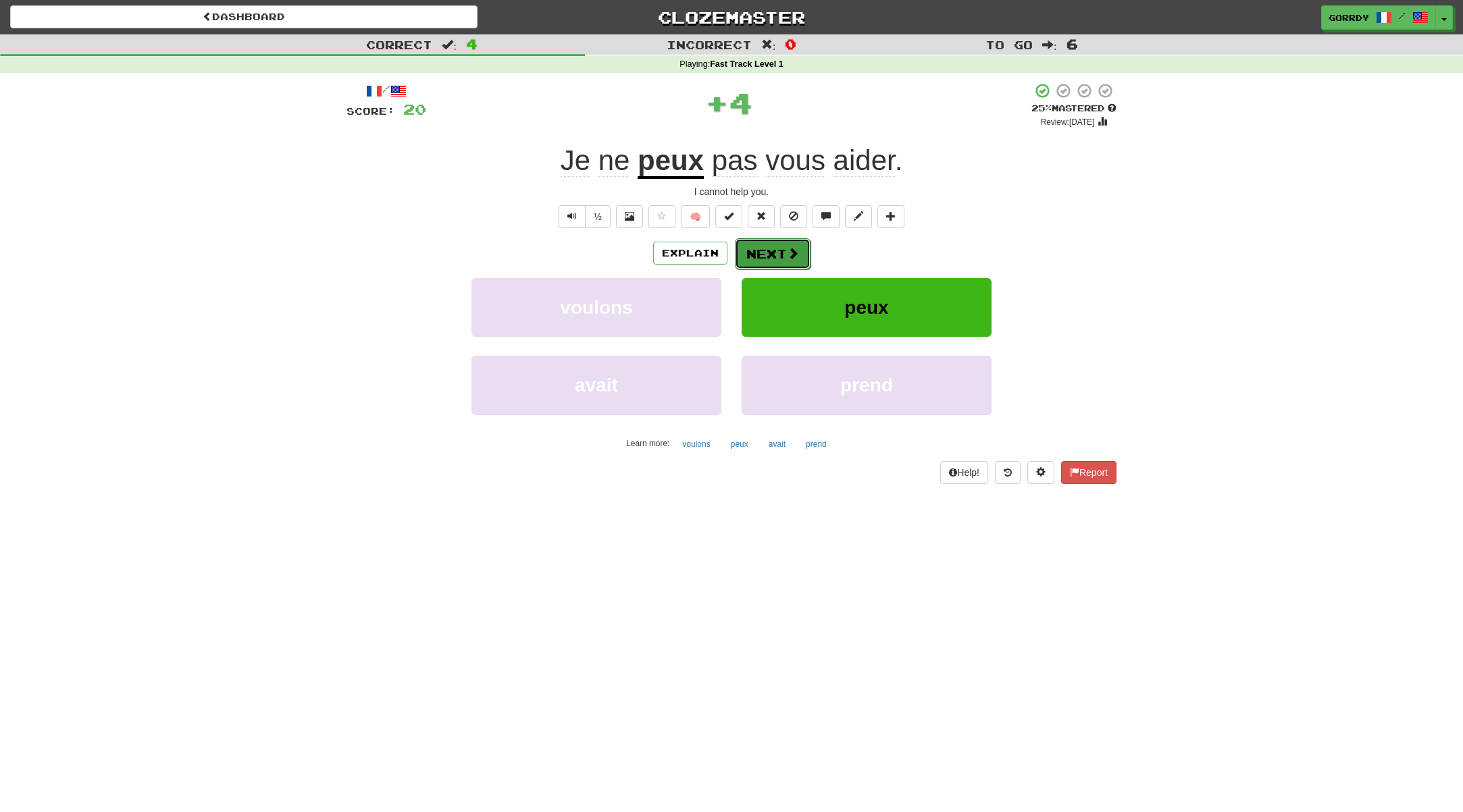
click at [771, 252] on button "Next" at bounding box center [772, 253] width 76 height 31
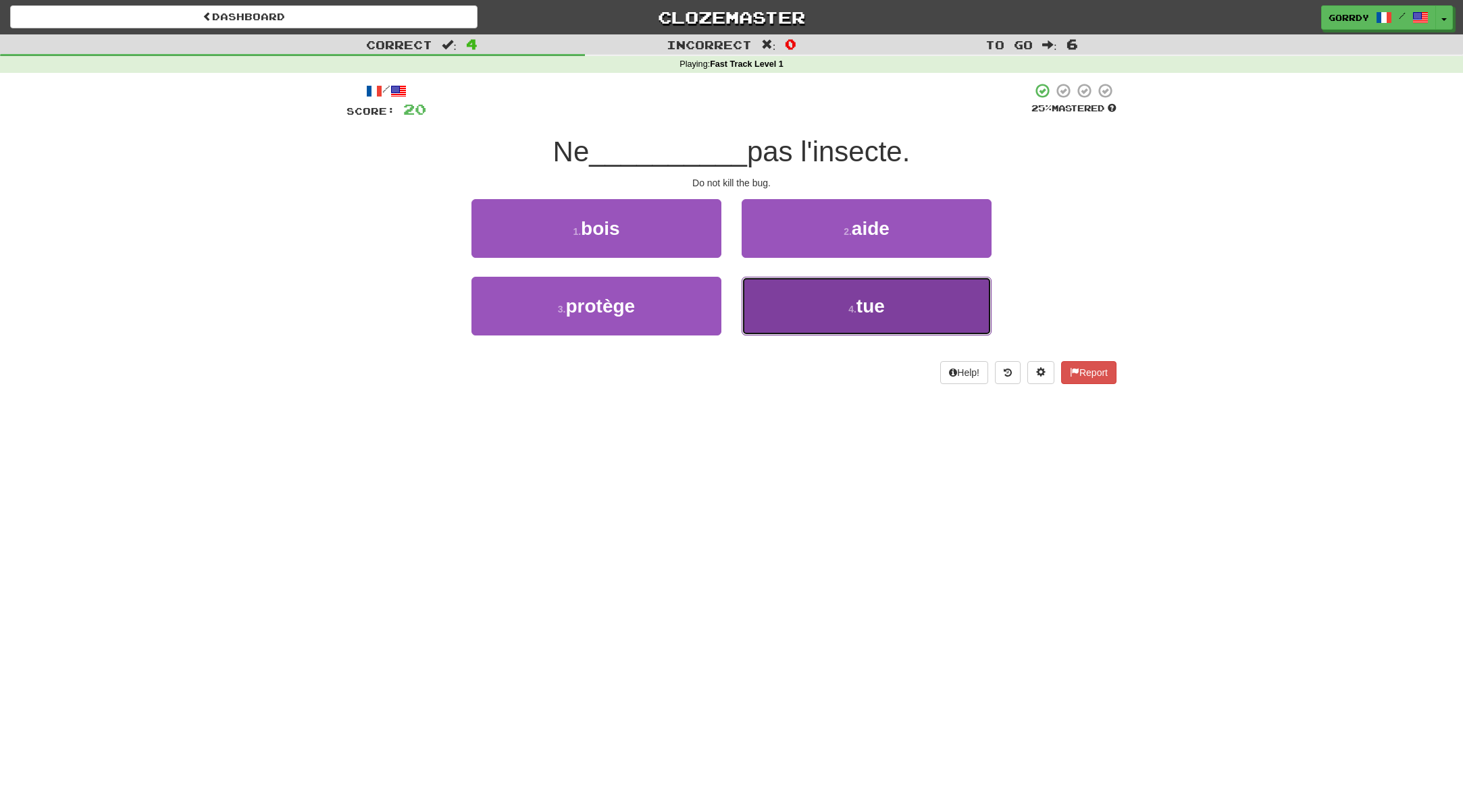
click at [857, 303] on span "tue" at bounding box center [870, 306] width 28 height 21
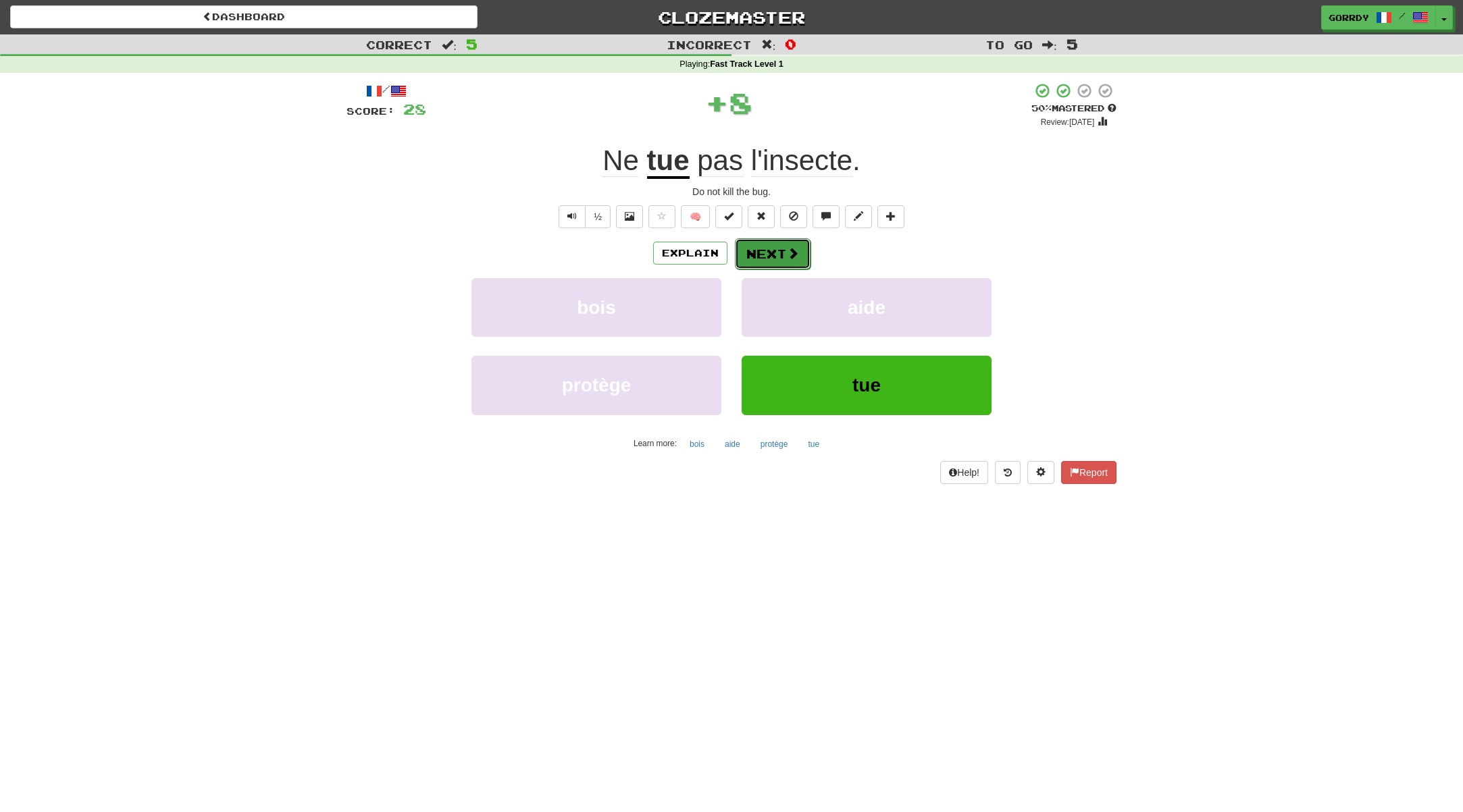
click at [782, 246] on button "Next" at bounding box center [772, 253] width 76 height 31
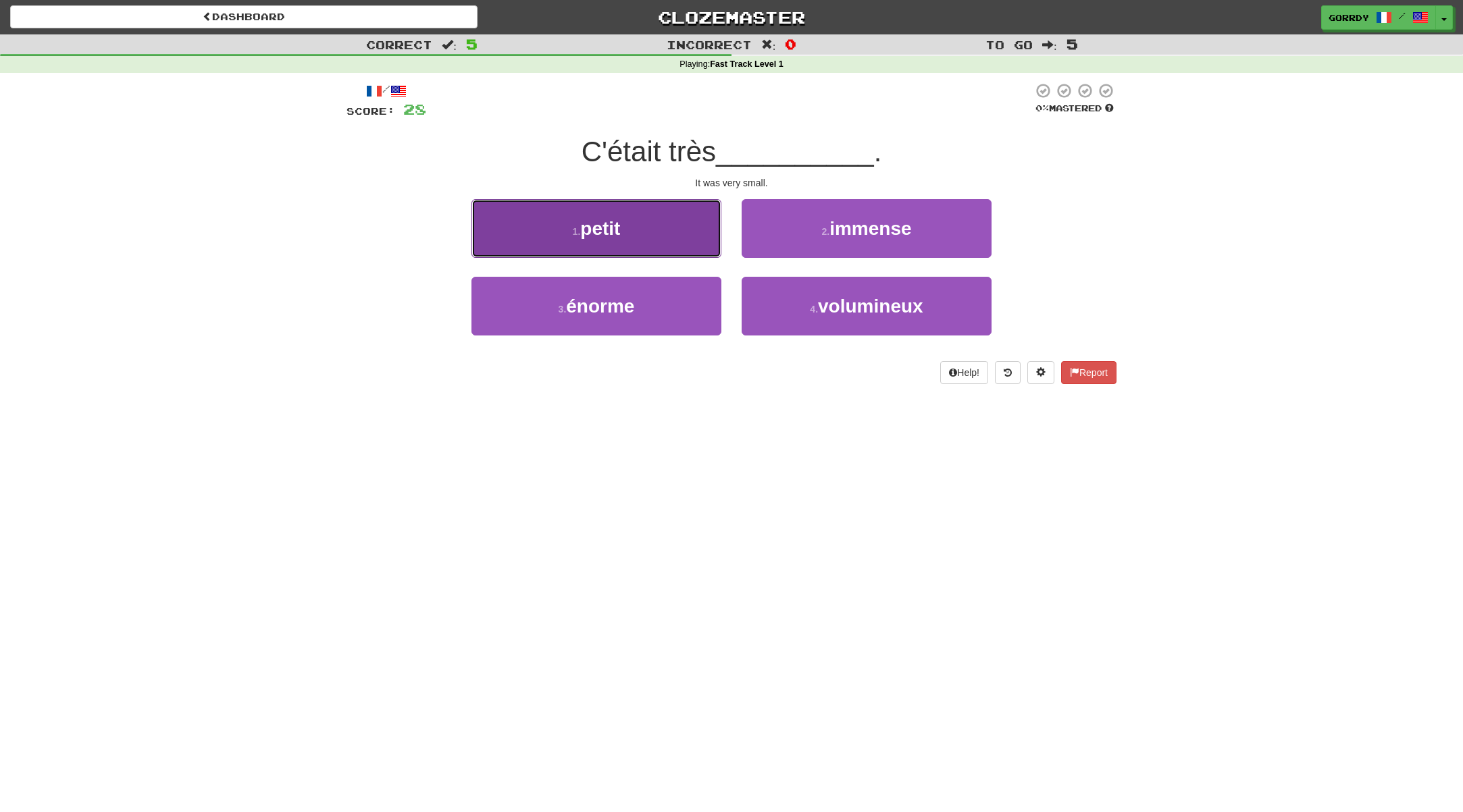
click at [637, 223] on button "1 . petit" at bounding box center [596, 228] width 250 height 59
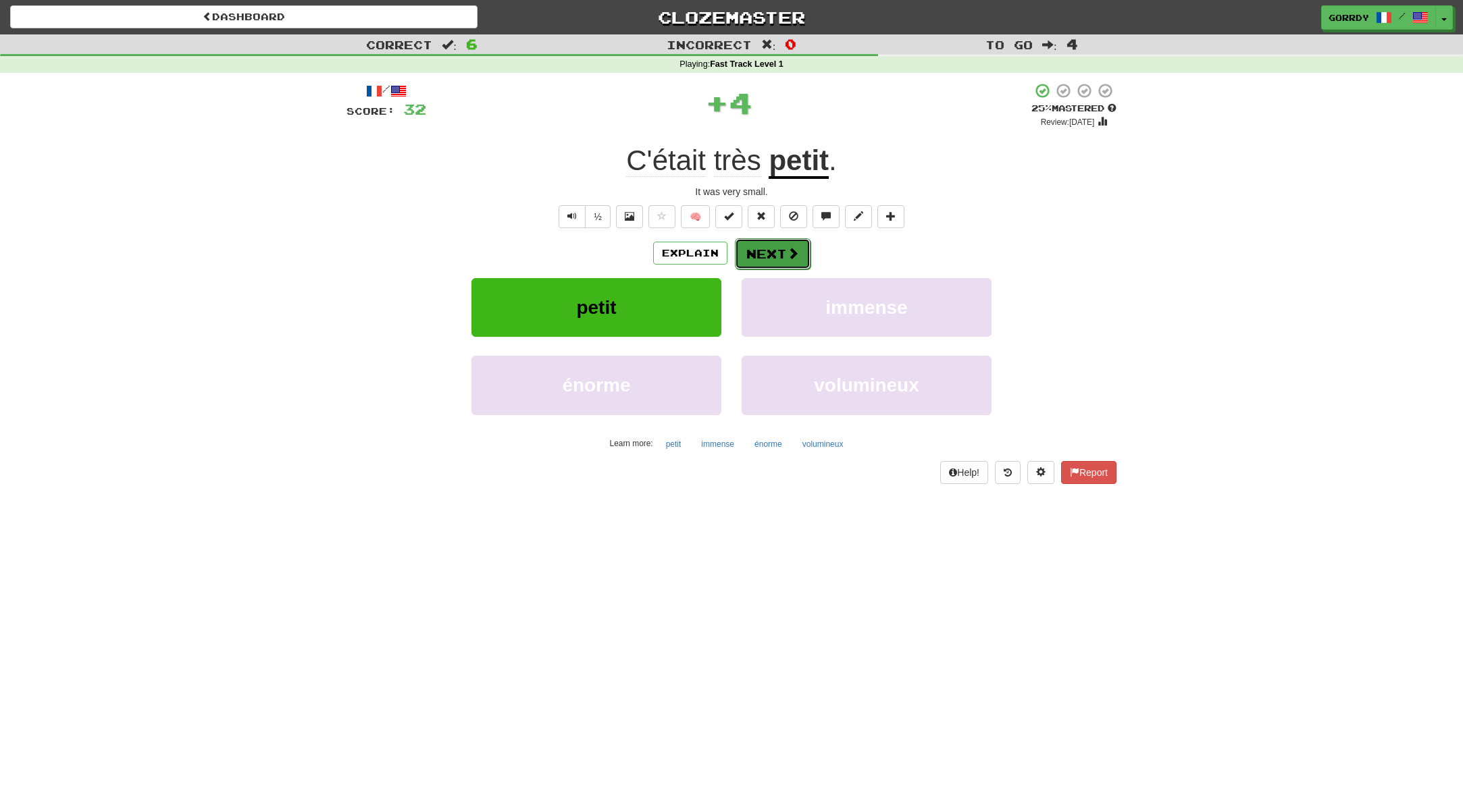
click at [778, 256] on button "Next" at bounding box center [772, 253] width 76 height 31
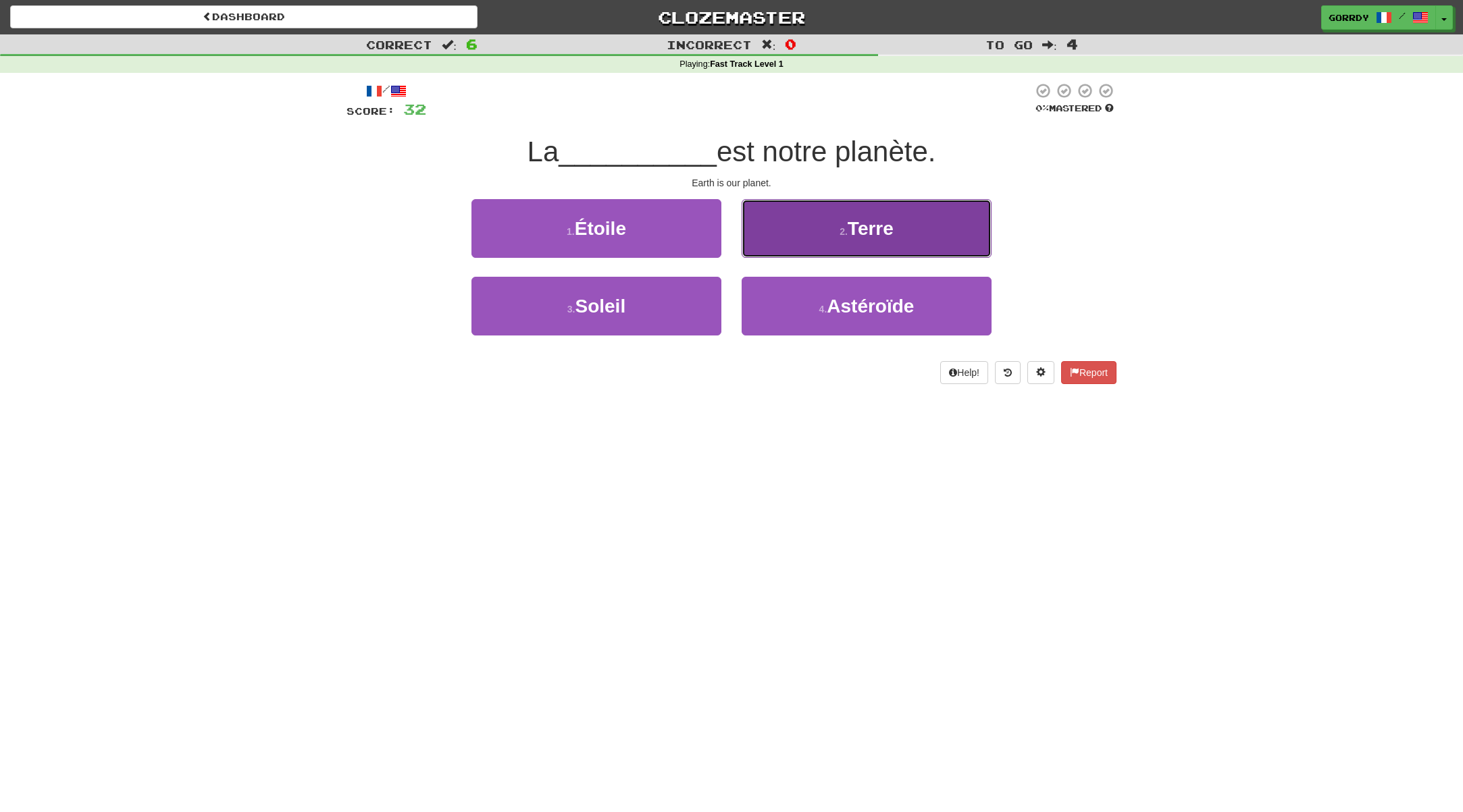
click at [862, 232] on span "Terre" at bounding box center [870, 228] width 46 height 21
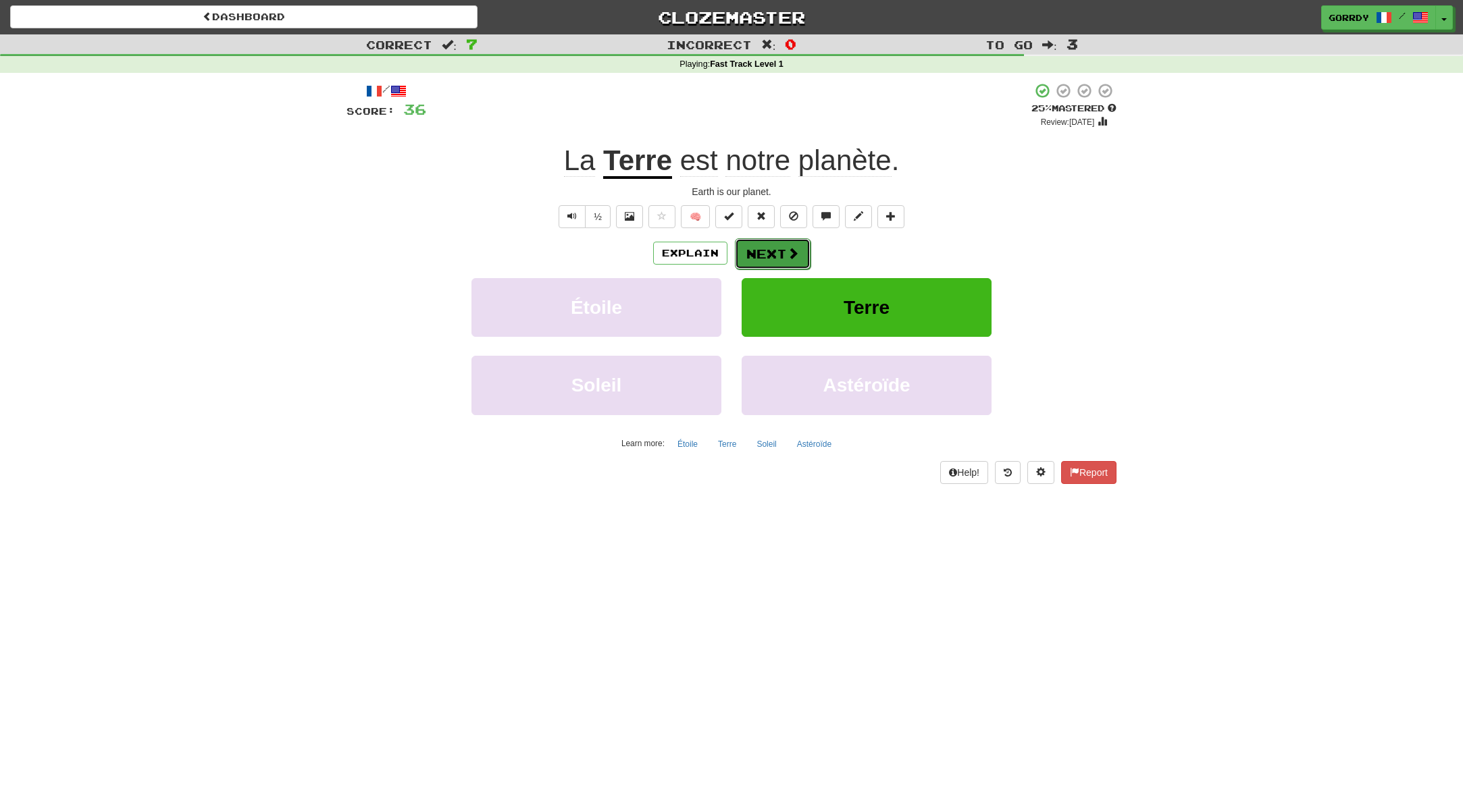
click at [784, 255] on button "Next" at bounding box center [772, 253] width 76 height 31
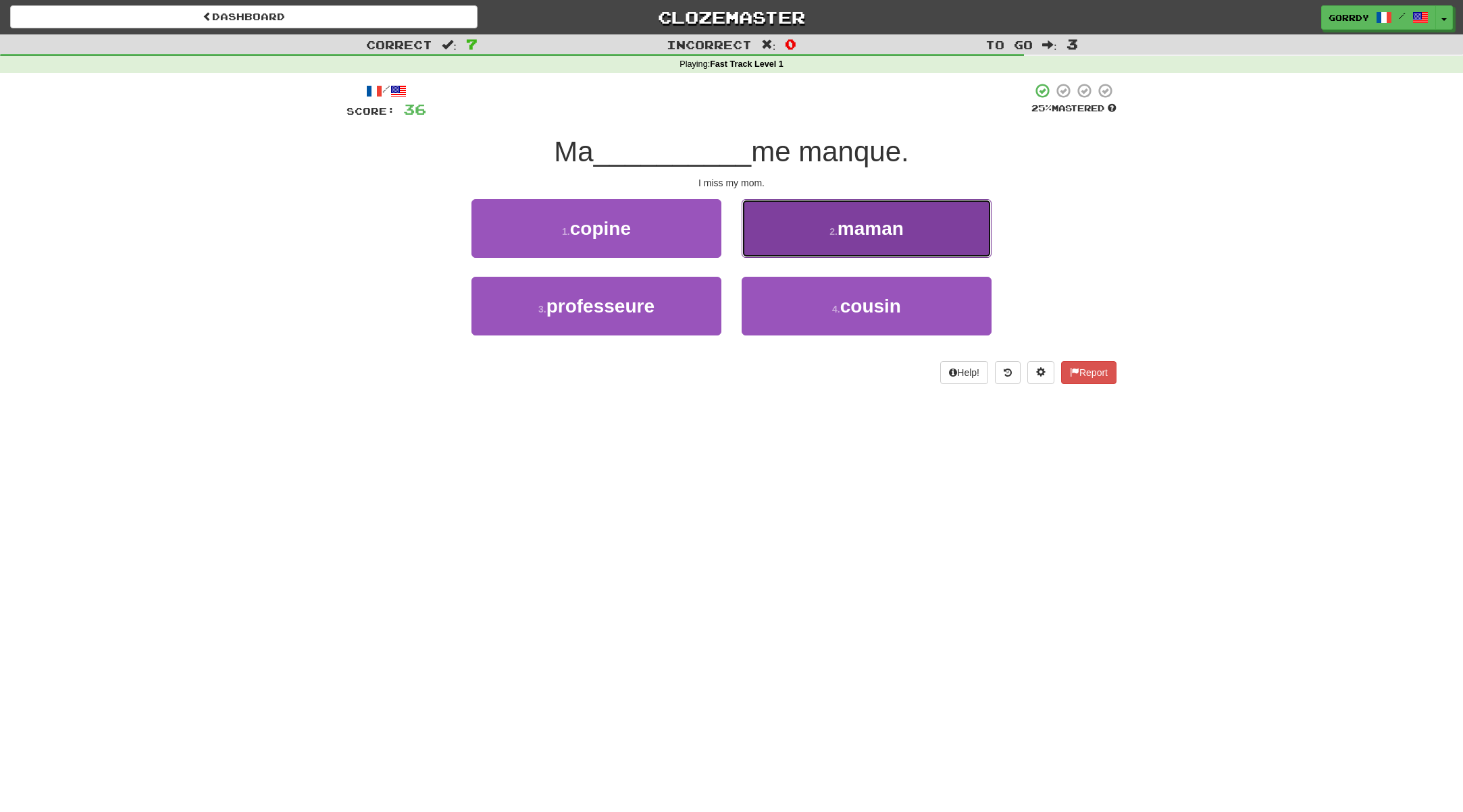
click at [855, 241] on button "2 . maman" at bounding box center [867, 228] width 250 height 59
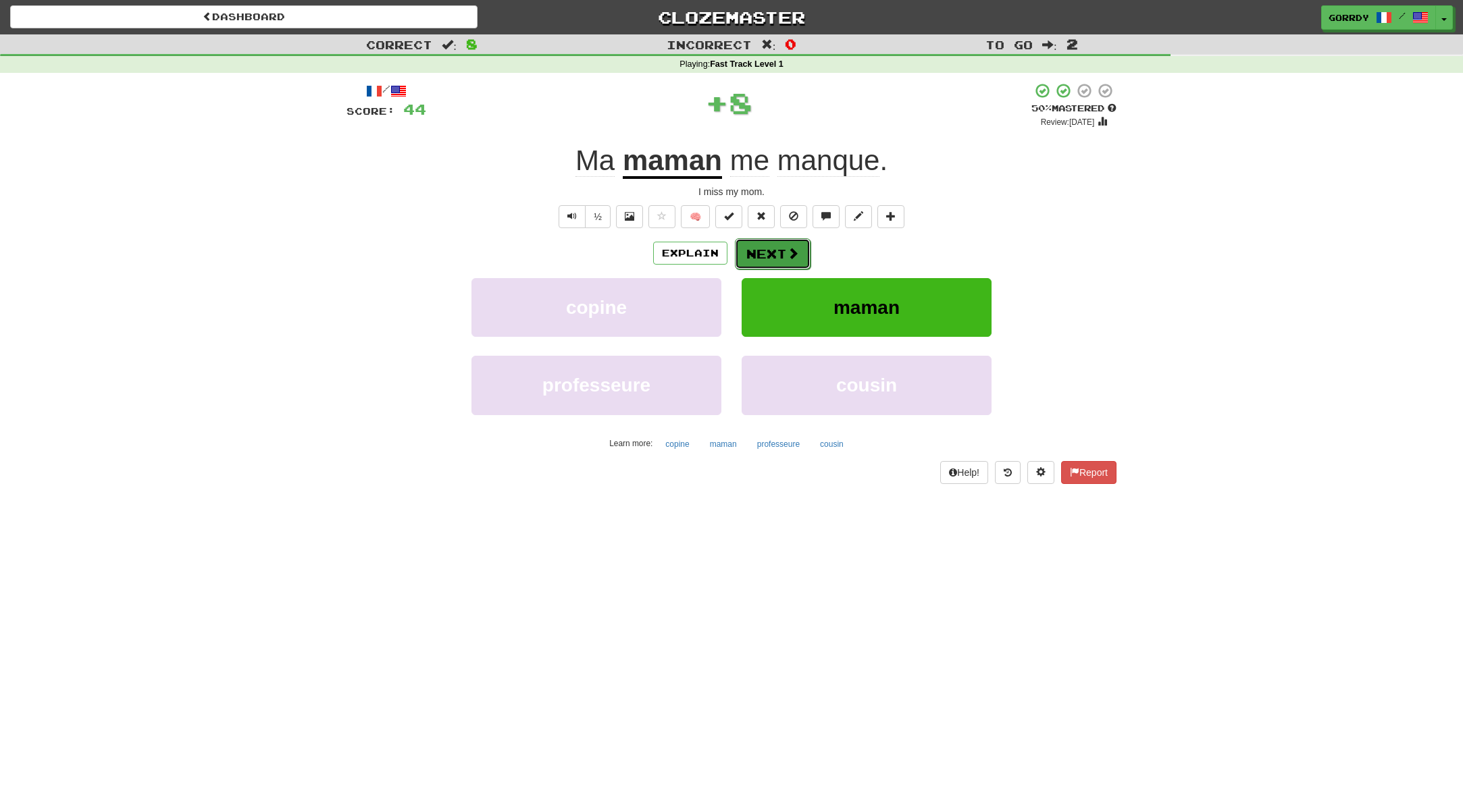
click at [778, 253] on button "Next" at bounding box center [772, 253] width 76 height 31
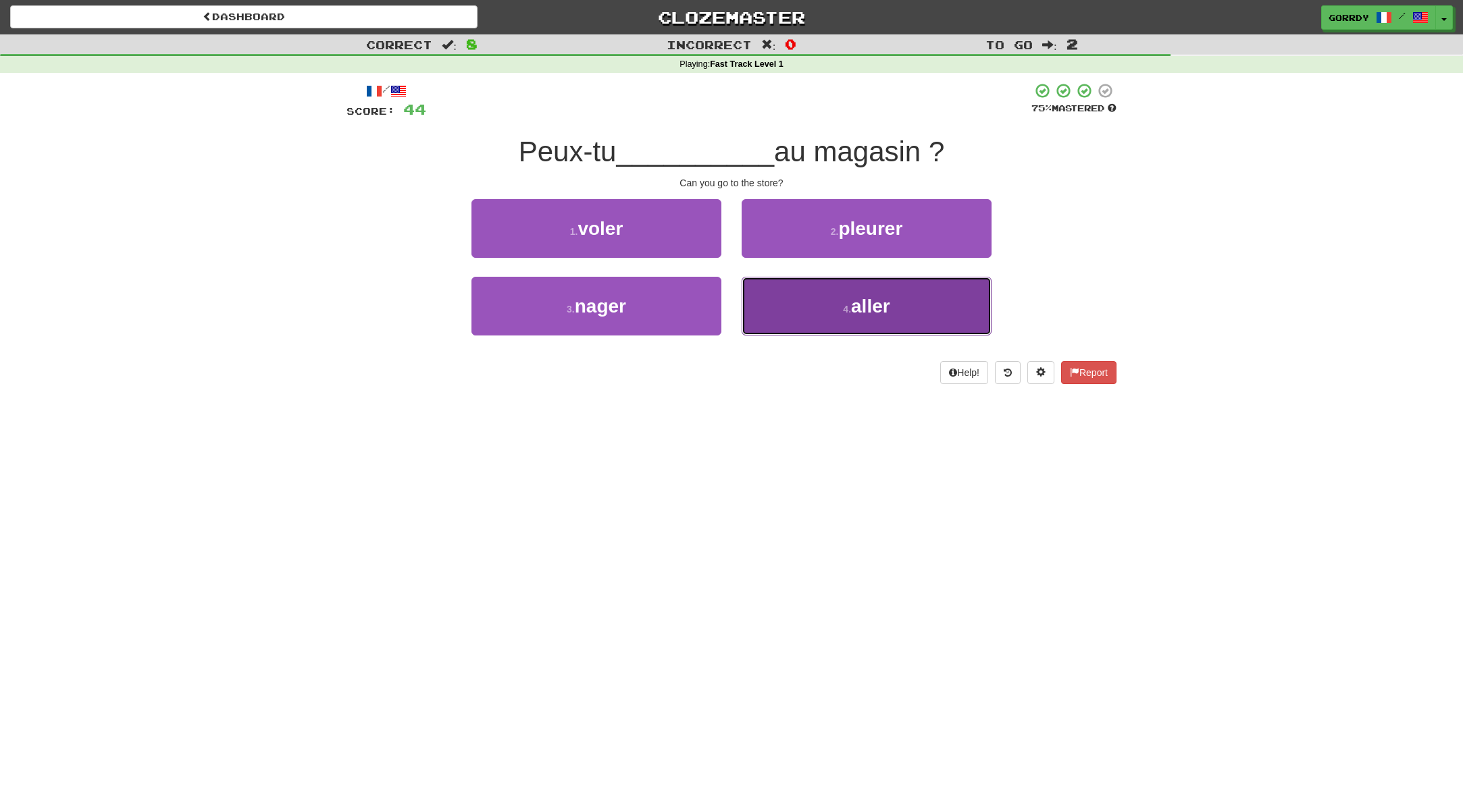
click at [843, 309] on small "4 ." at bounding box center [847, 310] width 8 height 11
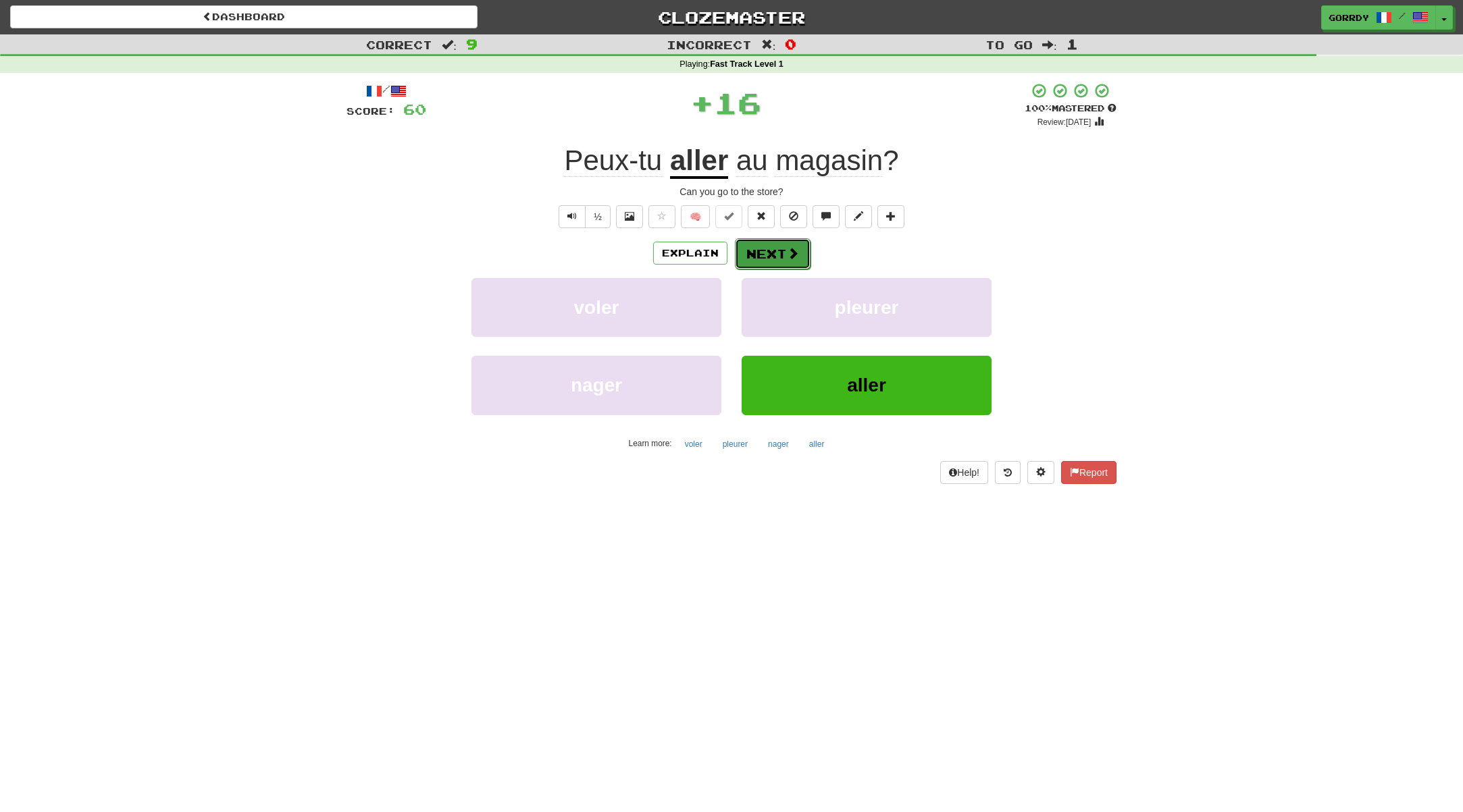
click at [778, 251] on button "Next" at bounding box center [772, 253] width 76 height 31
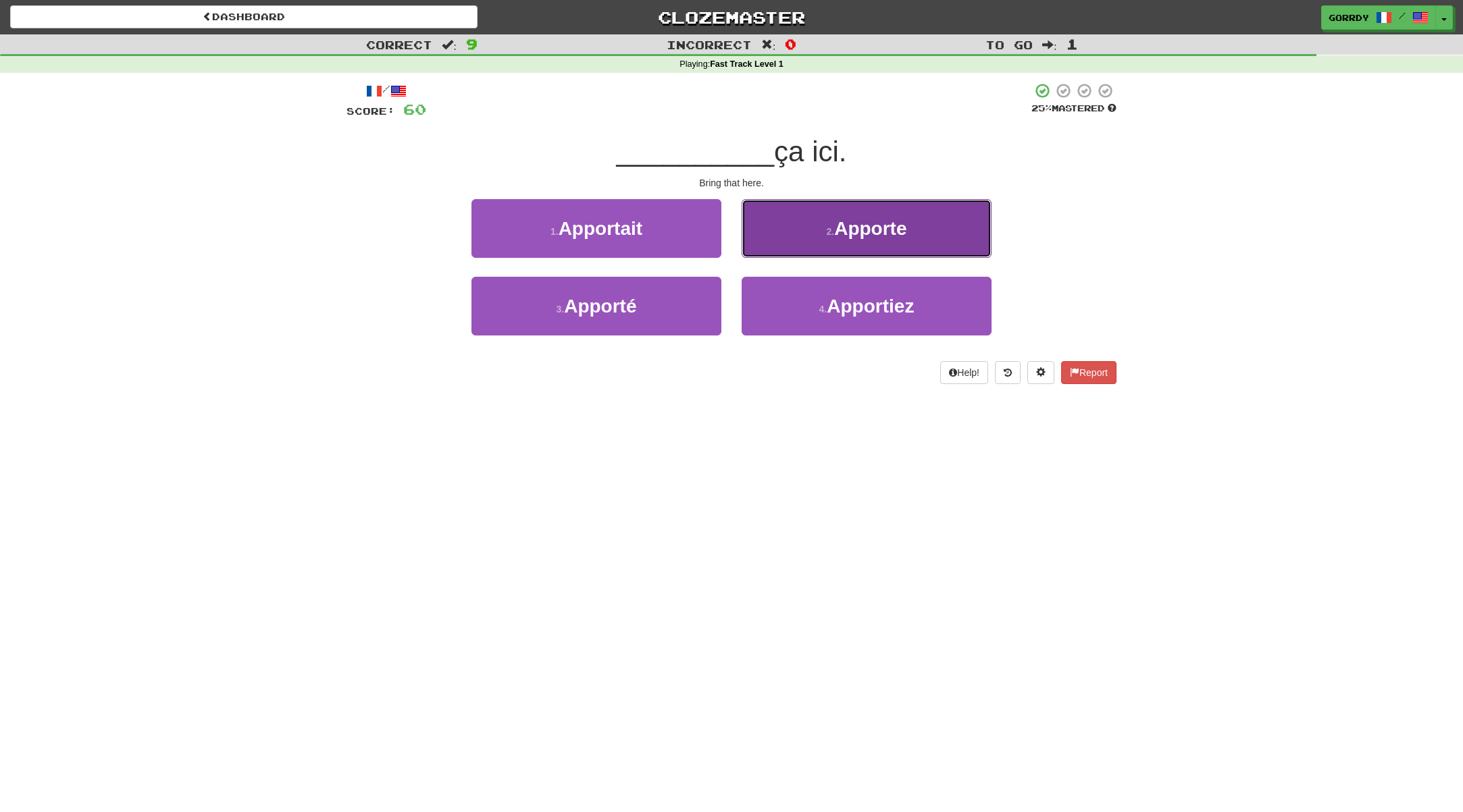
click at [865, 222] on span "Apporte" at bounding box center [870, 228] width 72 height 21
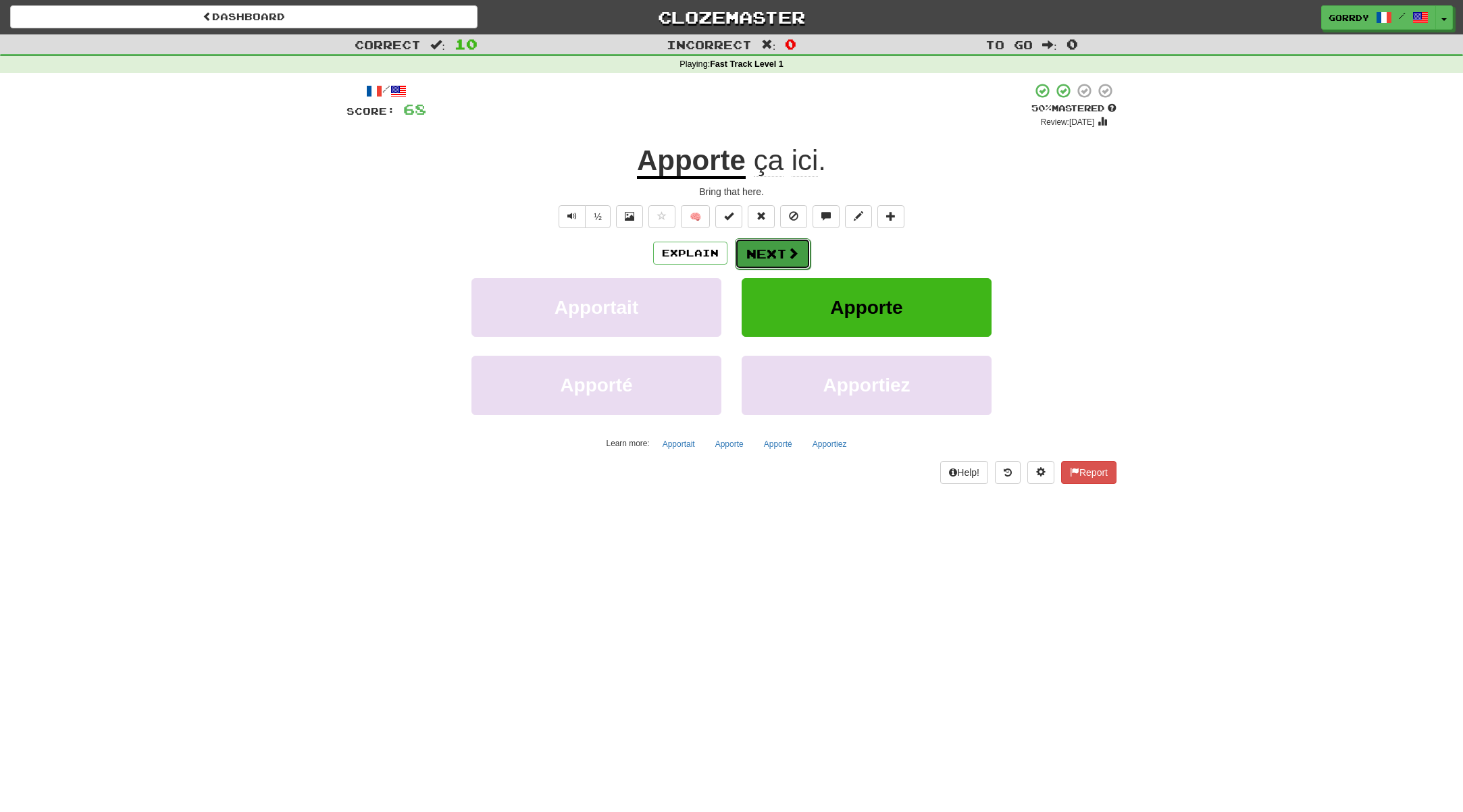
click at [768, 258] on button "Next" at bounding box center [772, 253] width 76 height 31
